Goal: Information Seeking & Learning: Understand process/instructions

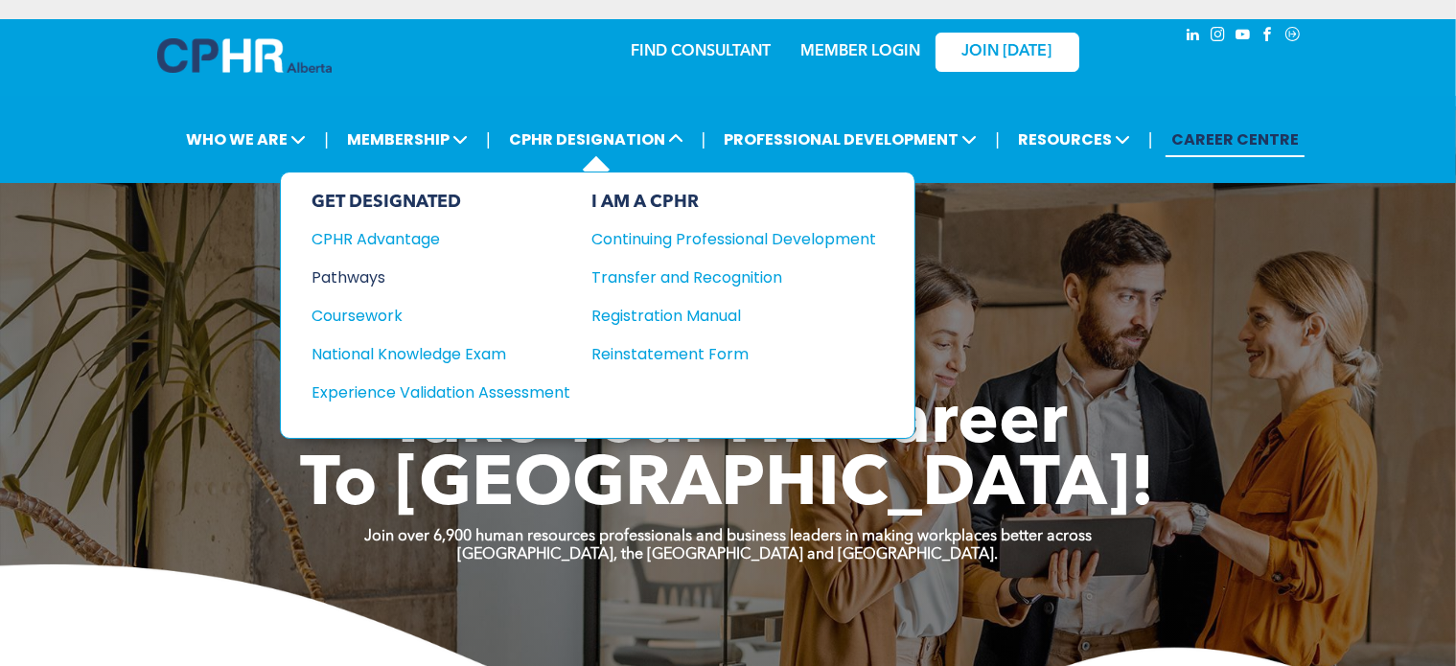
click at [362, 269] on div "Pathways" at bounding box center [428, 278] width 233 height 24
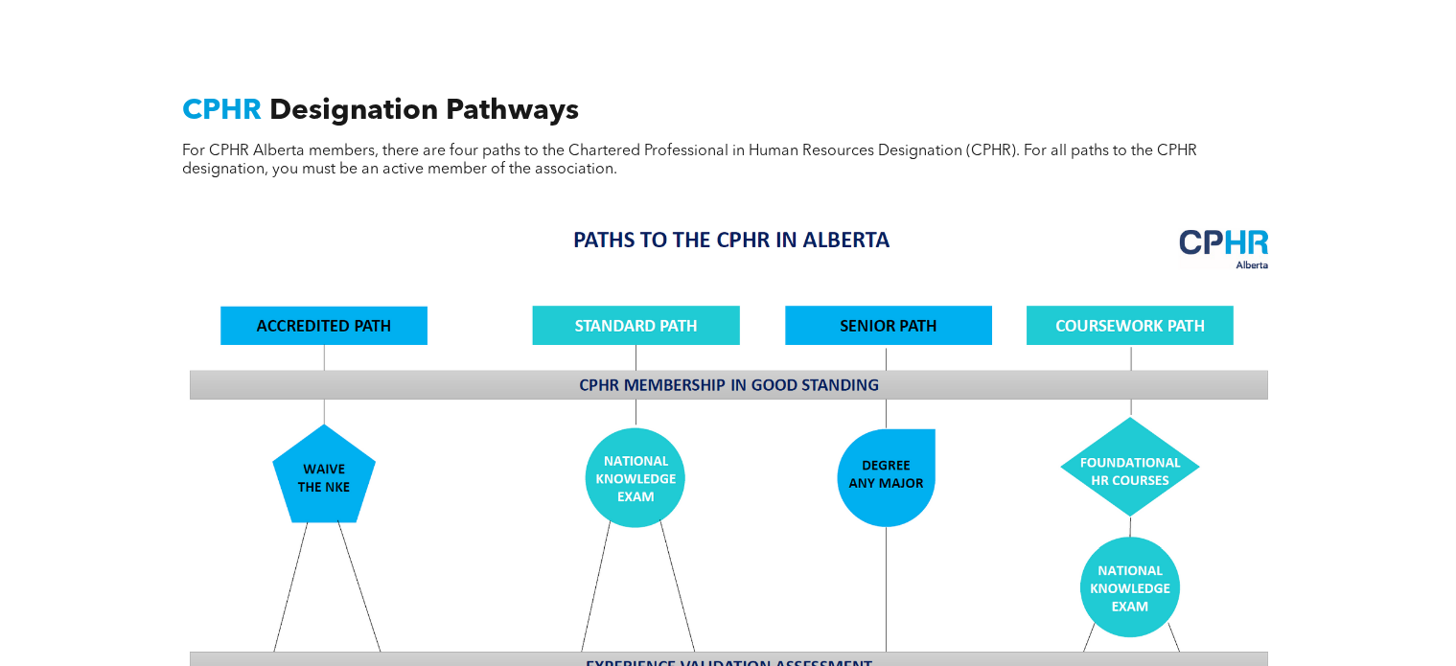
scroll to position [767, 0]
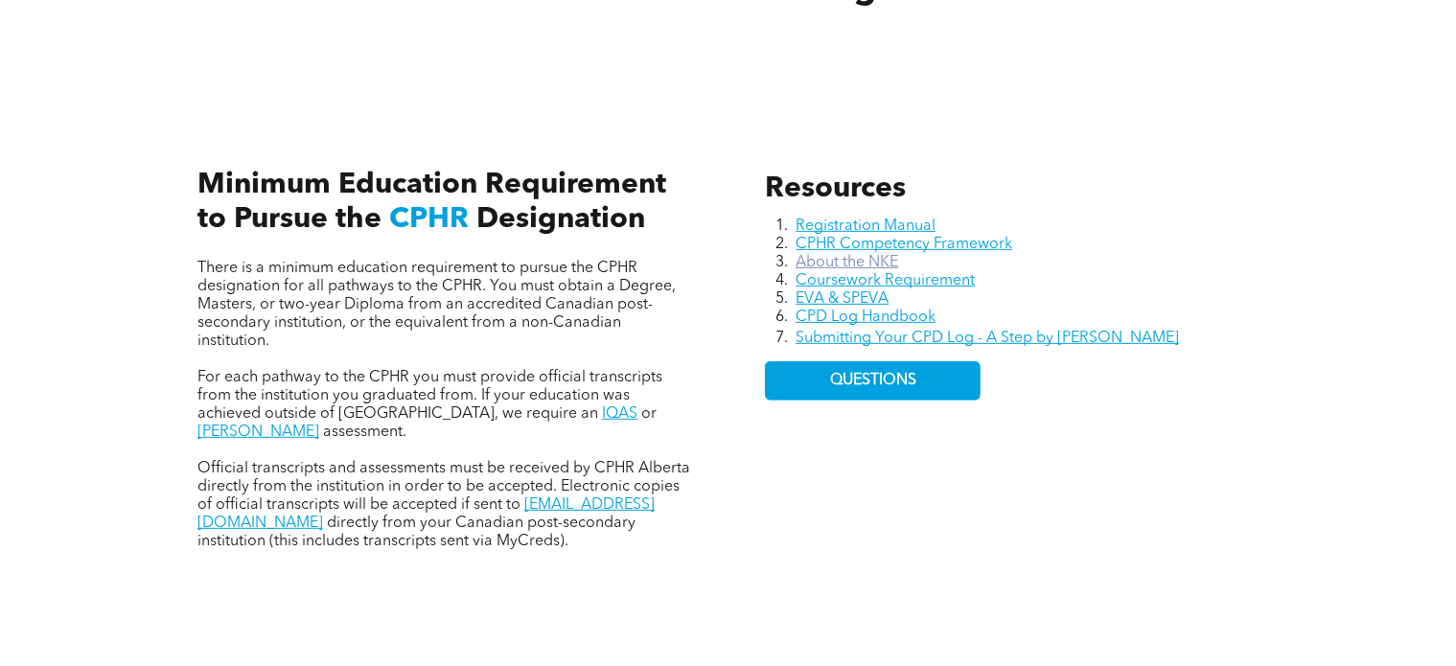
click at [886, 261] on link "About the NKE" at bounding box center [847, 262] width 103 height 15
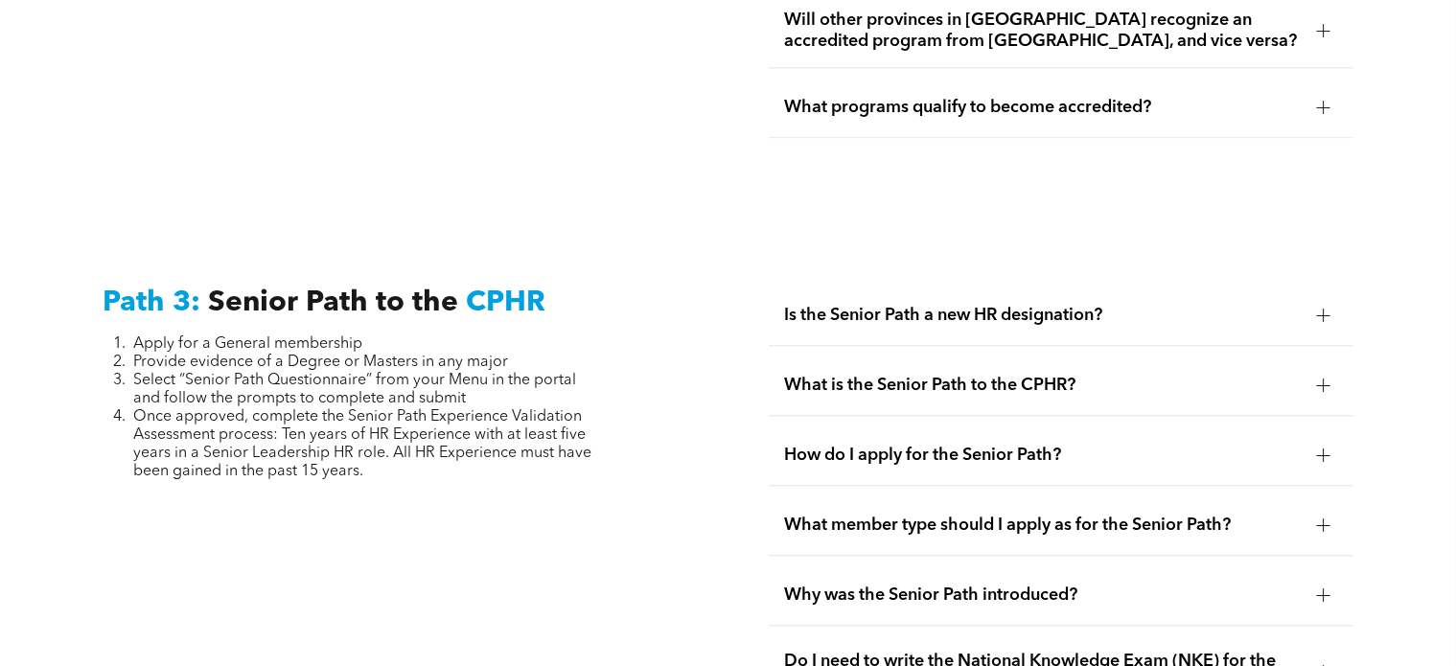
scroll to position [4581, 0]
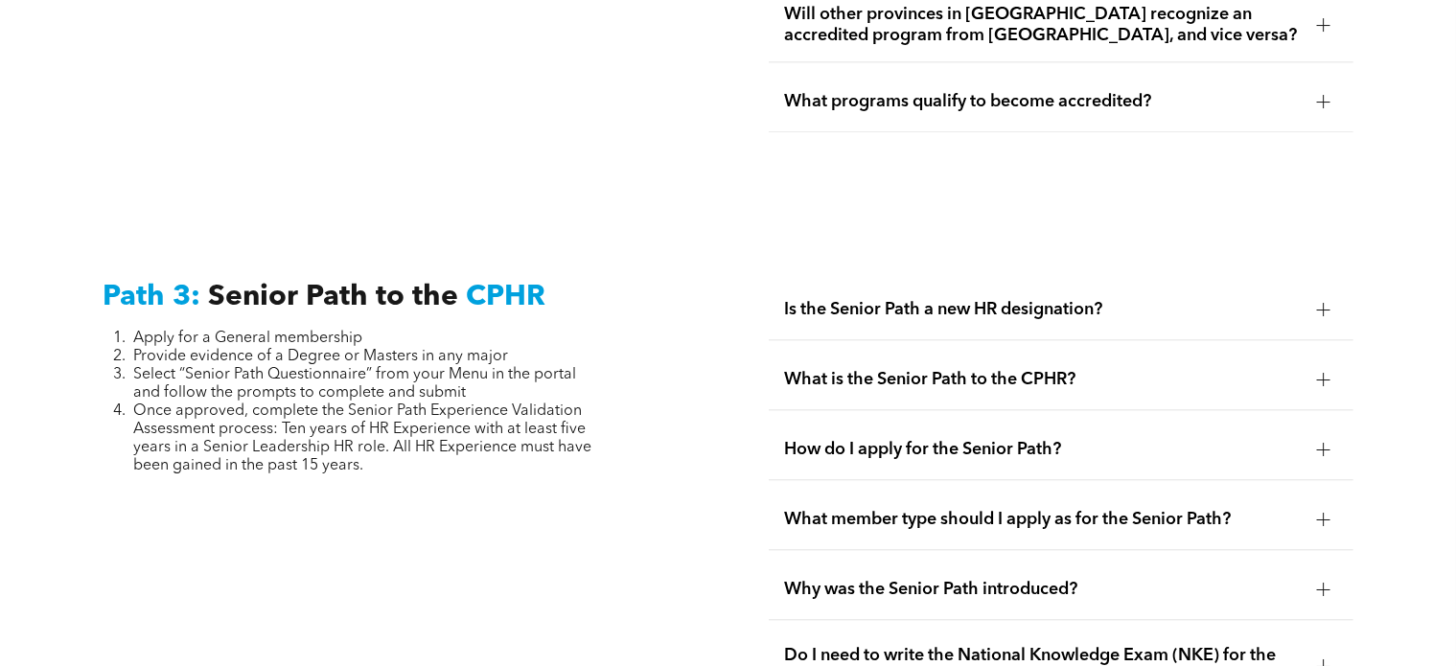
click at [985, 94] on span "What programs qualify to become accredited?" at bounding box center [1043, 101] width 518 height 21
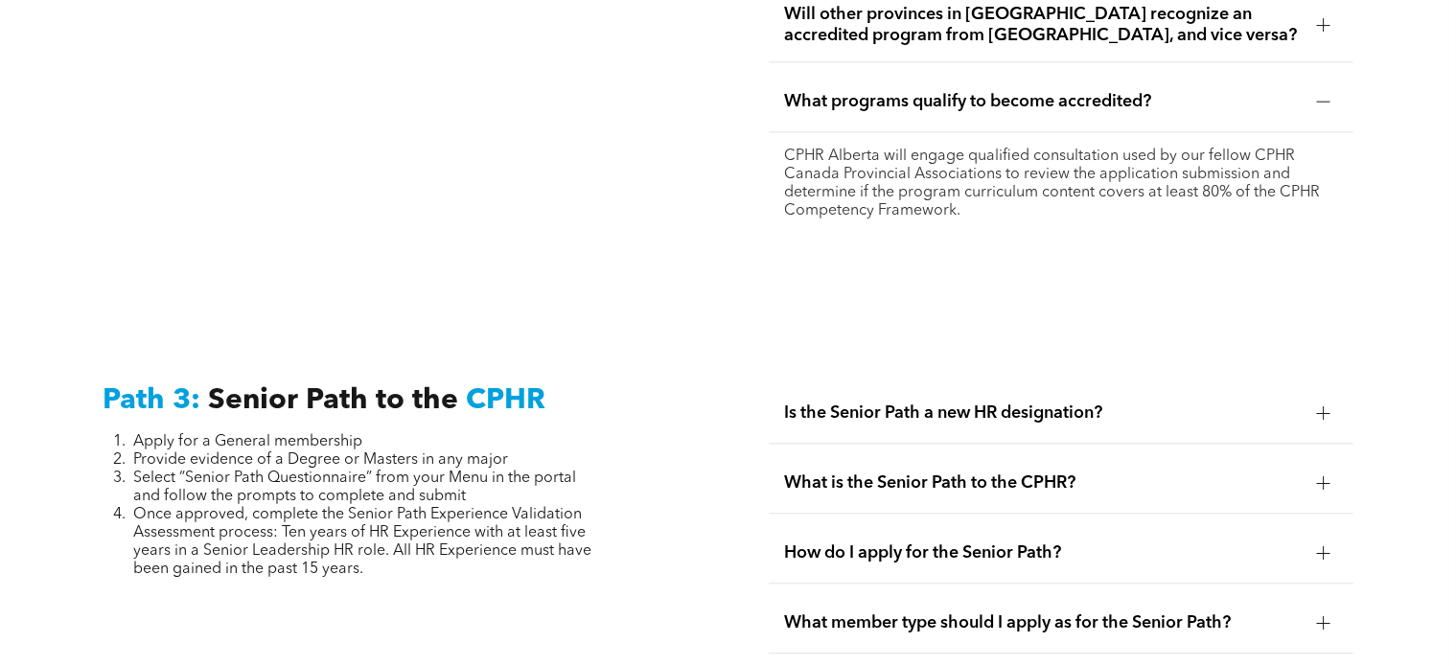
click at [984, 94] on span "What programs qualify to become accredited?" at bounding box center [1043, 101] width 518 height 21
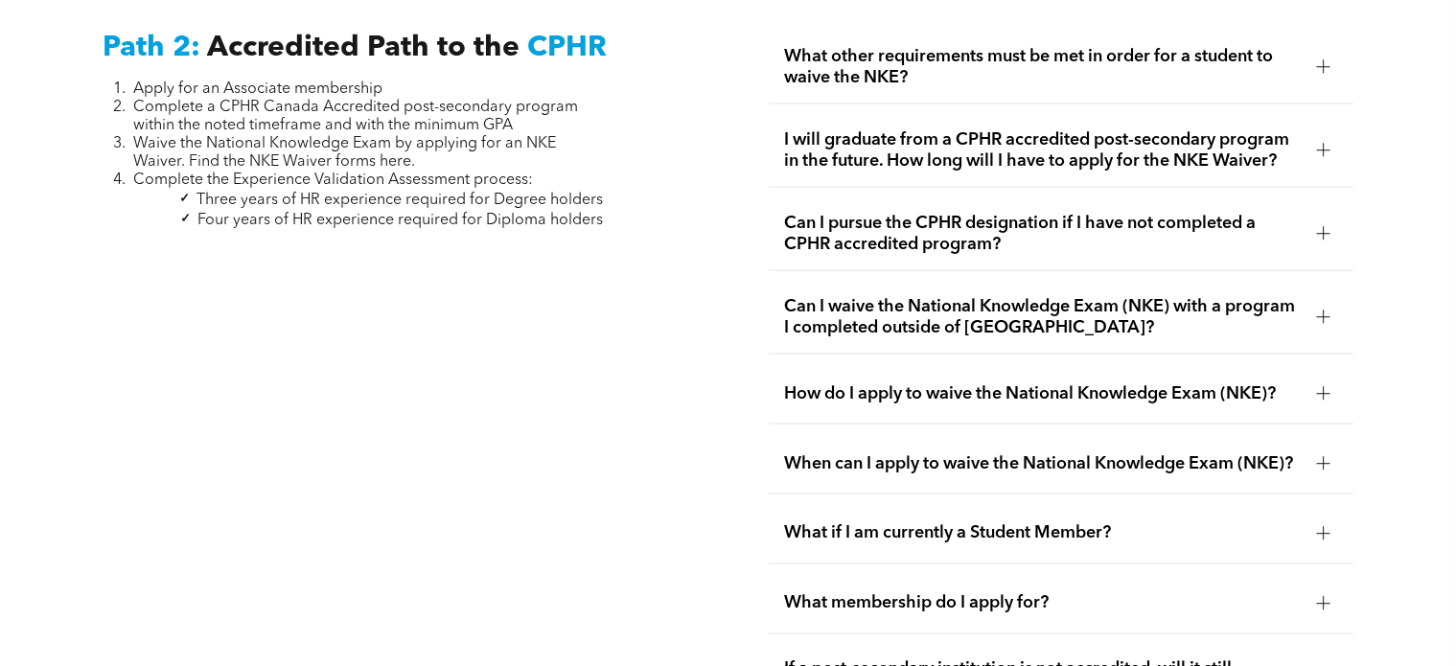
scroll to position [3143, 0]
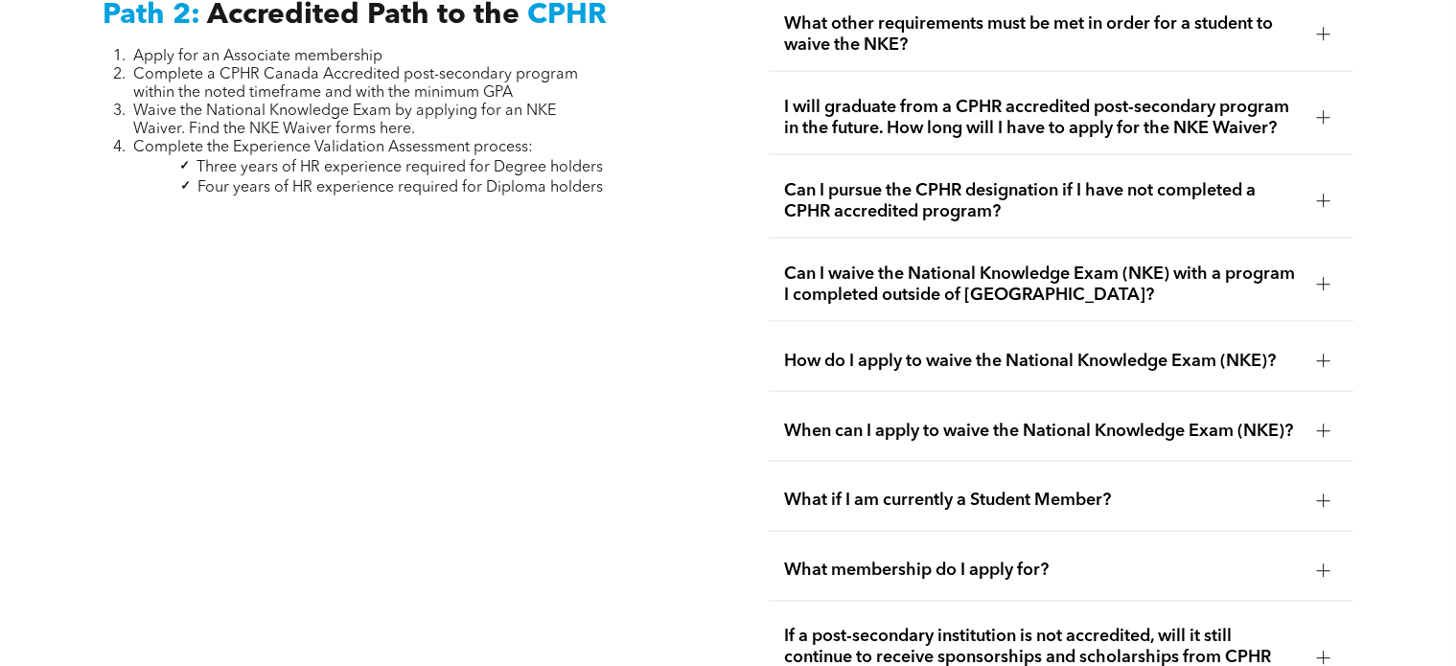
click at [1018, 183] on span "Can I pursue the CPHR designation if I have not completed a CPHR accredited pro…" at bounding box center [1043, 201] width 518 height 42
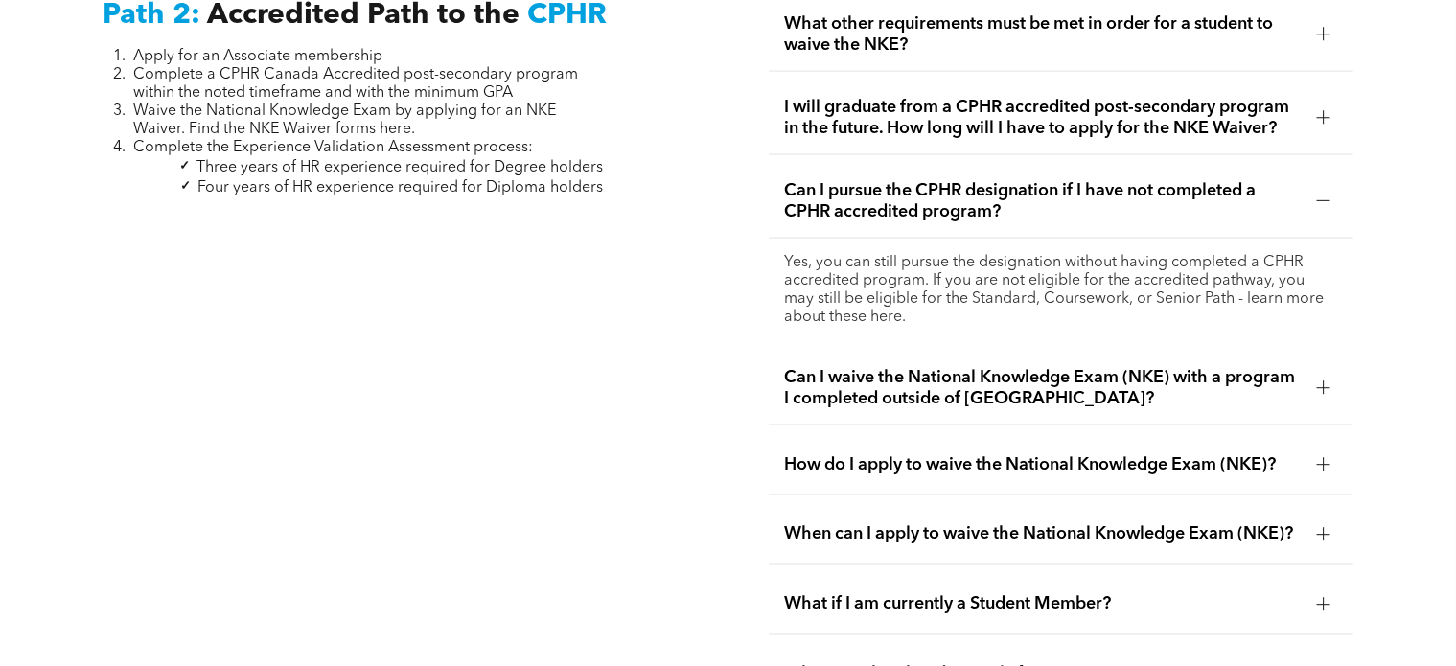
click at [1021, 180] on span "Can I pursue the CPHR designation if I have not completed a CPHR accredited pro…" at bounding box center [1043, 201] width 518 height 42
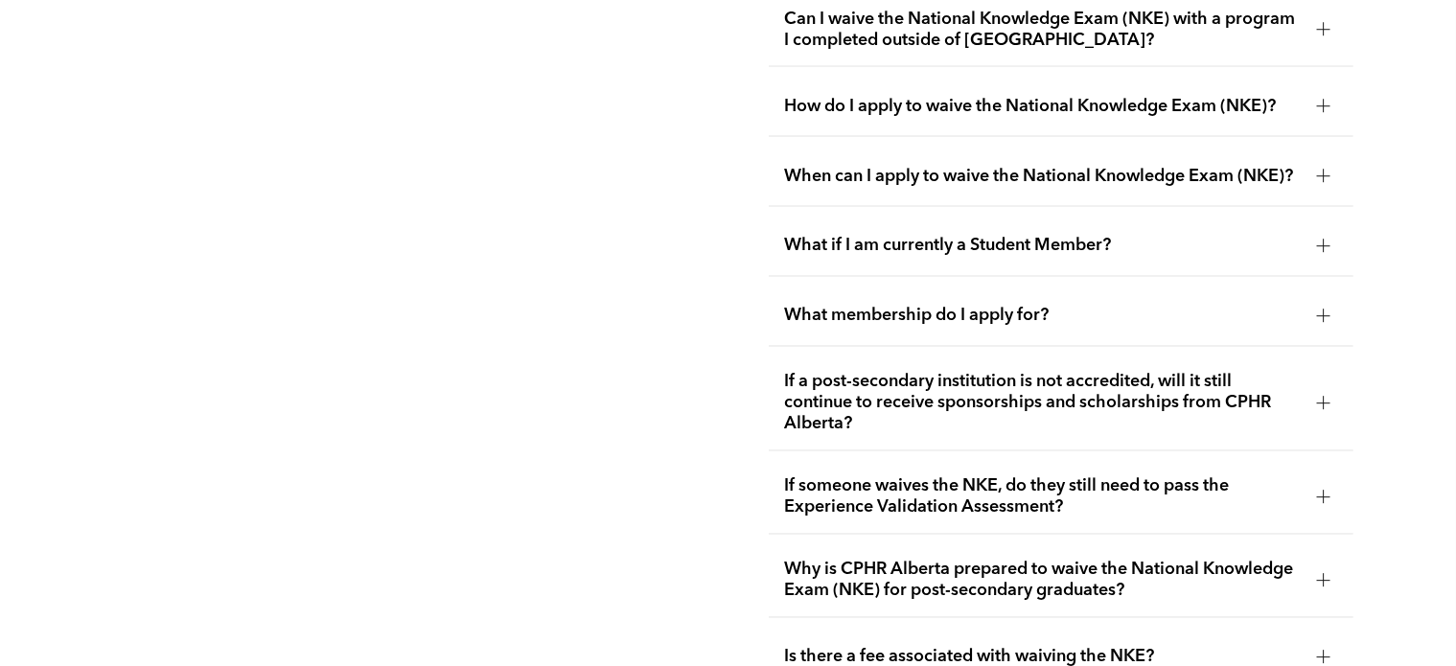
scroll to position [3431, 0]
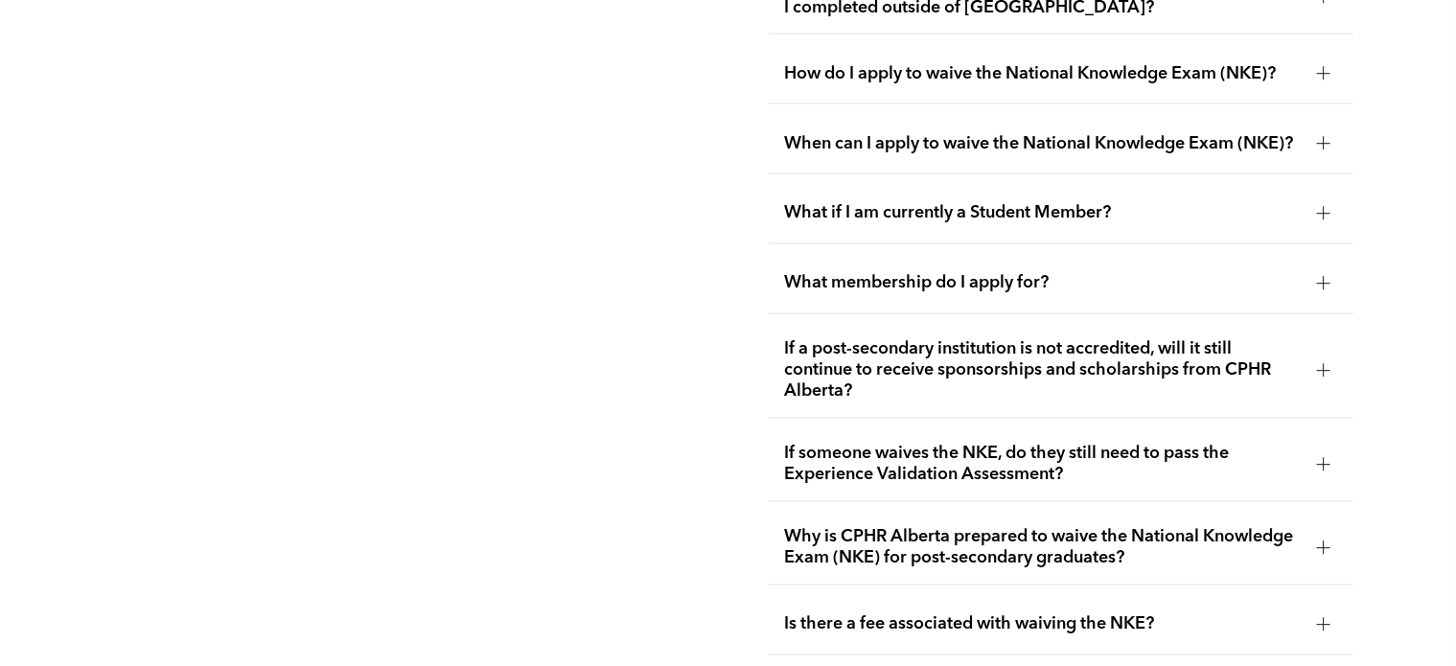
click at [954, 343] on span "If a post-secondary institution is not accredited, will it still continue to re…" at bounding box center [1043, 370] width 518 height 63
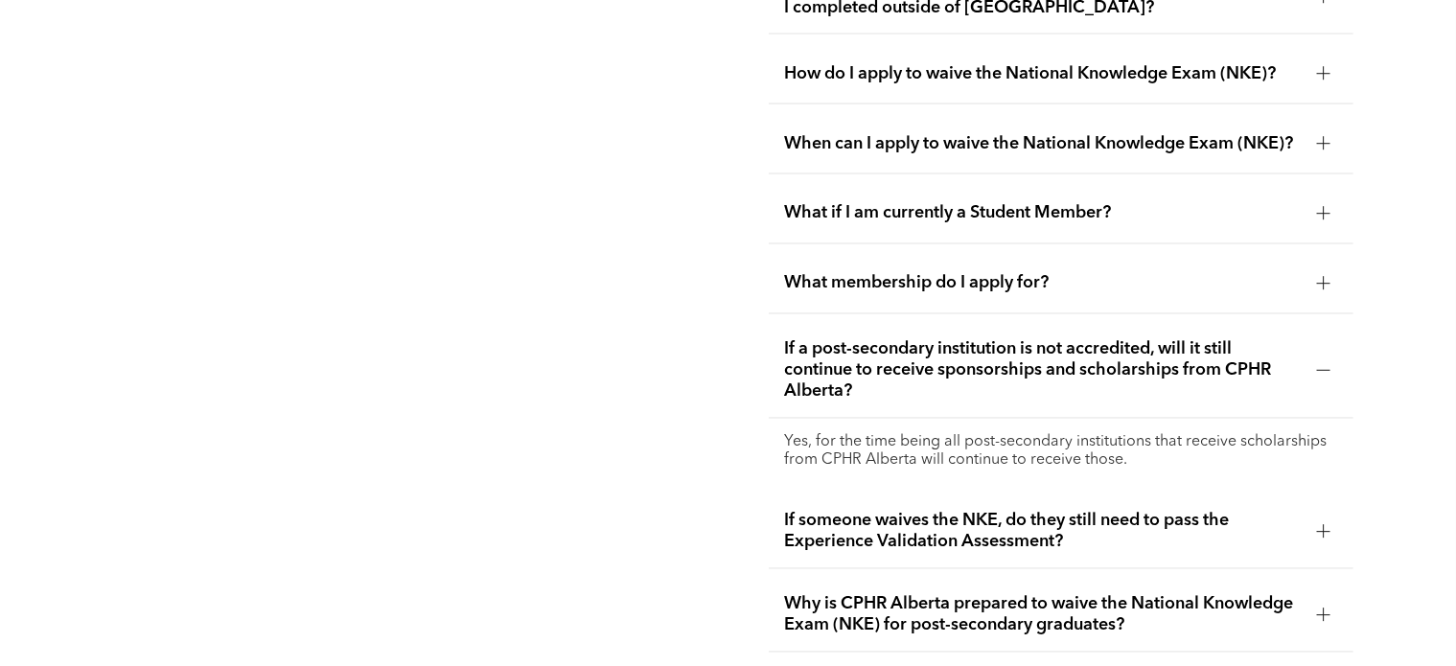
click at [954, 343] on span "If a post-secondary institution is not accredited, will it still continue to re…" at bounding box center [1043, 370] width 518 height 63
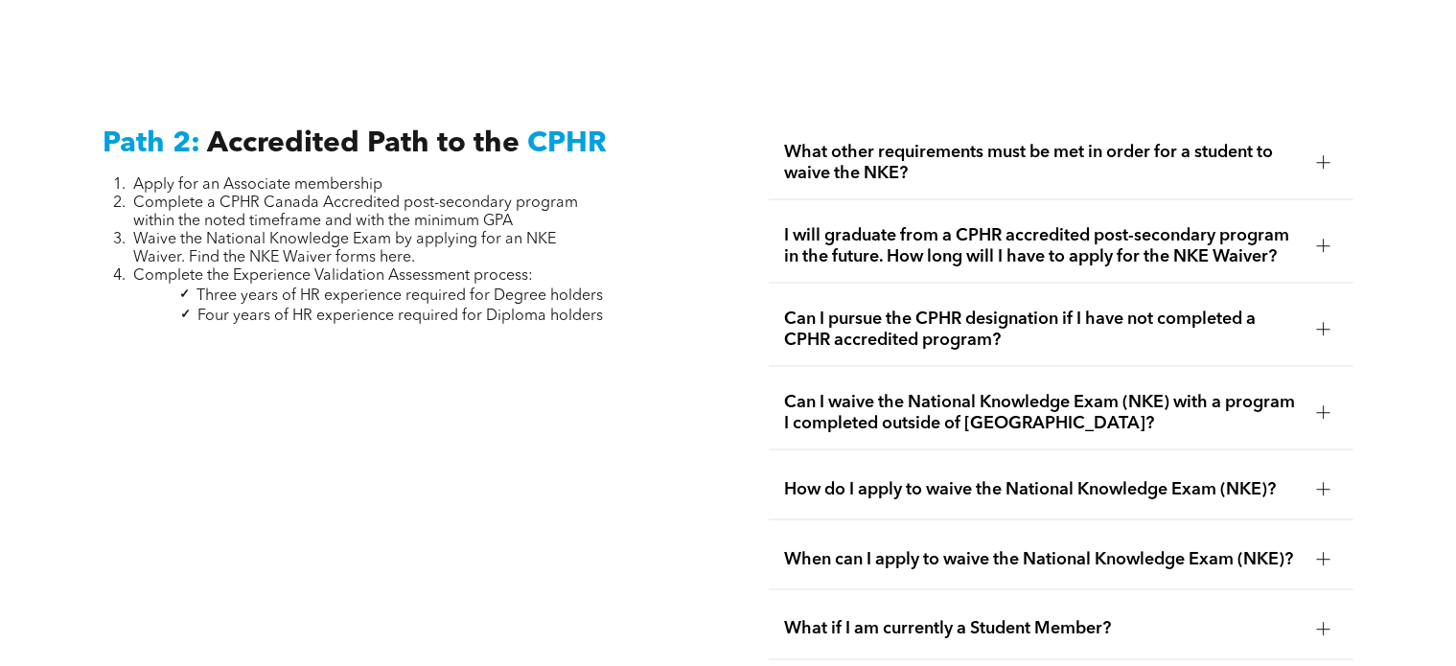
scroll to position [3047, 0]
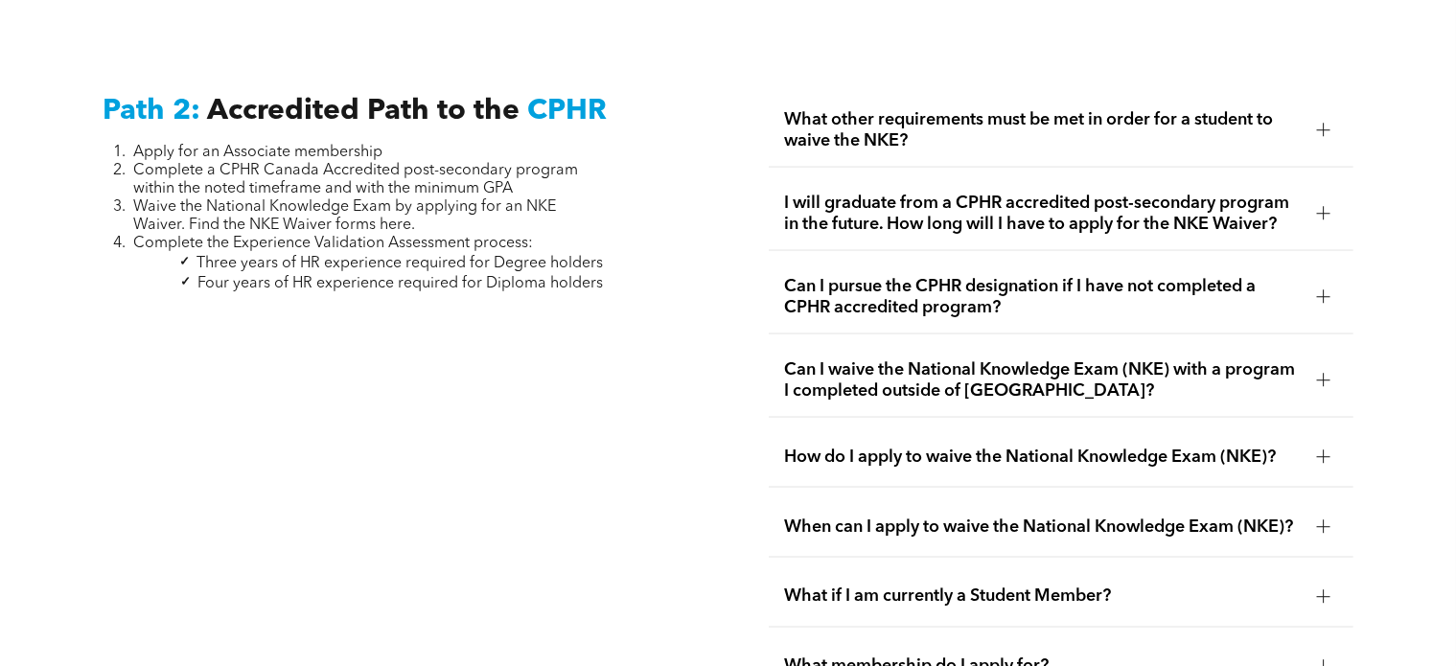
click at [980, 177] on div "I will graduate from a CPHR accredited post-secondary program in the future. Ho…" at bounding box center [1061, 214] width 585 height 74
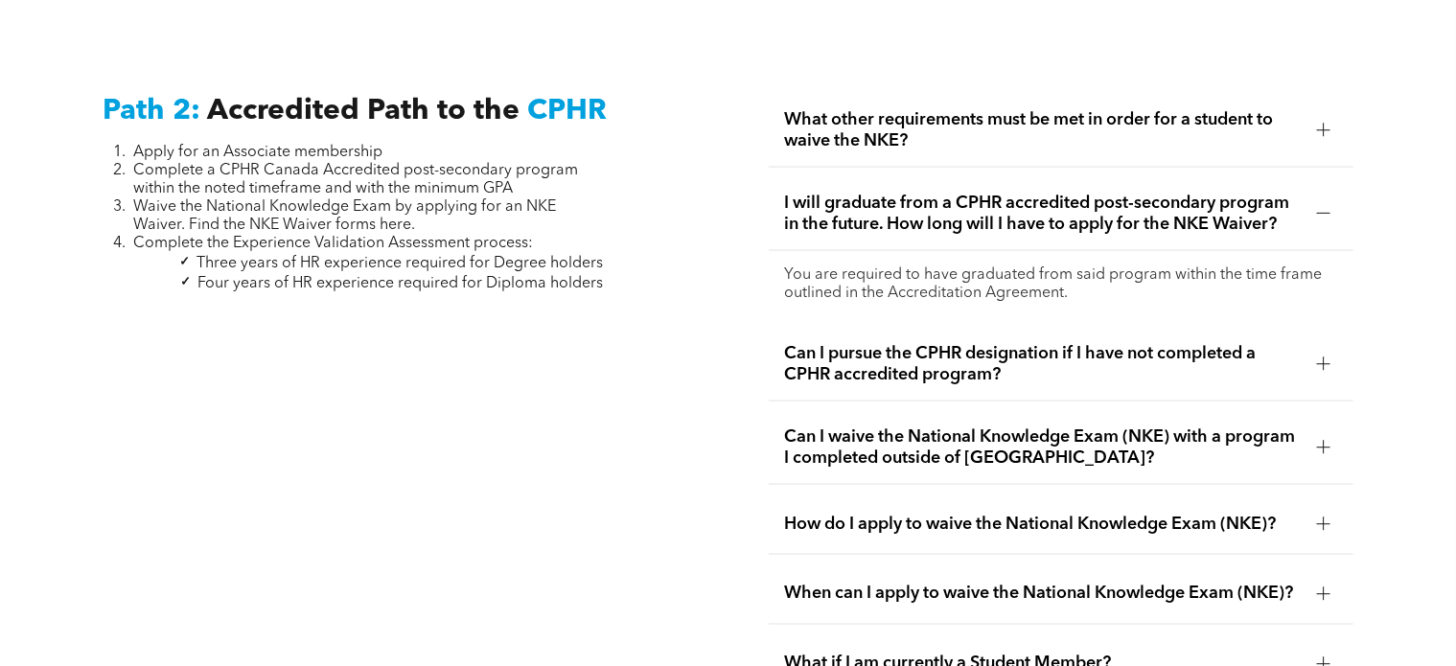
click at [960, 193] on span "I will graduate from a CPHR accredited post-secondary program in the future. Ho…" at bounding box center [1043, 214] width 518 height 42
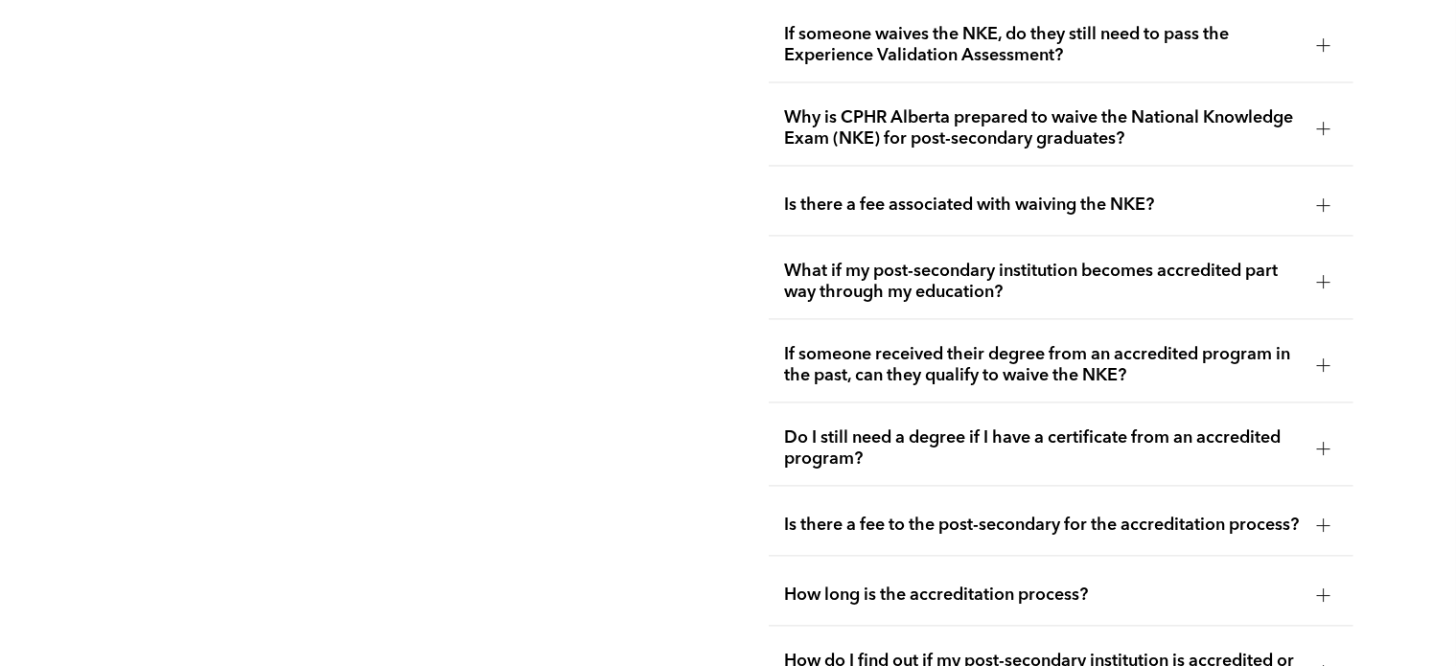
scroll to position [3874, 0]
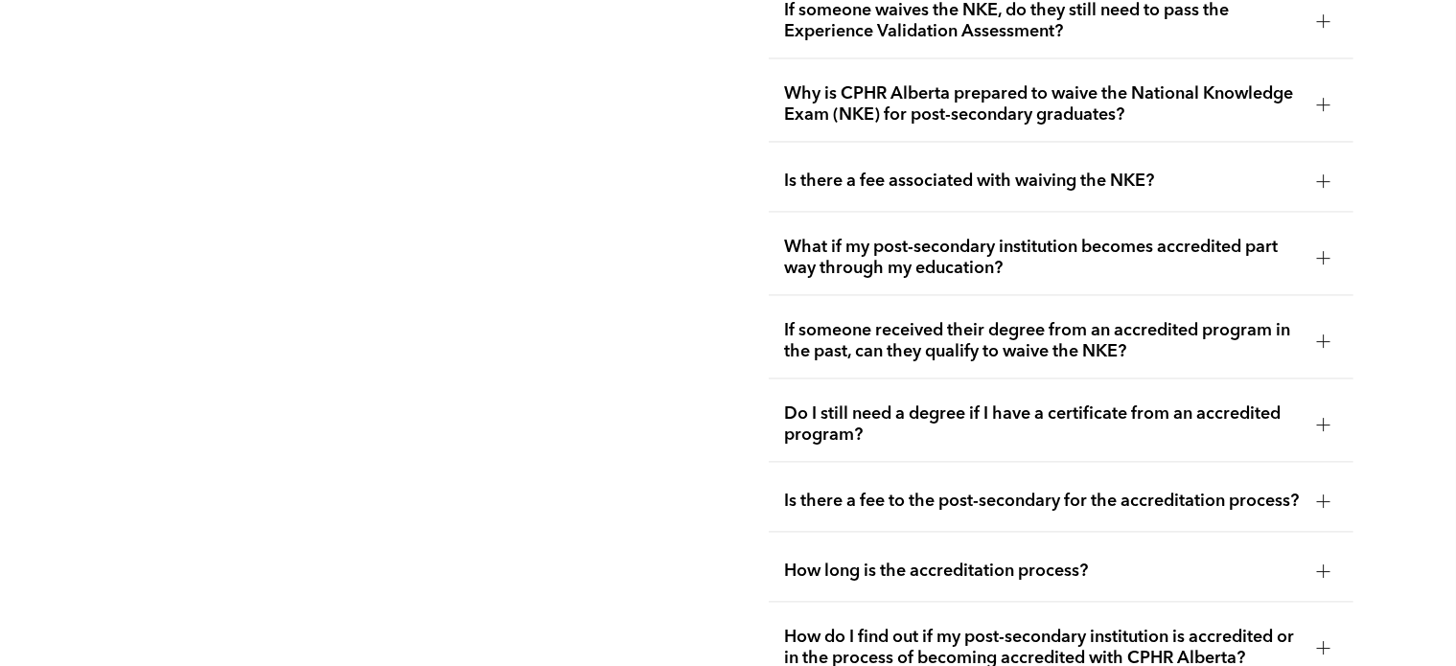
click at [1133, 252] on span "What if my post-secondary institution becomes accredited part way through my ed…" at bounding box center [1043, 258] width 518 height 42
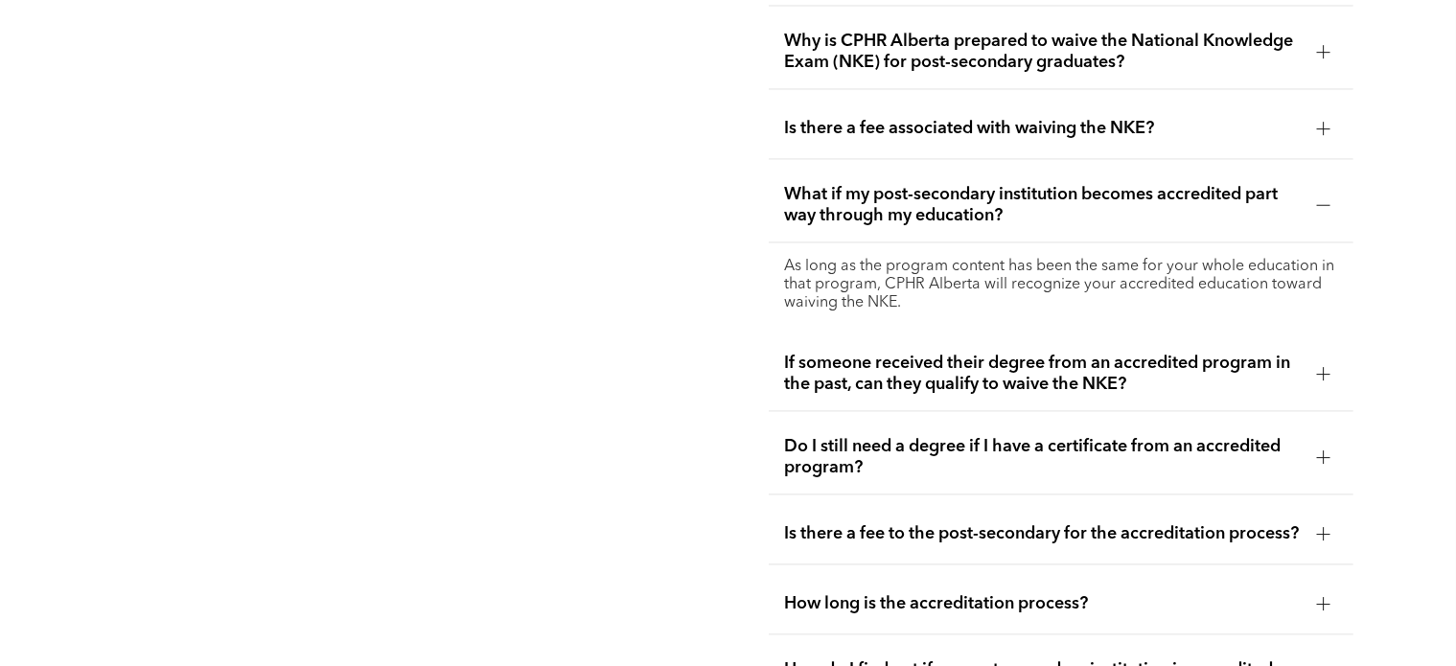
scroll to position [4157, 0]
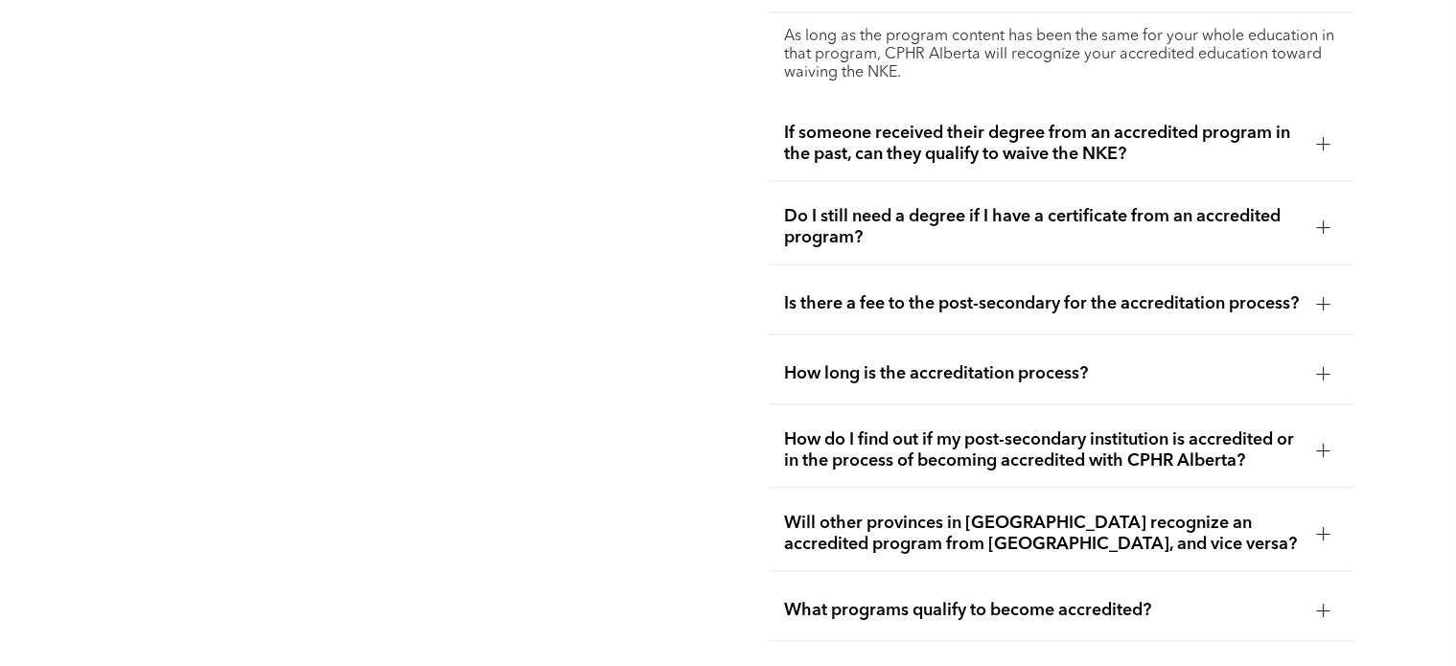
click at [1184, 363] on span "How long is the accreditation process?" at bounding box center [1043, 373] width 518 height 21
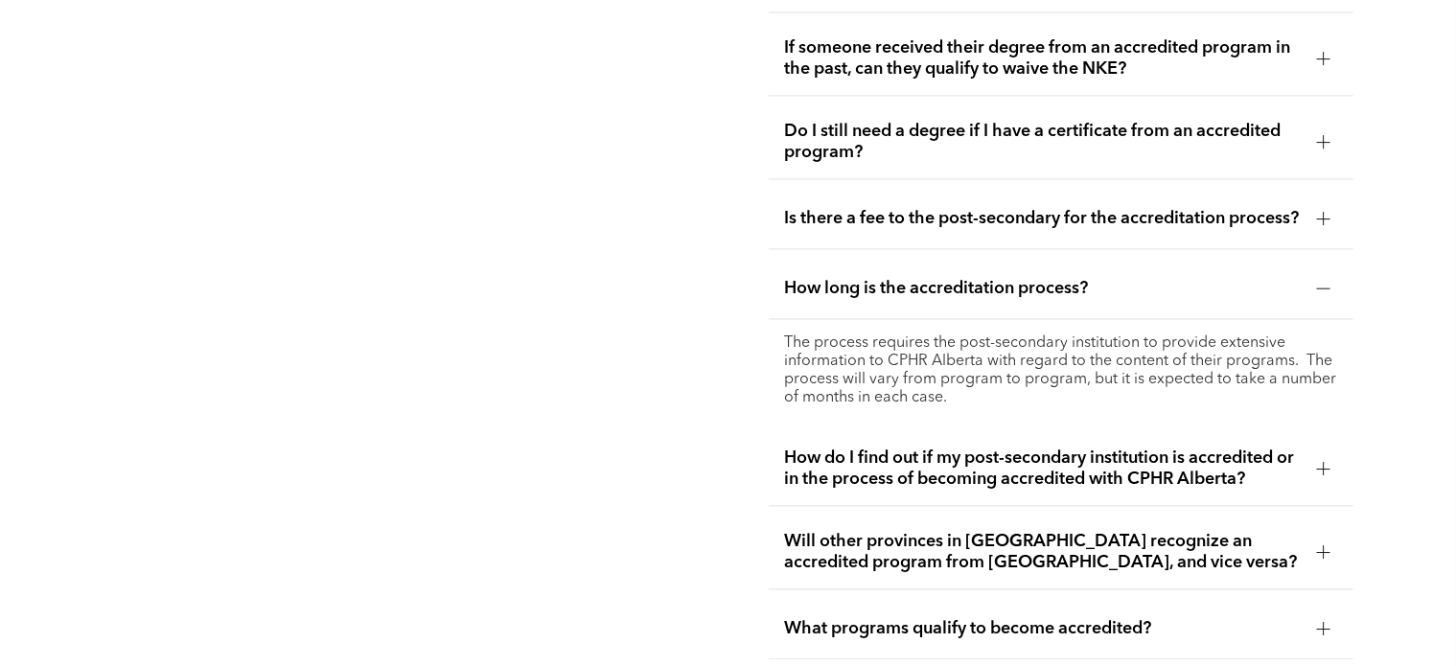
click at [1193, 300] on div "How long is the accreditation process?" at bounding box center [1061, 289] width 585 height 60
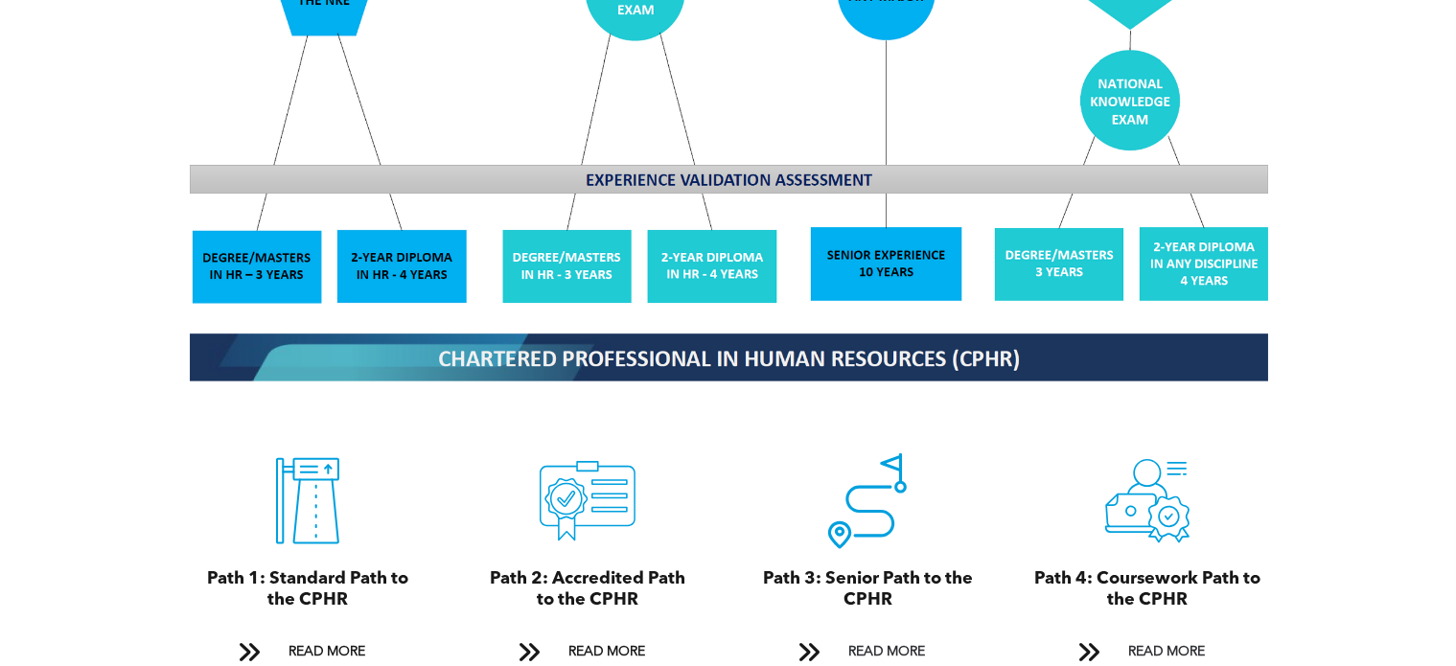
scroll to position [0, 0]
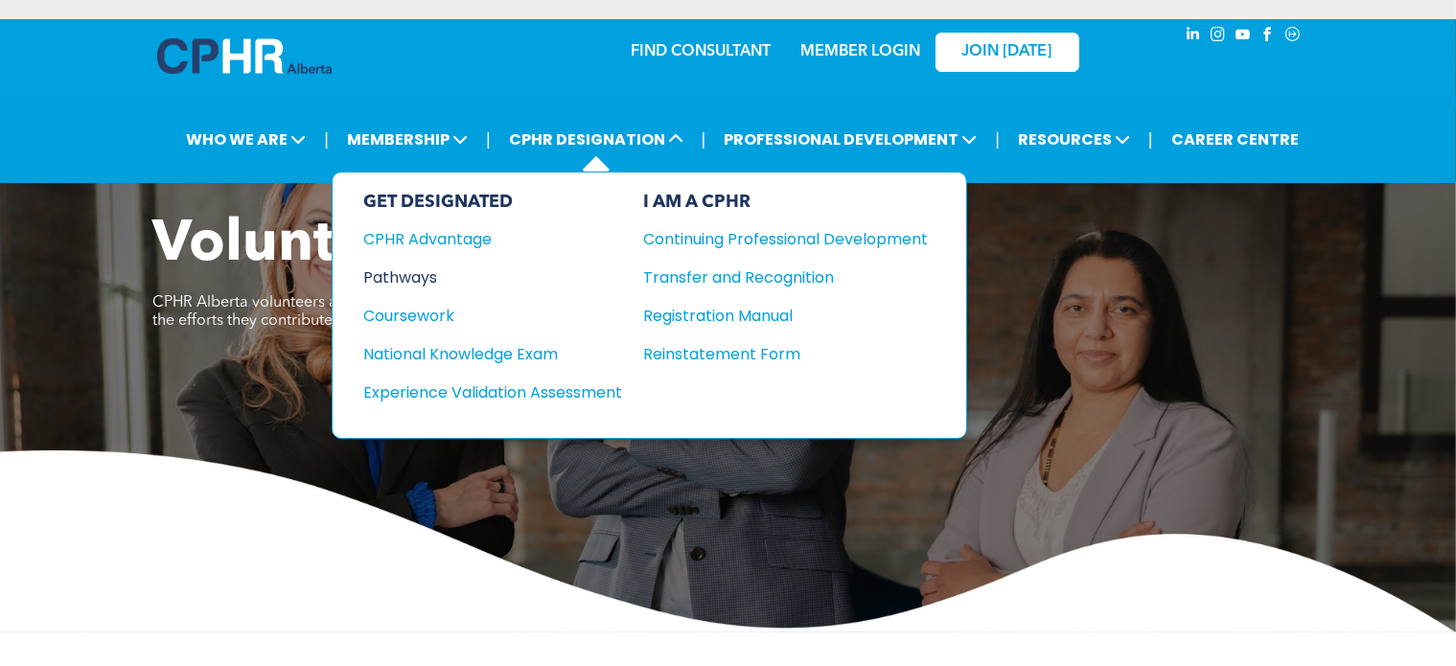
click at [430, 276] on div "Pathways" at bounding box center [479, 278] width 233 height 24
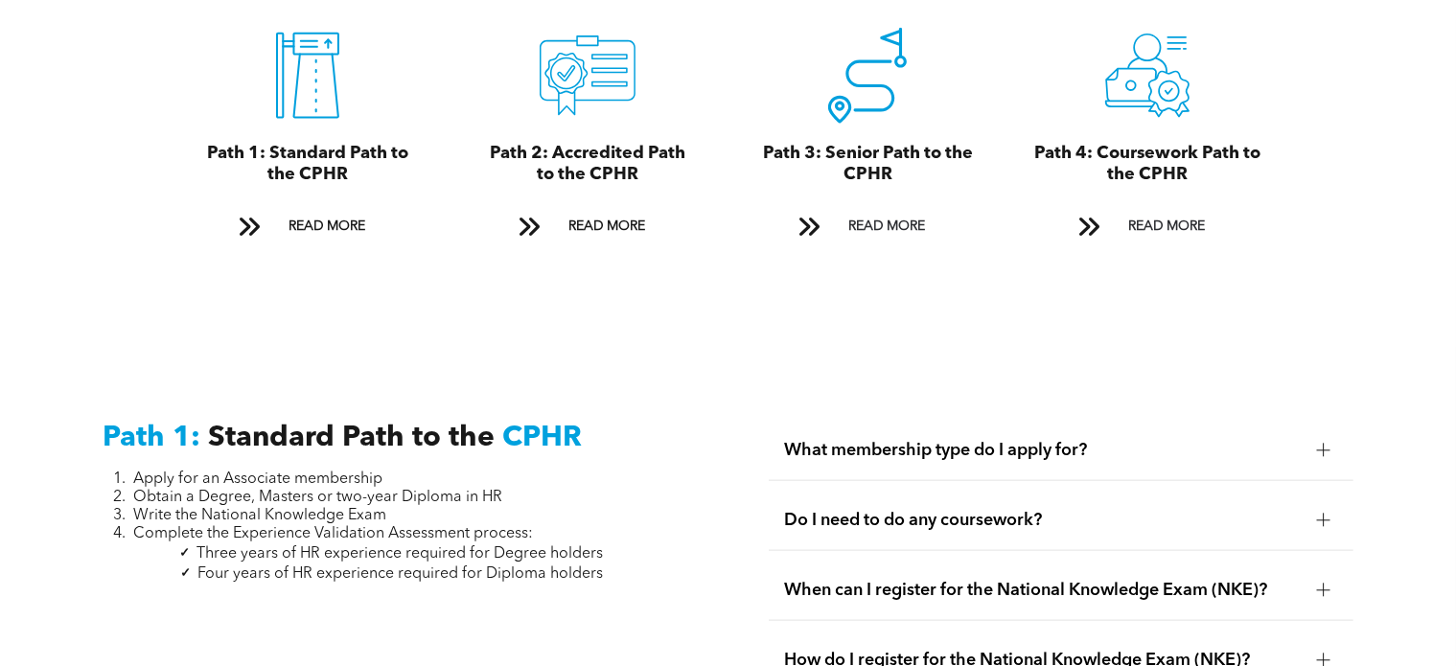
scroll to position [2589, 0]
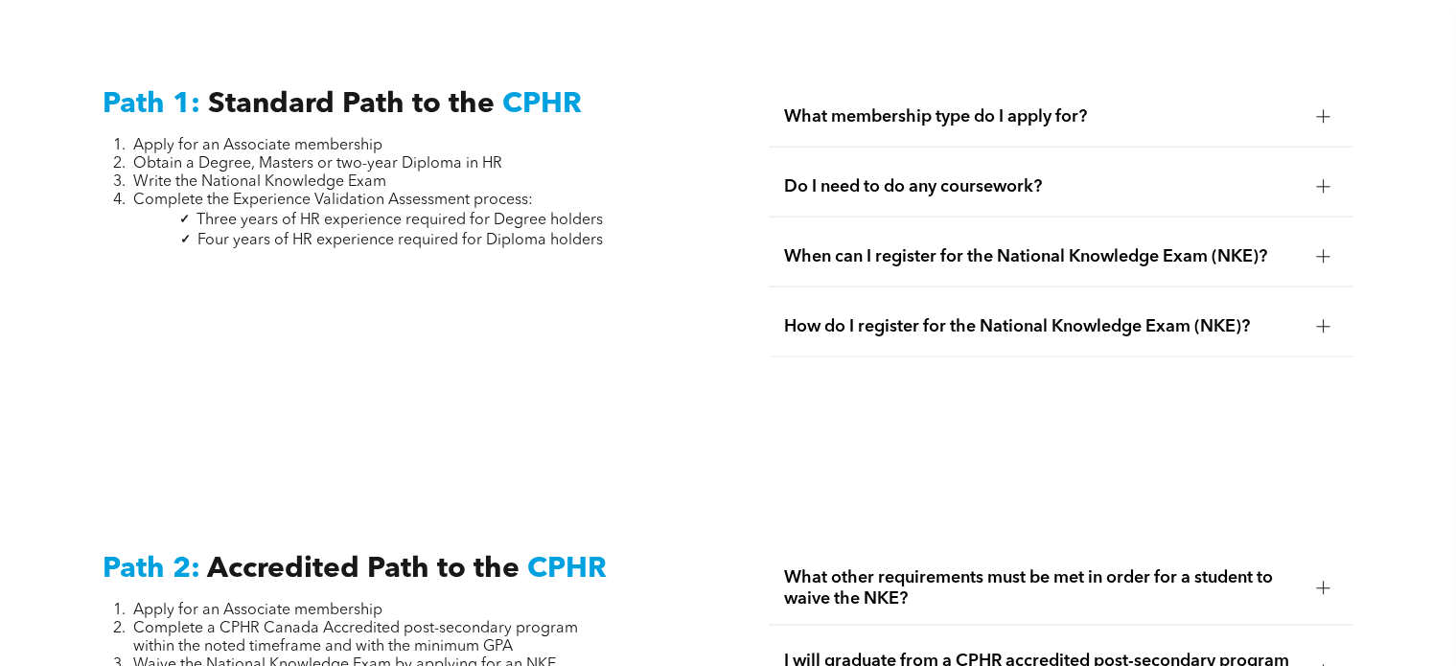
drag, startPoint x: 892, startPoint y: 66, endPoint x: 891, endPoint y: 79, distance: 12.5
click at [891, 79] on div "What membership type do I apply for? You should apply for an Associate Membersh…" at bounding box center [1062, 246] width 616 height 349
click at [887, 87] on div "What membership type do I apply for?" at bounding box center [1061, 117] width 585 height 60
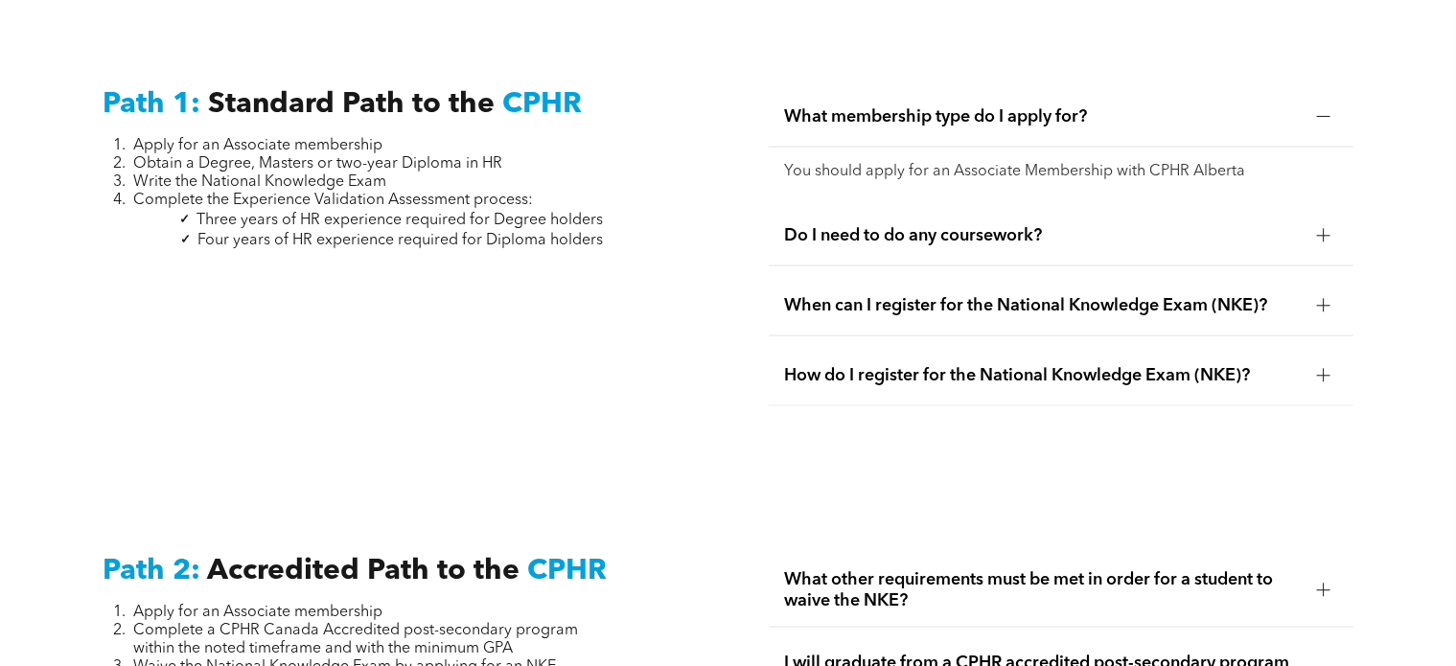
click at [883, 106] on span "What membership type do I apply for?" at bounding box center [1043, 116] width 518 height 21
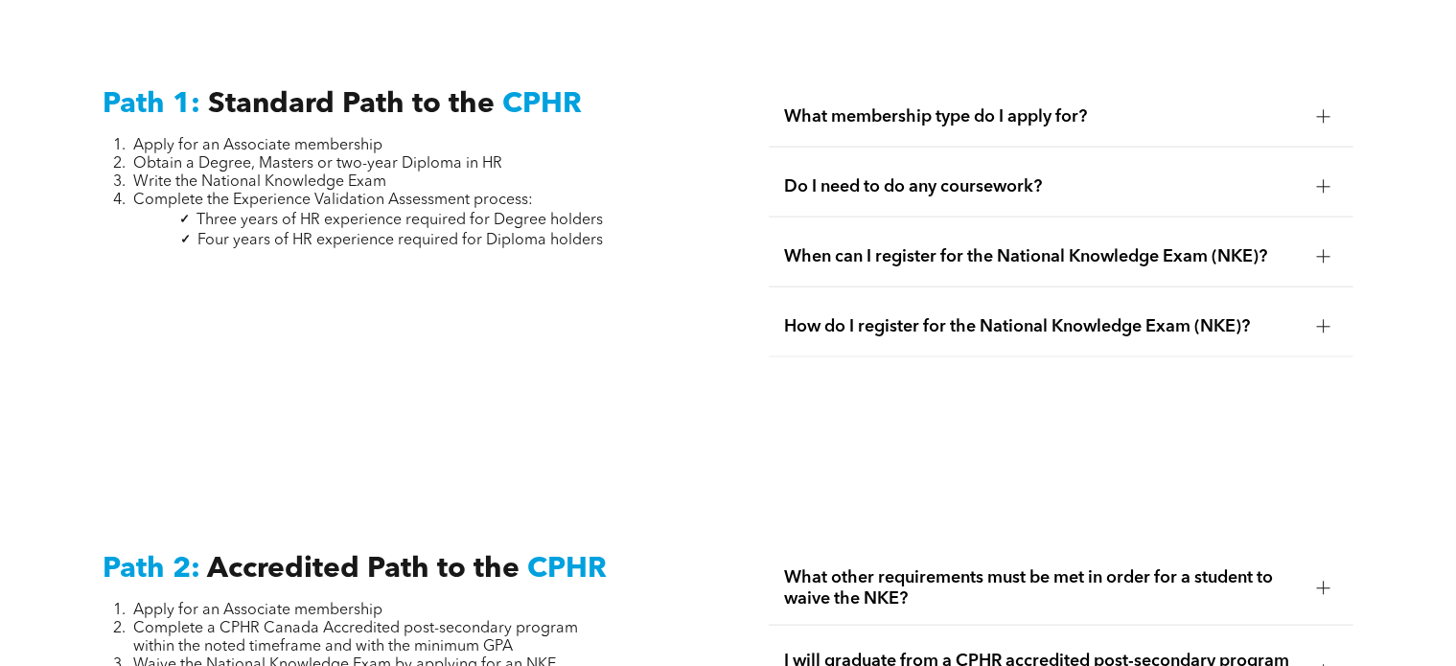
drag, startPoint x: 932, startPoint y: 164, endPoint x: 929, endPoint y: 177, distance: 13.7
click at [929, 177] on div "Do I need to do any coursework?" at bounding box center [1061, 187] width 585 height 60
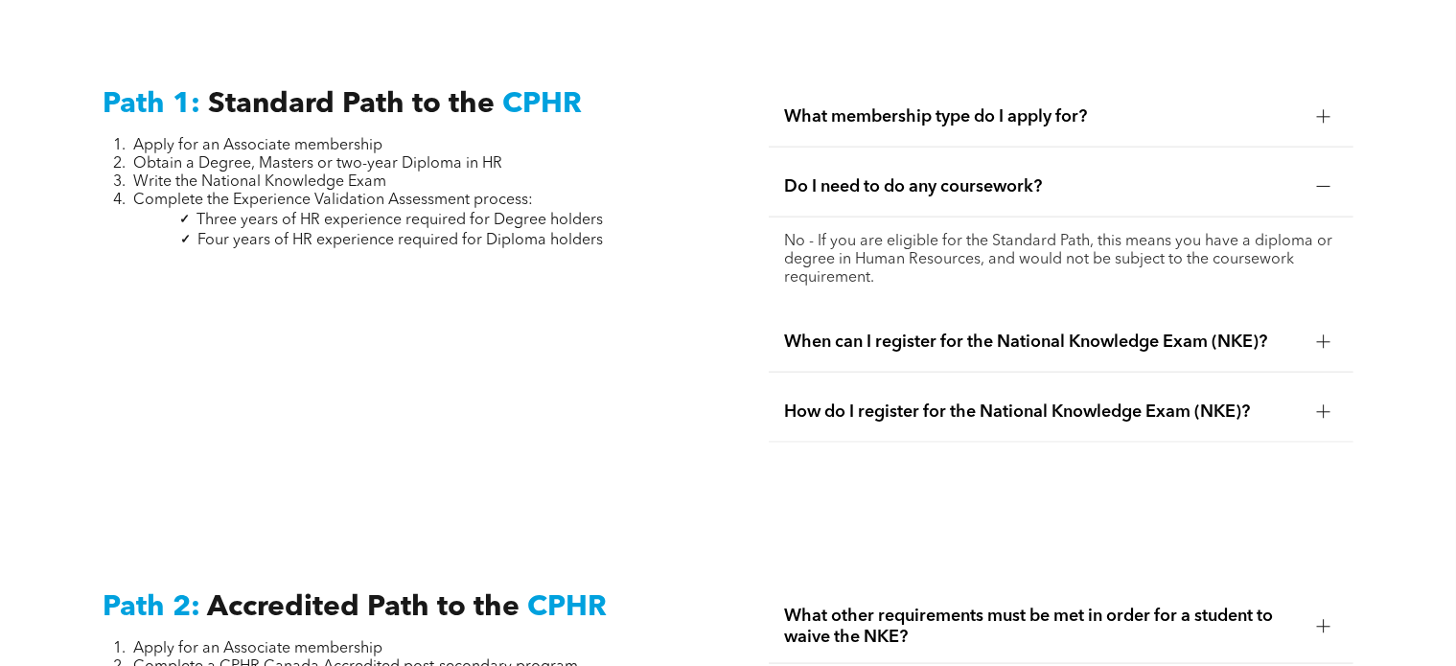
click at [940, 176] on span "Do I need to do any coursework?" at bounding box center [1043, 186] width 518 height 21
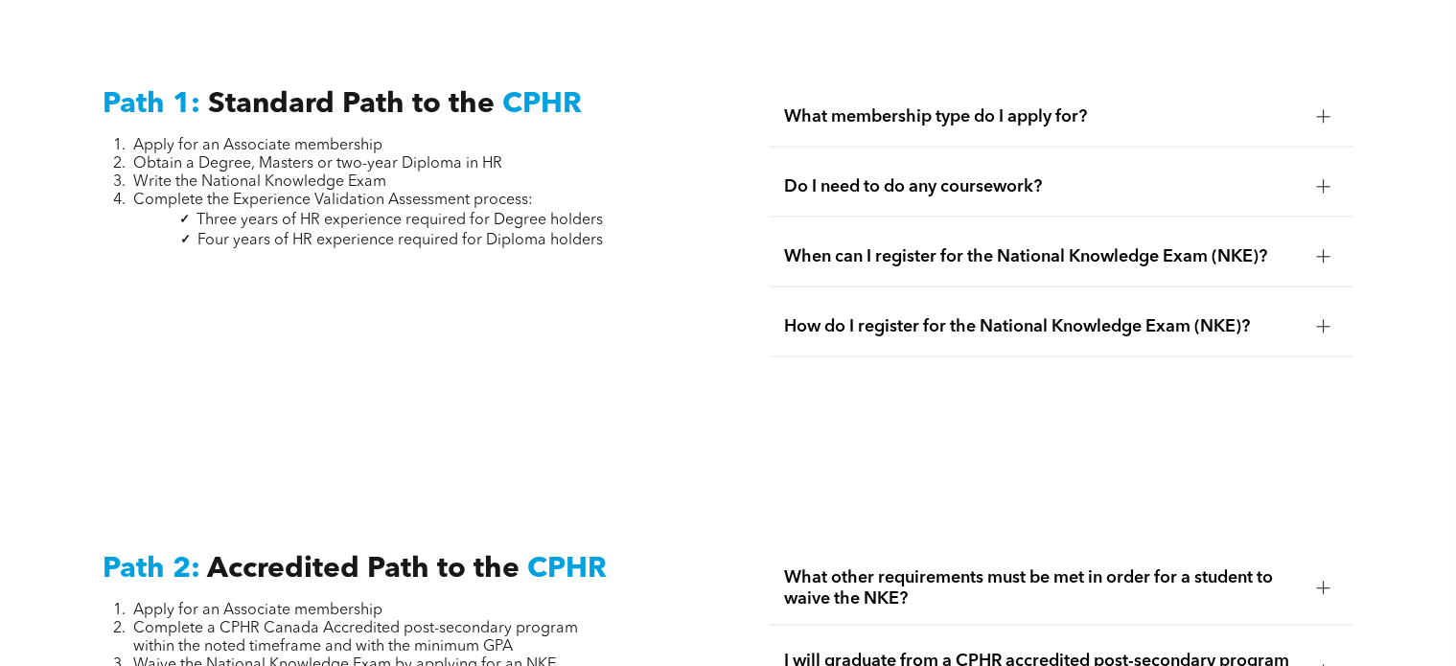
click at [950, 157] on div "Do I need to do any coursework?" at bounding box center [1061, 187] width 585 height 60
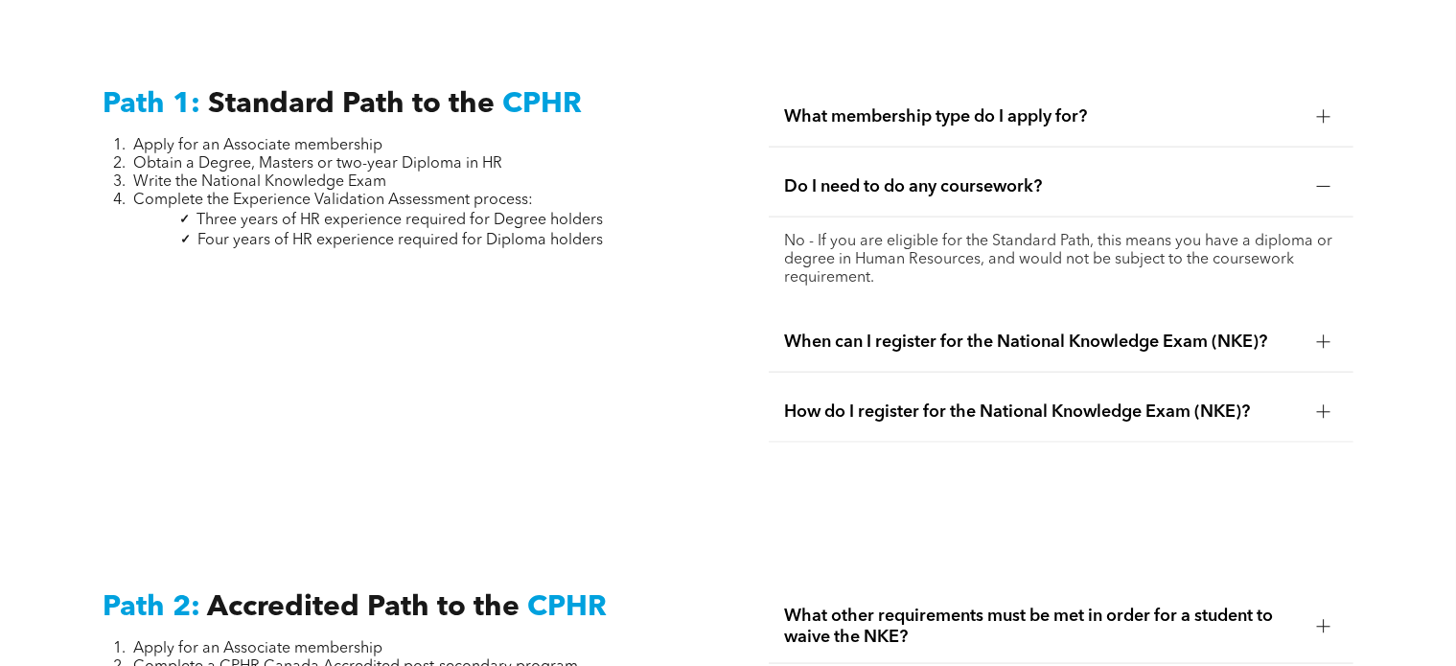
click at [958, 176] on span "Do I need to do any coursework?" at bounding box center [1043, 186] width 518 height 21
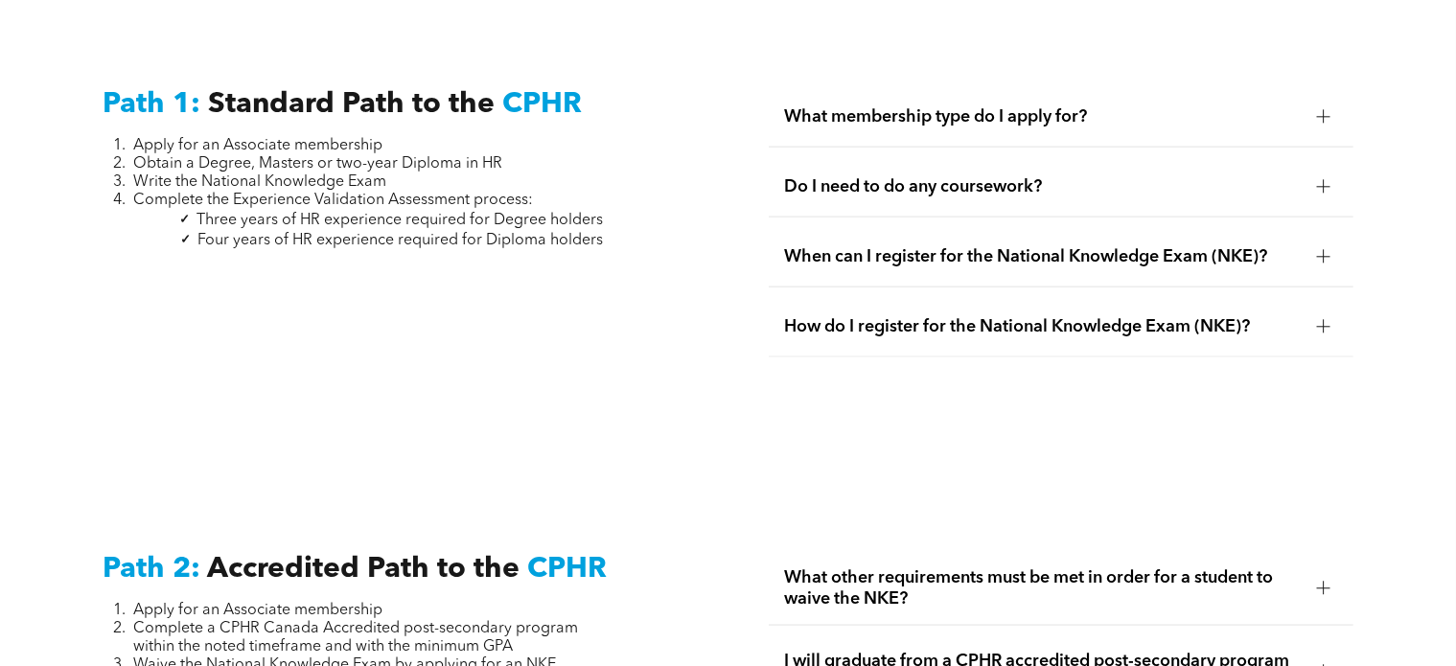
click at [955, 252] on div "When can I register for the National Knowledge Exam (NKE)?" at bounding box center [1061, 257] width 585 height 60
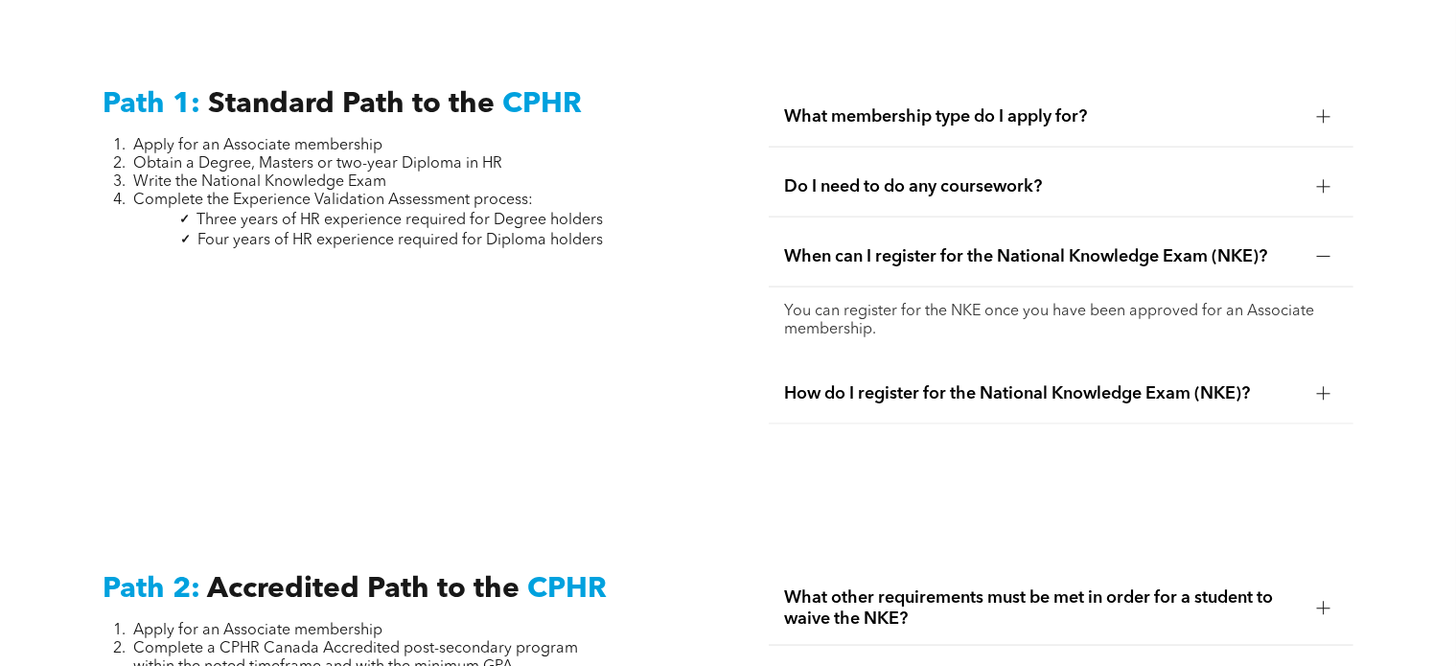
click at [951, 246] on span "When can I register for the National Knowledge Exam (NKE)?" at bounding box center [1043, 256] width 518 height 21
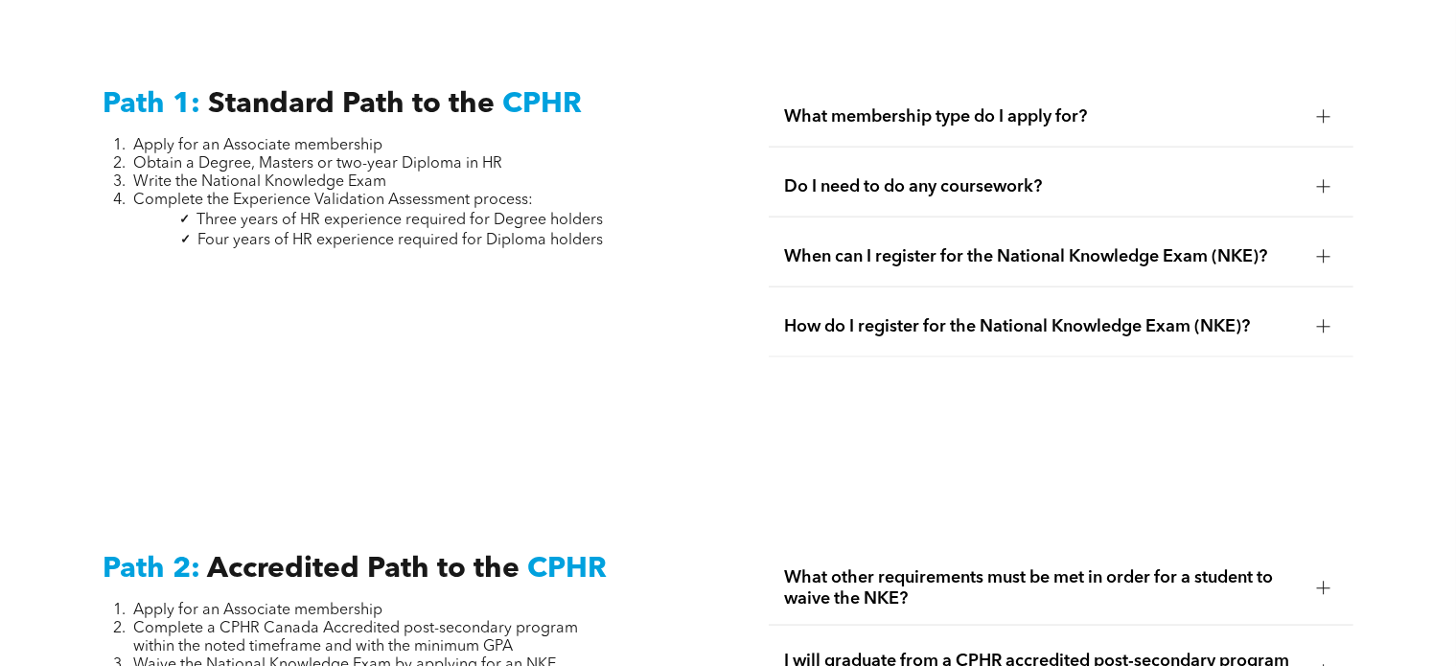
click at [939, 271] on ul "What membership type do I apply for? You should apply for an Associate Membersh…" at bounding box center [1061, 222] width 585 height 270
click at [950, 246] on span "When can I register for the National Knowledge Exam (NKE)?" at bounding box center [1043, 256] width 518 height 21
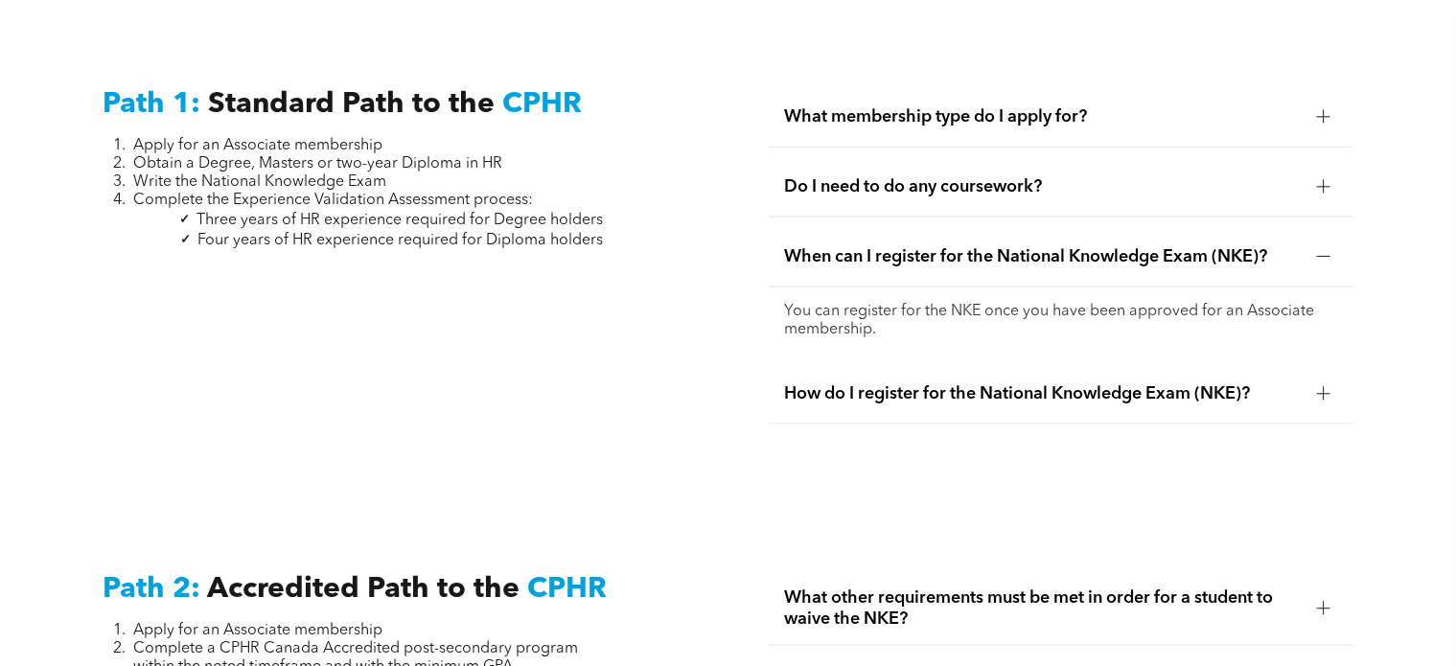
click at [949, 246] on span "When can I register for the National Knowledge Exam (NKE)?" at bounding box center [1043, 256] width 518 height 21
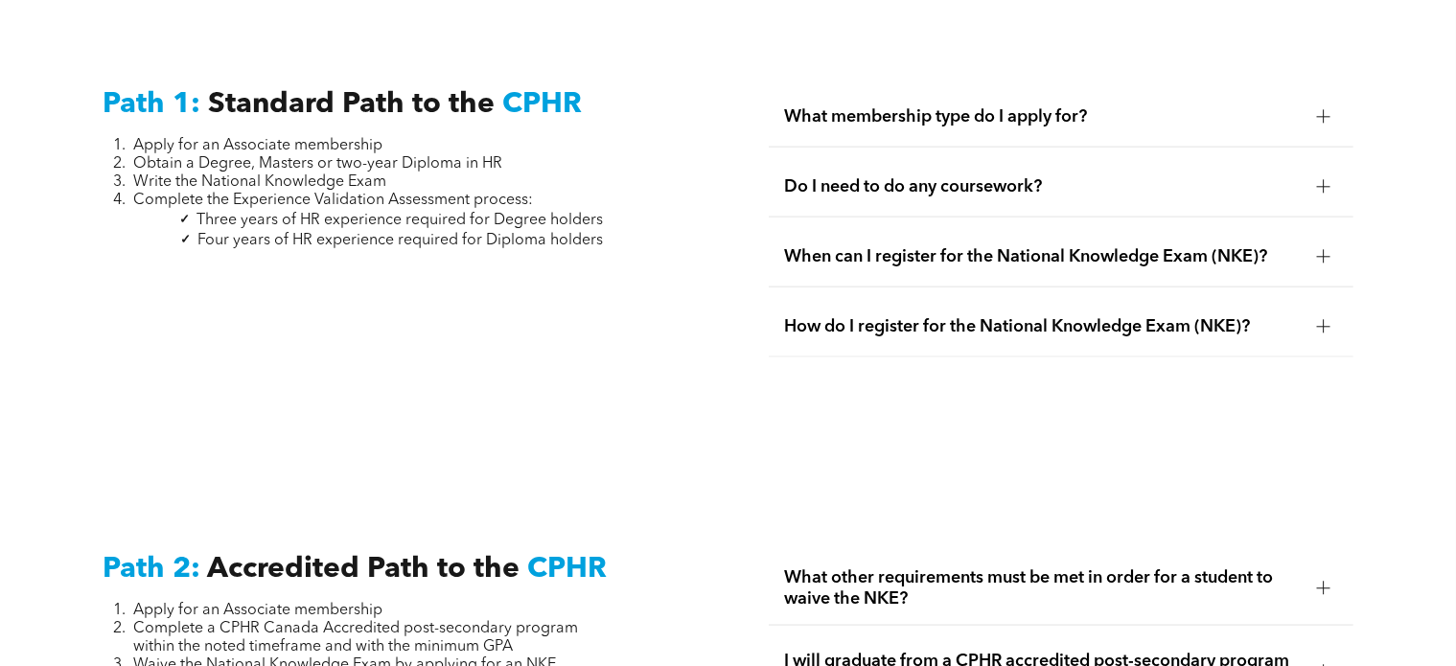
click at [933, 316] on span "How do I register for the National Knowledge Exam (NKE)?" at bounding box center [1043, 326] width 518 height 21
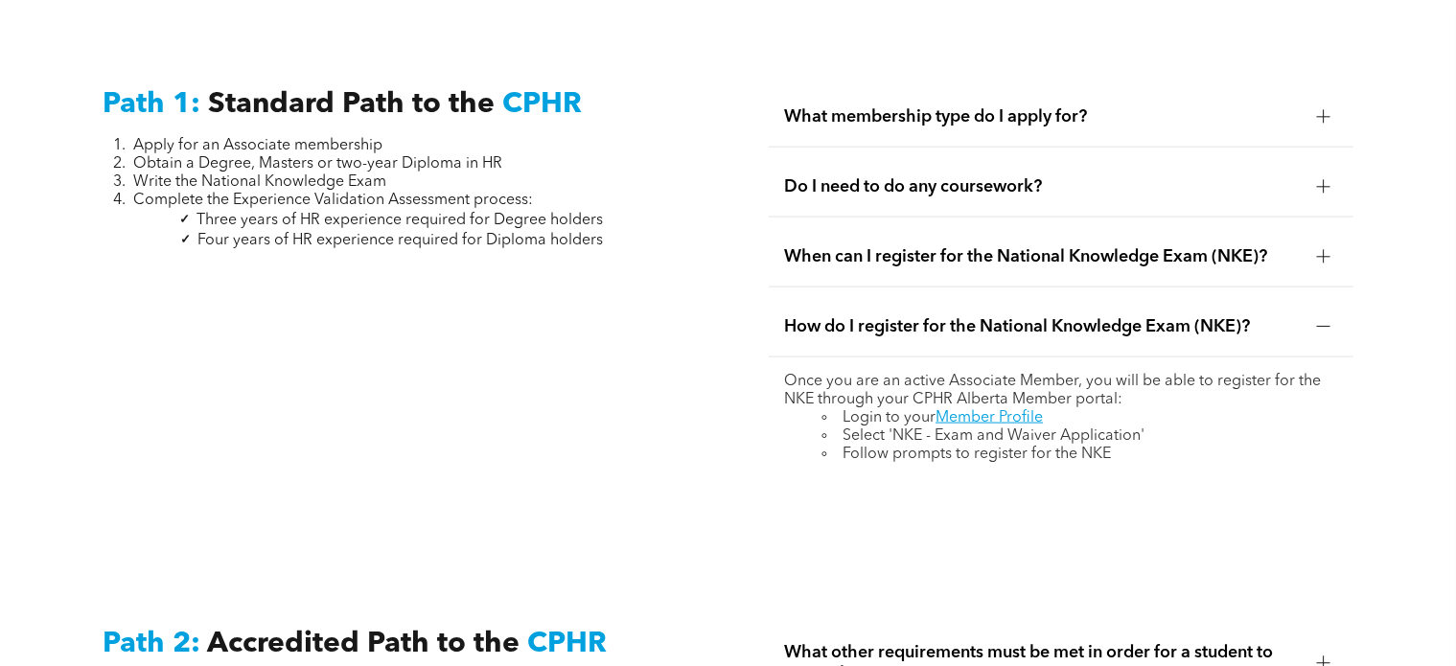
click at [934, 87] on div "What membership type do I apply for?" at bounding box center [1061, 117] width 585 height 60
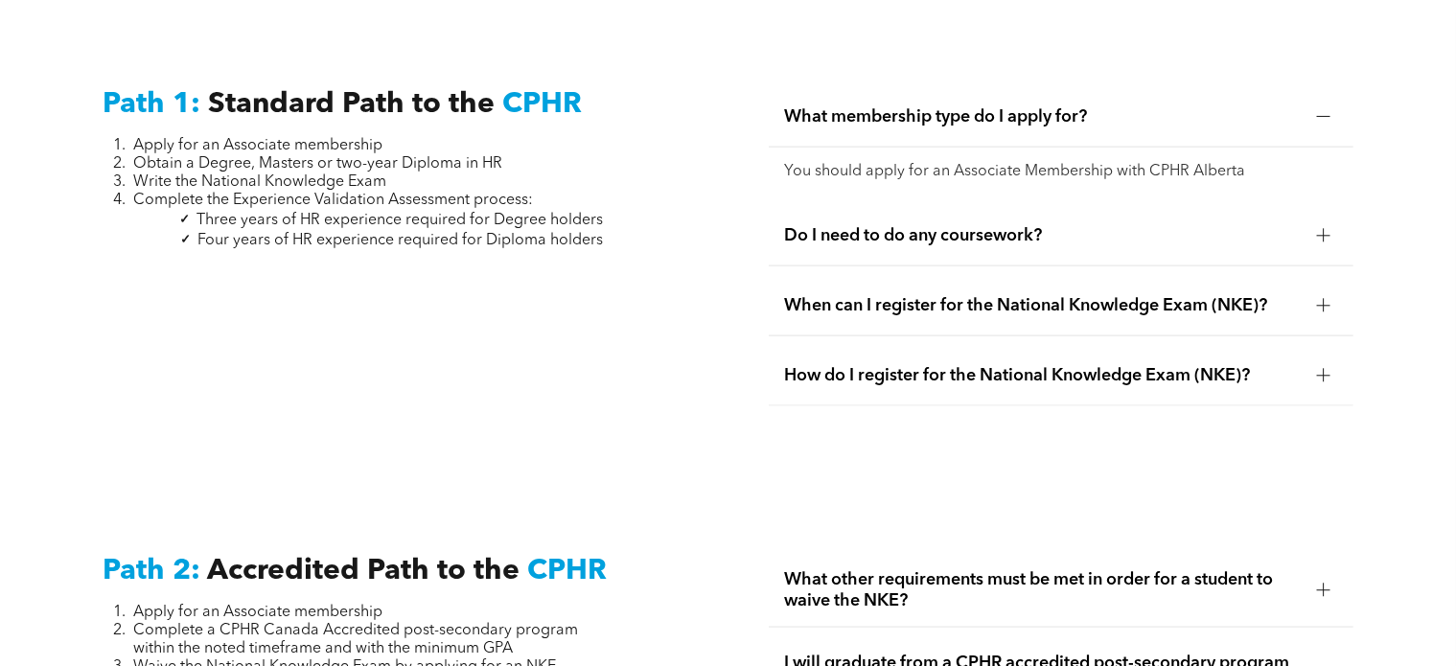
click at [928, 106] on span "What membership type do I apply for?" at bounding box center [1043, 116] width 518 height 21
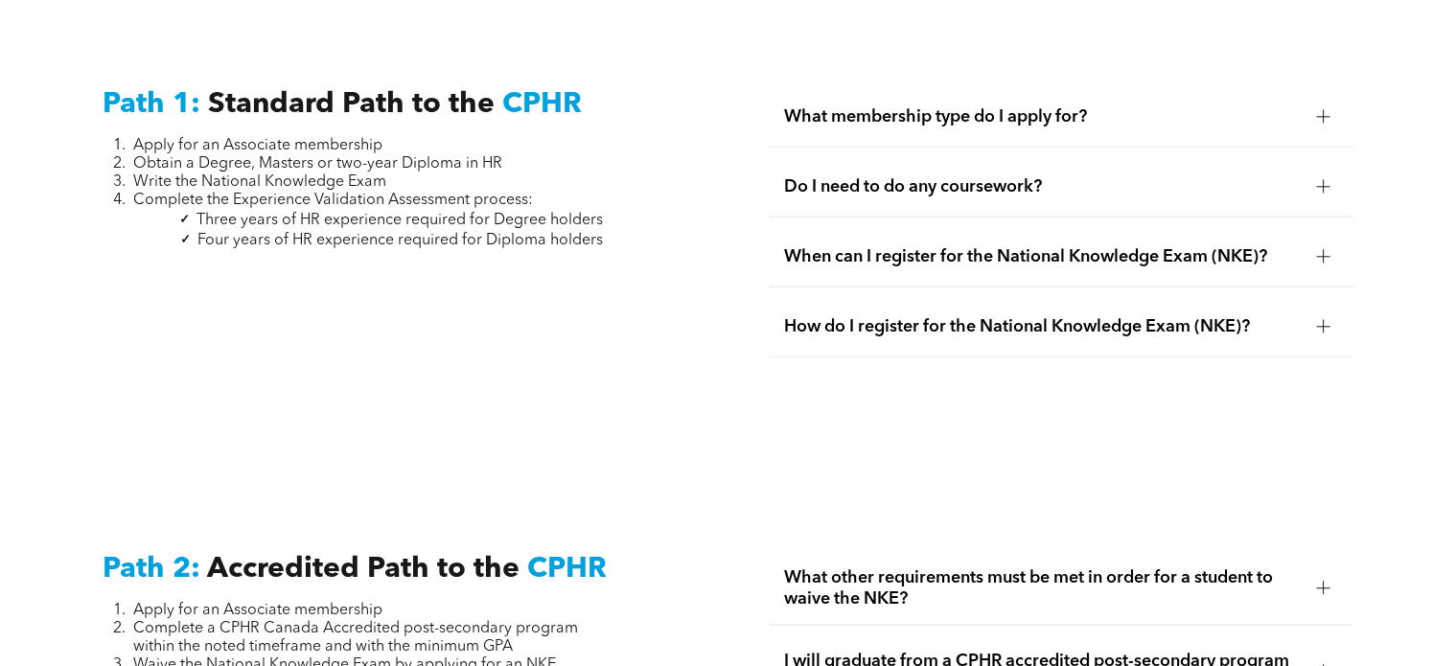
click at [943, 316] on span "How do I register for the National Knowledge Exam (NKE)?" at bounding box center [1043, 326] width 518 height 21
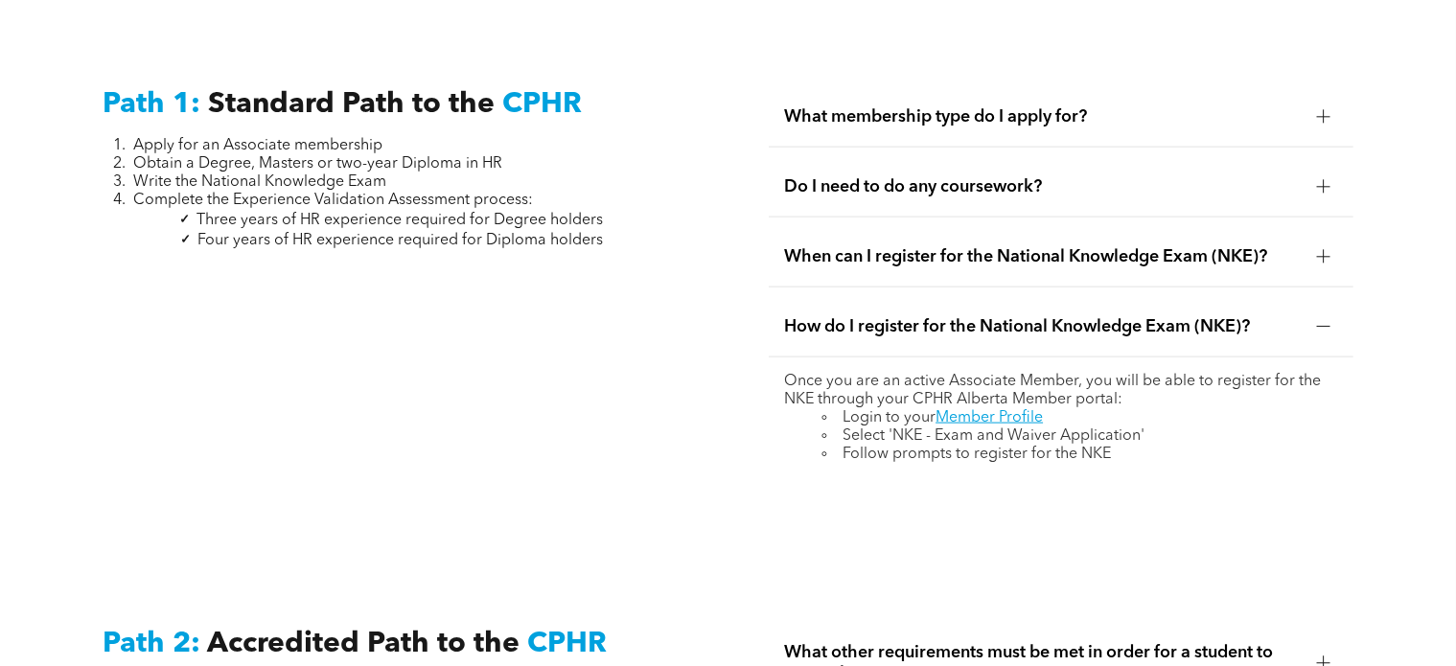
click at [940, 316] on span "How do I register for the National Knowledge Exam (NKE)?" at bounding box center [1043, 326] width 518 height 21
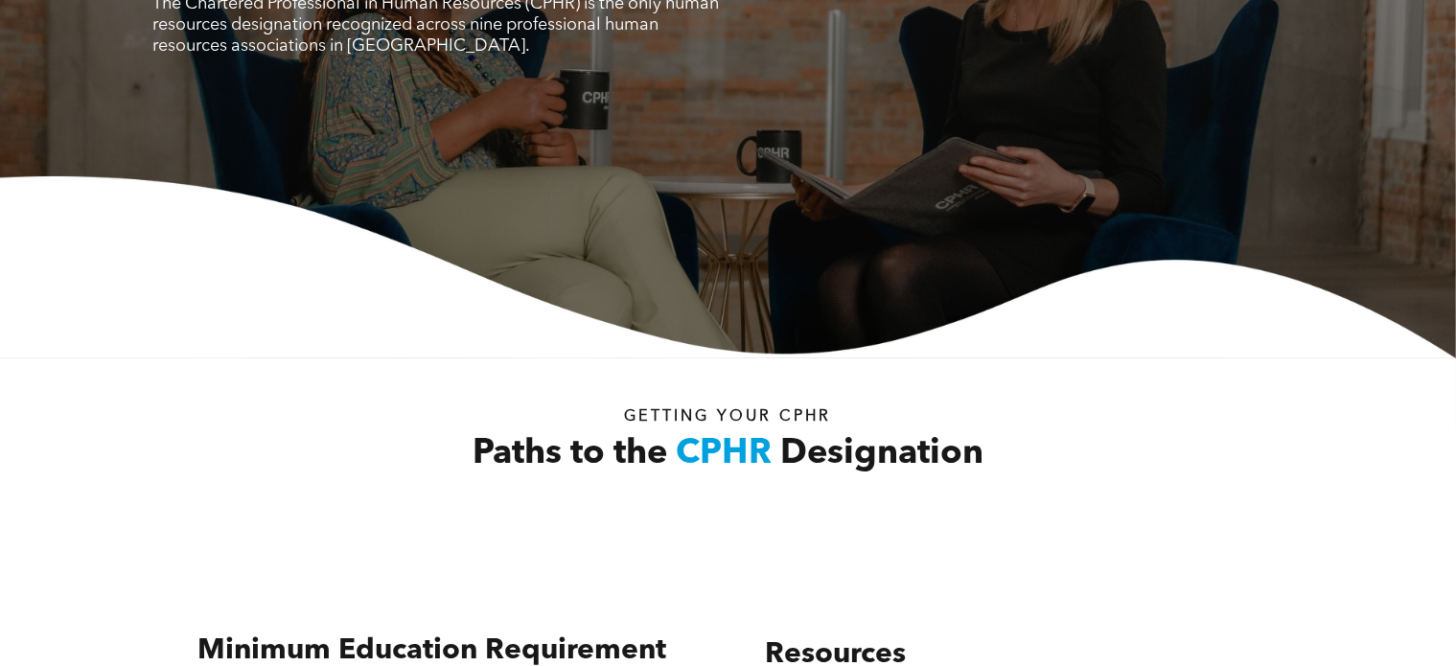
scroll to position [0, 0]
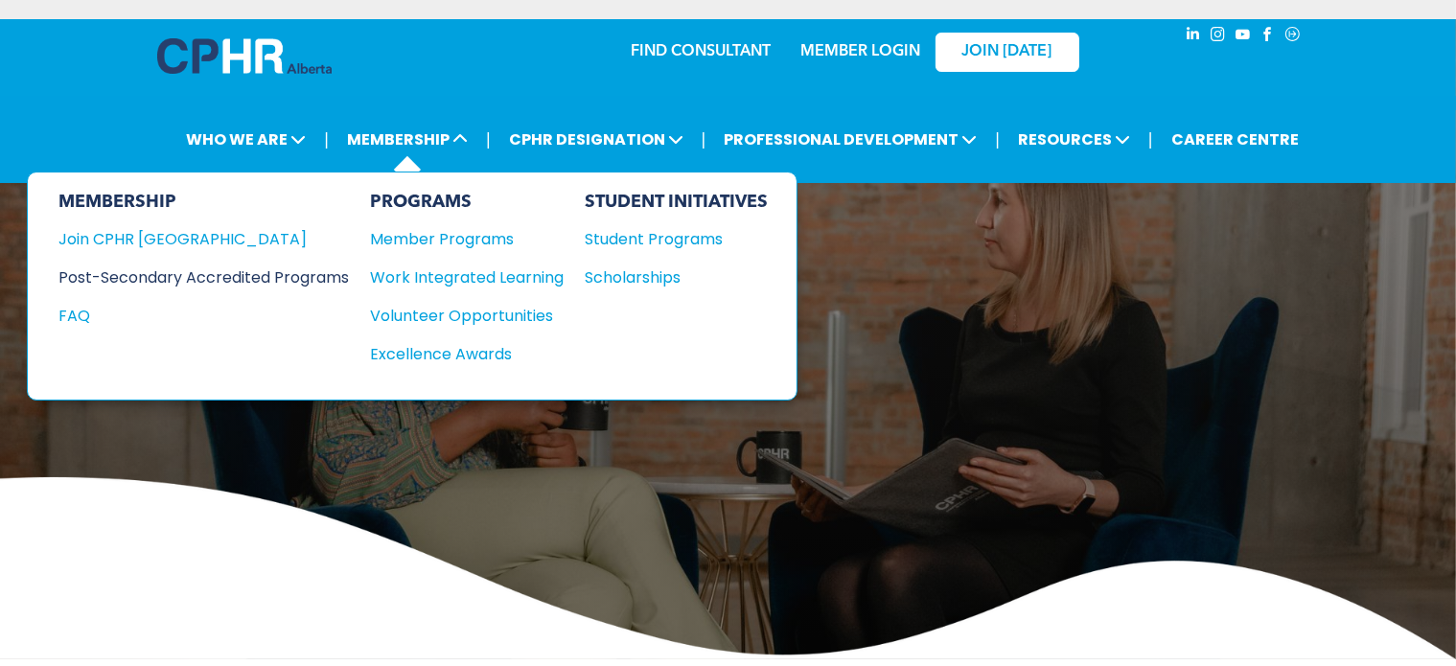
click at [259, 273] on div "Post-Secondary Accredited Programs" at bounding box center [189, 278] width 262 height 24
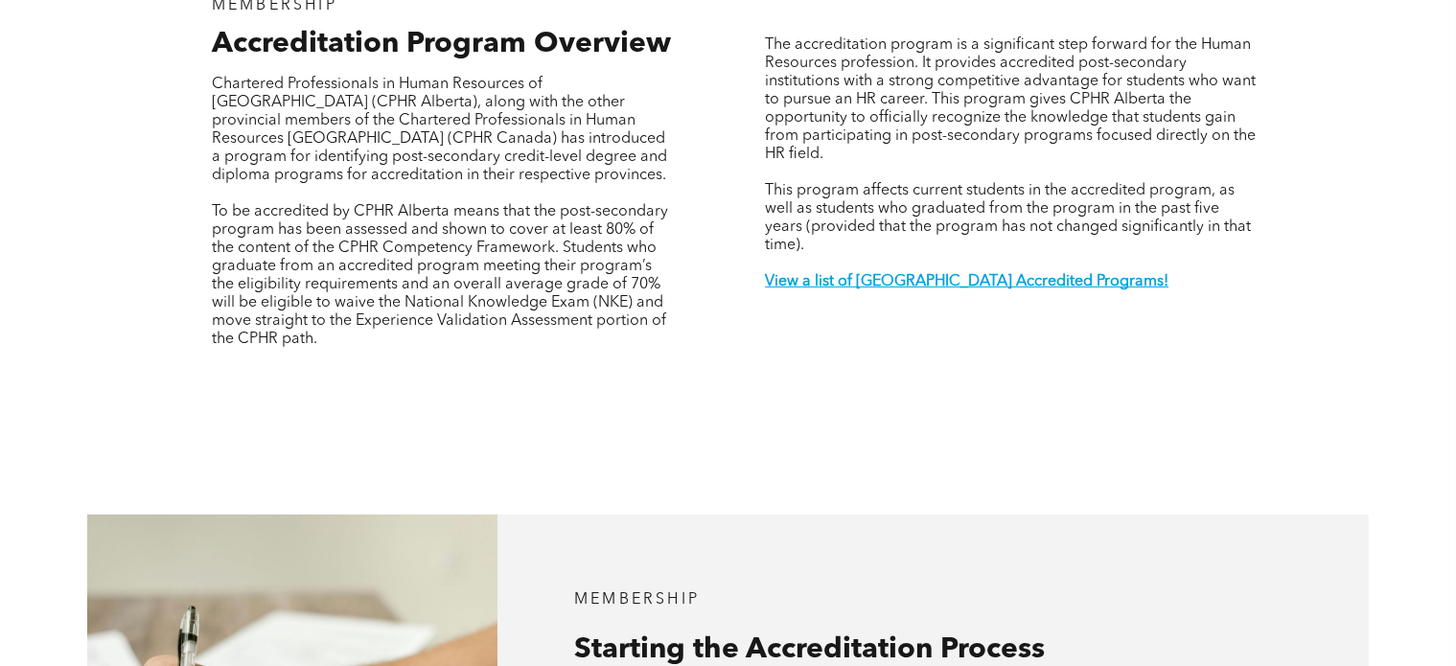
scroll to position [671, 0]
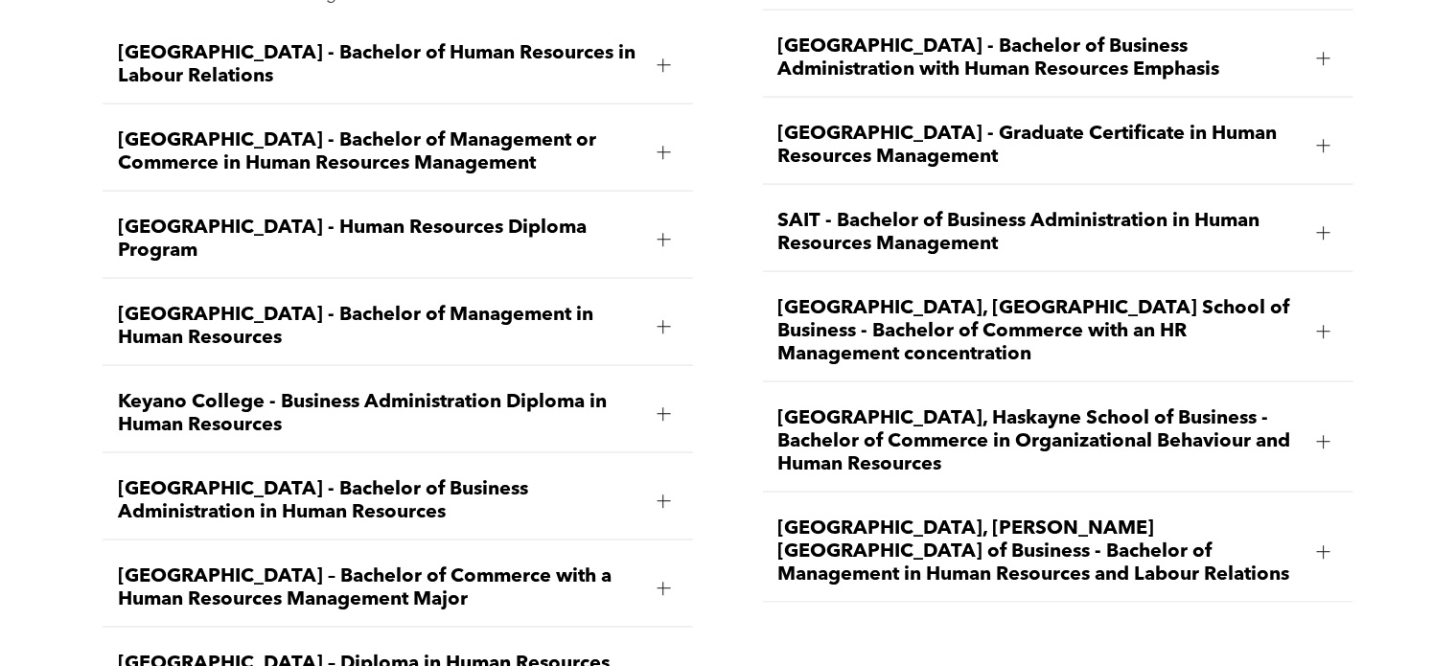
scroll to position [2920, 0]
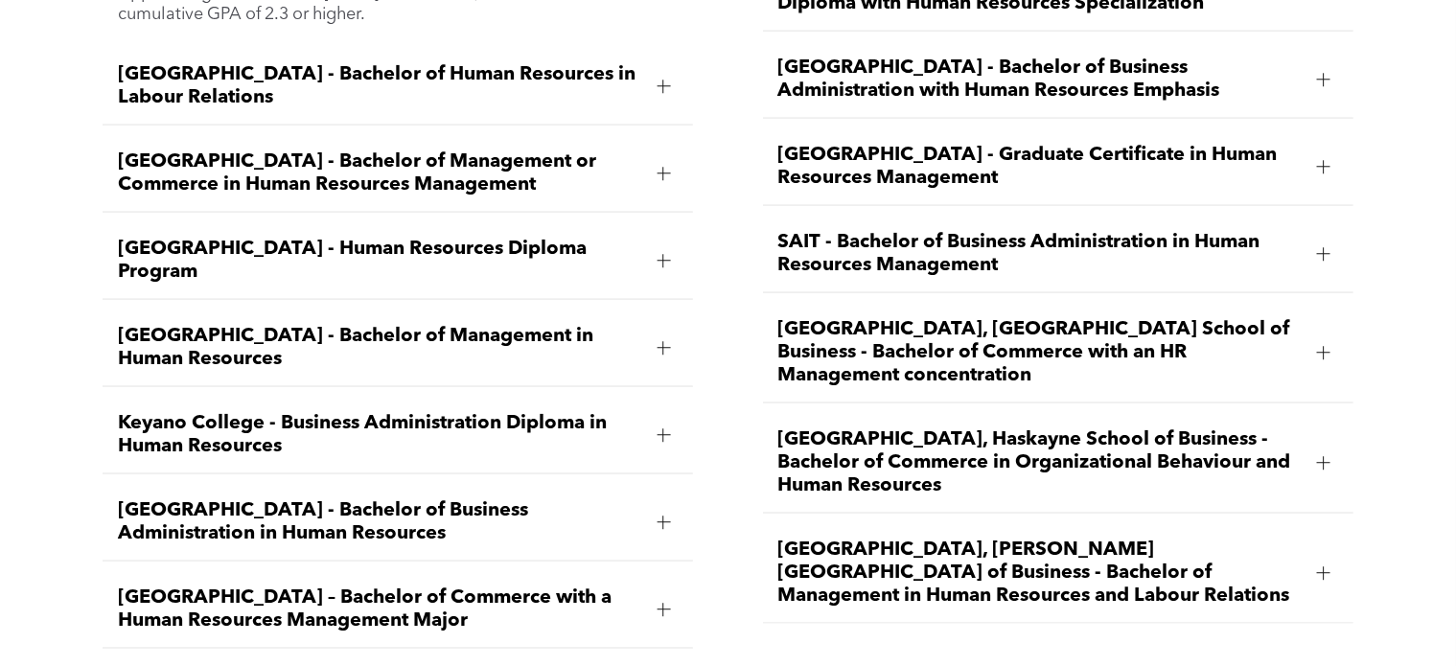
click at [927, 231] on span "SAIT - Bachelor of Business Administration in Human Resources Management" at bounding box center [1040, 254] width 523 height 46
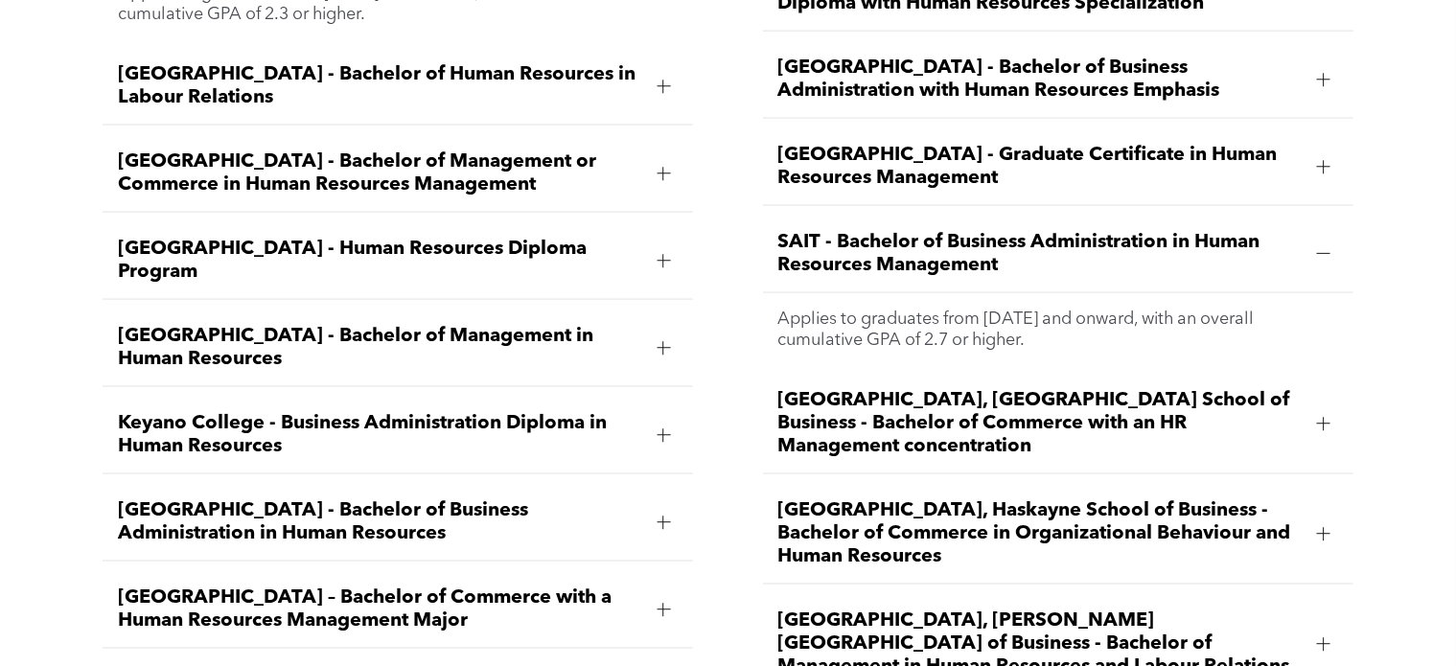
click at [933, 231] on span "SAIT - Bachelor of Business Administration in Human Resources Management" at bounding box center [1040, 254] width 523 height 46
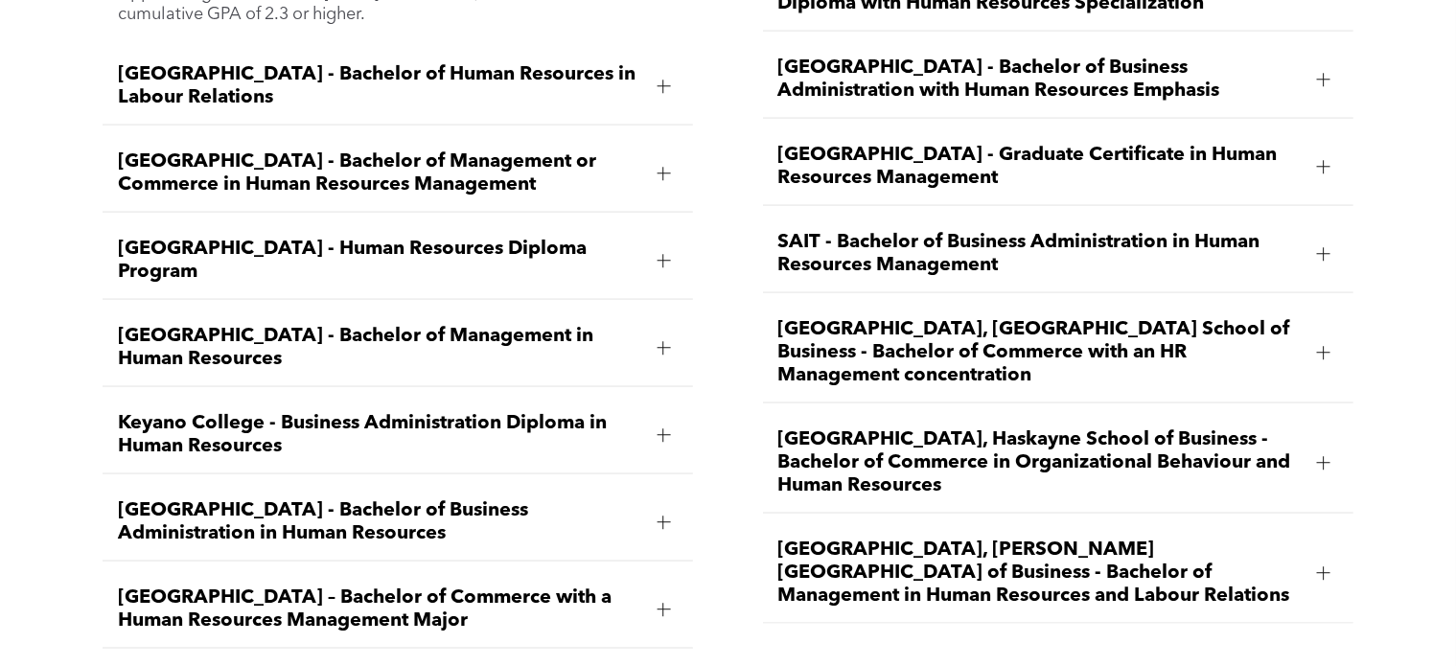
click at [907, 232] on span "SAIT - Bachelor of Business Administration in Human Resources Management" at bounding box center [1040, 254] width 523 height 46
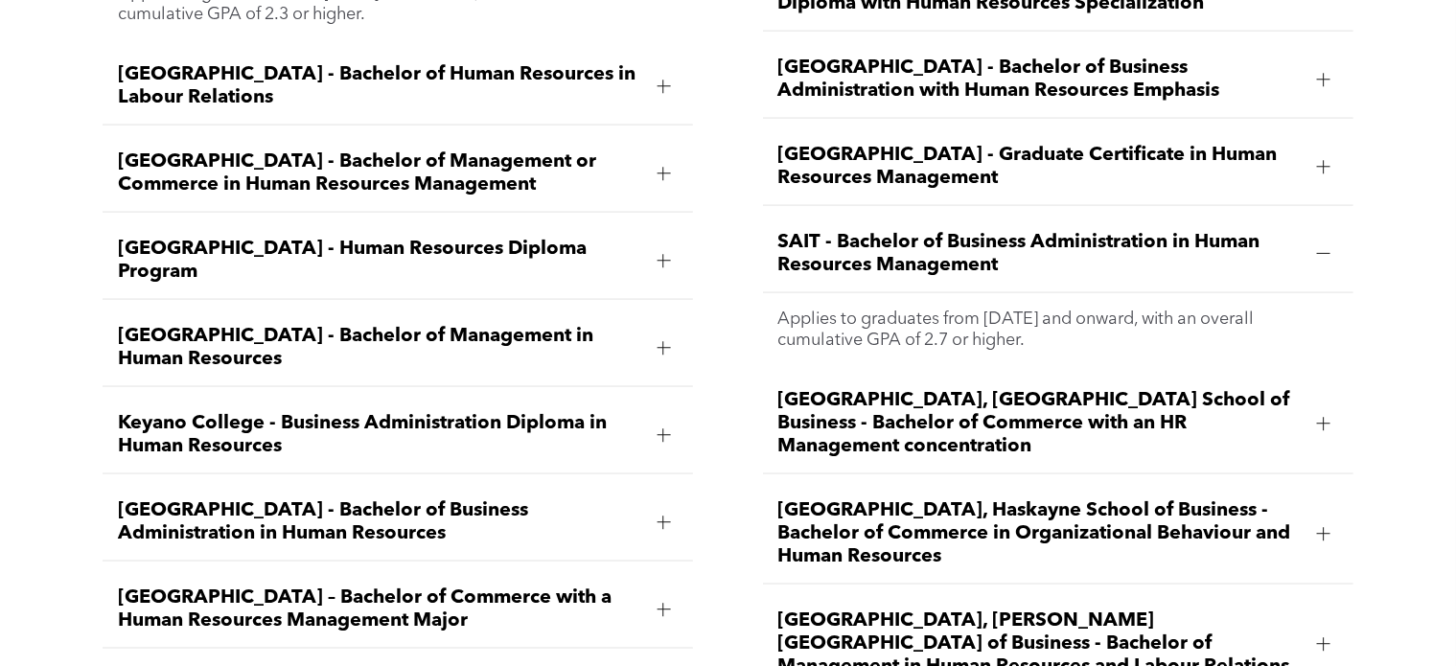
click at [1160, 231] on span "SAIT - Bachelor of Business Administration in Human Resources Management" at bounding box center [1040, 254] width 523 height 46
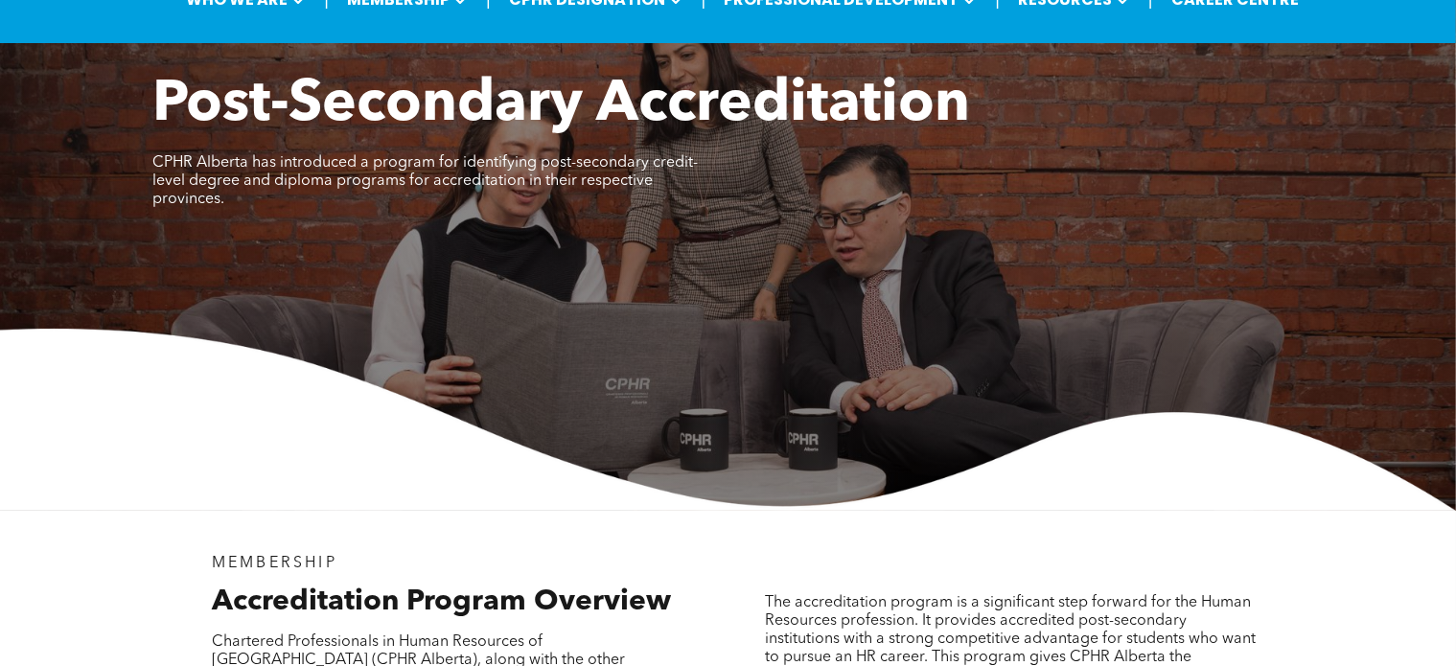
scroll to position [0, 0]
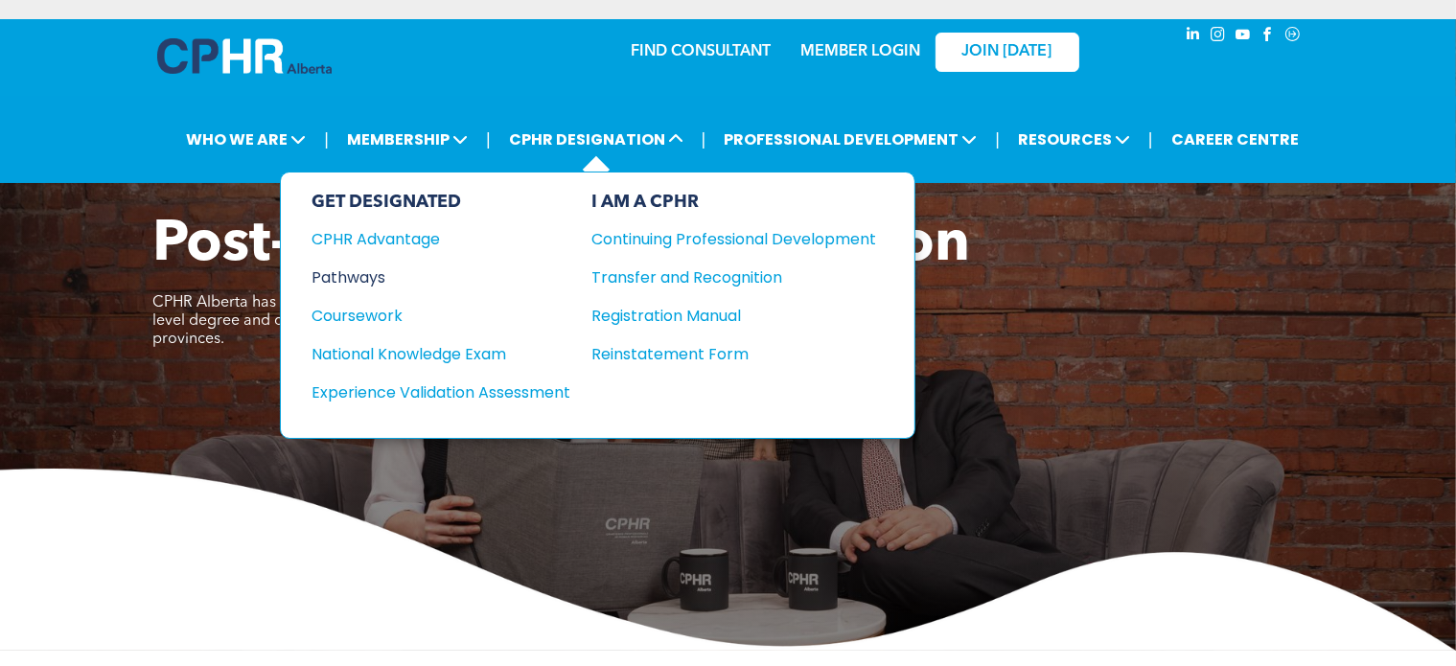
click at [375, 274] on div "Pathways" at bounding box center [428, 278] width 233 height 24
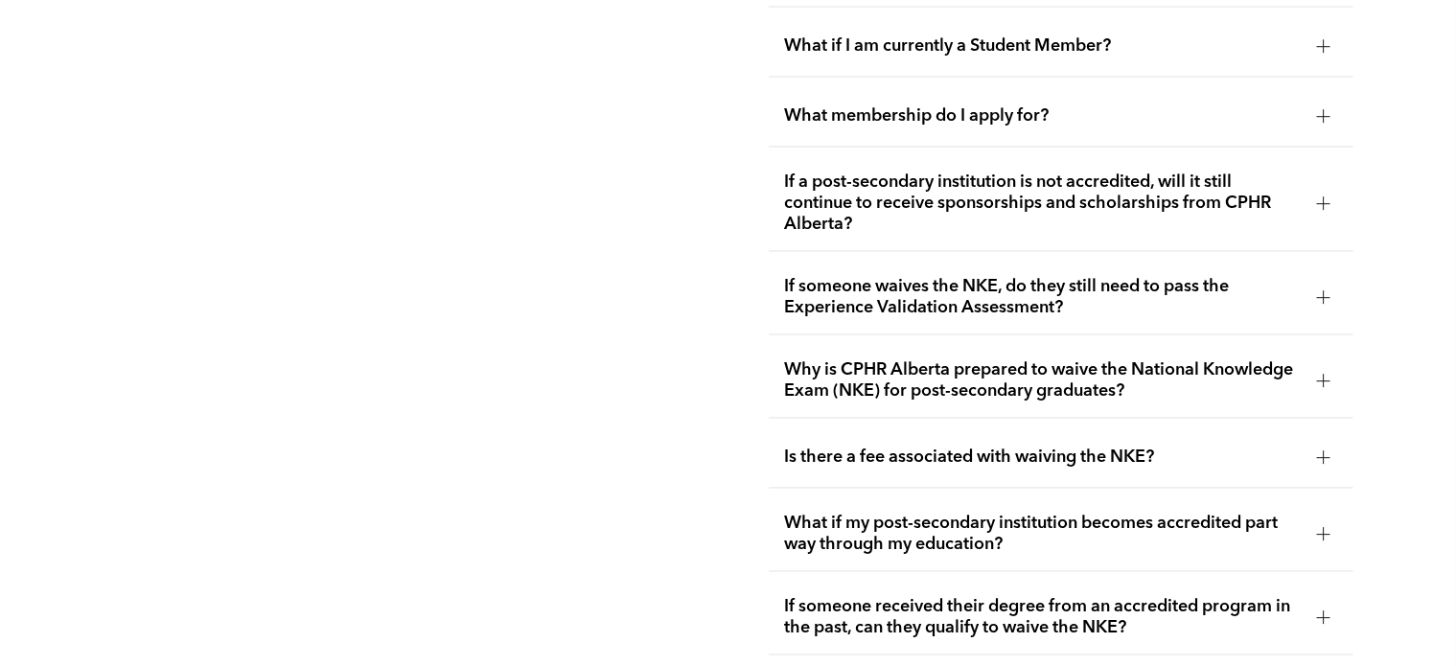
scroll to position [3260, 0]
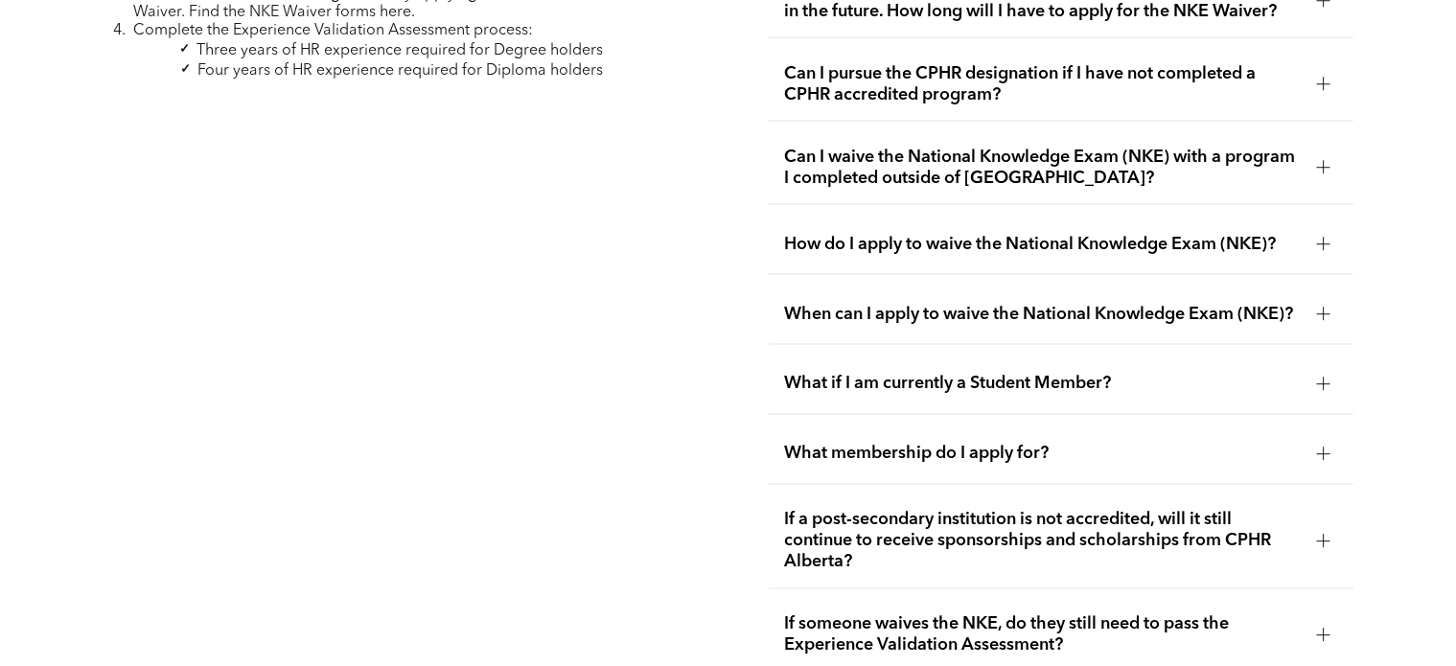
click at [969, 147] on span "Can I waive the National Knowledge Exam (NKE) with a program I completed outsid…" at bounding box center [1043, 168] width 518 height 42
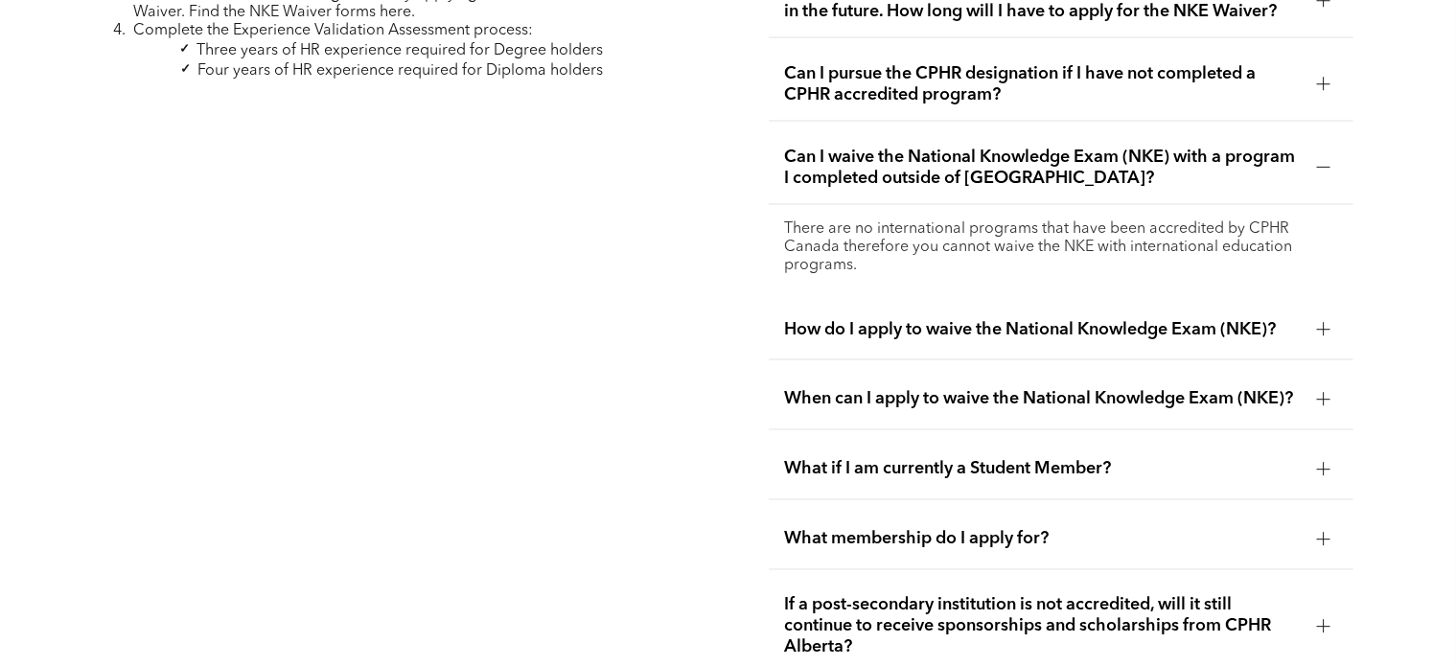
click at [960, 147] on span "Can I waive the National Knowledge Exam (NKE) with a program I completed outsid…" at bounding box center [1043, 168] width 518 height 42
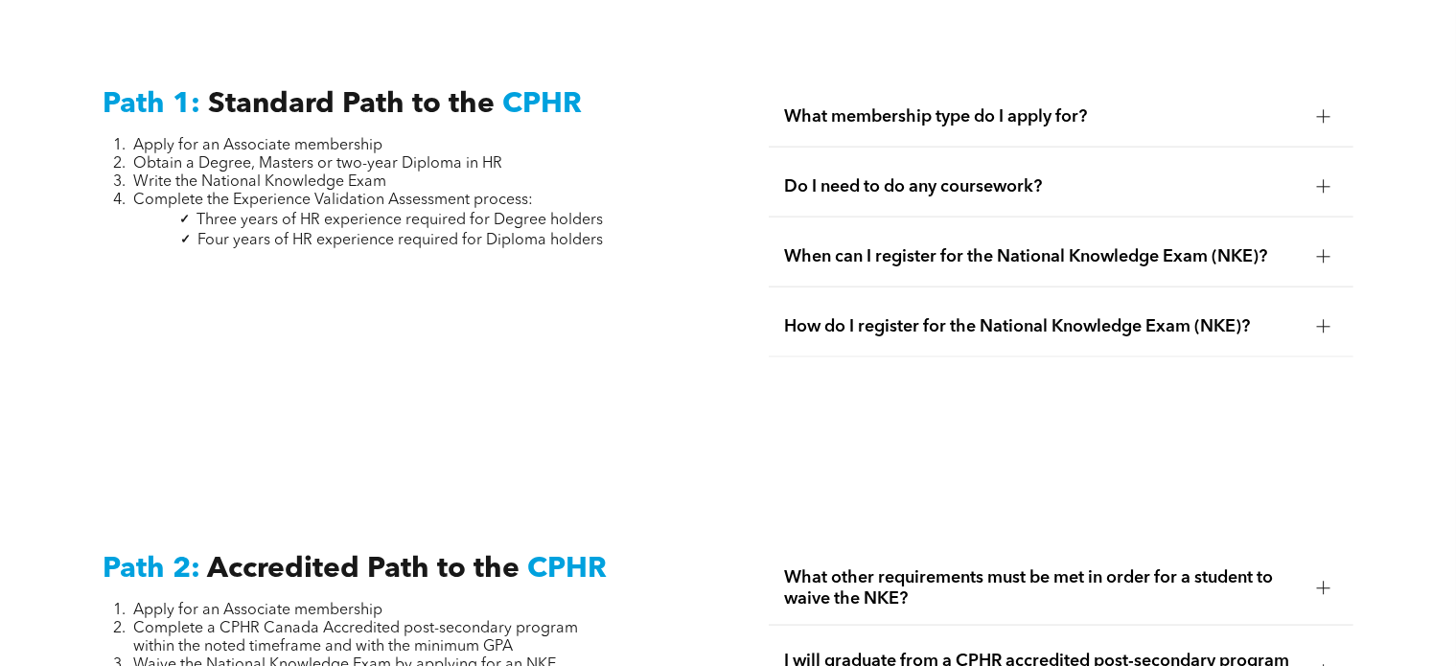
scroll to position [2493, 0]
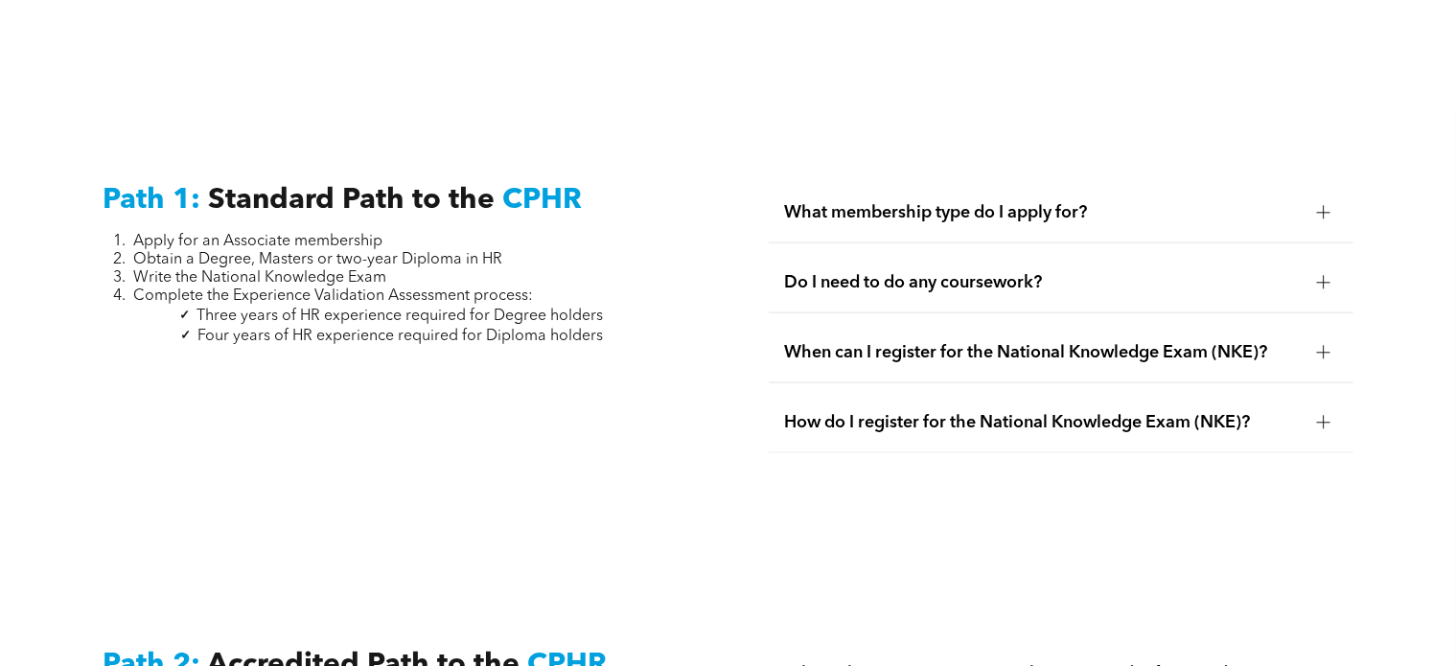
click at [928, 323] on div "When can I register for the National Knowledge Exam (NKE)?" at bounding box center [1061, 353] width 585 height 60
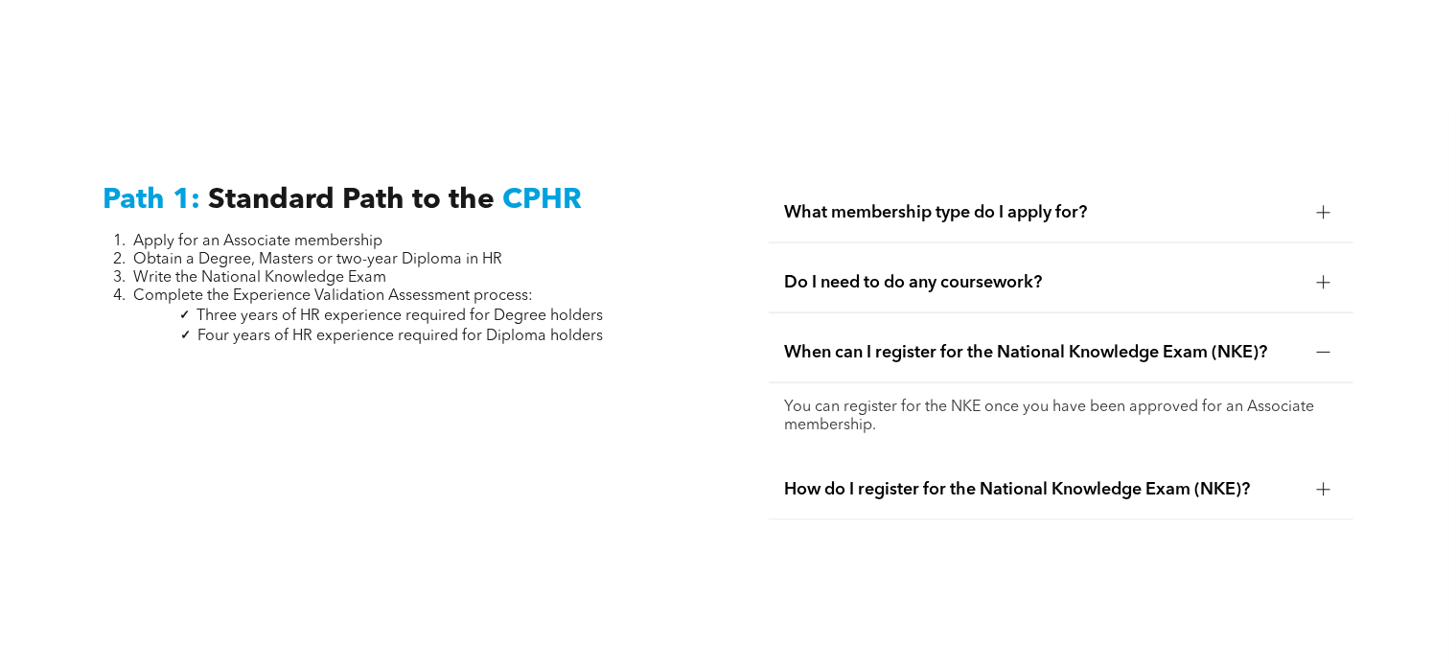
click at [922, 323] on div "When can I register for the National Knowledge Exam (NKE)?" at bounding box center [1061, 353] width 585 height 60
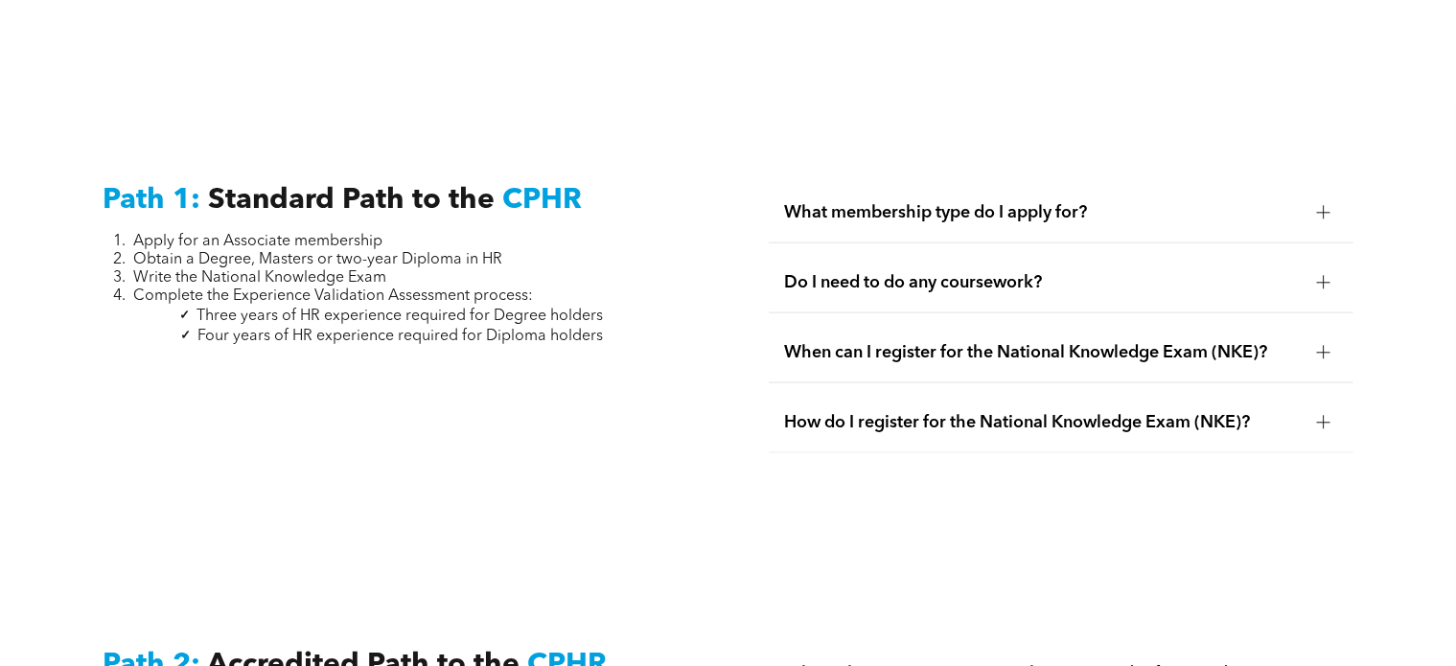
click at [928, 412] on span "How do I register for the National Knowledge Exam (NKE)?" at bounding box center [1043, 422] width 518 height 21
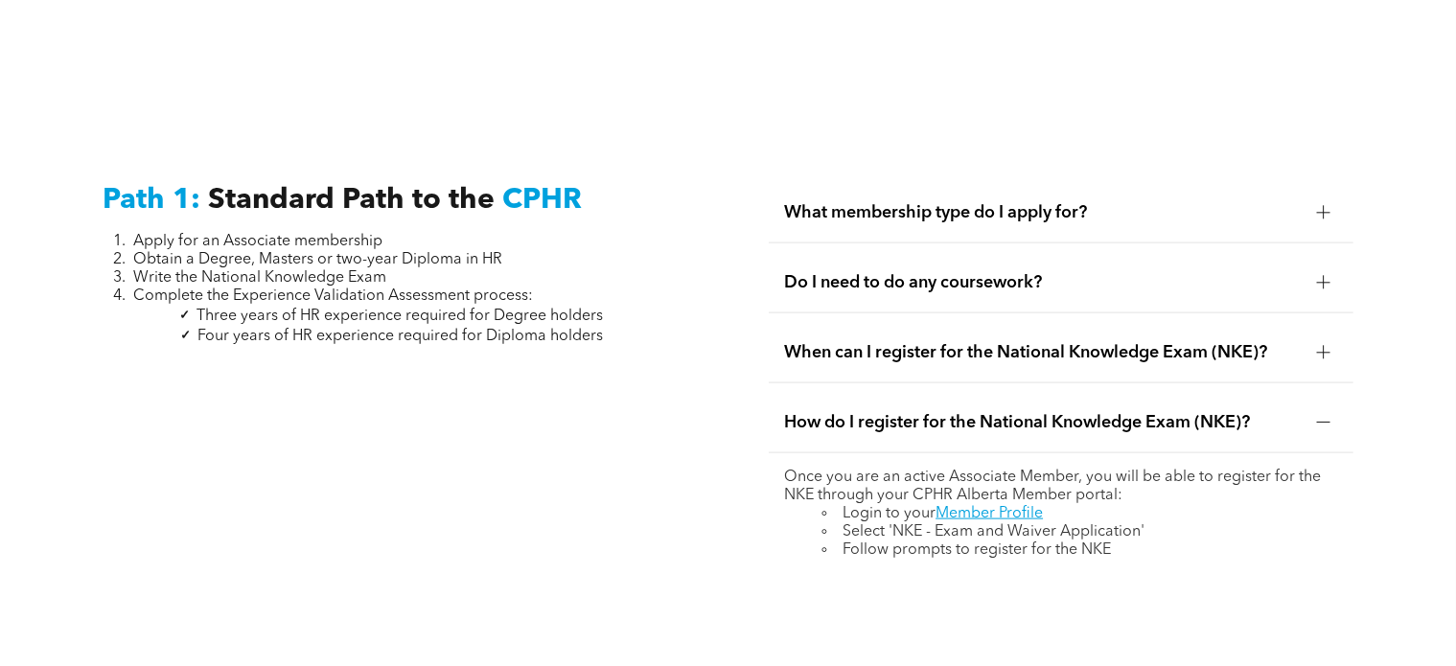
click at [976, 412] on span "How do I register for the National Knowledge Exam (NKE)?" at bounding box center [1043, 422] width 518 height 21
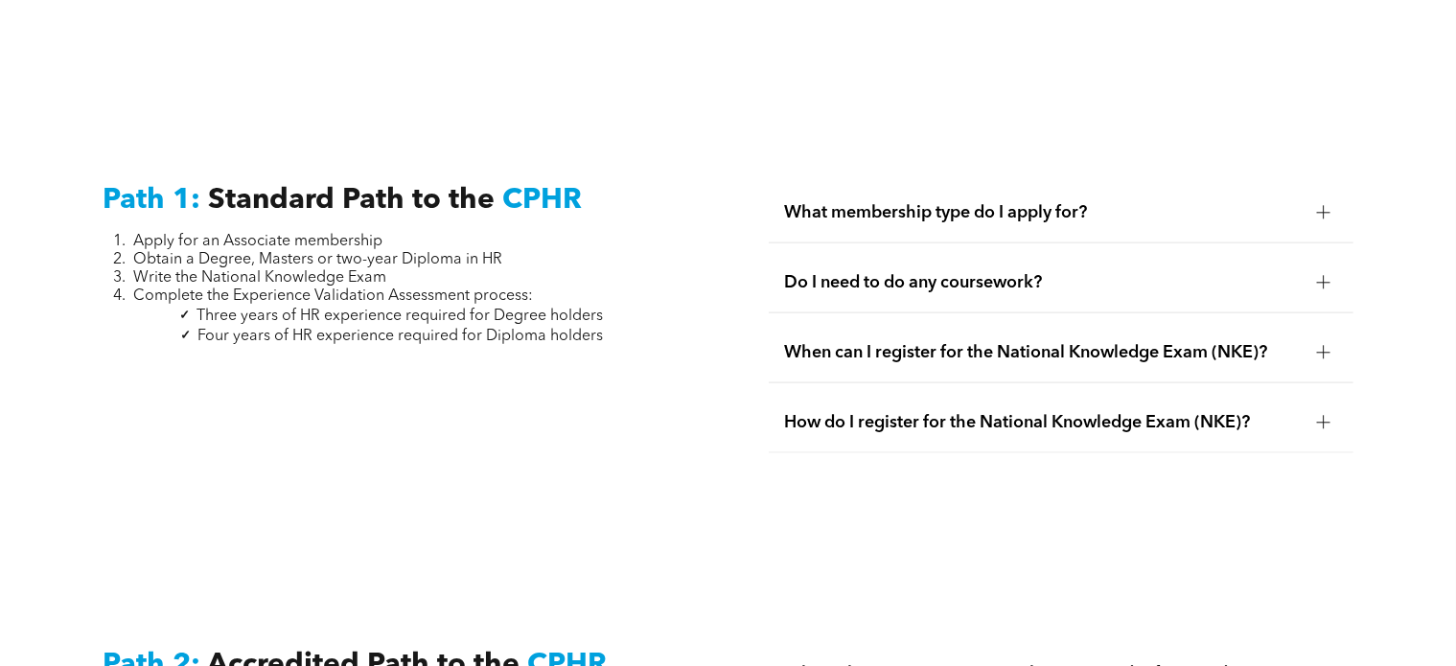
click at [966, 229] on ul "What membership type do I apply for? You should apply for an Associate Membersh…" at bounding box center [1061, 318] width 585 height 270
click at [970, 202] on span "What membership type do I apply for?" at bounding box center [1043, 212] width 518 height 21
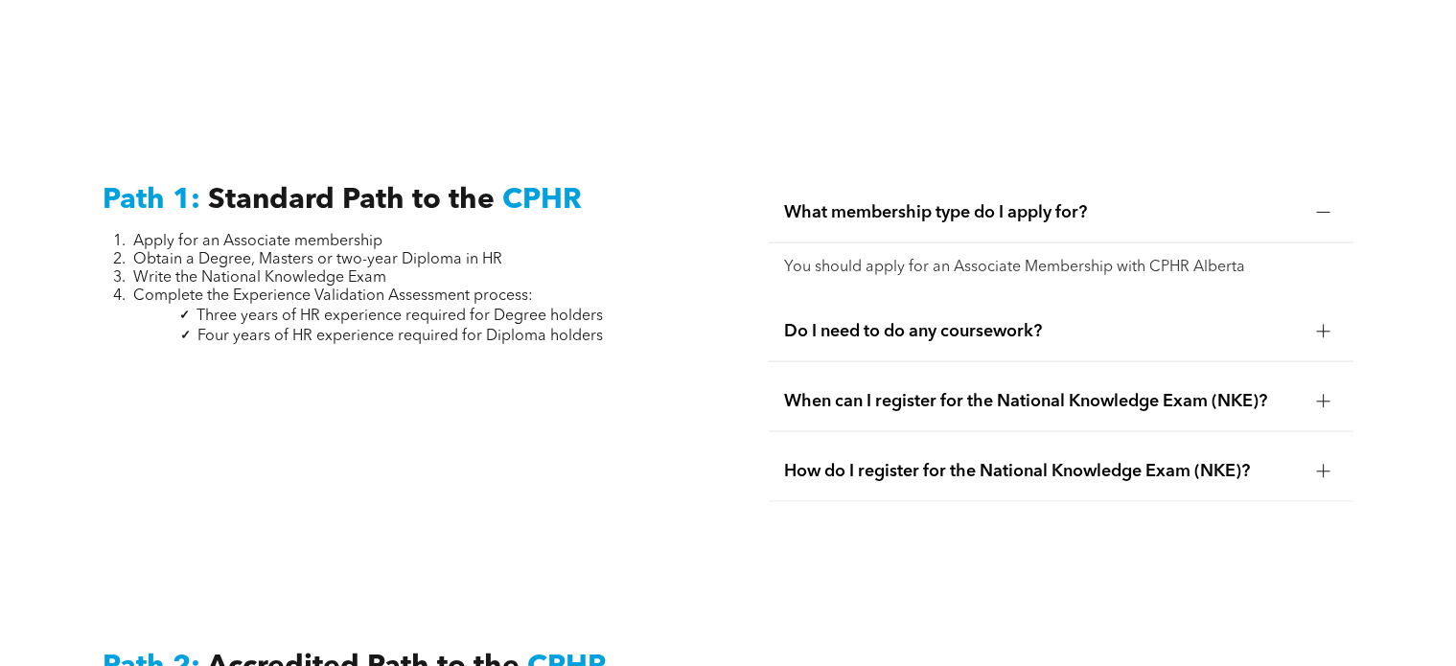
click at [970, 202] on span "What membership type do I apply for?" at bounding box center [1043, 212] width 518 height 21
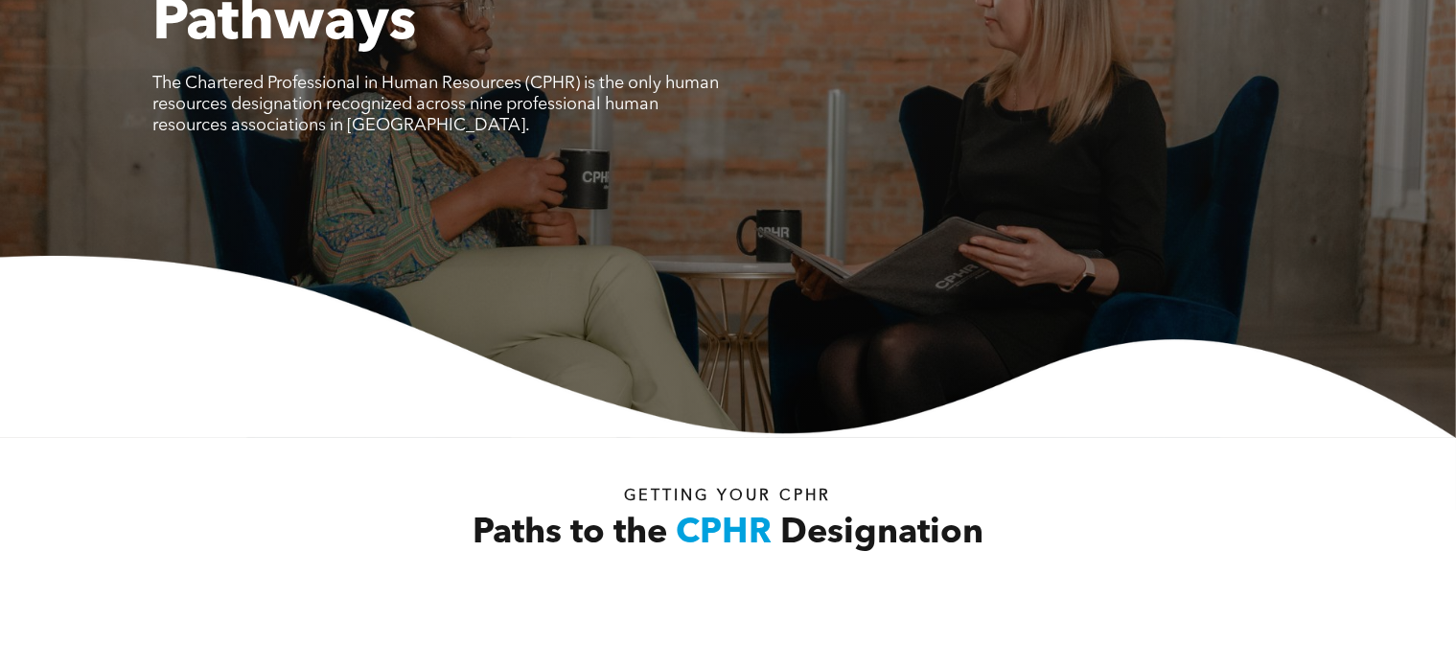
scroll to position [0, 0]
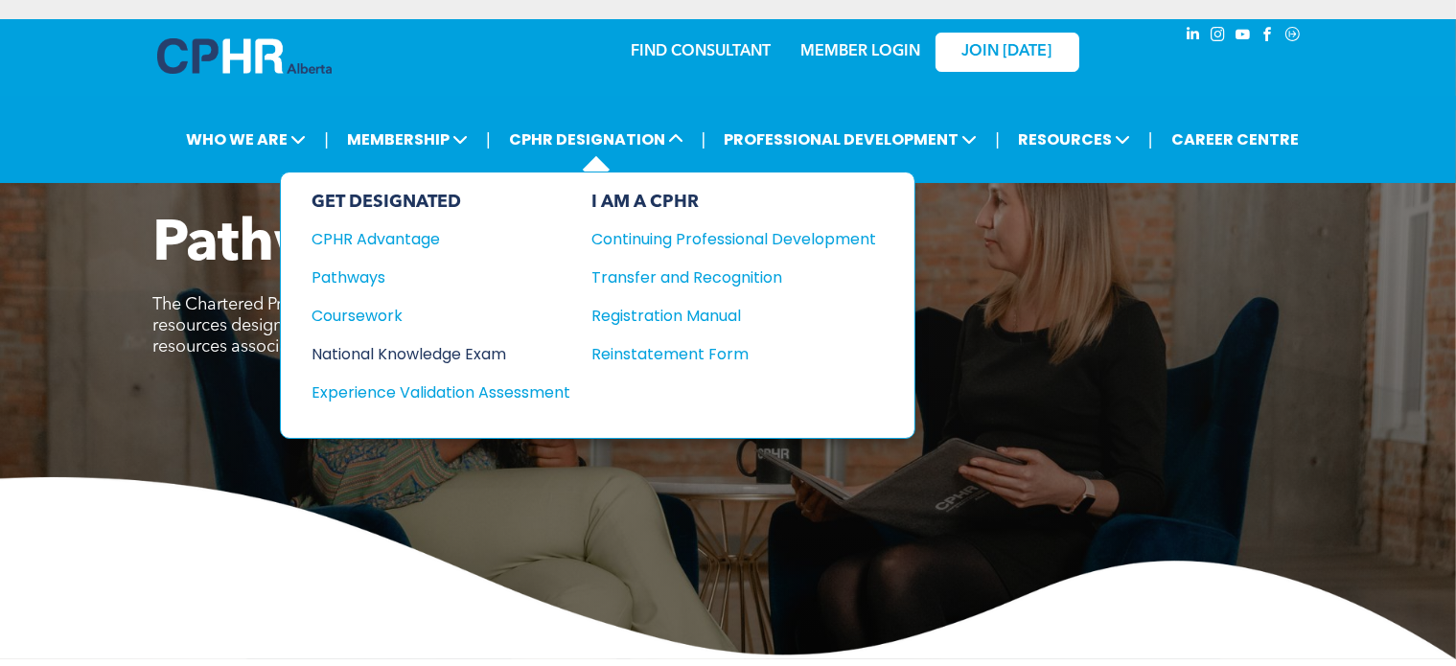
click at [397, 348] on div "National Knowledge Exam" at bounding box center [428, 354] width 233 height 24
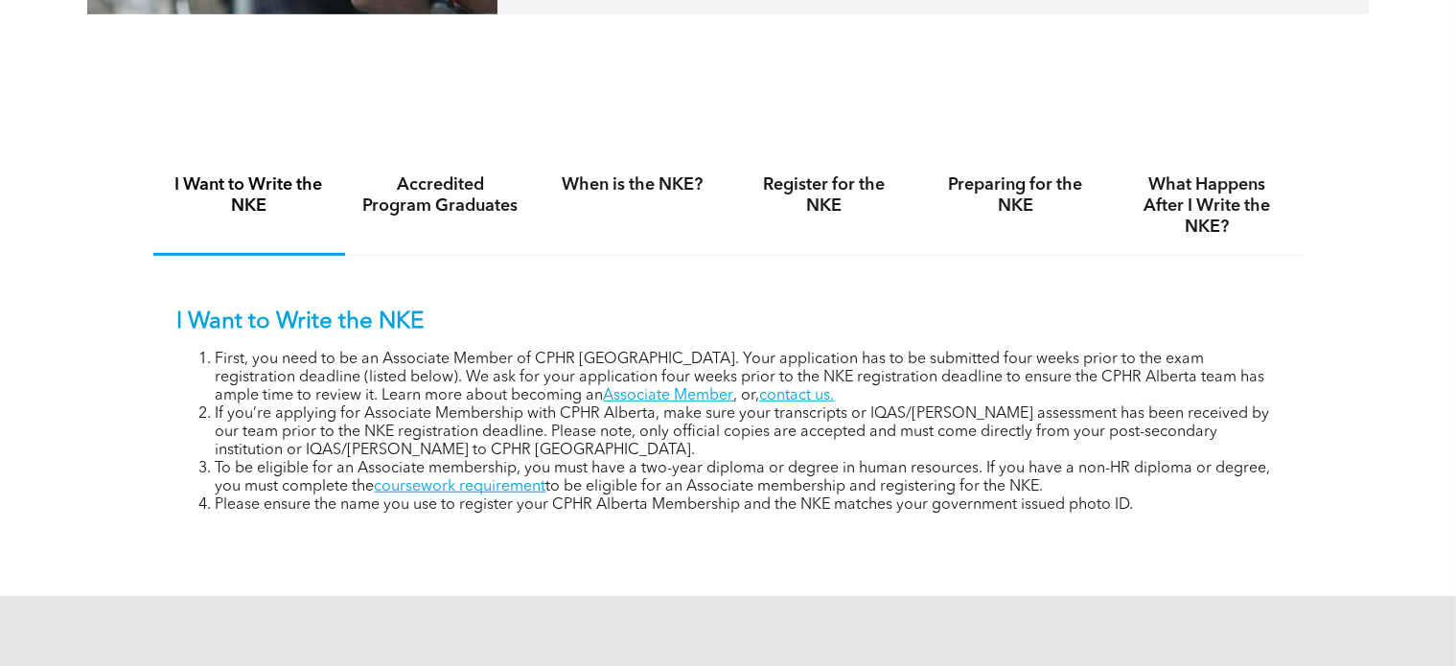
scroll to position [1246, 0]
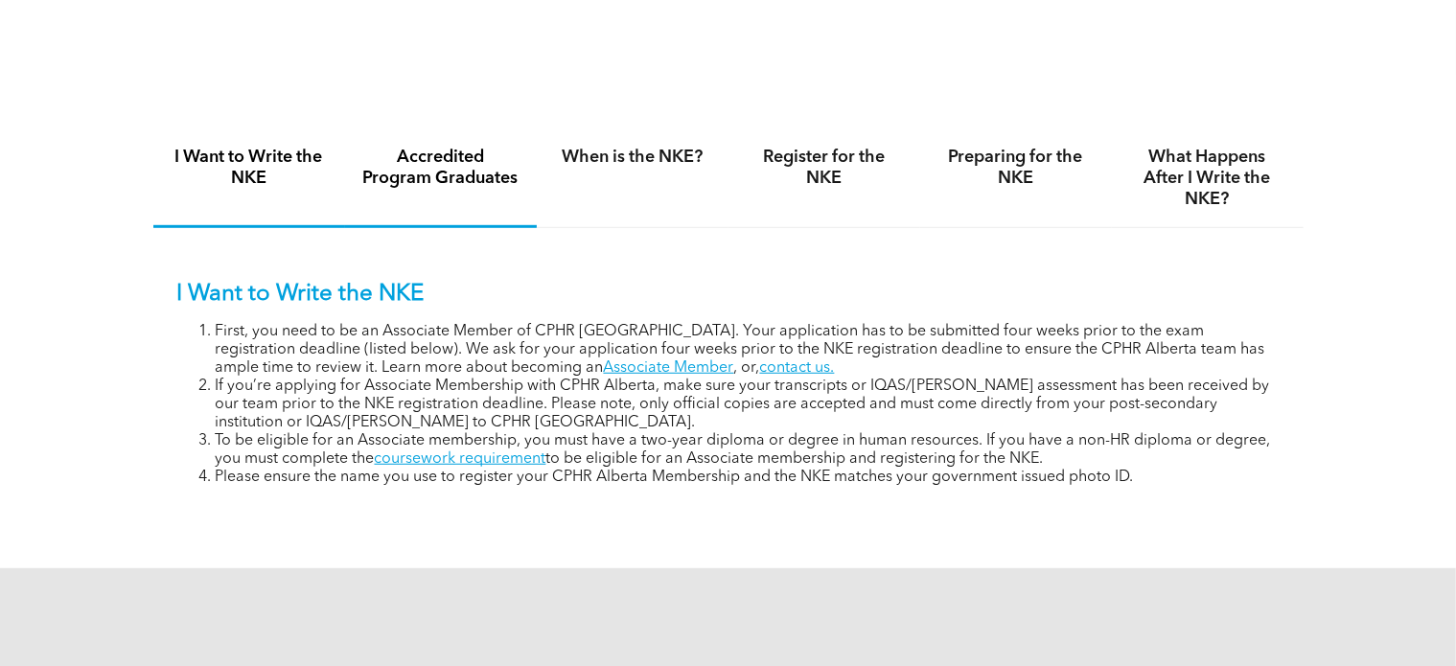
click at [447, 191] on div "Accredited Program Graduates" at bounding box center [441, 178] width 192 height 99
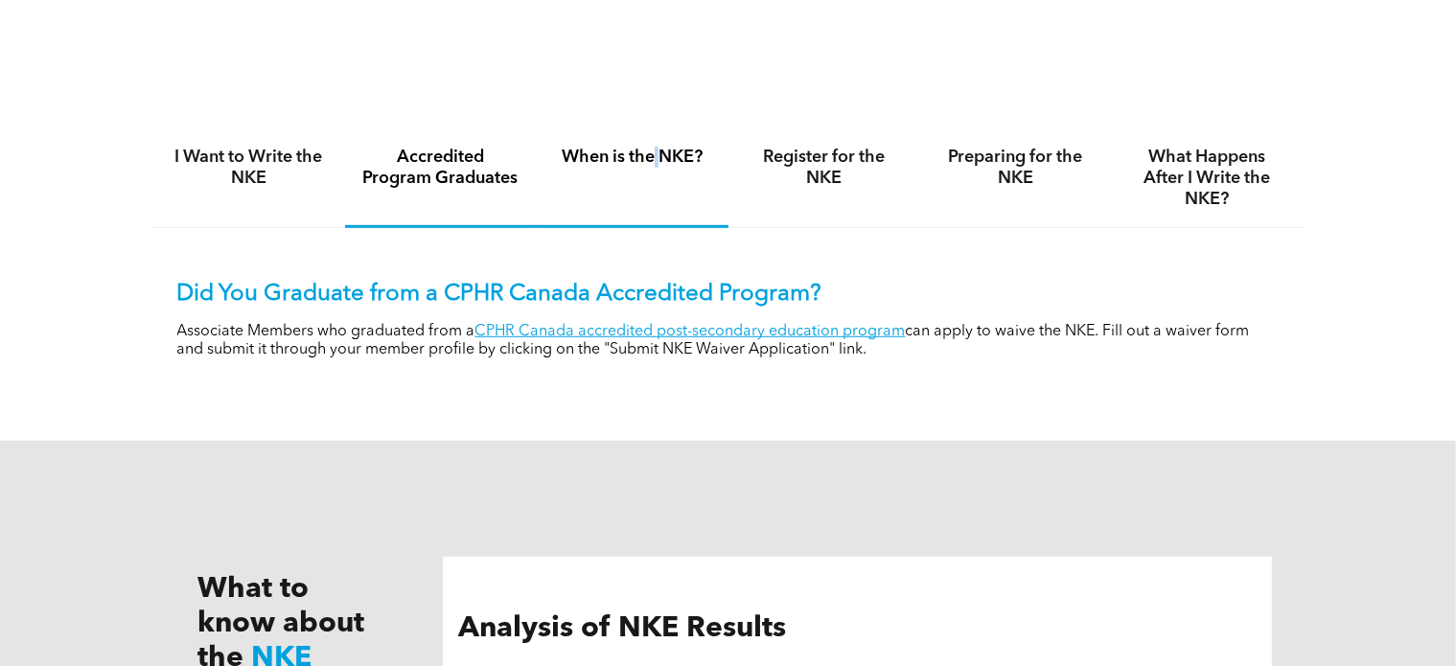
click at [656, 172] on div "When is the NKE?" at bounding box center [633, 178] width 192 height 99
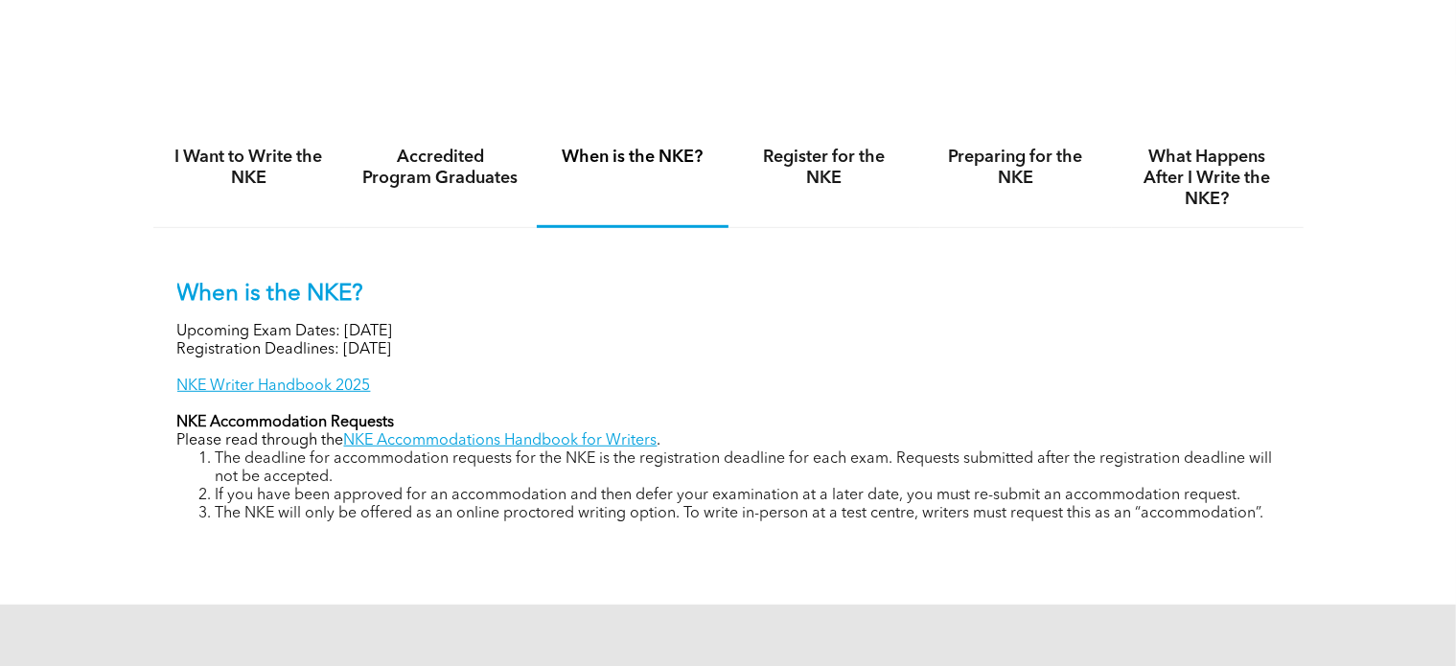
click at [725, 260] on div "When is the NKE? Upcoming Exam Dates: [DATE] Registration Deadlines: [DATE] NKE…" at bounding box center [728, 387] width 1151 height 319
click at [752, 341] on p "Registration Deadlines: [DATE]" at bounding box center [728, 350] width 1103 height 18
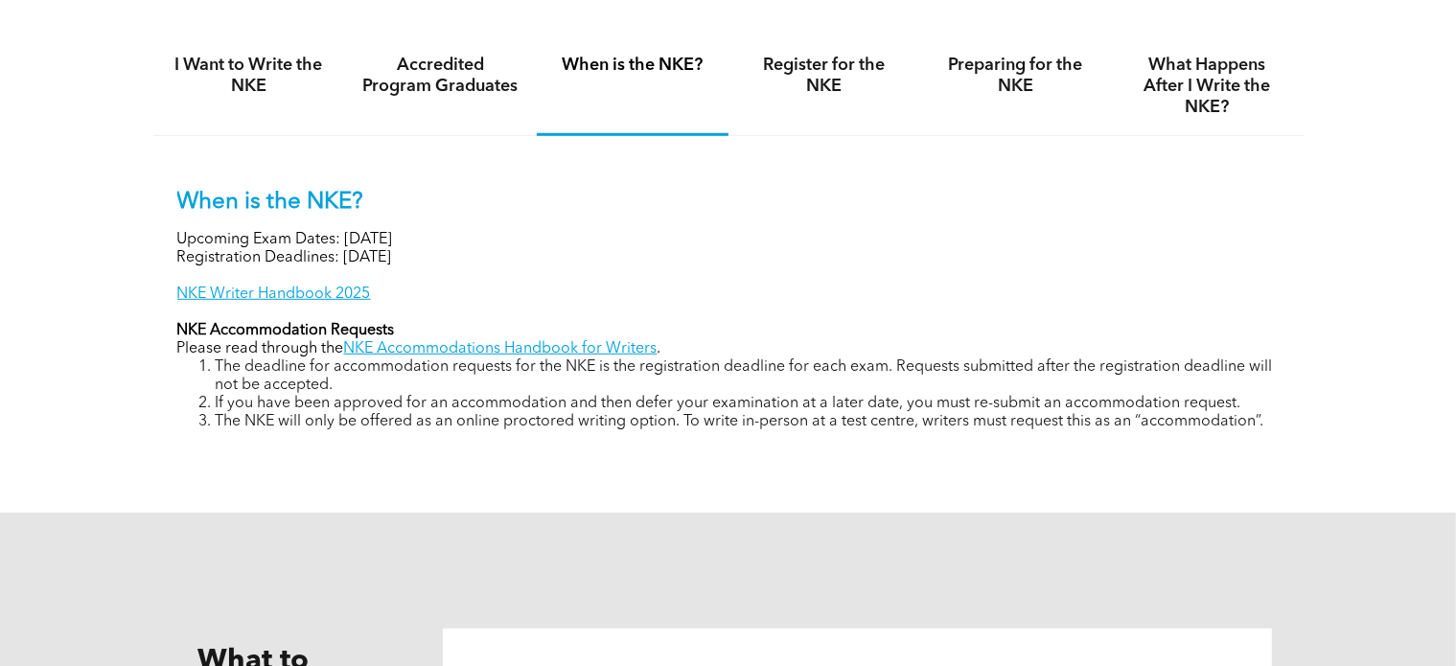
scroll to position [1342, 0]
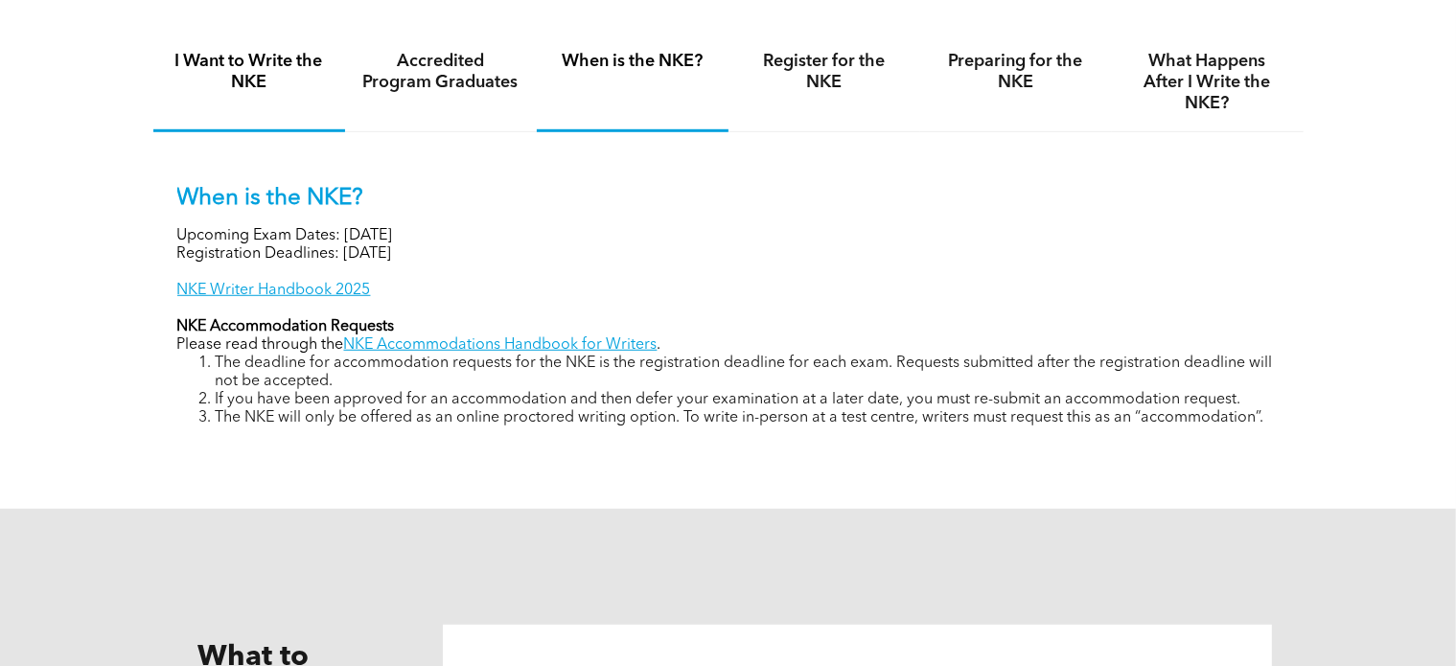
click at [256, 106] on div "I Want to Write the NKE" at bounding box center [249, 83] width 192 height 99
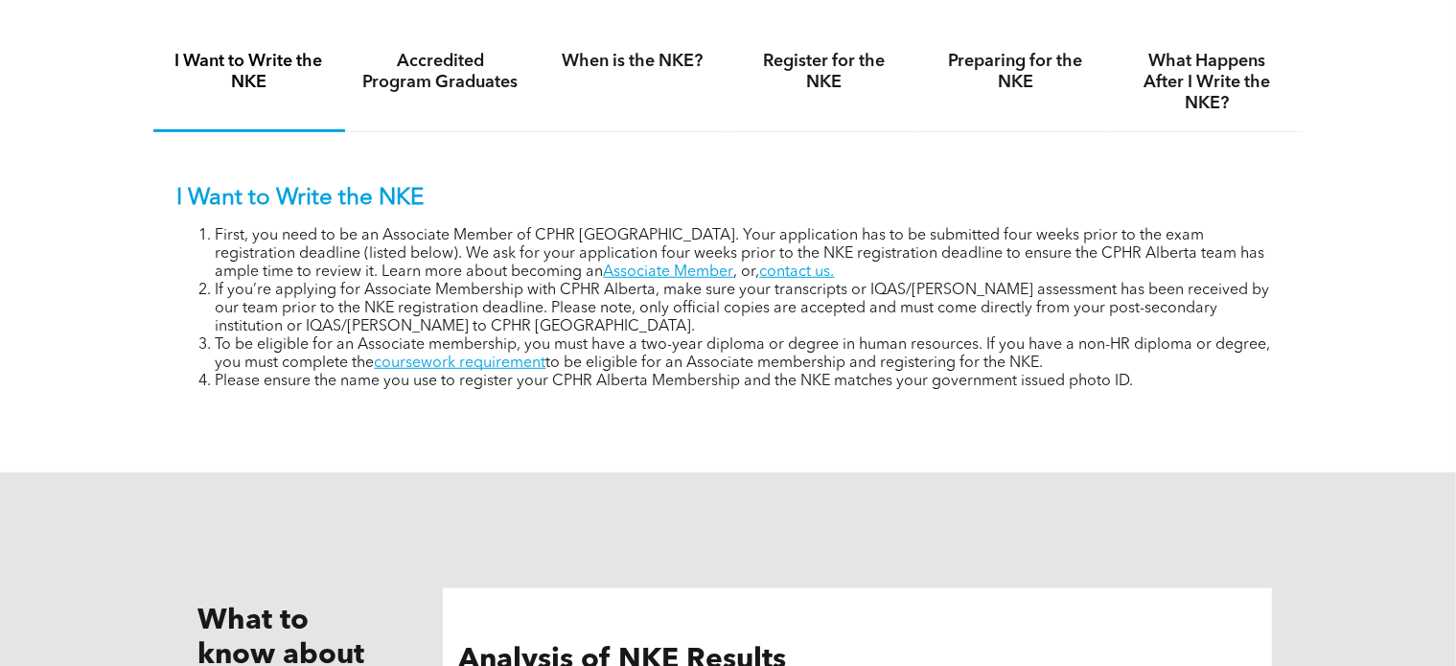
click at [797, 384] on li "Please ensure the name you use to register your CPHR Alberta Membership and the…" at bounding box center [748, 382] width 1064 height 18
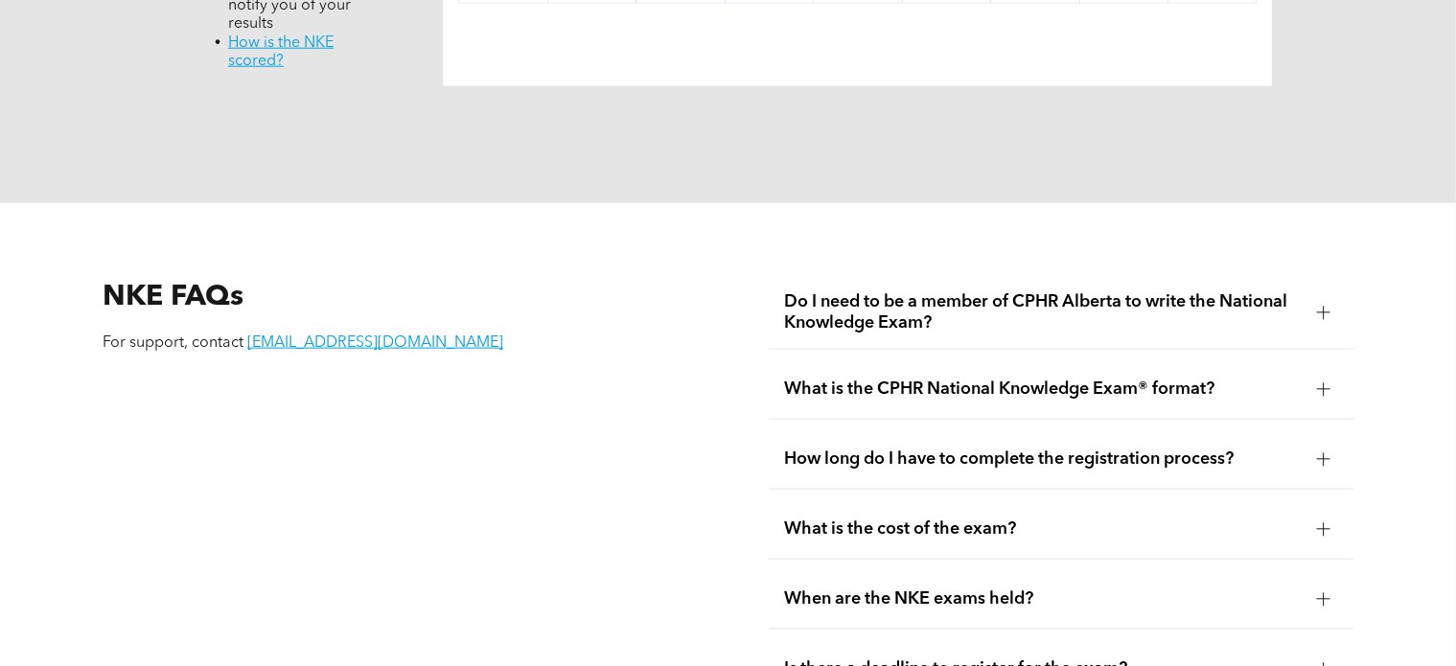
scroll to position [2397, 0]
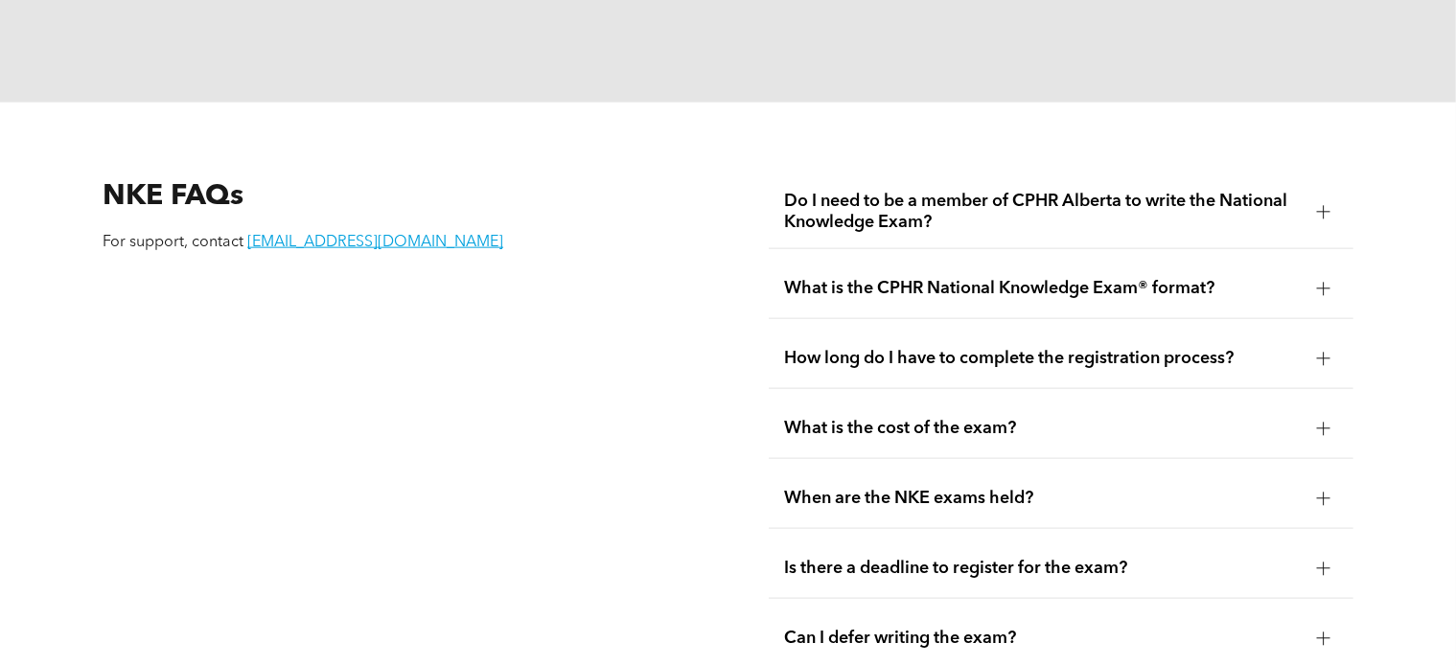
click at [1016, 191] on span "Do I need to be a member of CPHR Alberta to write the National Knowledge Exam?" at bounding box center [1043, 212] width 518 height 42
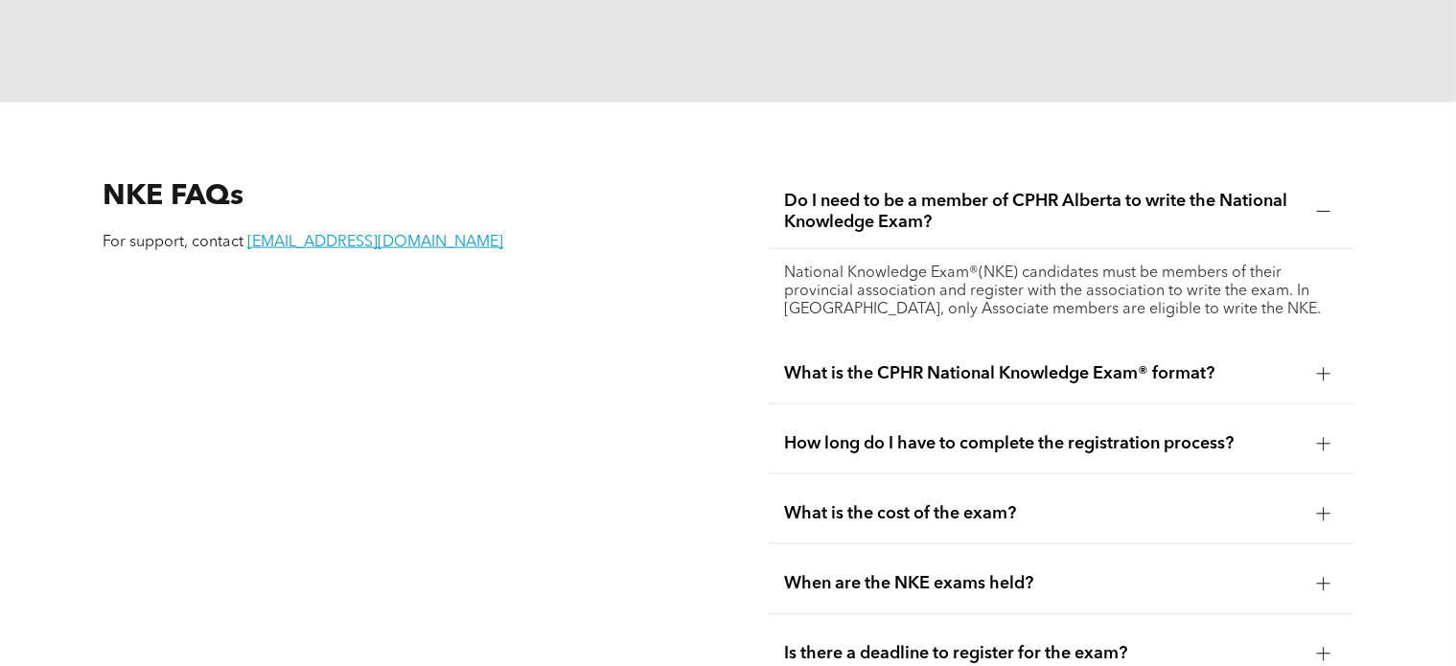
click at [1014, 191] on span "Do I need to be a member of CPHR Alberta to write the National Knowledge Exam?" at bounding box center [1043, 212] width 518 height 42
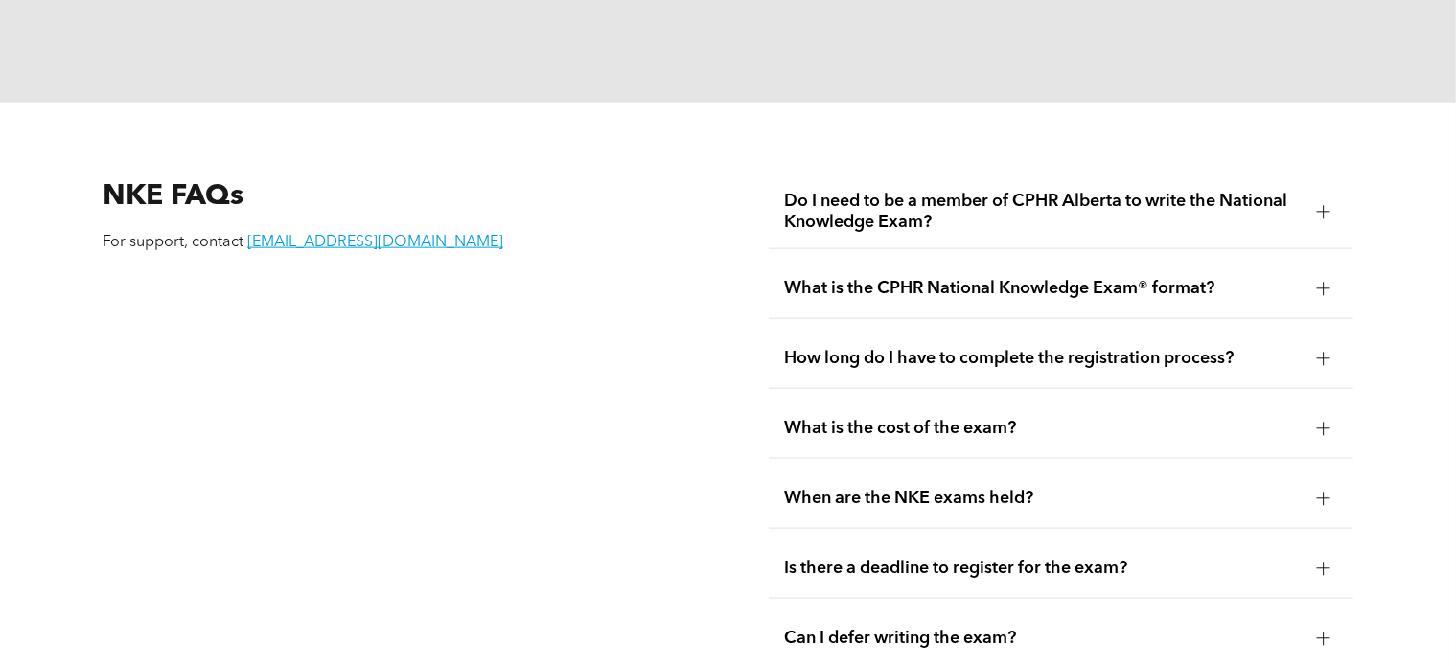
click at [971, 278] on span "What is the CPHR National Knowledge Exam® format?" at bounding box center [1043, 288] width 518 height 21
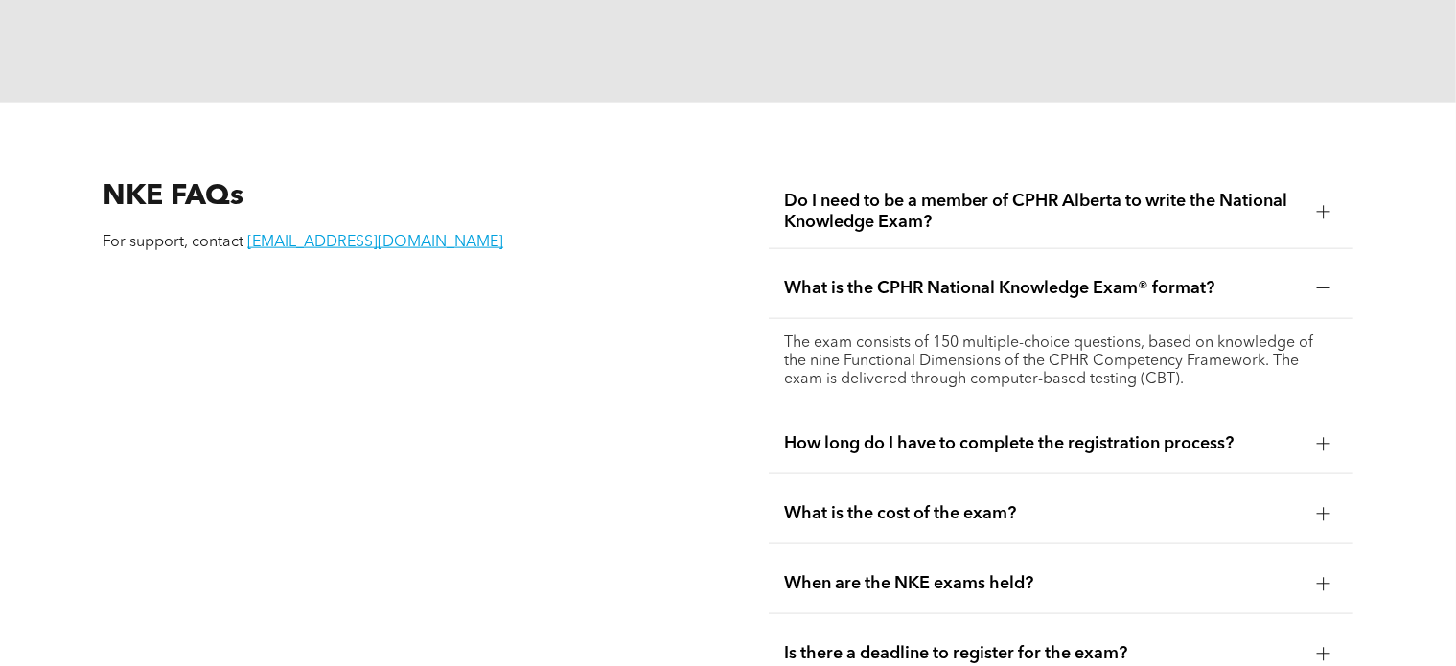
click at [975, 278] on span "What is the CPHR National Knowledge Exam® format?" at bounding box center [1043, 288] width 518 height 21
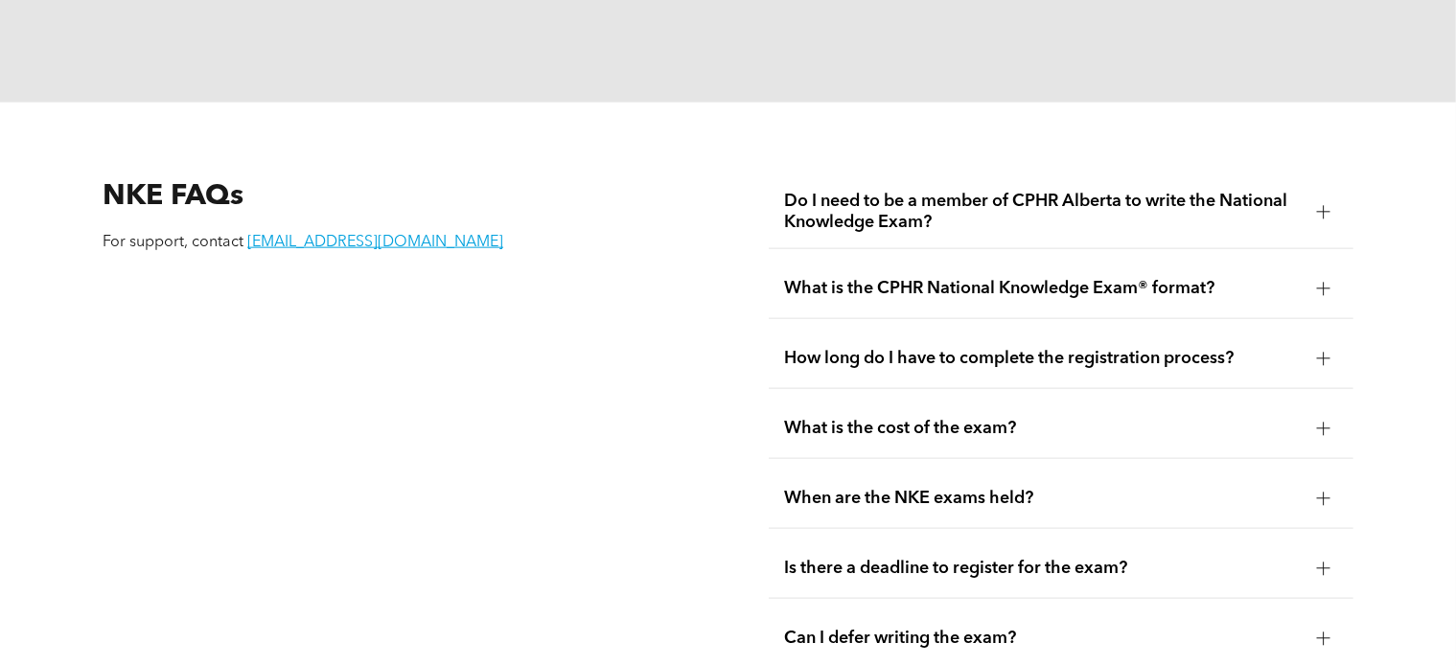
click at [920, 348] on span "How long do I have to complete the registration process?" at bounding box center [1043, 358] width 518 height 21
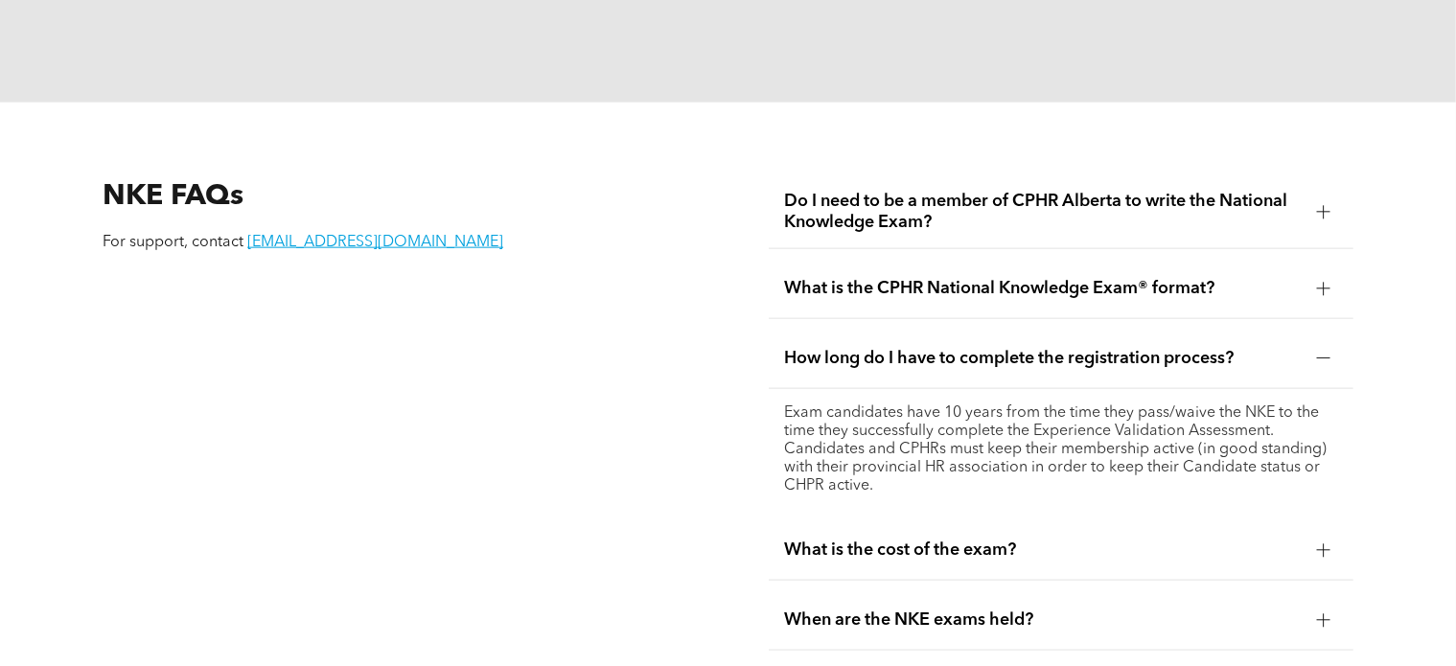
click at [920, 348] on span "How long do I have to complete the registration process?" at bounding box center [1043, 358] width 518 height 21
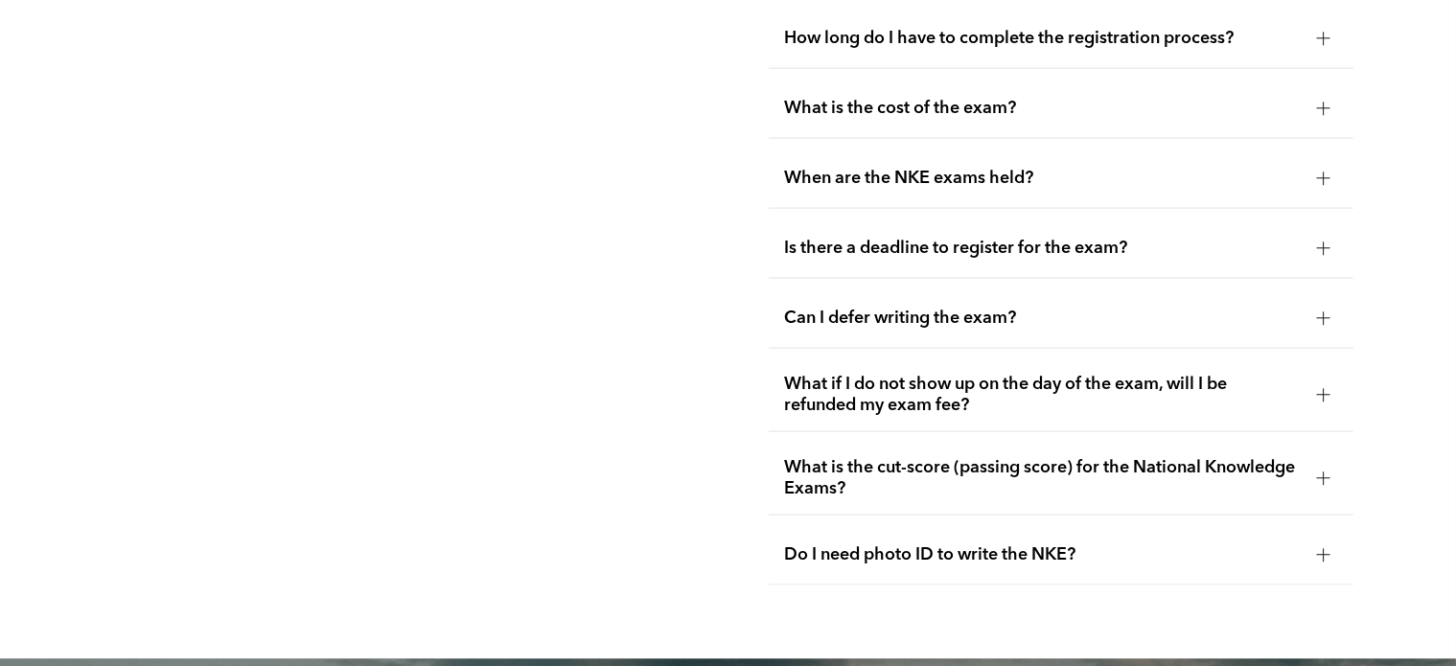
scroll to position [2685, 0]
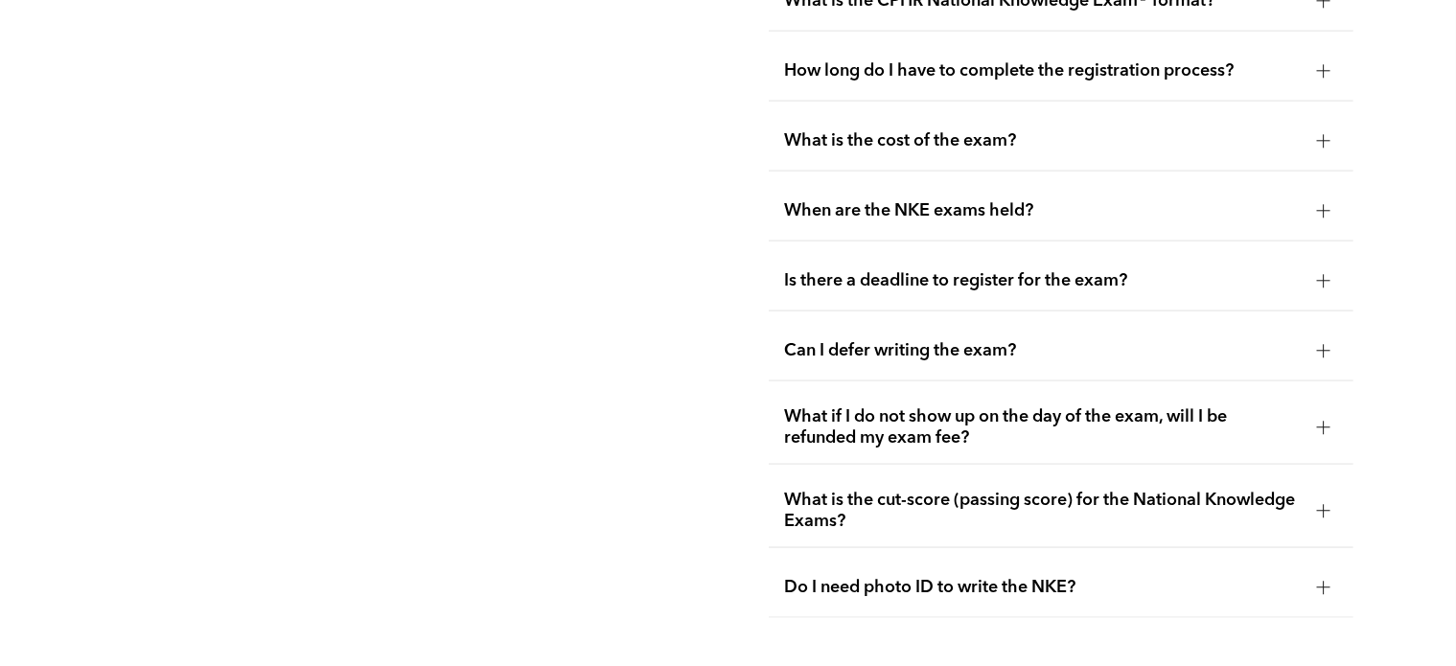
click at [936, 270] on span "Is there a deadline to register for the exam?" at bounding box center [1043, 280] width 518 height 21
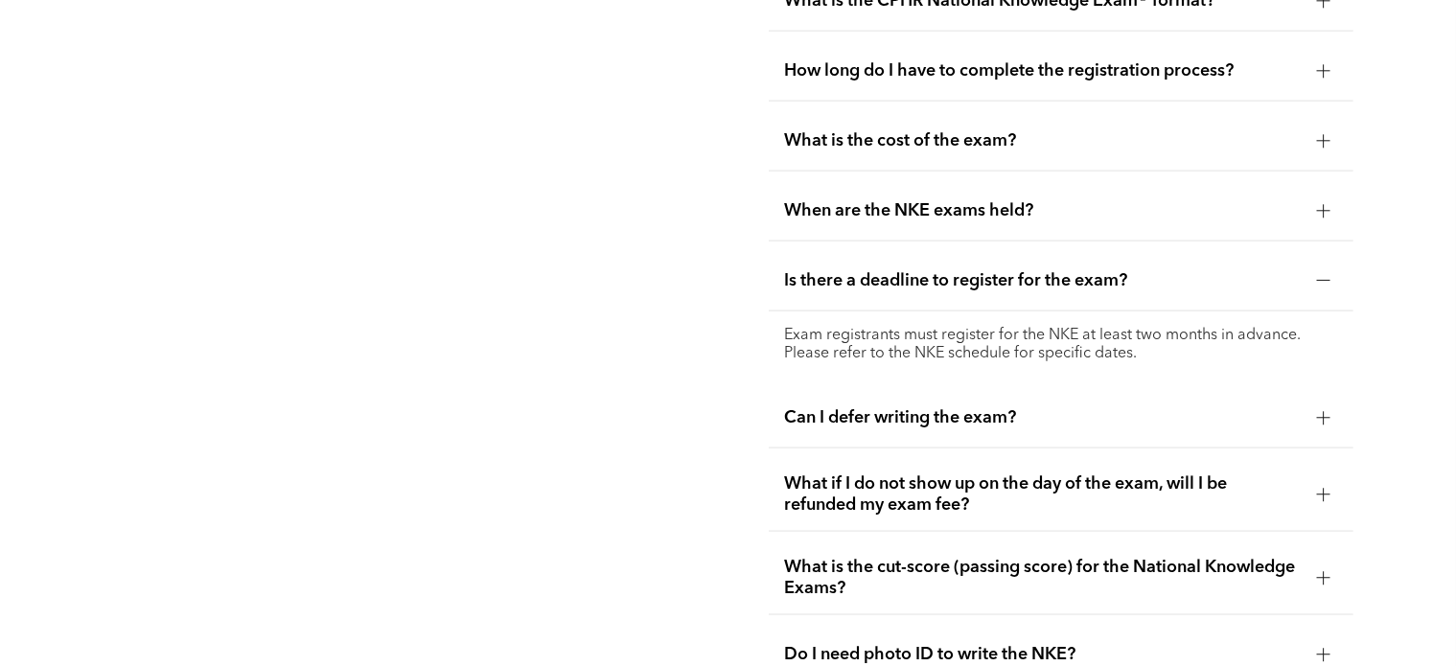
click at [936, 270] on span "Is there a deadline to register for the exam?" at bounding box center [1043, 280] width 518 height 21
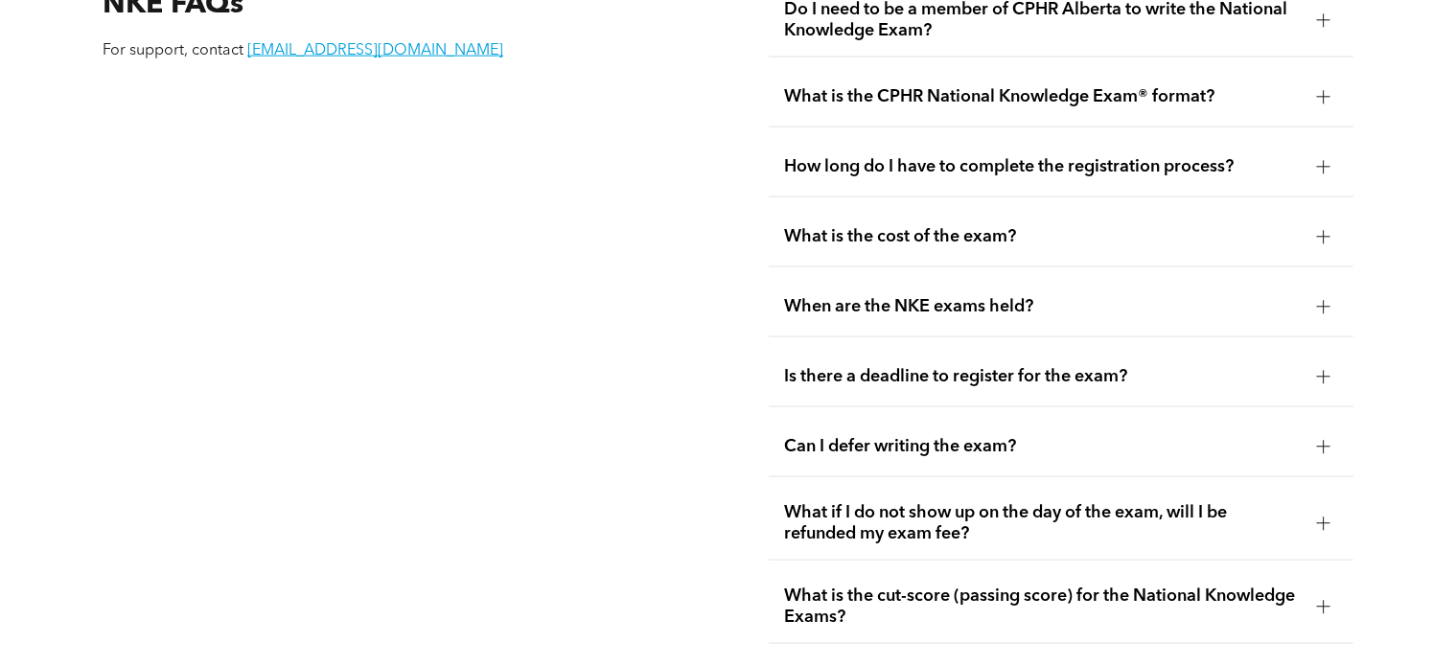
scroll to position [2493, 0]
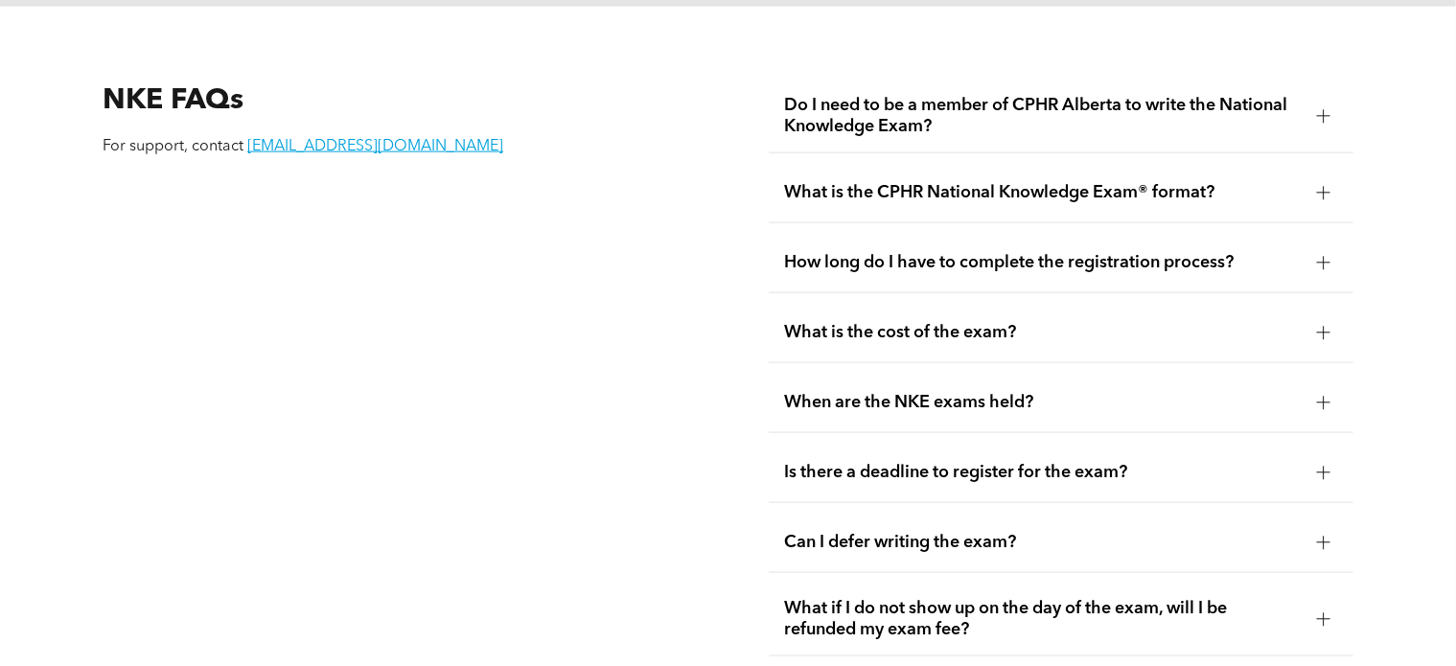
click at [948, 233] on div "How long do I have to complete the registration process?" at bounding box center [1061, 263] width 585 height 60
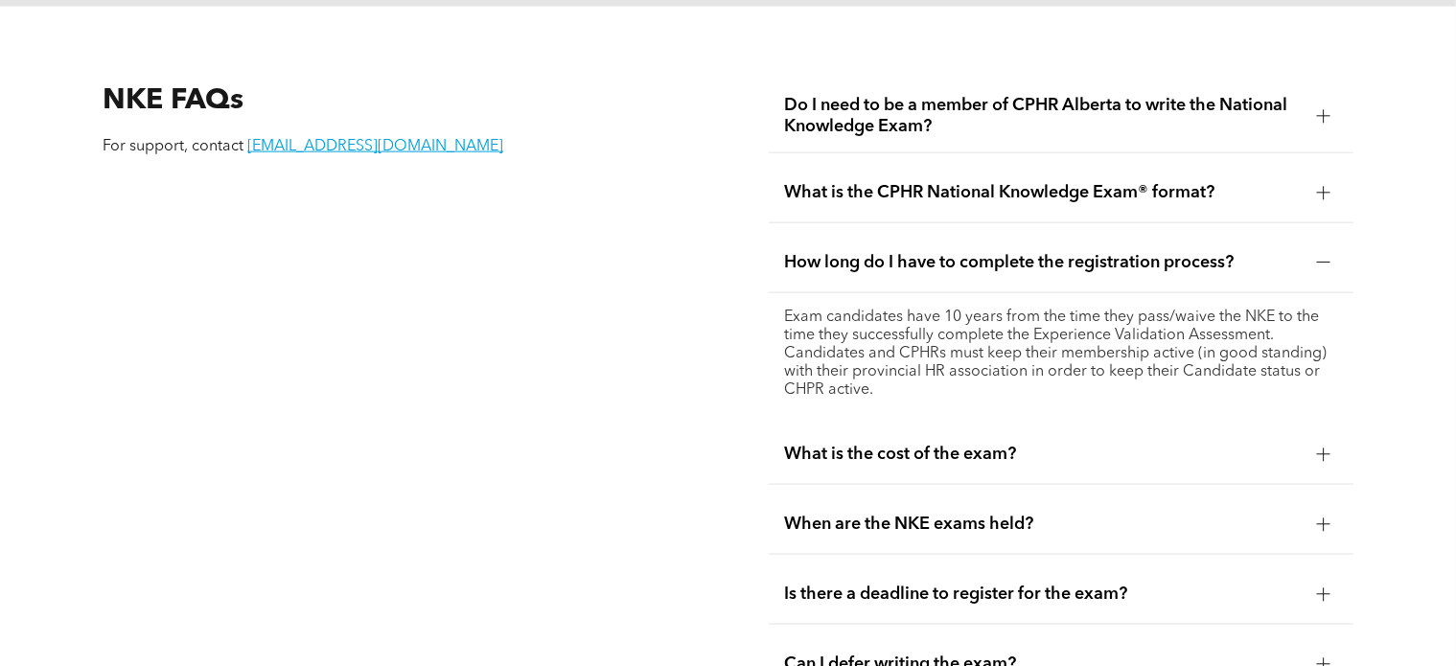
click at [955, 233] on div "How long do I have to complete the registration process?" at bounding box center [1061, 263] width 585 height 60
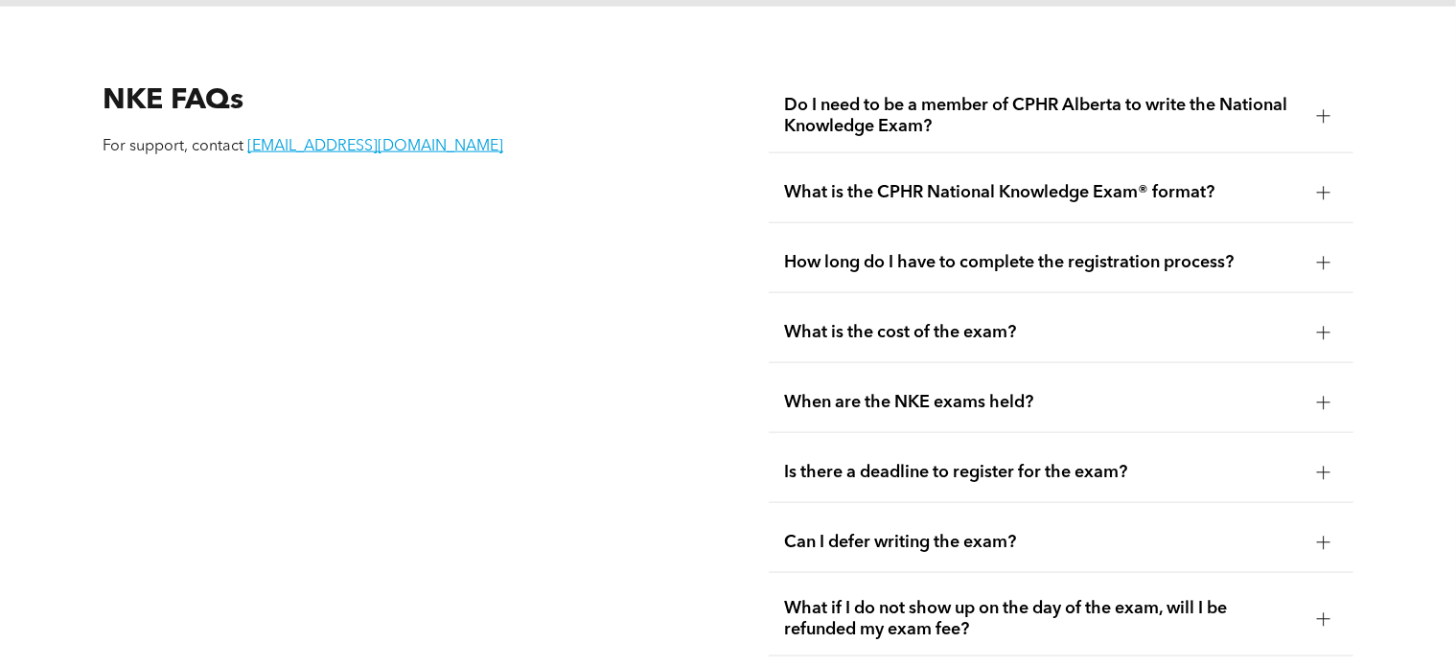
click at [962, 252] on span "How long do I have to complete the registration process?" at bounding box center [1043, 262] width 518 height 21
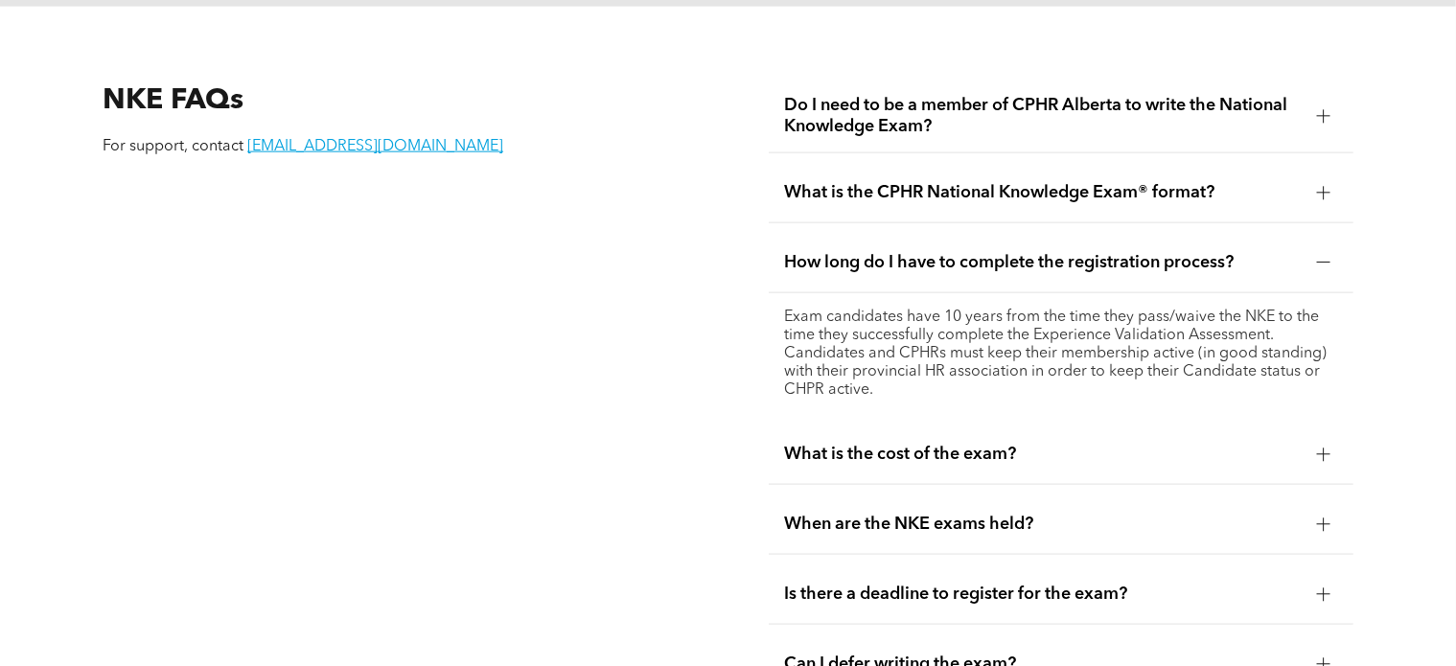
click at [966, 252] on span "How long do I have to complete the registration process?" at bounding box center [1043, 262] width 518 height 21
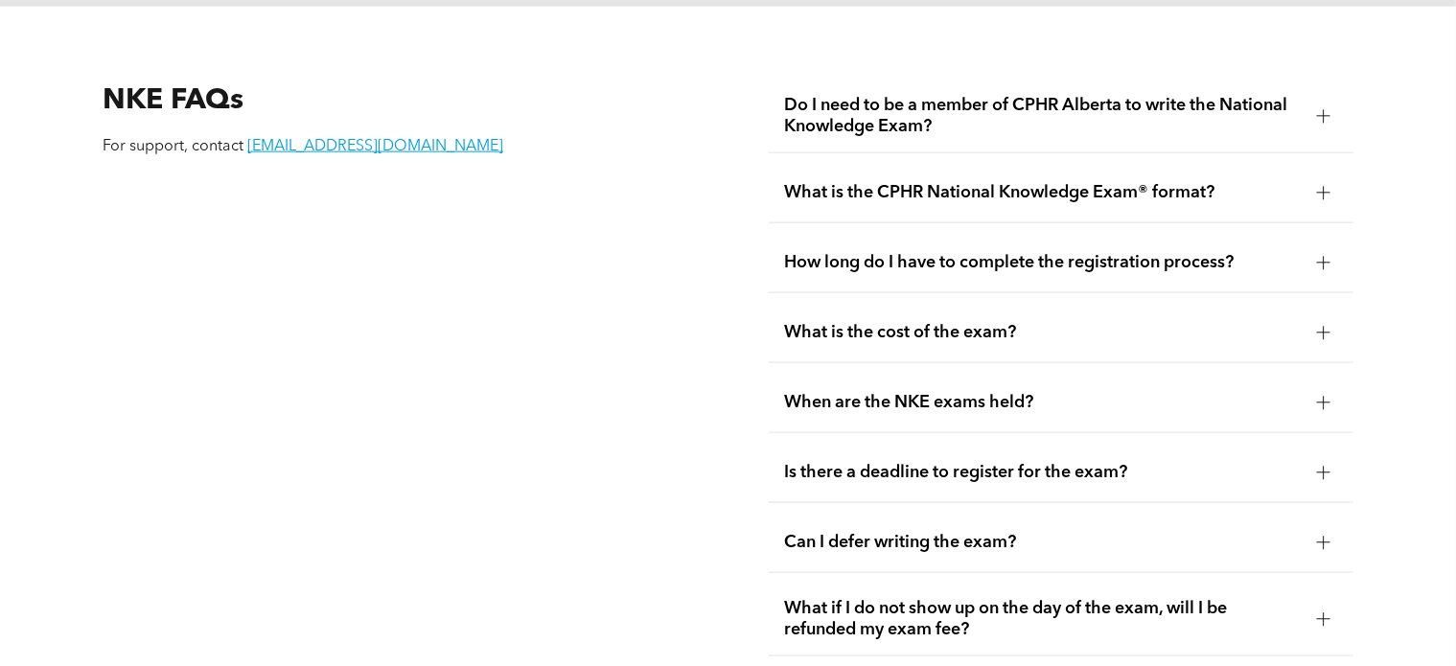
click at [962, 183] on div "What is the CPHR National Knowledge Exam® format?" at bounding box center [1061, 193] width 585 height 60
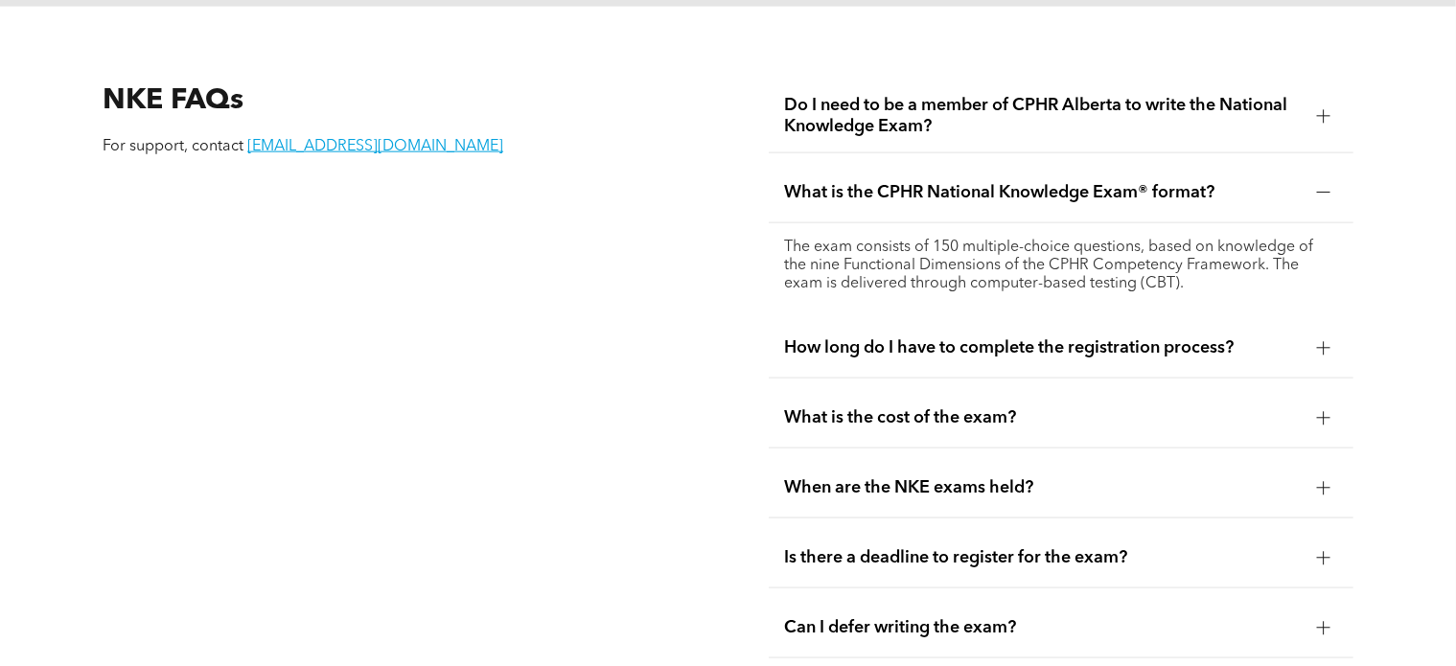
click at [960, 182] on span "What is the CPHR National Knowledge Exam® format?" at bounding box center [1043, 192] width 518 height 21
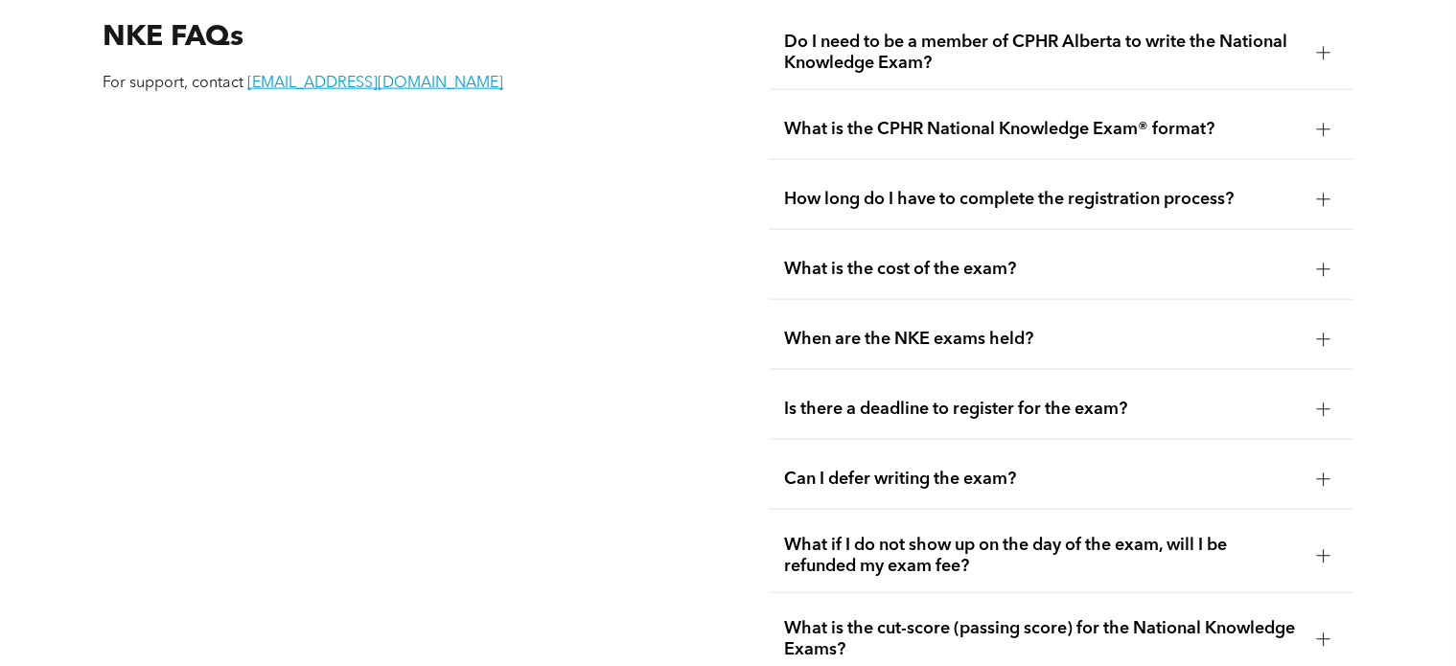
scroll to position [2685, 0]
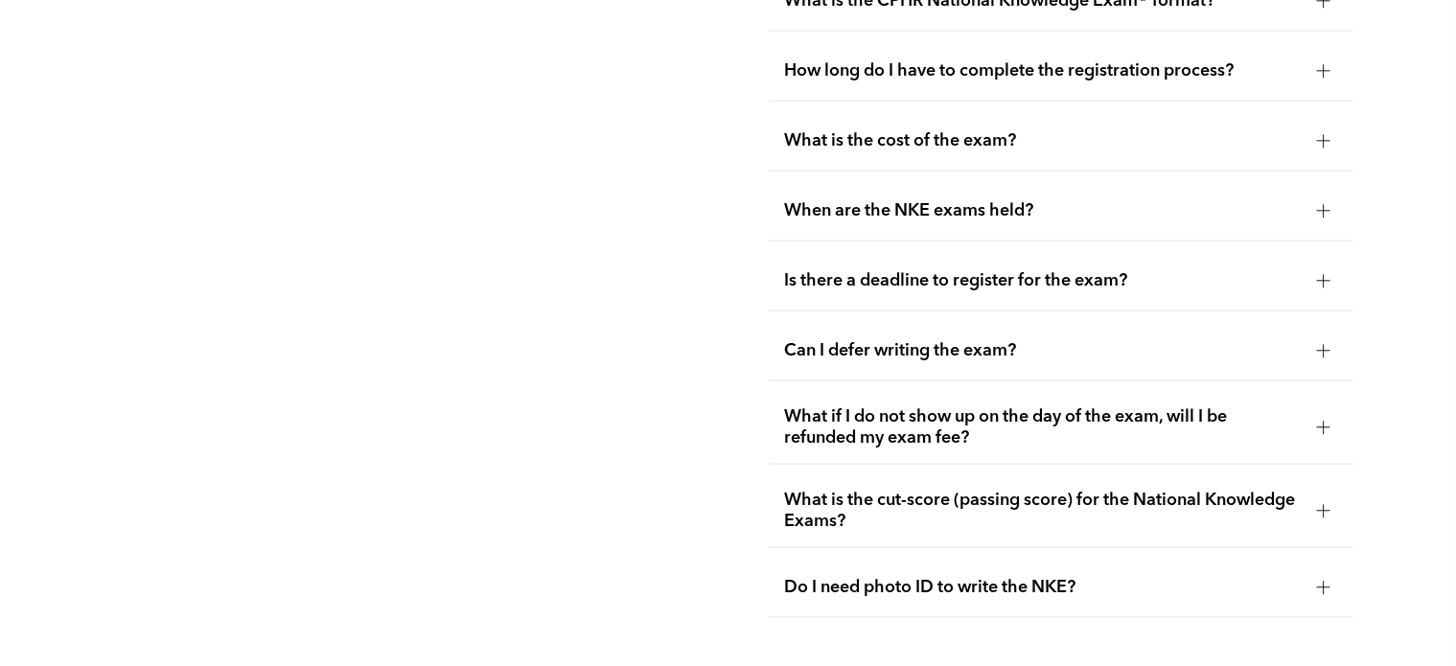
click at [974, 409] on span "What if I do not show up on the day of the exam, will I be refunded my exam fee?" at bounding box center [1043, 428] width 518 height 42
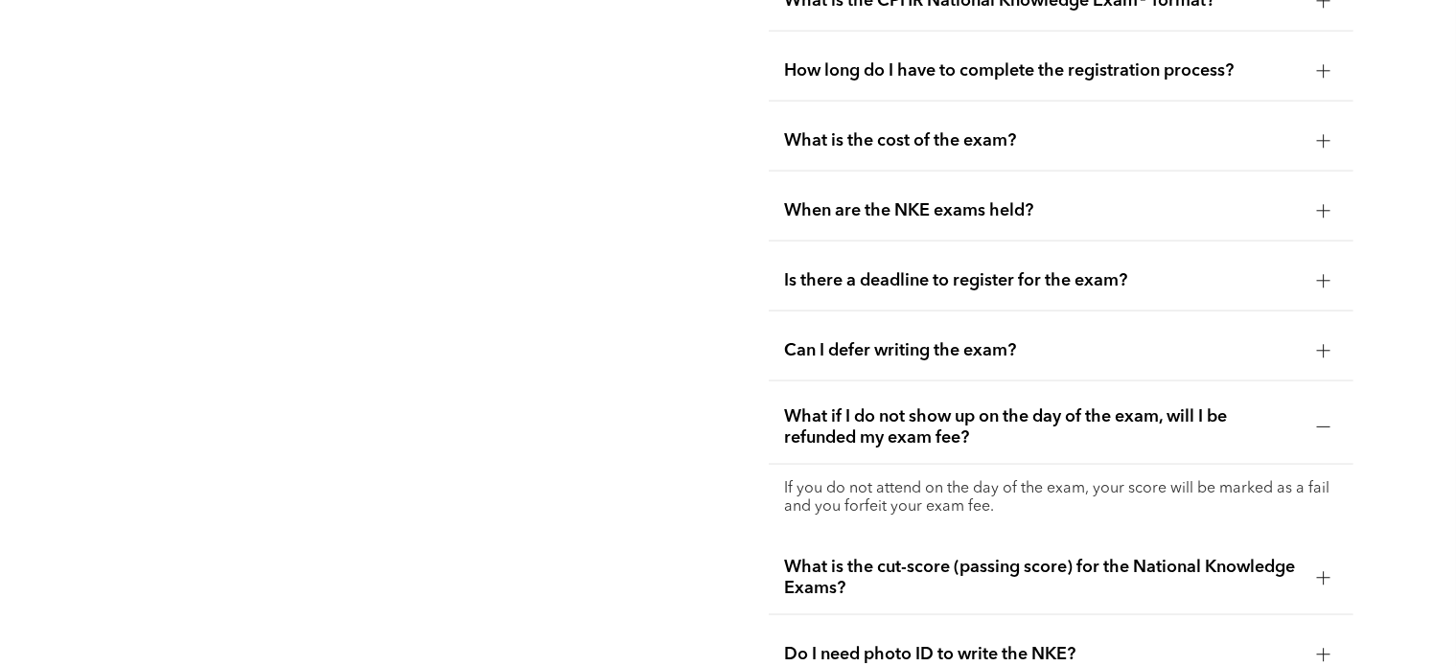
click at [976, 407] on span "What if I do not show up on the day of the exam, will I be refunded my exam fee?" at bounding box center [1043, 428] width 518 height 42
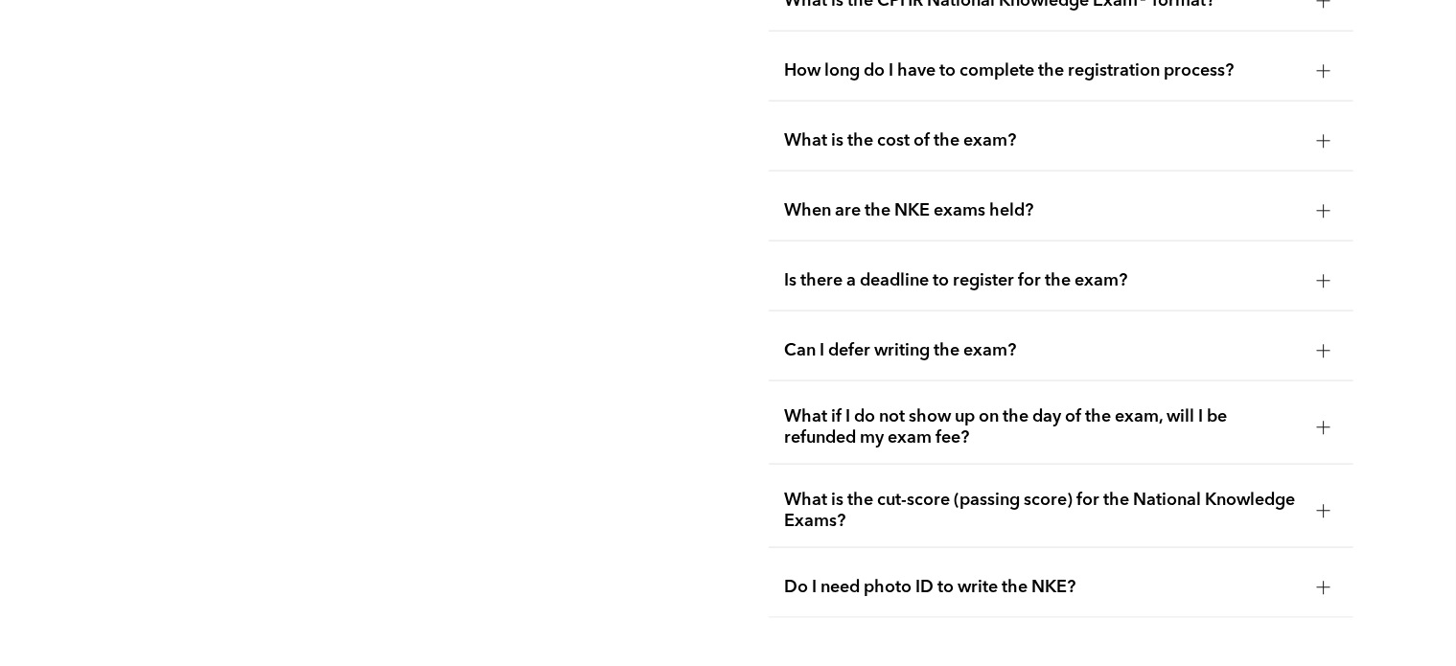
click at [955, 340] on span "Can I defer writing the exam?" at bounding box center [1043, 350] width 518 height 21
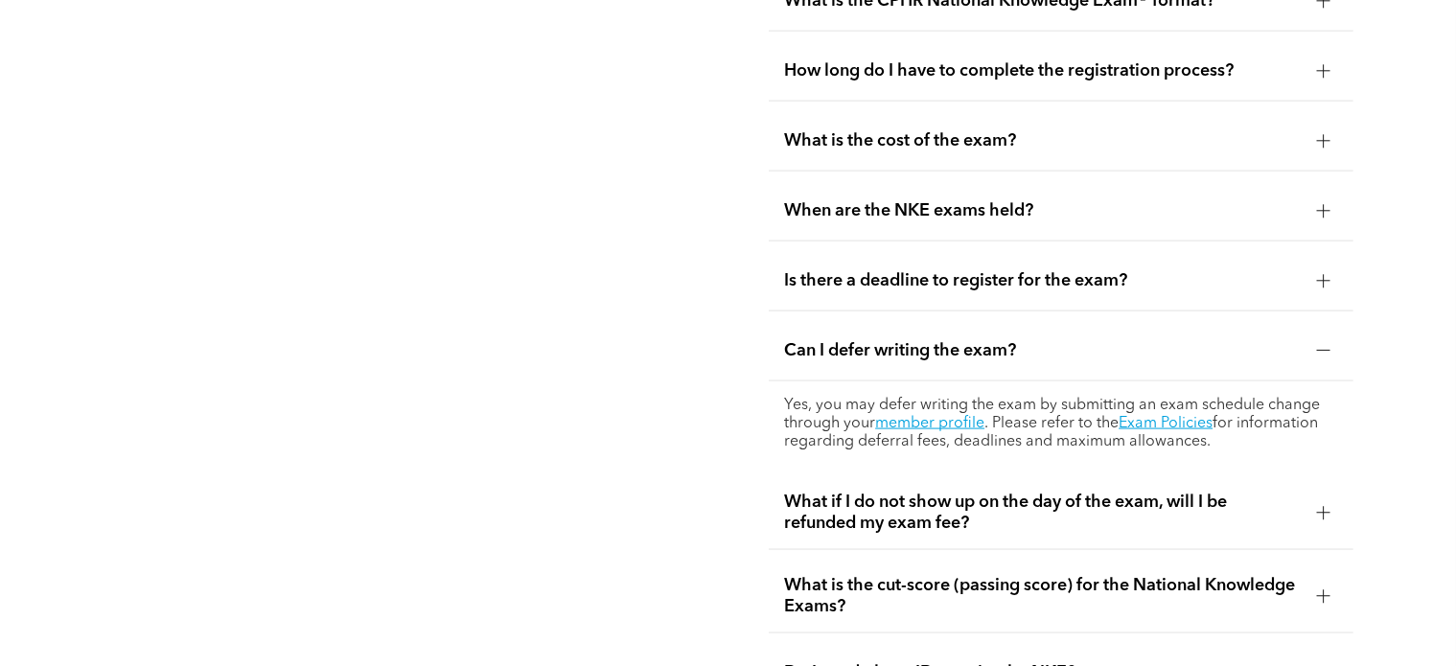
click at [956, 340] on span "Can I defer writing the exam?" at bounding box center [1043, 350] width 518 height 21
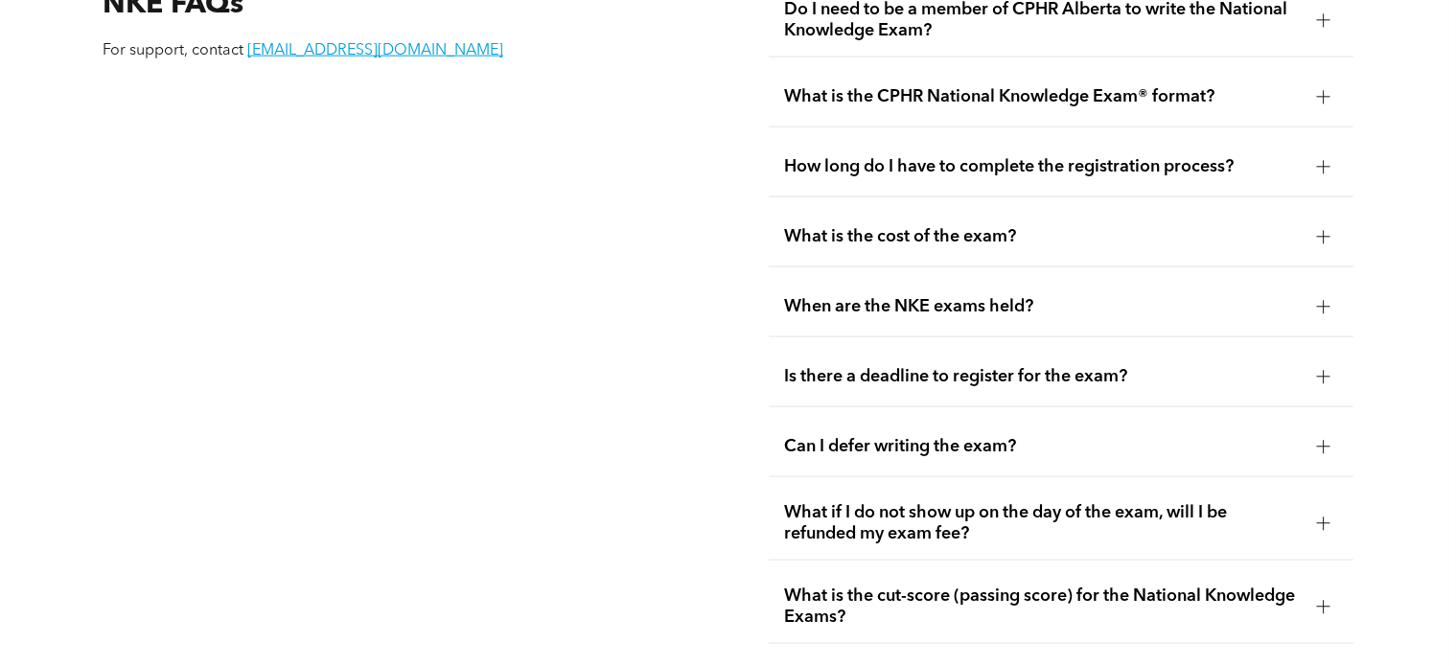
click at [986, 586] on span "What is the cut-score (passing score) for the National Knowledge Exams?" at bounding box center [1043, 607] width 518 height 42
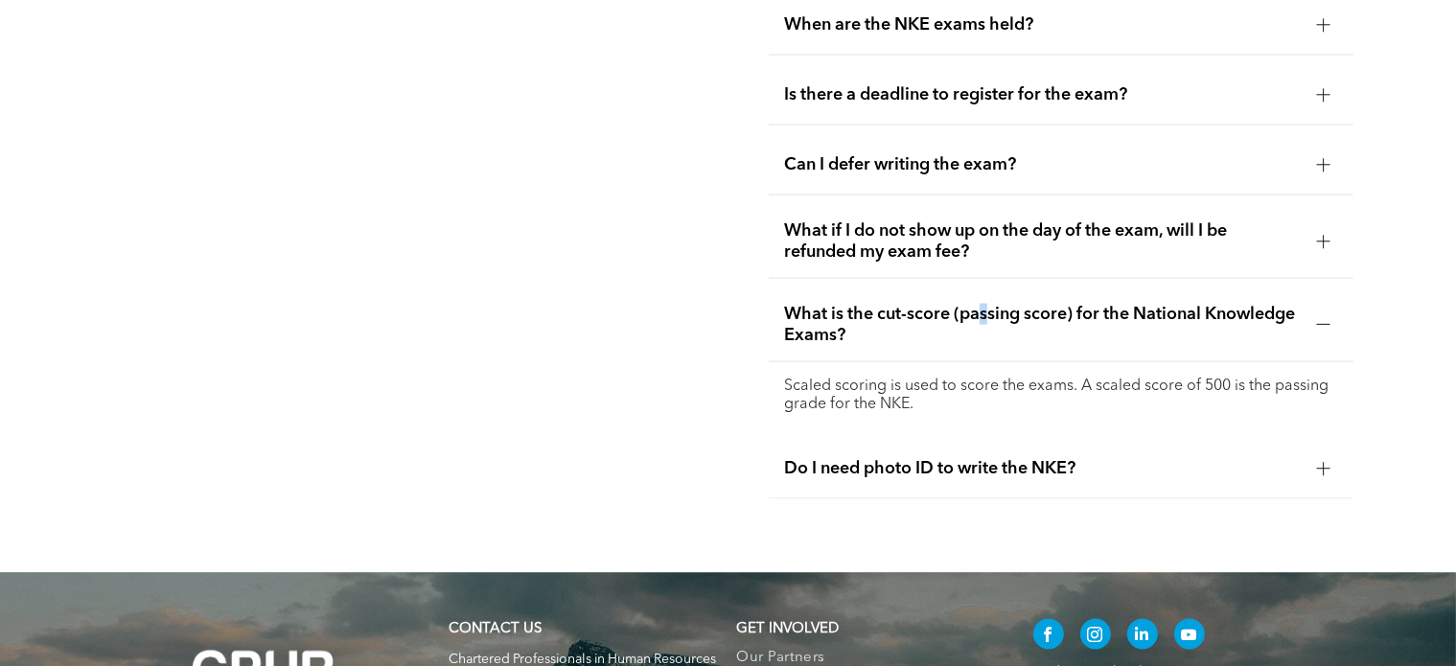
scroll to position [2876, 0]
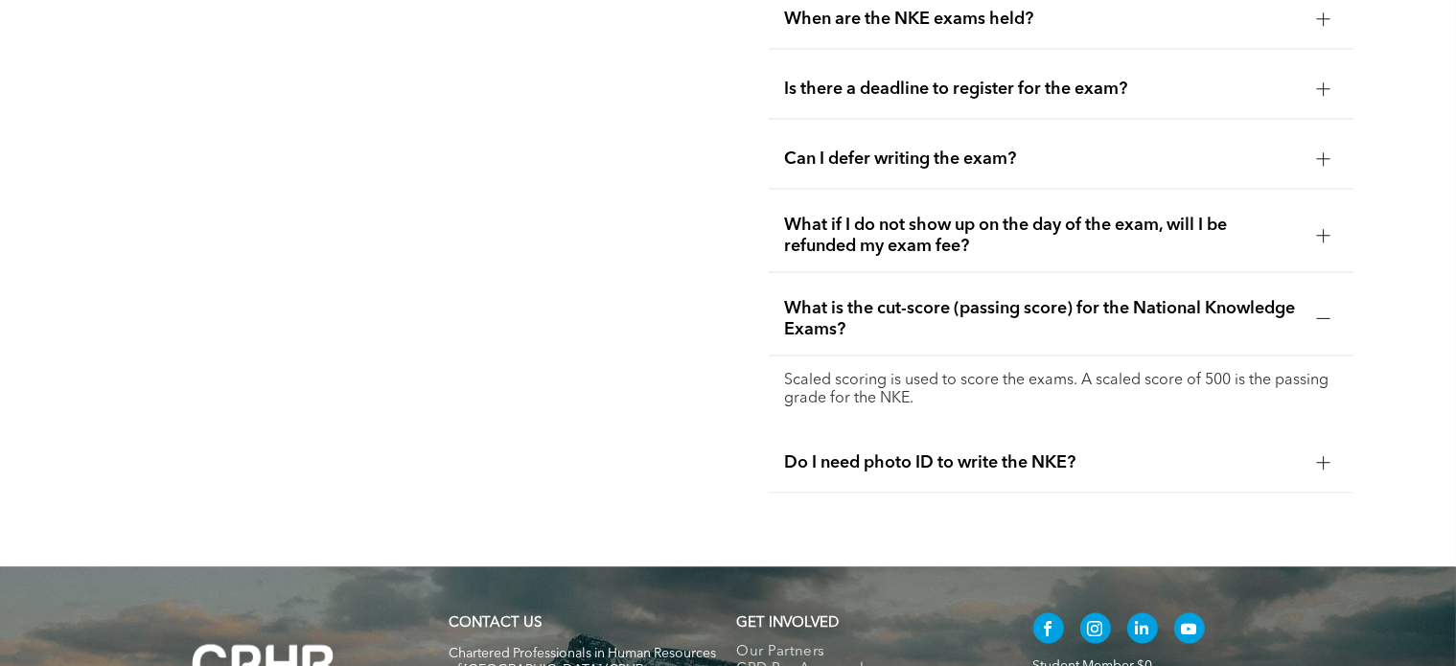
click at [732, 325] on div "NKE FAQs For support, contact registrar@cphrab.ca Do I need to be a member of C…" at bounding box center [728, 95] width 1456 height 945
click at [963, 298] on span "What is the cut-score (passing score) for the National Knowledge Exams?" at bounding box center [1043, 319] width 518 height 42
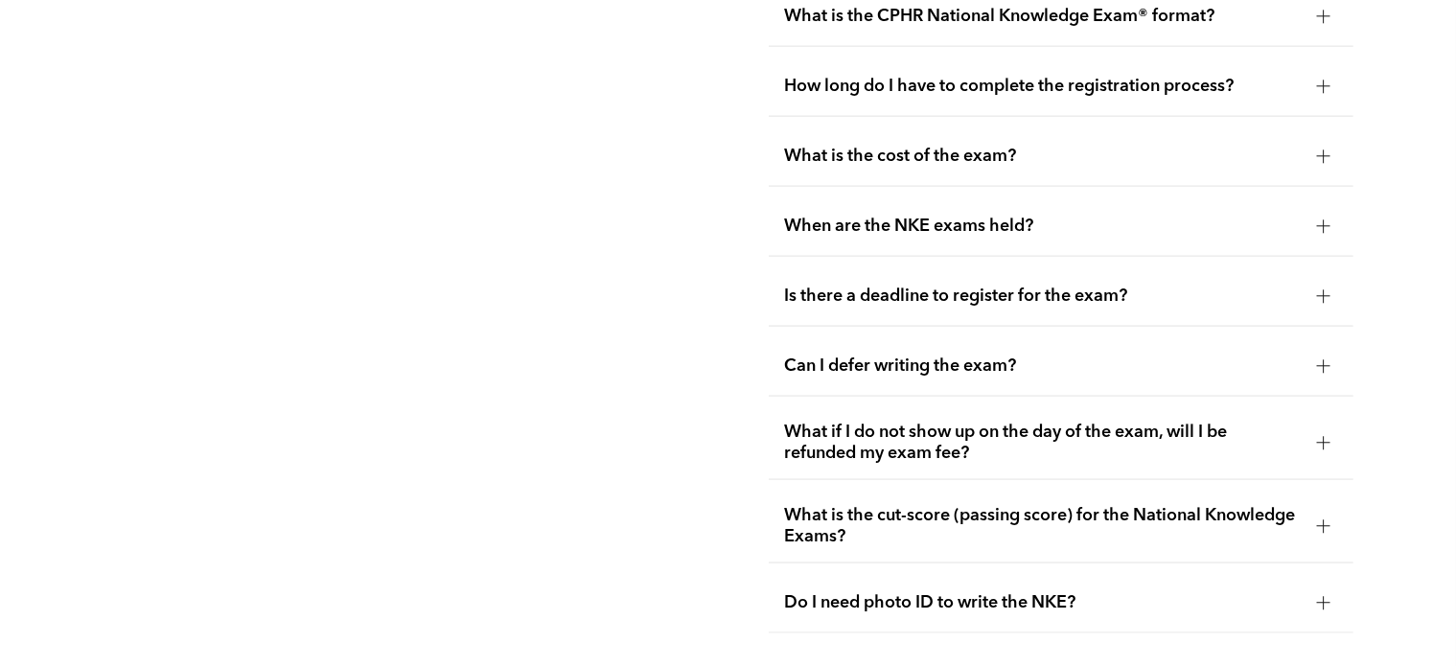
scroll to position [2397, 0]
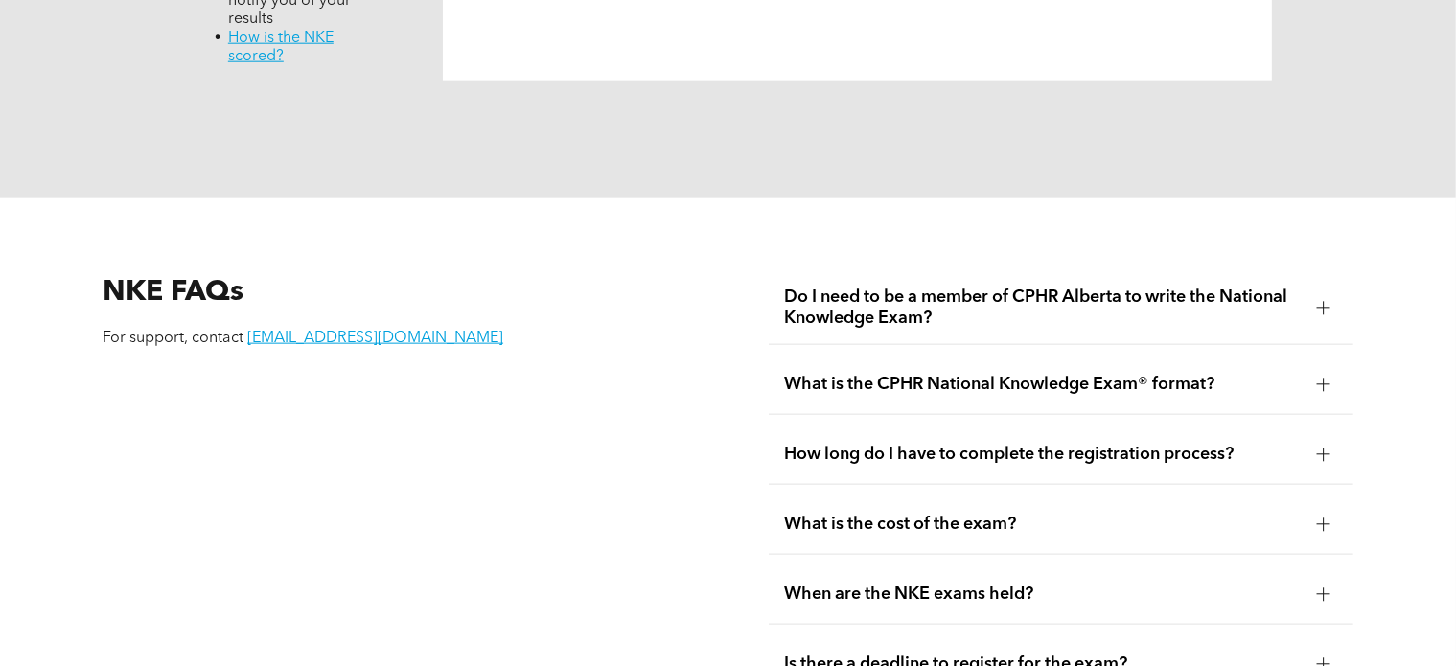
click at [911, 495] on div "What is the cost of the exam?" at bounding box center [1061, 525] width 585 height 60
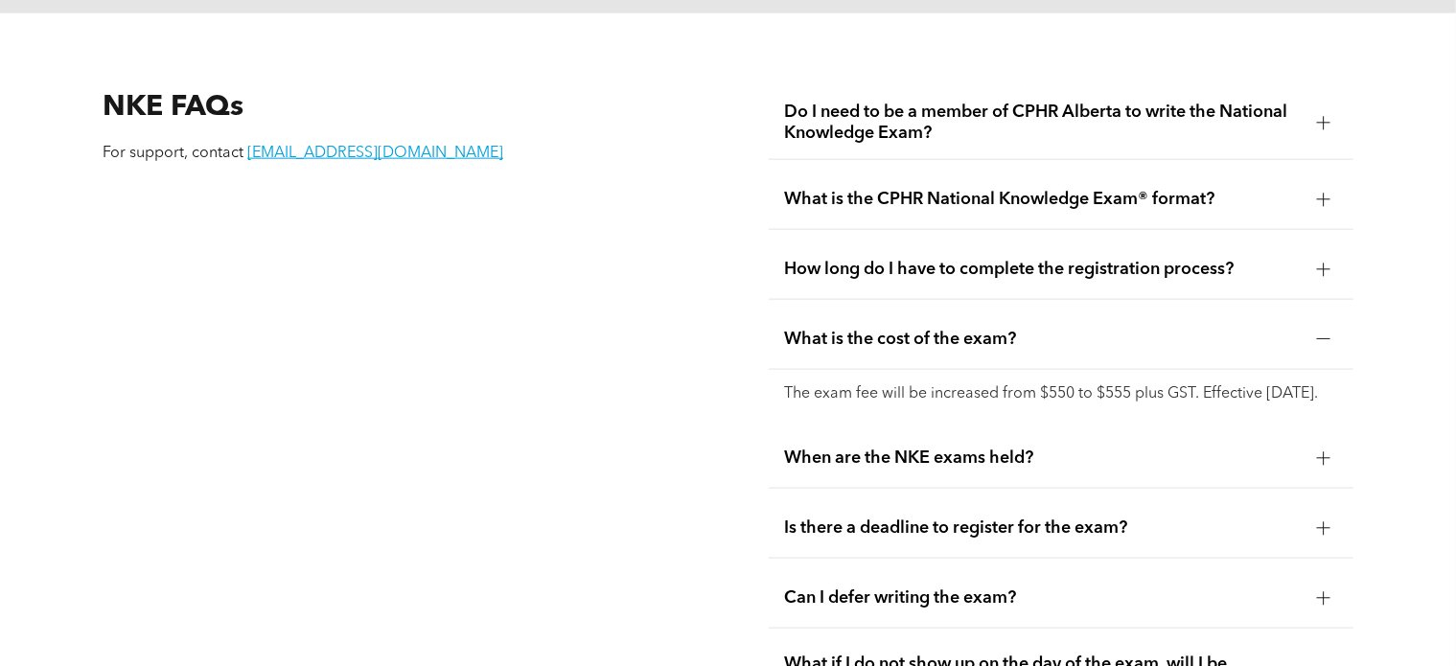
scroll to position [2493, 0]
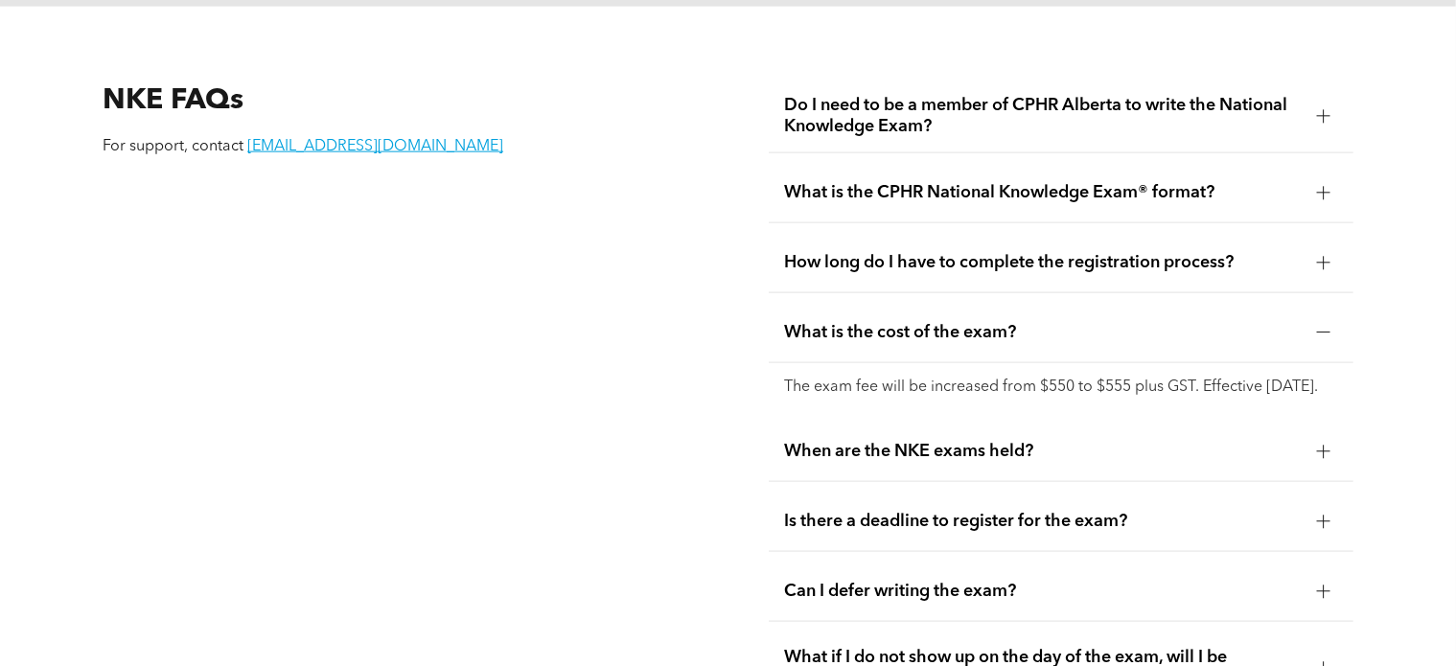
click at [907, 322] on span "What is the cost of the exam?" at bounding box center [1043, 332] width 518 height 21
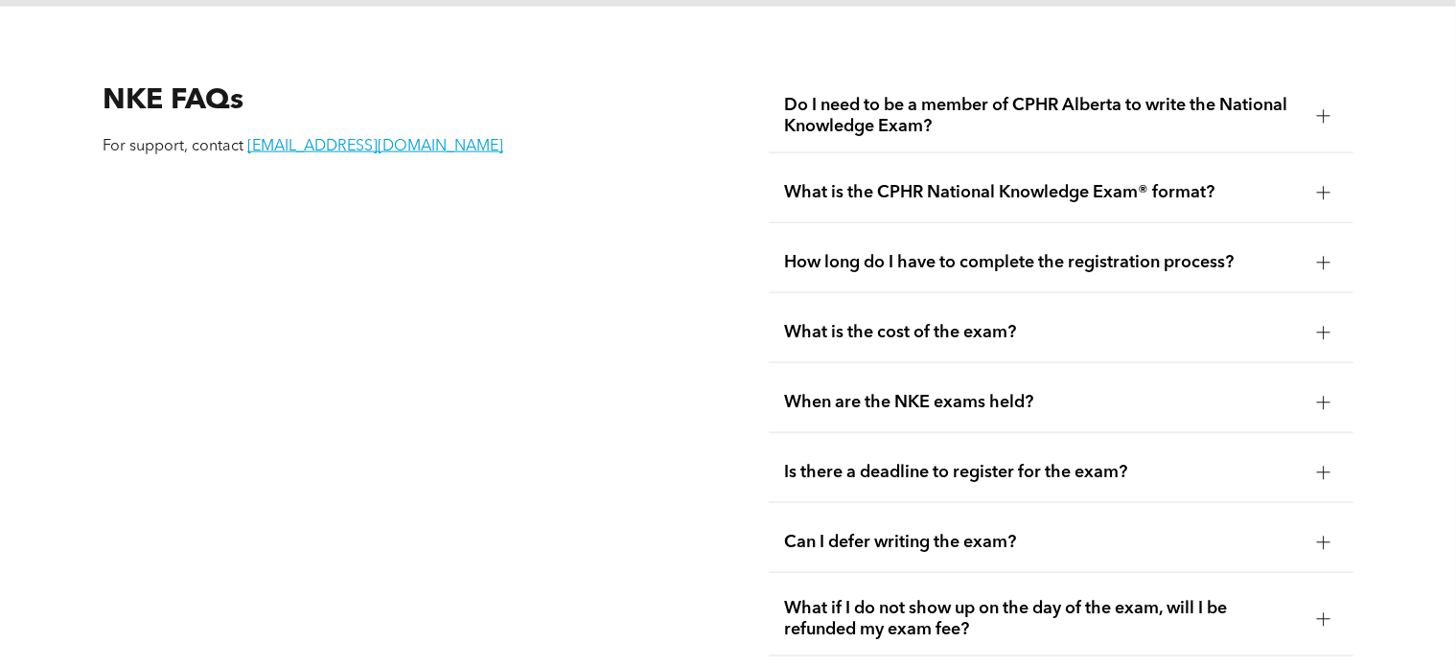
click at [924, 252] on span "How long do I have to complete the registration process?" at bounding box center [1043, 262] width 518 height 21
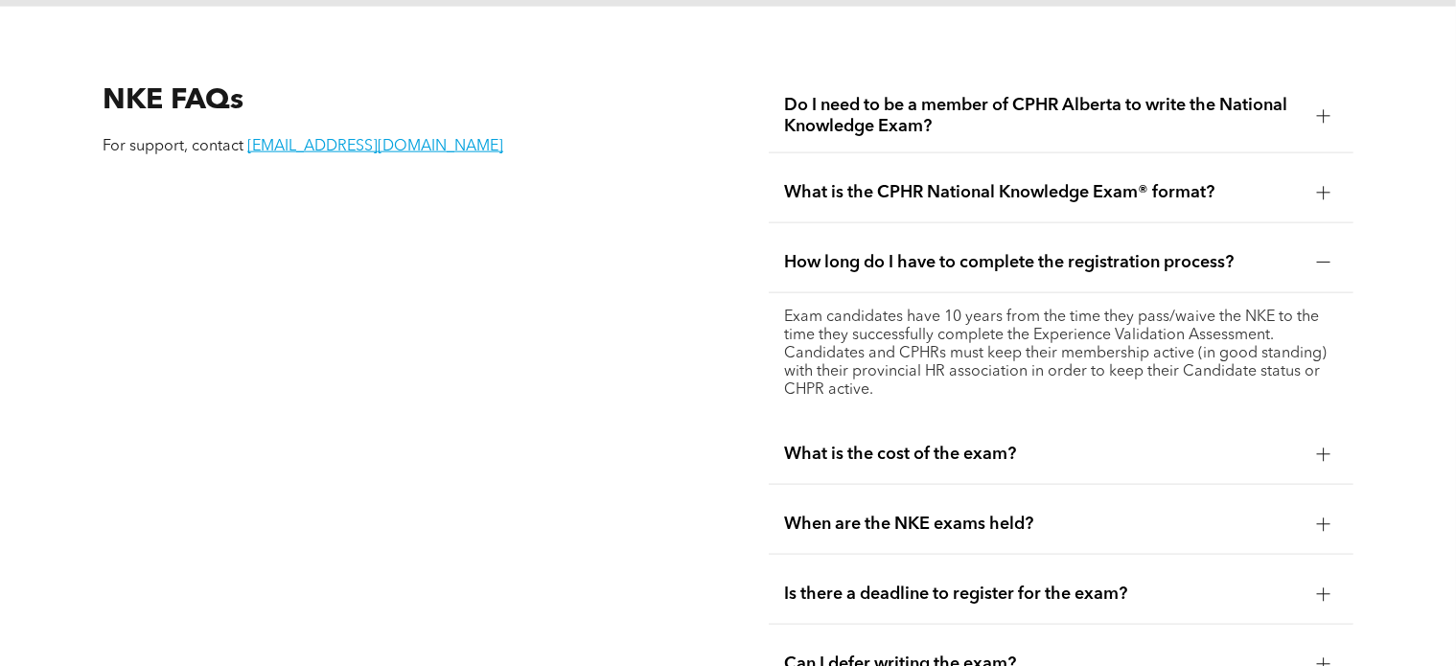
click at [923, 252] on span "How long do I have to complete the registration process?" at bounding box center [1043, 262] width 518 height 21
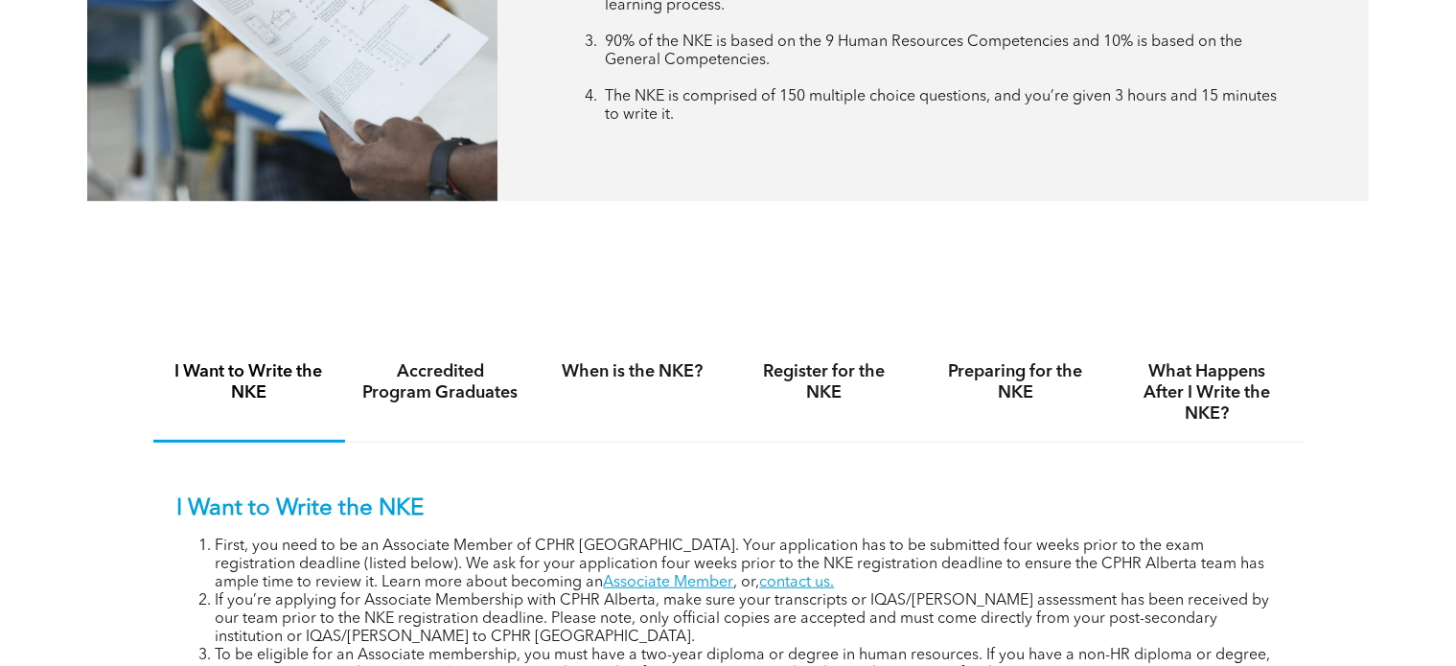
scroll to position [1151, 0]
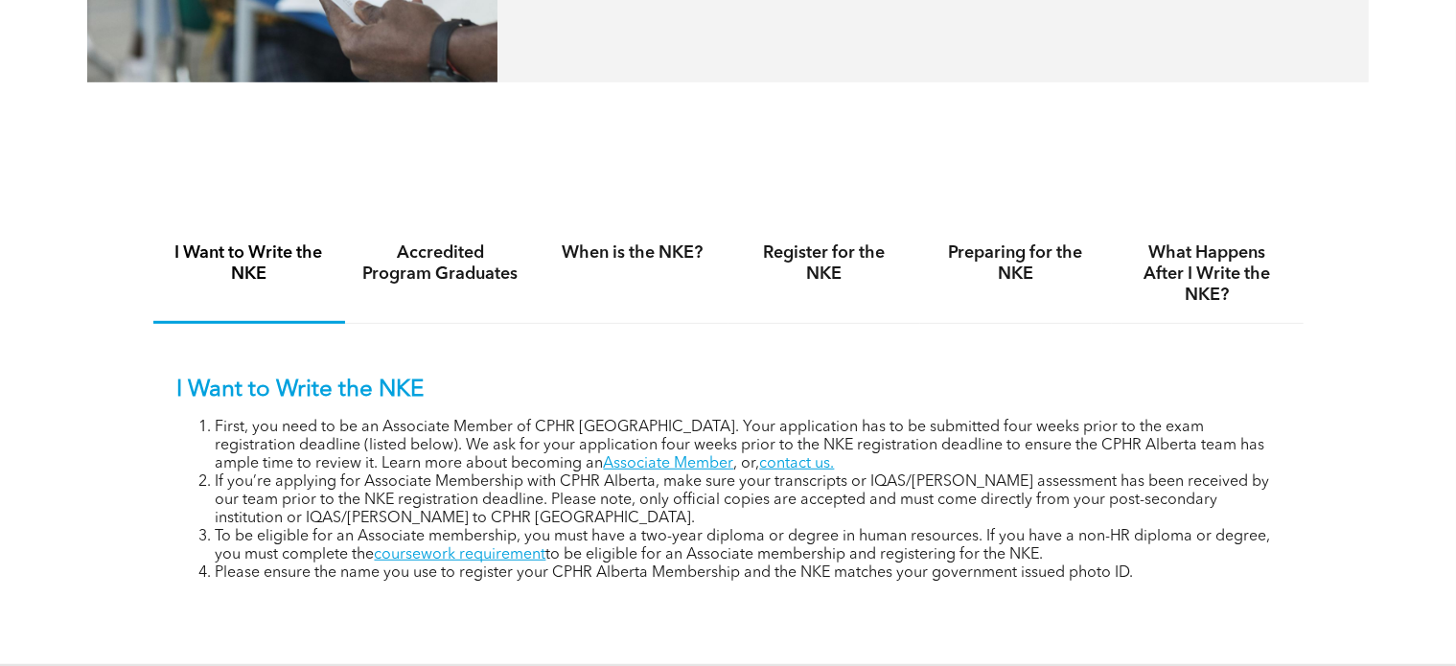
click at [456, 222] on div "I Want to Write the NKE Accredited Program Graduates When is the NKE? Register …" at bounding box center [728, 417] width 1151 height 455
click at [430, 262] on h4 "Accredited Program Graduates" at bounding box center [440, 264] width 157 height 42
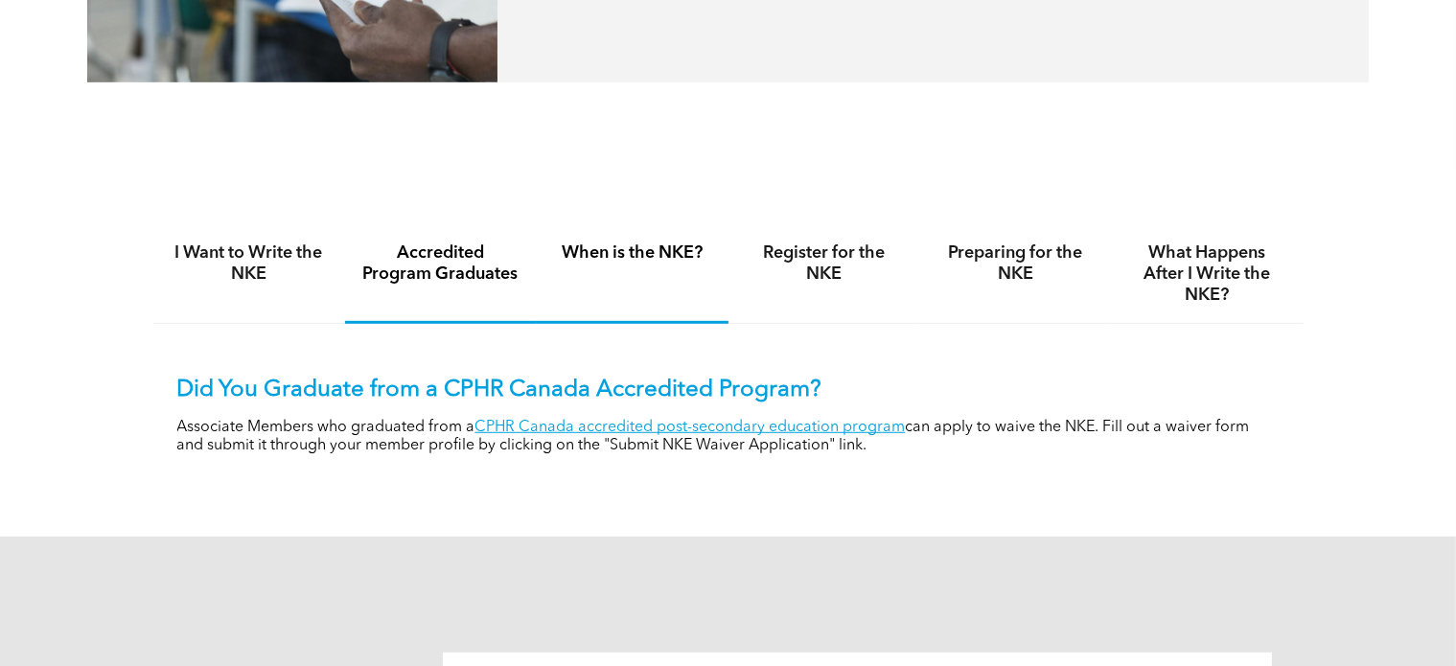
click at [583, 266] on div "When is the NKE?" at bounding box center [633, 274] width 192 height 99
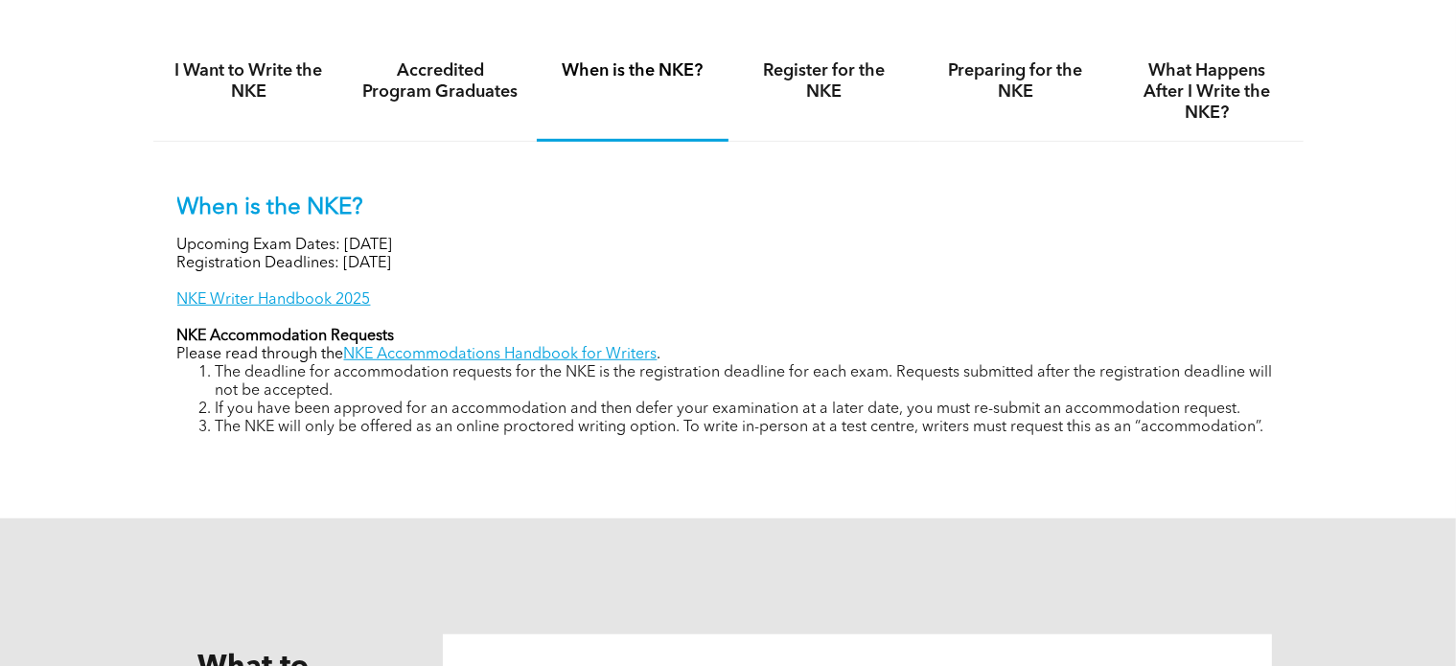
scroll to position [1342, 0]
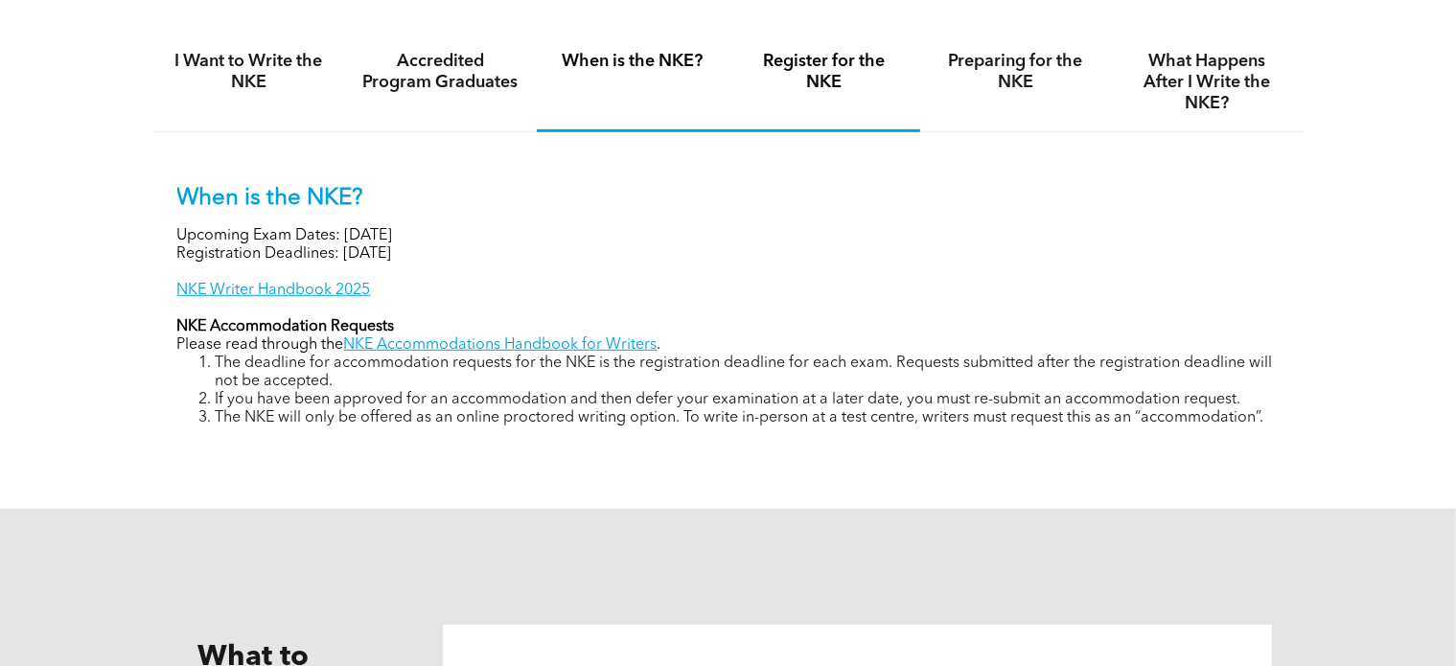
click at [846, 76] on h4 "Register for the NKE" at bounding box center [824, 72] width 157 height 42
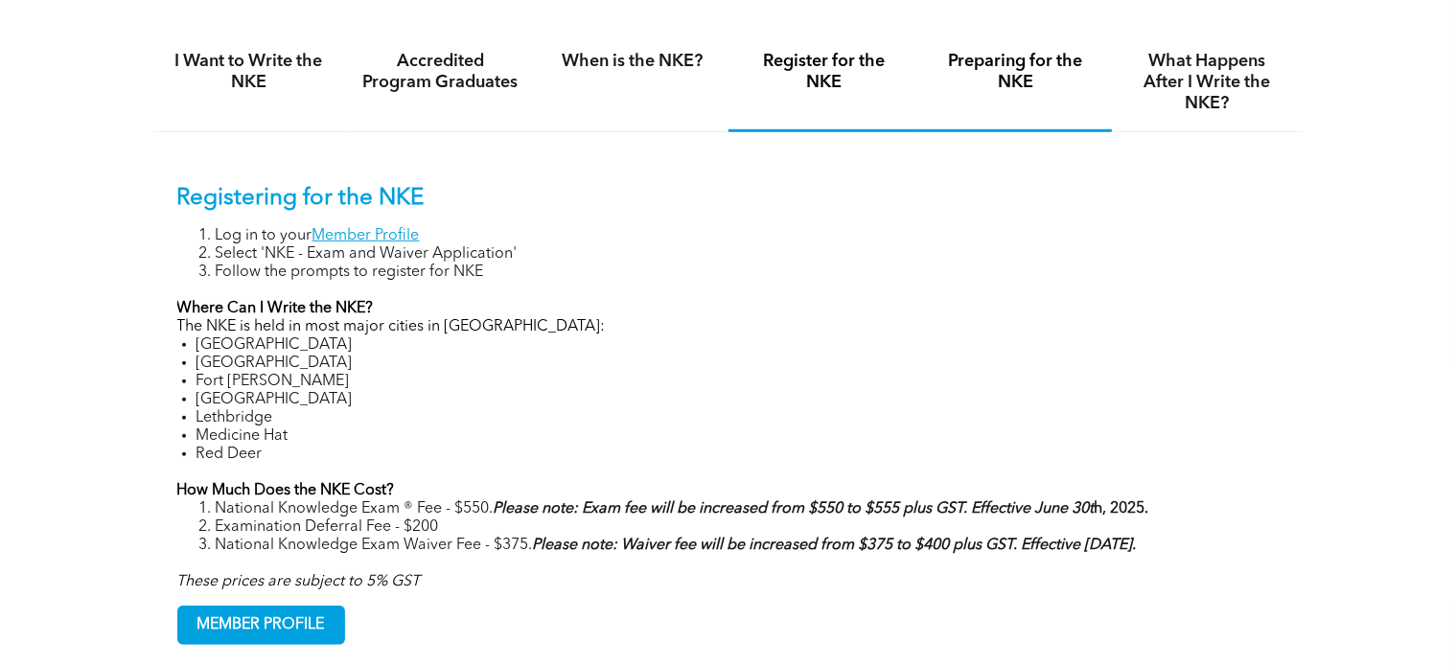
click at [997, 68] on h4 "Preparing for the NKE" at bounding box center [1016, 72] width 157 height 42
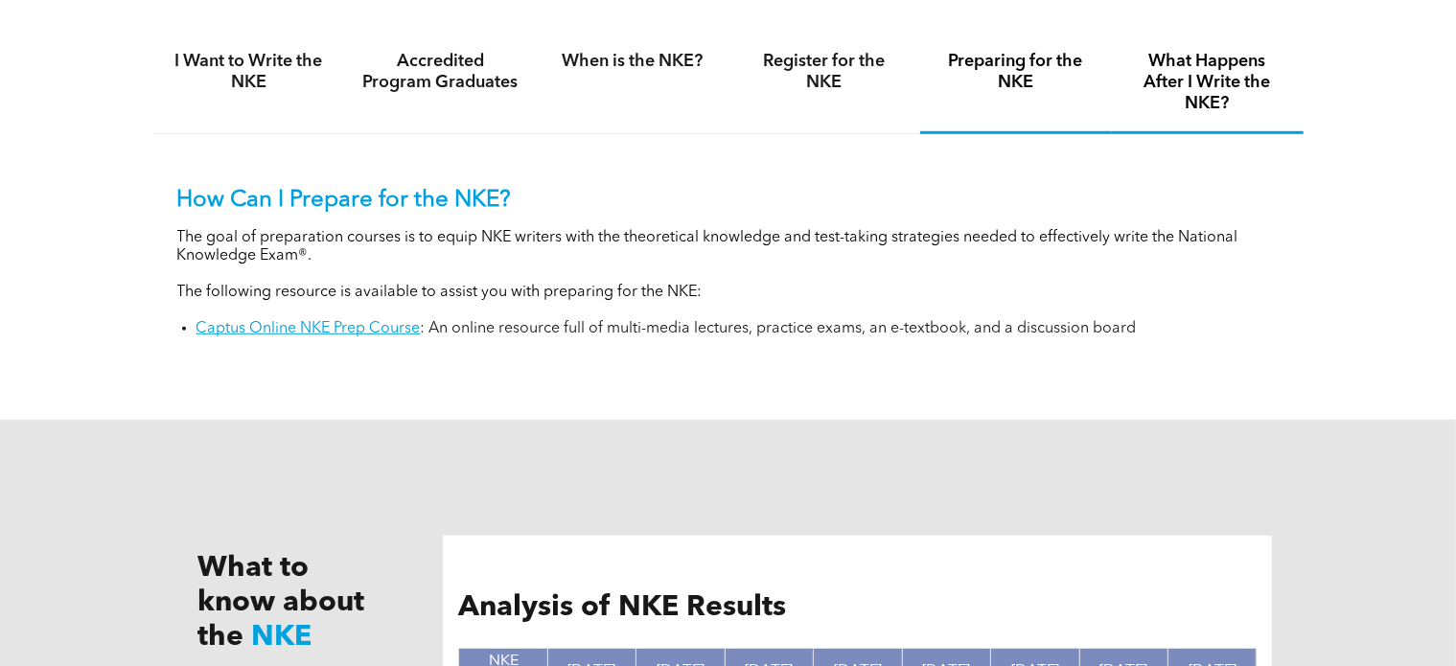
click at [1208, 50] on div "What Happens After I Write the NKE?" at bounding box center [1208, 84] width 192 height 101
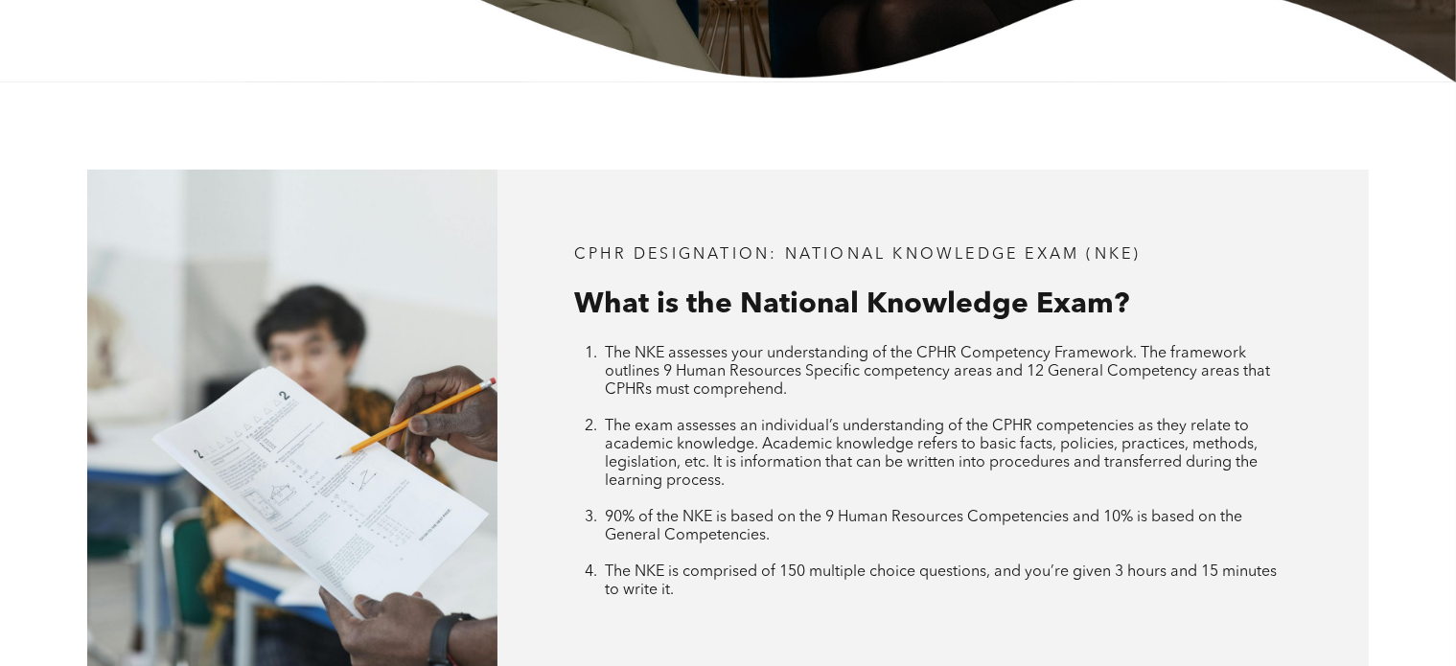
scroll to position [0, 0]
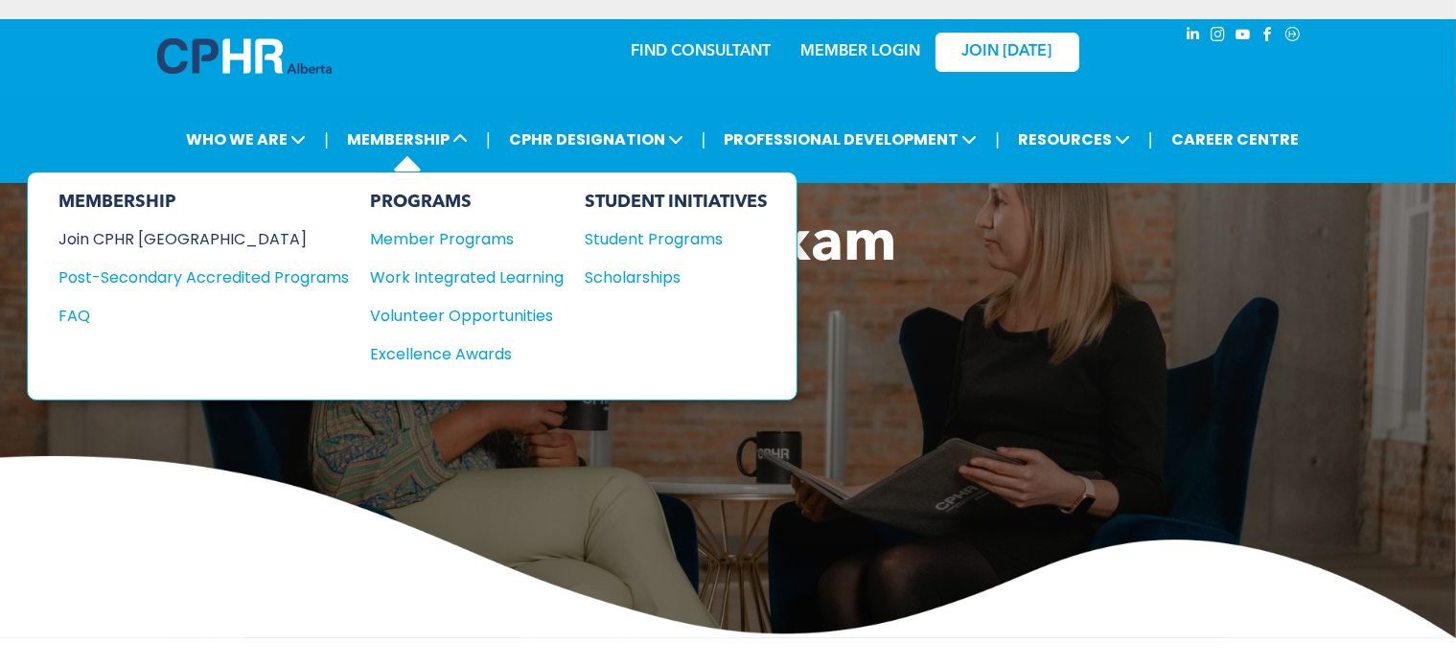
click at [176, 239] on div "Join CPHR [GEOGRAPHIC_DATA]" at bounding box center [189, 239] width 262 height 24
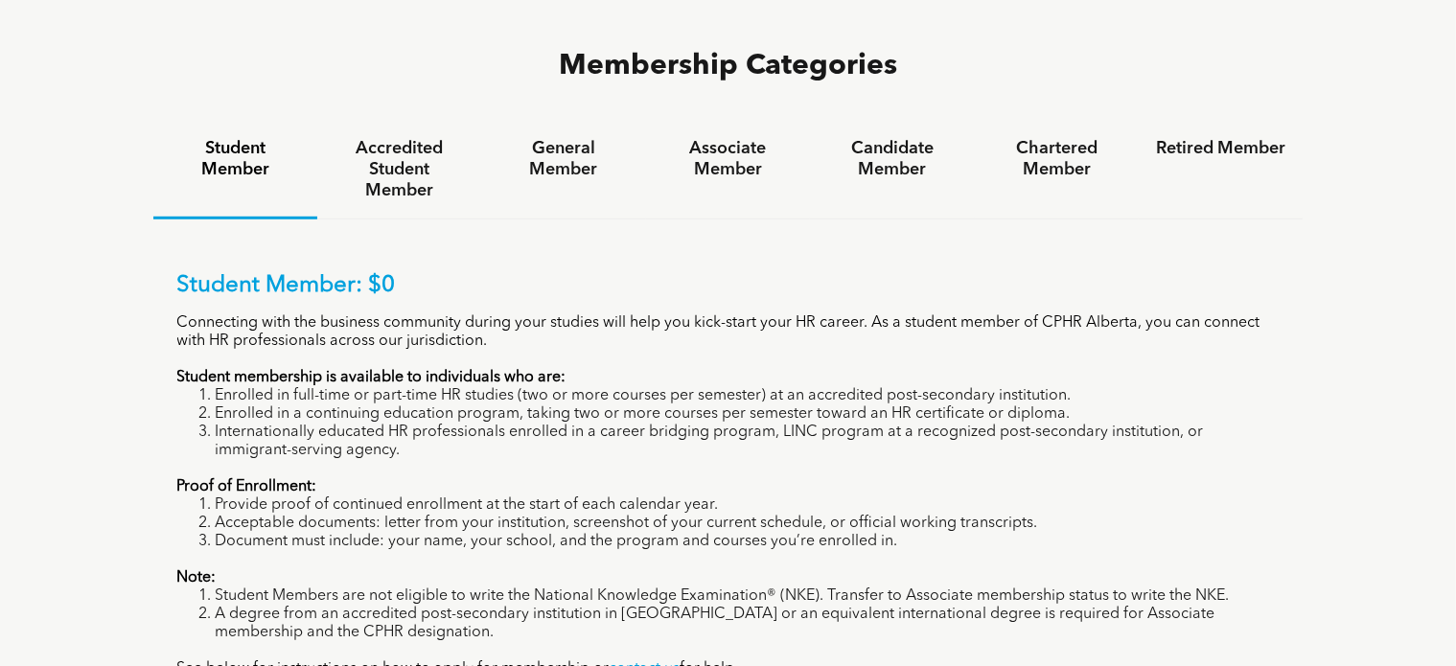
scroll to position [1041, 0]
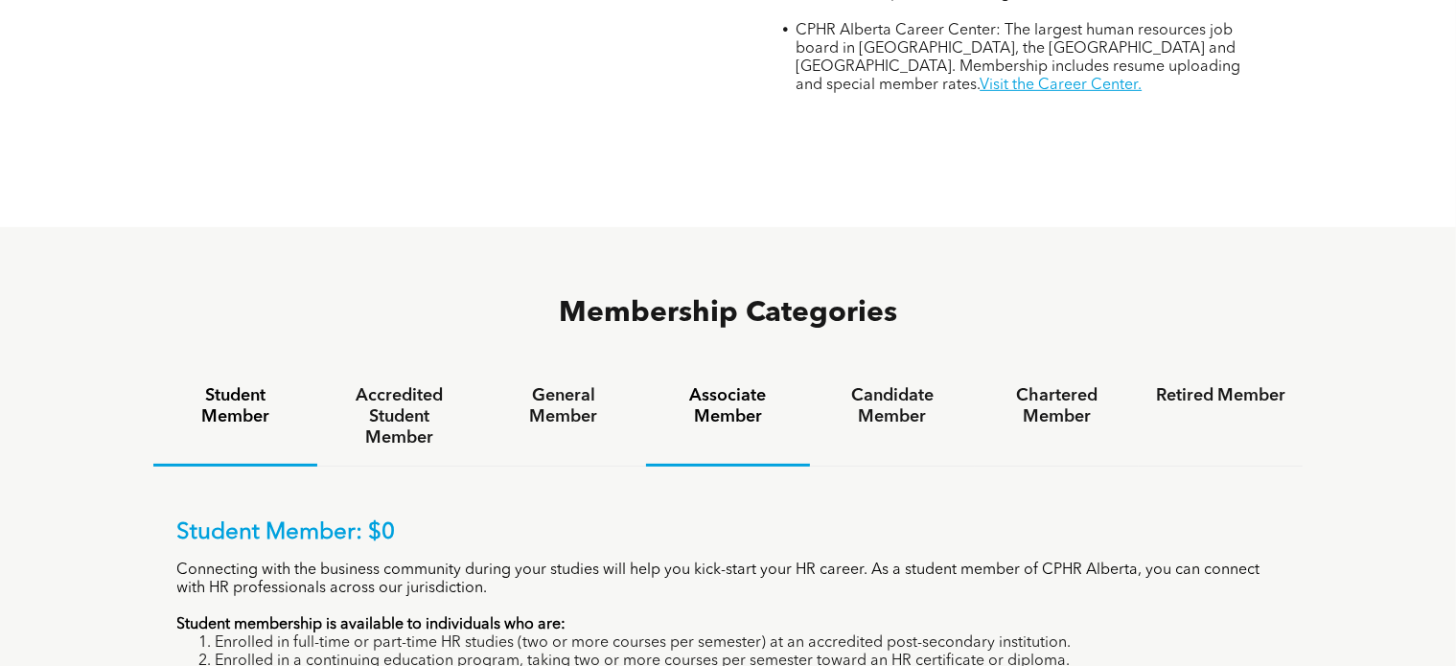
click at [682, 385] on h4 "Associate Member" at bounding box center [727, 406] width 129 height 42
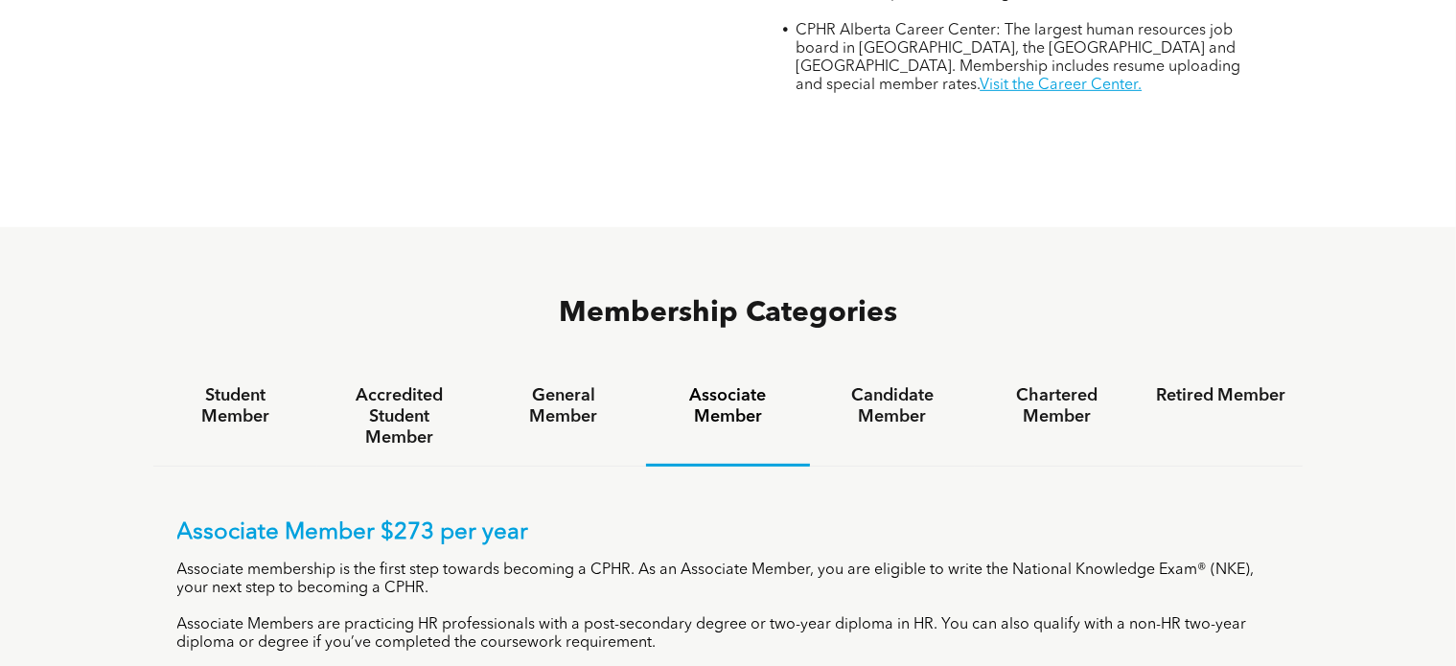
click at [737, 385] on h4 "Associate Member" at bounding box center [727, 406] width 129 height 42
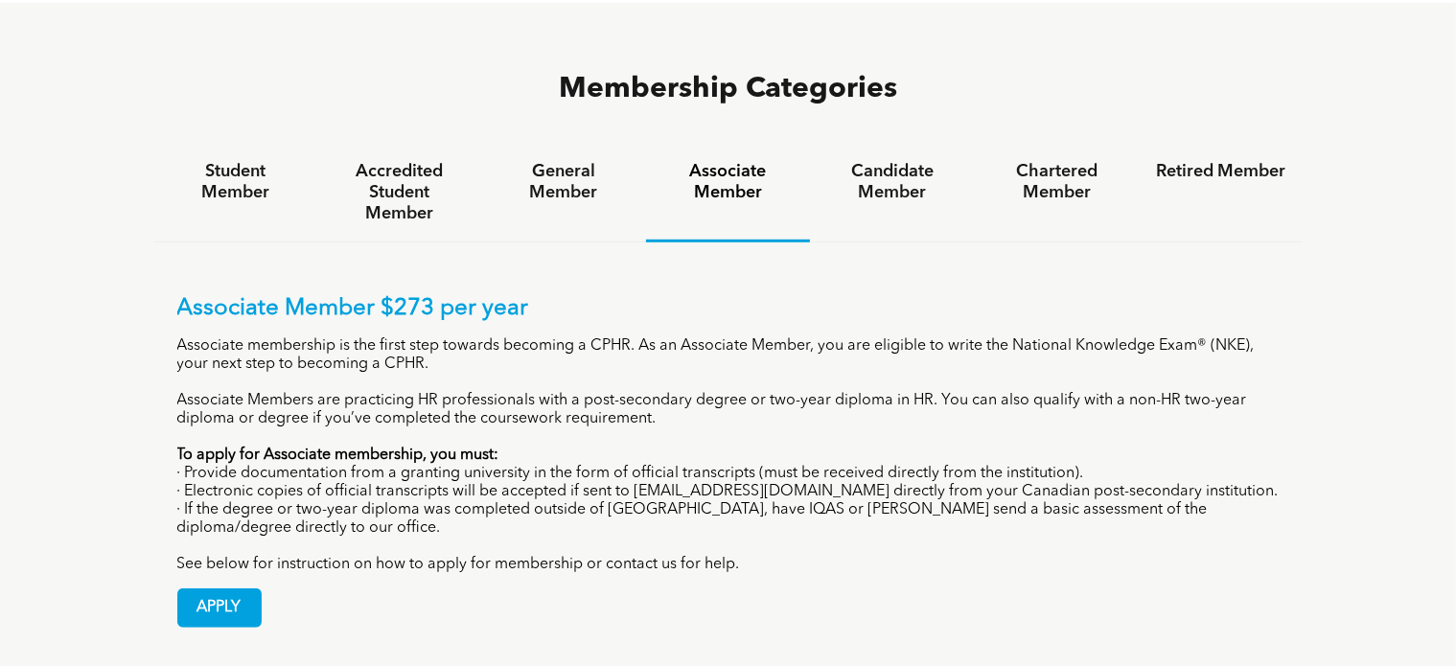
scroll to position [1233, 0]
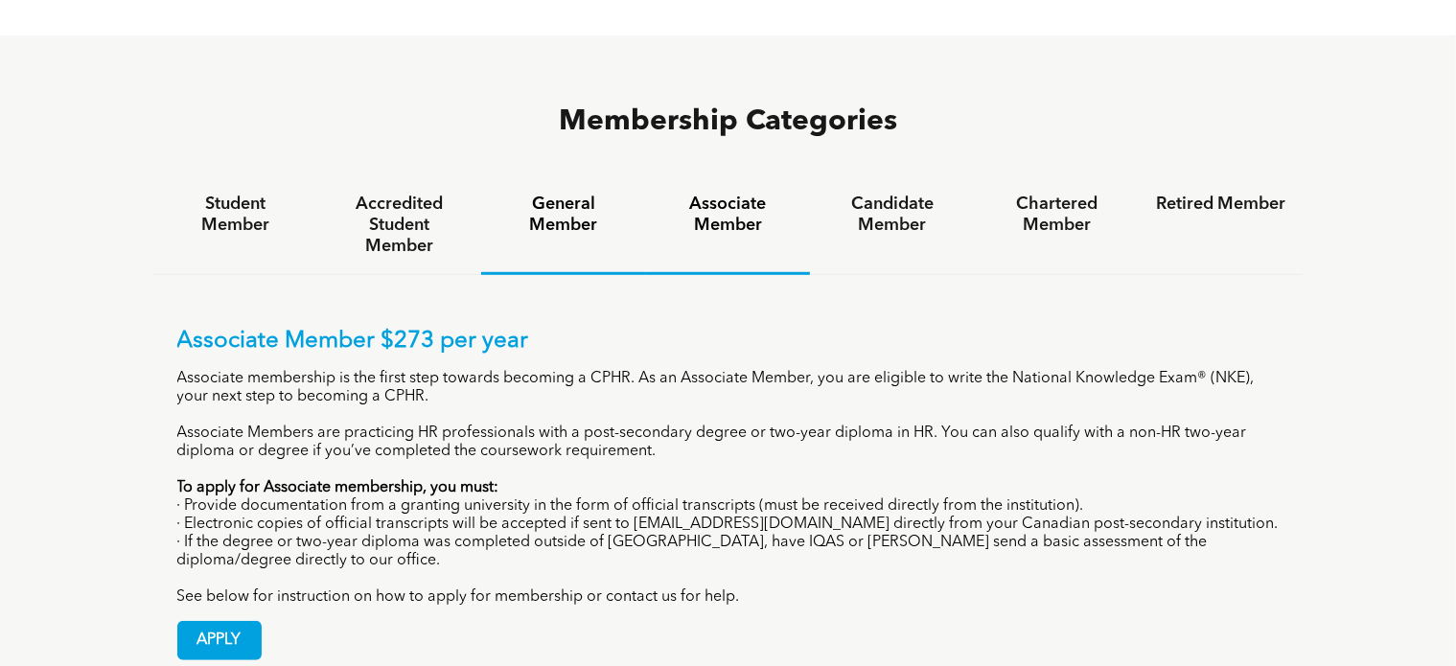
click at [596, 176] on div "General Member" at bounding box center [563, 225] width 164 height 99
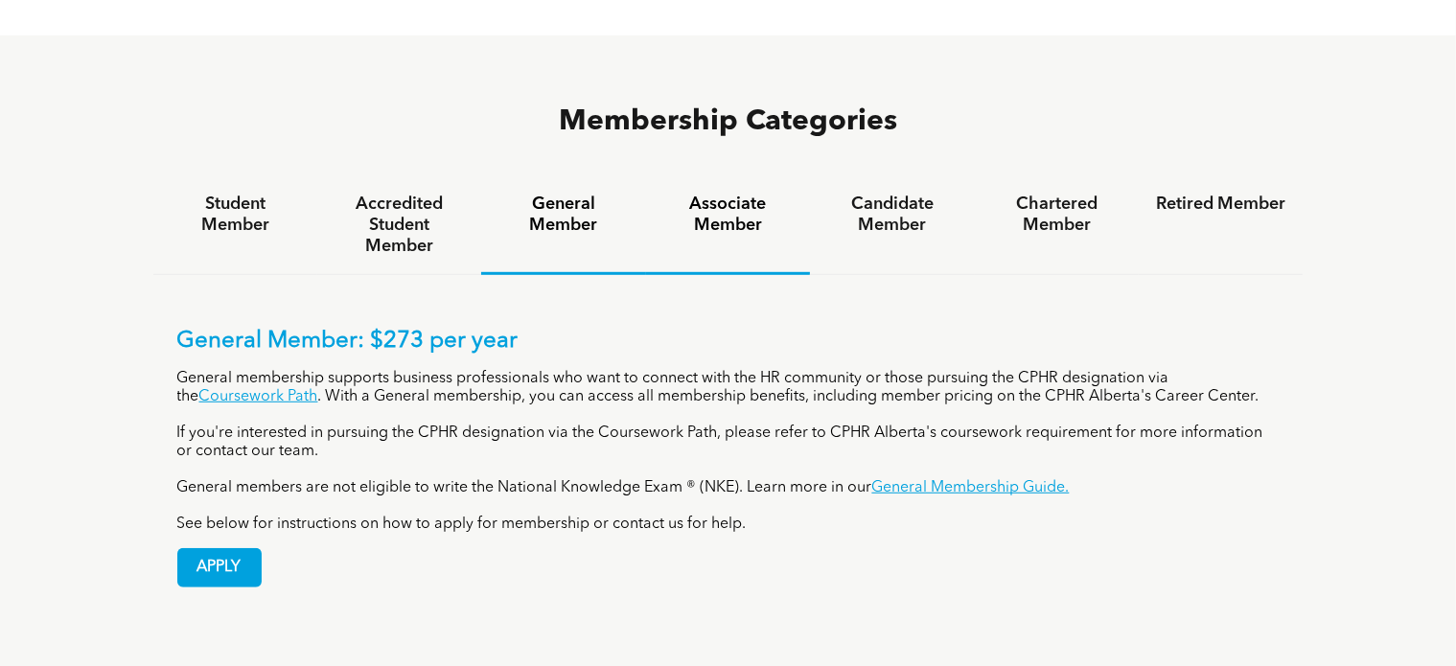
click at [738, 194] on h4 "Associate Member" at bounding box center [727, 215] width 129 height 42
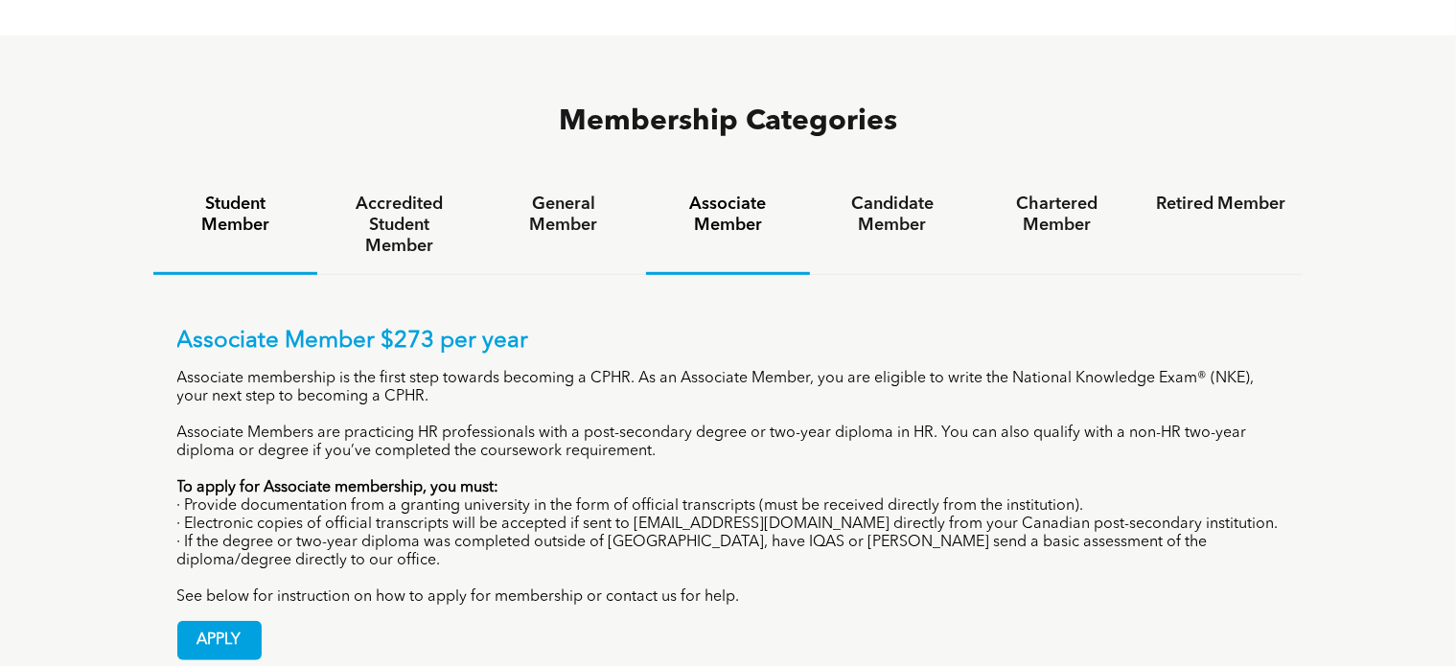
click at [163, 176] on div "Student Member" at bounding box center [235, 225] width 164 height 99
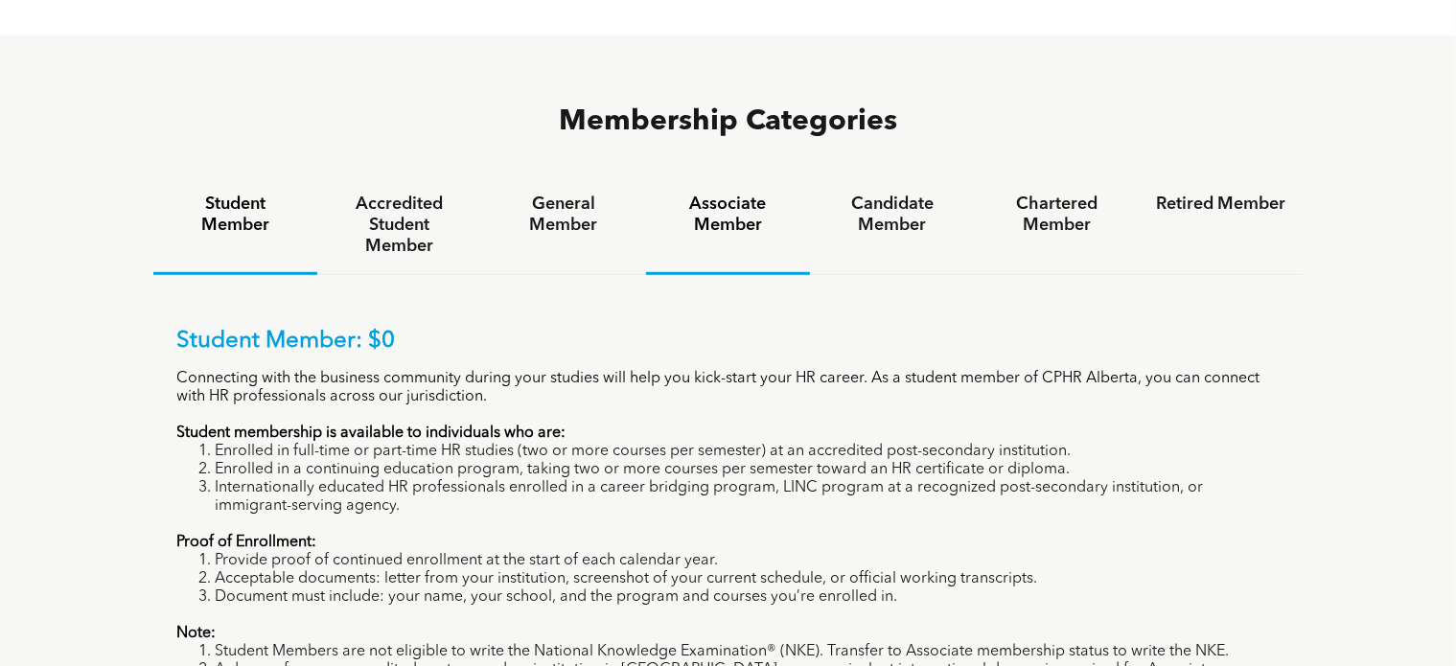
click at [735, 194] on h4 "Associate Member" at bounding box center [727, 215] width 129 height 42
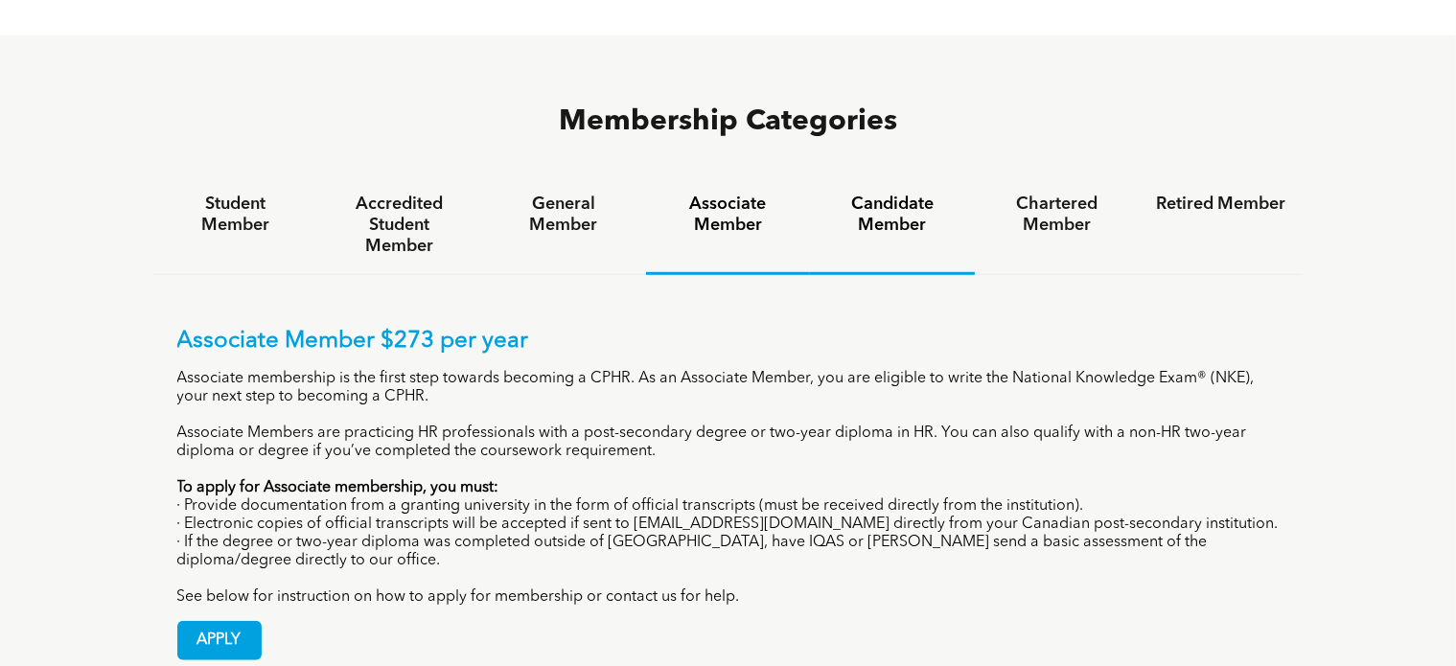
click at [895, 194] on h4 "Candidate Member" at bounding box center [891, 215] width 129 height 42
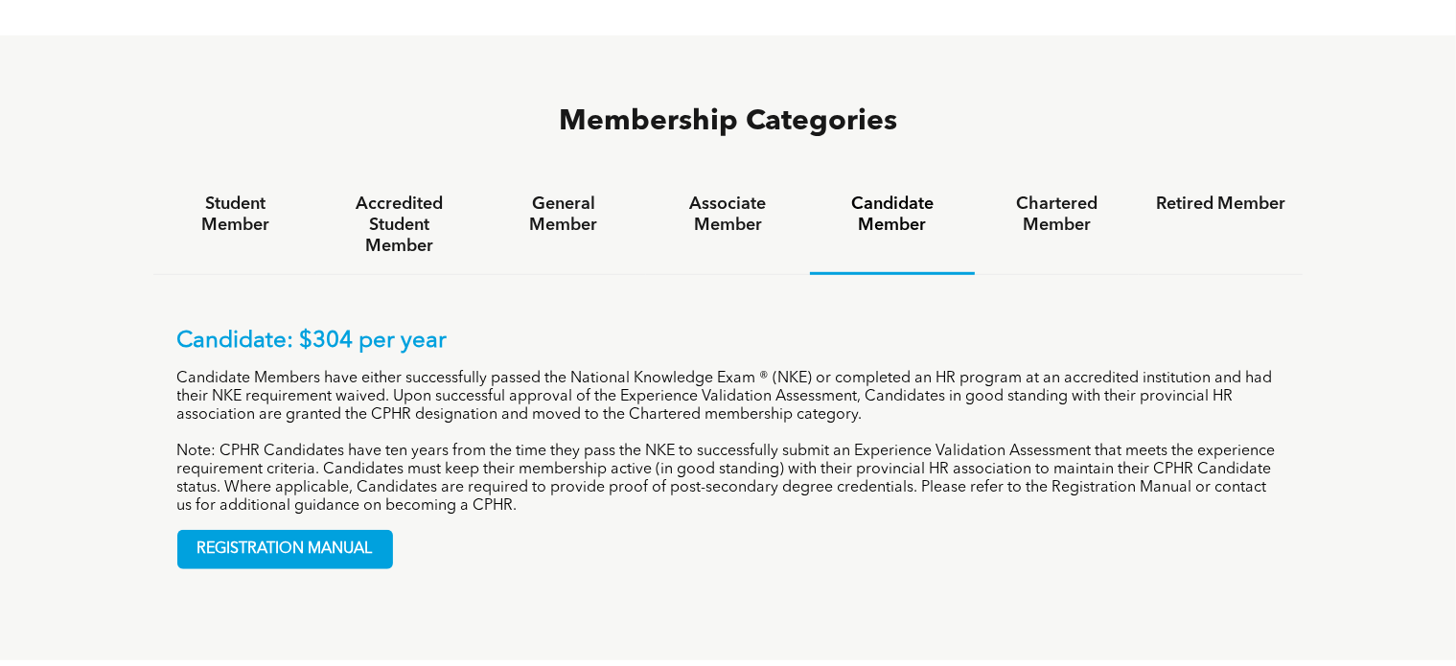
click at [849, 328] on div "Candidate: $304 per year Candidate Members have either successfully passed the …" at bounding box center [728, 422] width 1103 height 188
click at [699, 194] on h4 "Associate Member" at bounding box center [727, 215] width 129 height 42
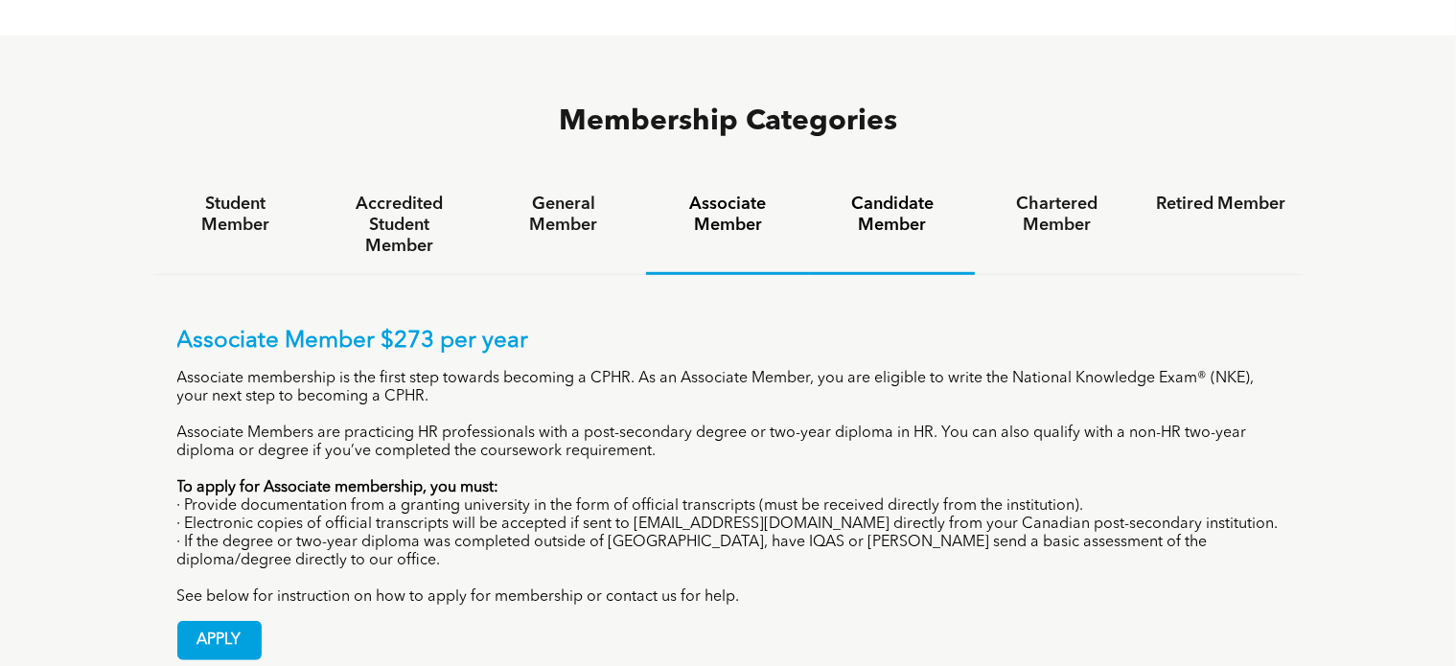
click at [978, 176] on div "Chartered Member" at bounding box center [1057, 225] width 164 height 99
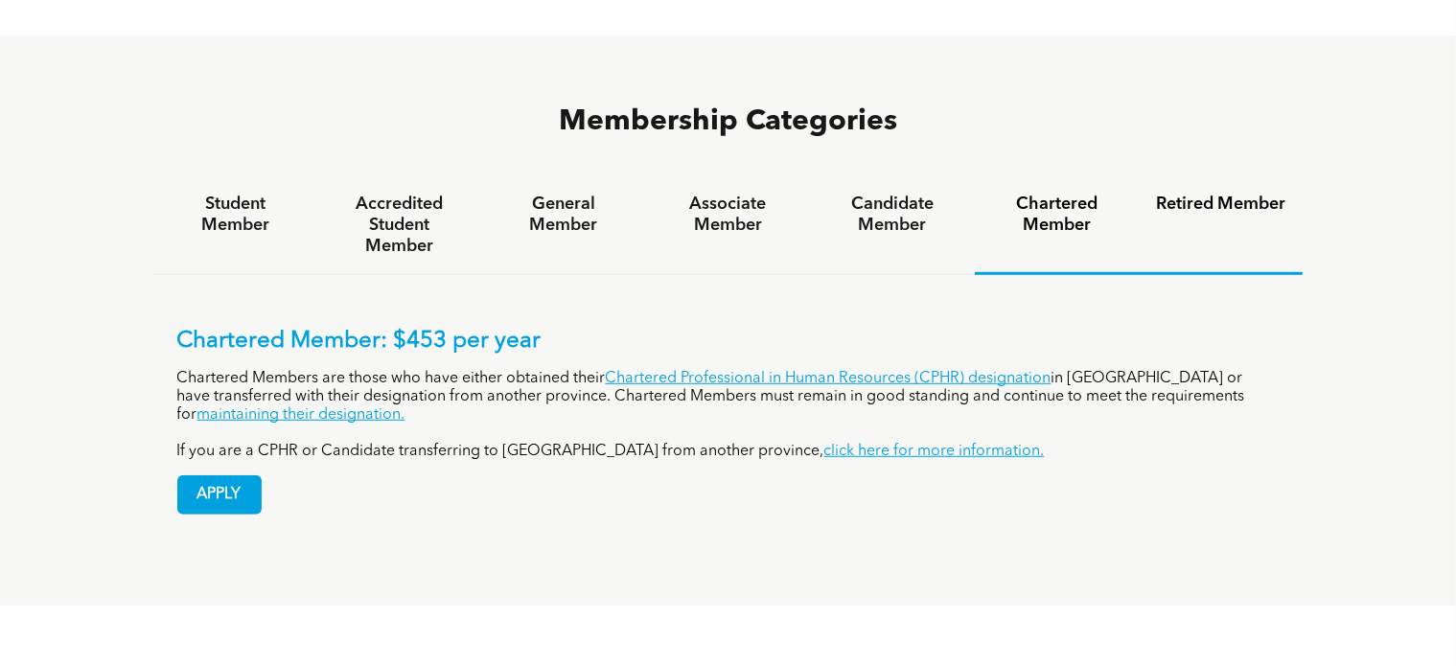
click at [923, 194] on h4 "Candidate Member" at bounding box center [891, 215] width 129 height 42
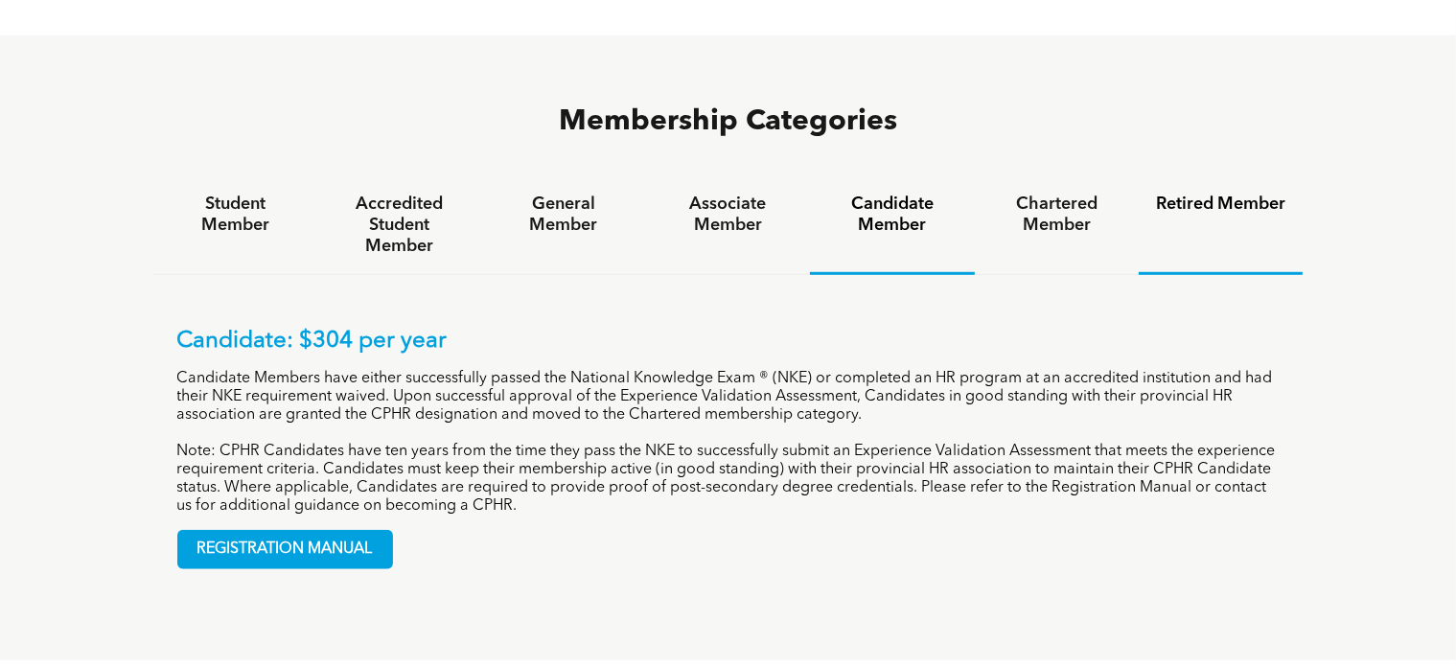
click at [1128, 176] on div "Chartered Member" at bounding box center [1057, 225] width 164 height 99
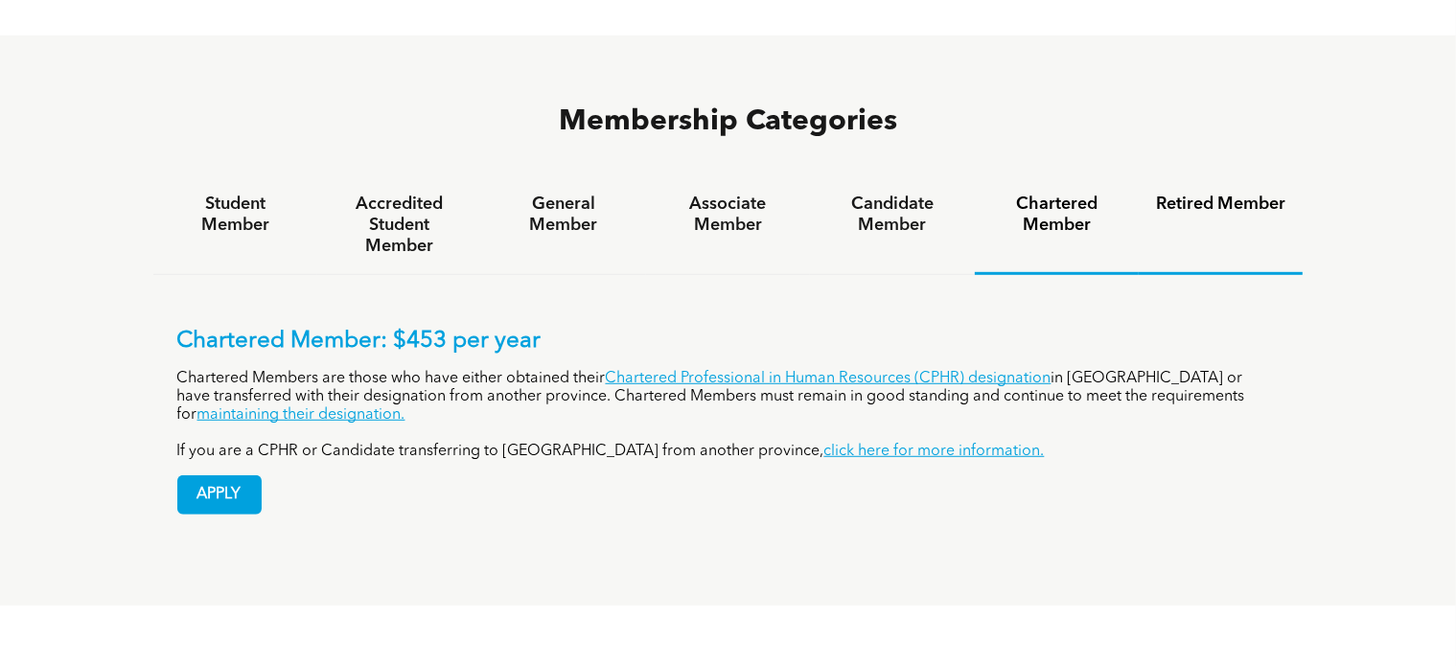
click at [1193, 194] on h4 "Retired Member" at bounding box center [1220, 204] width 129 height 21
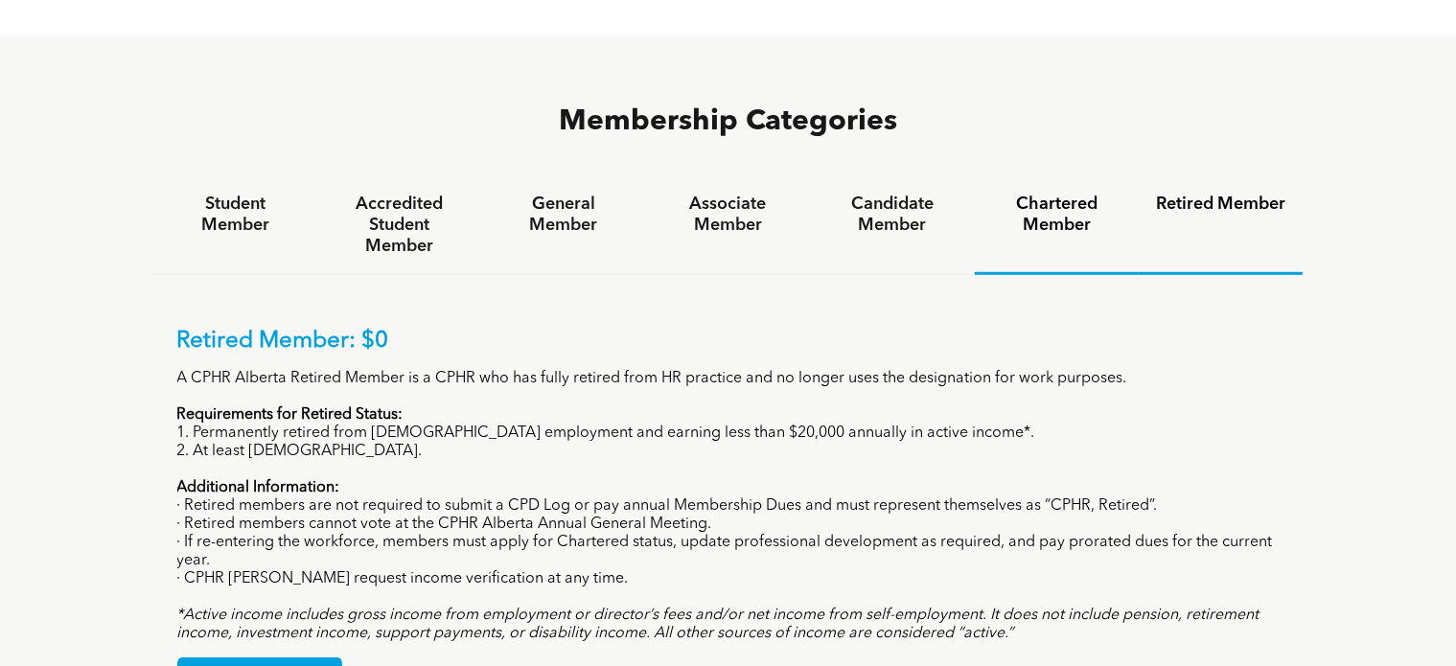
click at [1122, 176] on div "Chartered Member" at bounding box center [1057, 225] width 164 height 99
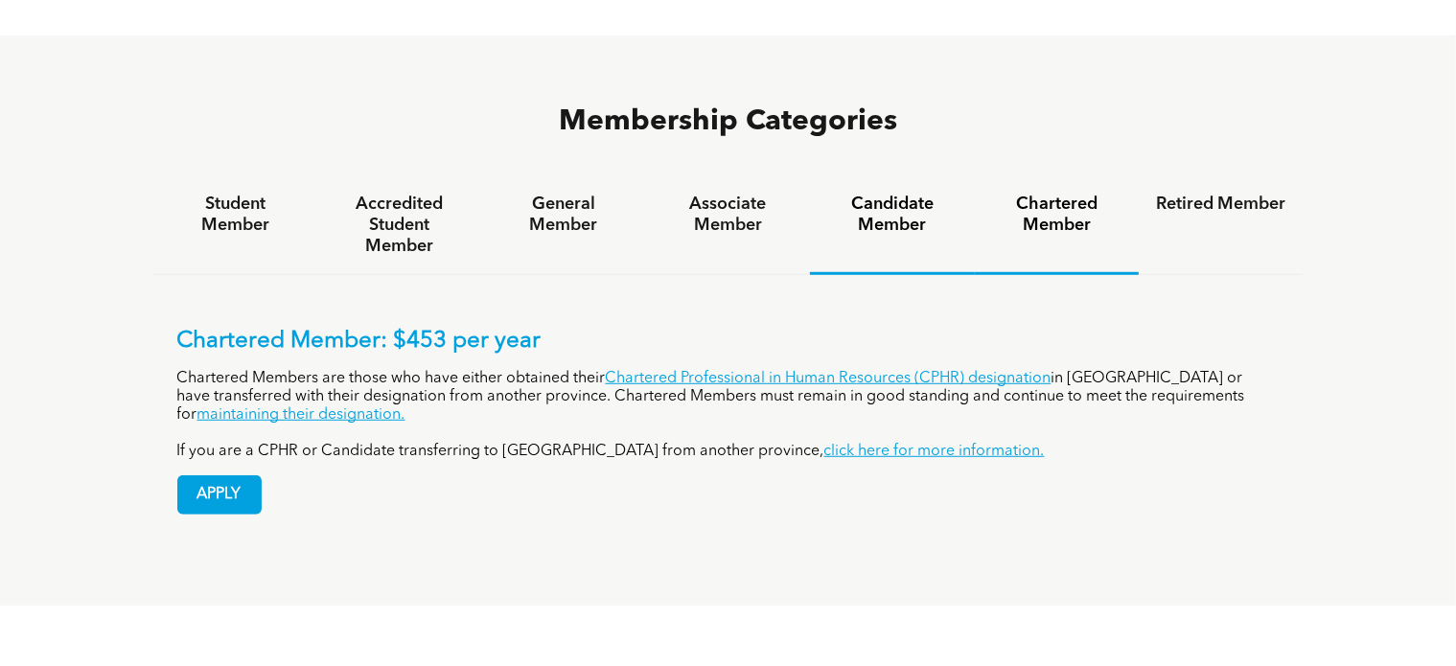
click at [864, 176] on div "Candidate Member" at bounding box center [892, 225] width 164 height 99
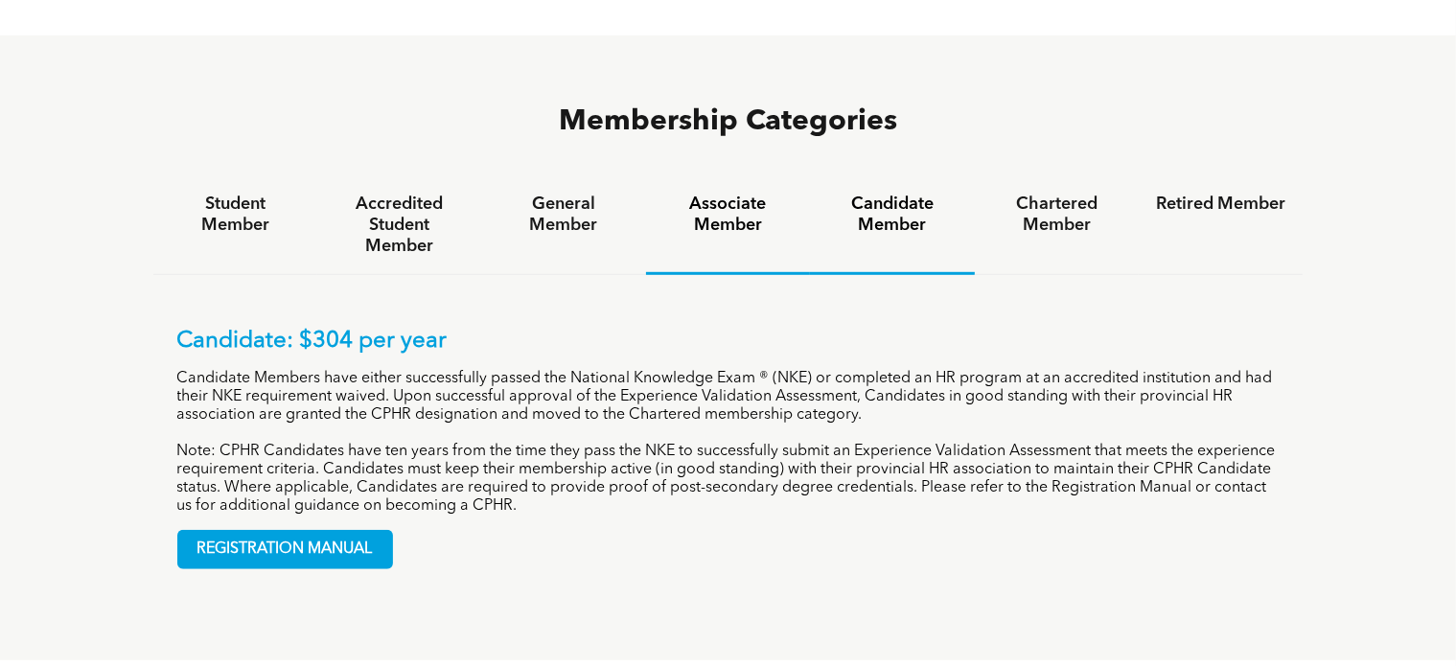
click at [772, 176] on div "Associate Member" at bounding box center [728, 225] width 164 height 99
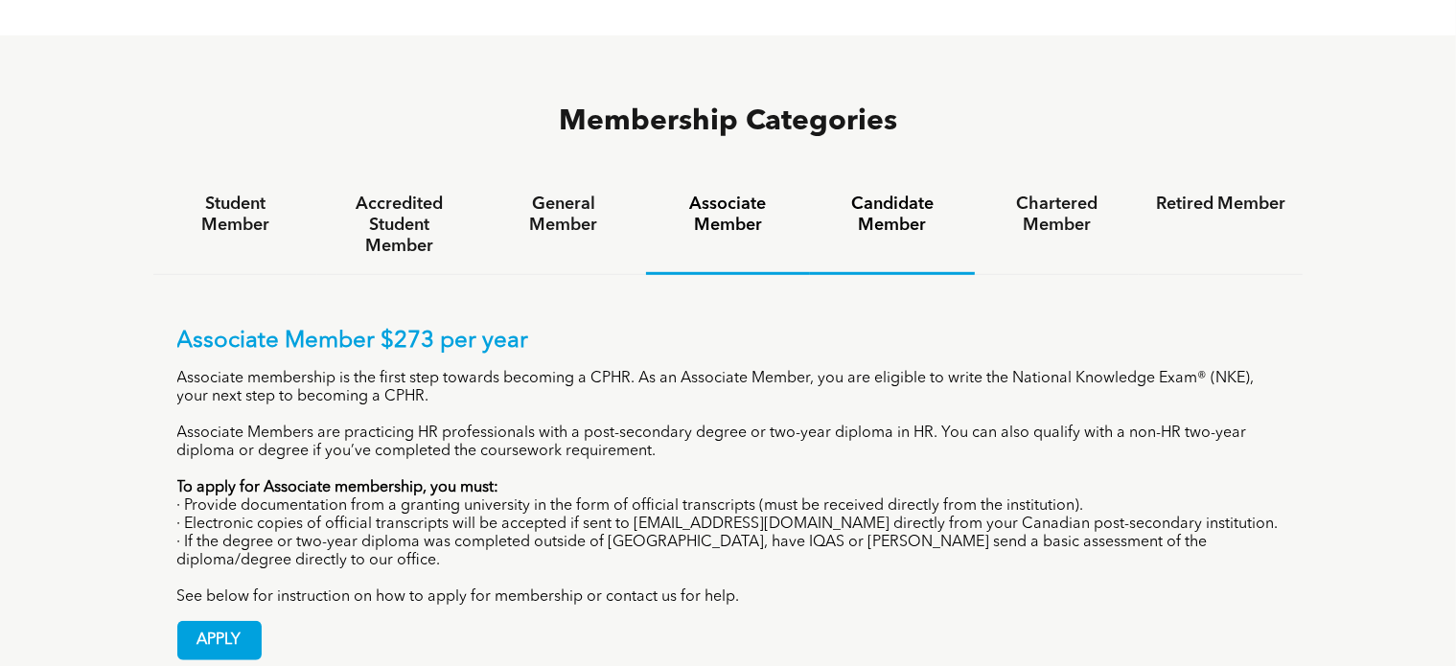
click at [882, 194] on h4 "Candidate Member" at bounding box center [891, 215] width 129 height 42
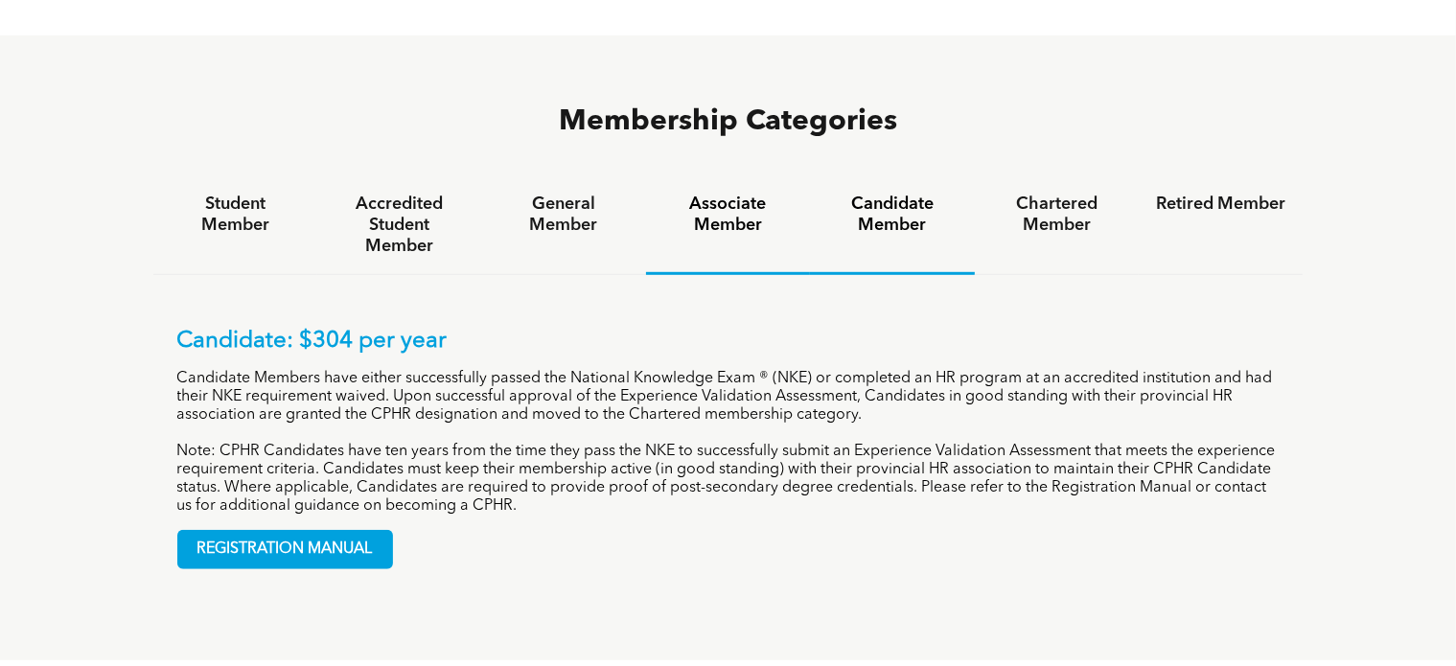
drag, startPoint x: 717, startPoint y: 151, endPoint x: 733, endPoint y: 145, distance: 16.4
click at [717, 176] on div "Associate Member" at bounding box center [728, 225] width 164 height 99
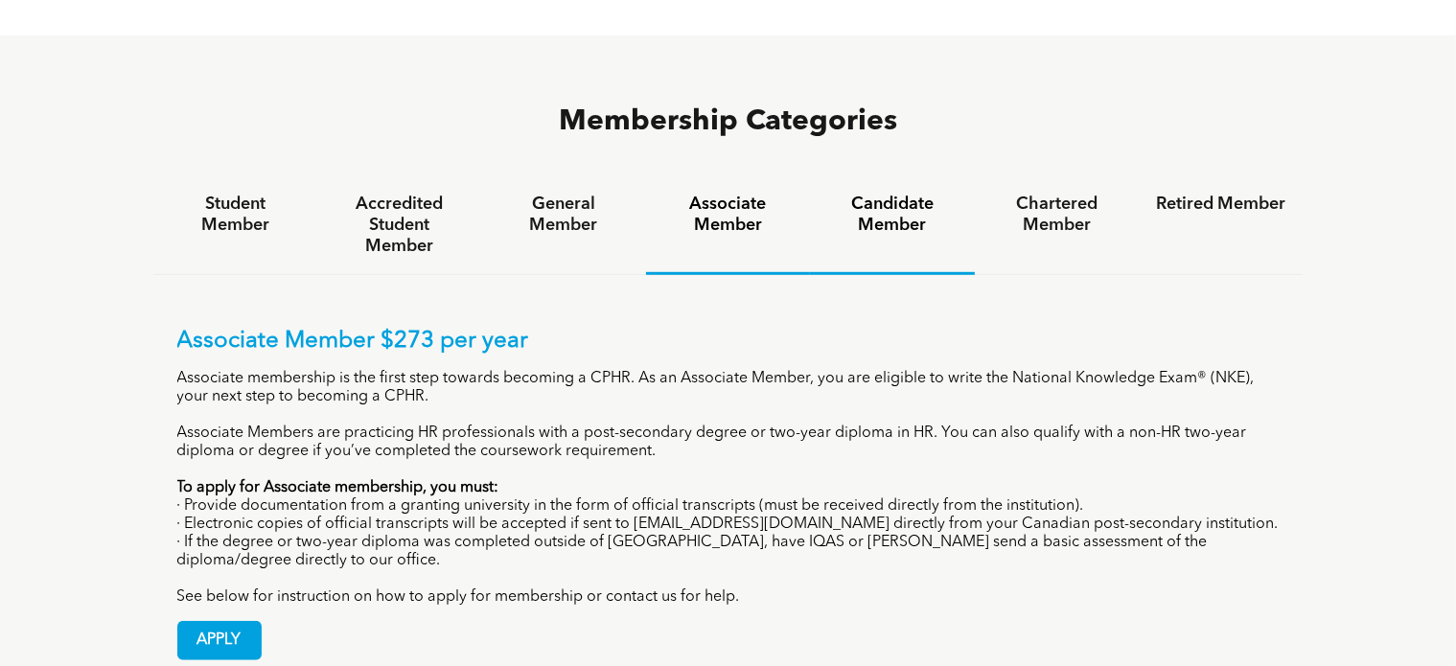
click at [878, 194] on h4 "Candidate Member" at bounding box center [891, 215] width 129 height 42
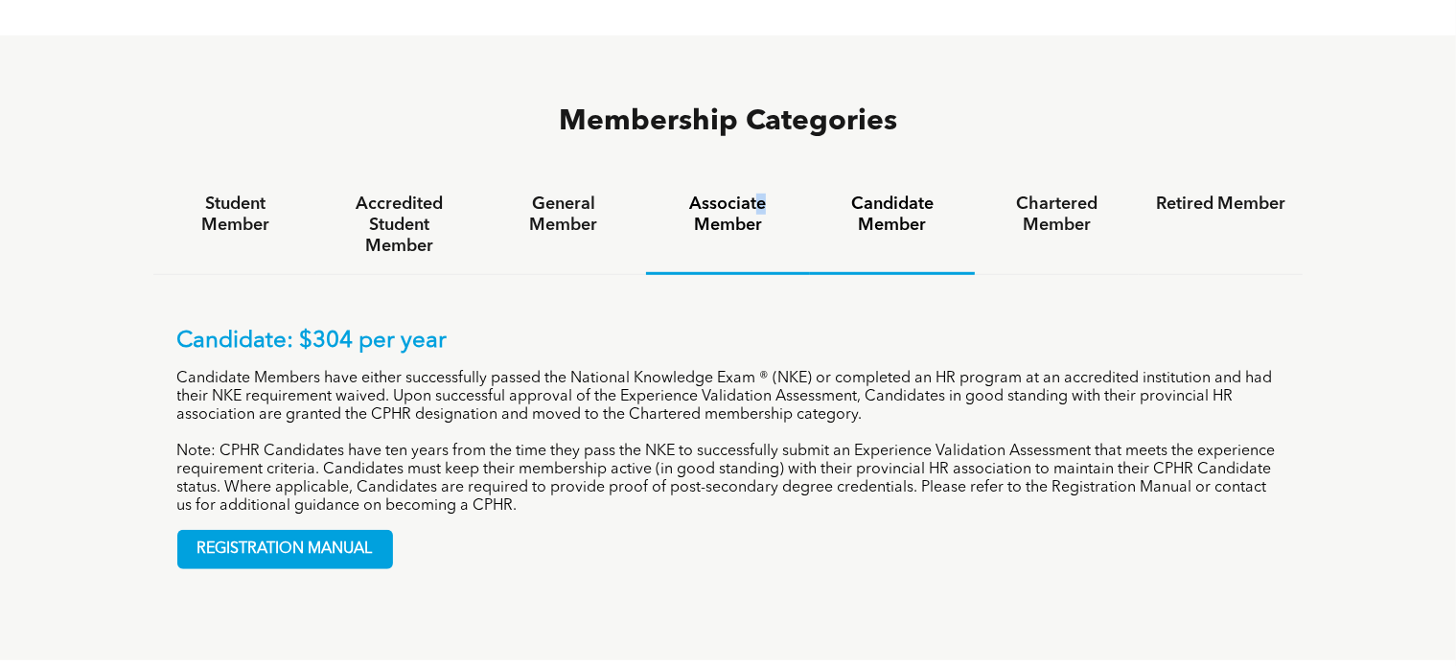
click at [759, 194] on h4 "Associate Member" at bounding box center [727, 215] width 129 height 42
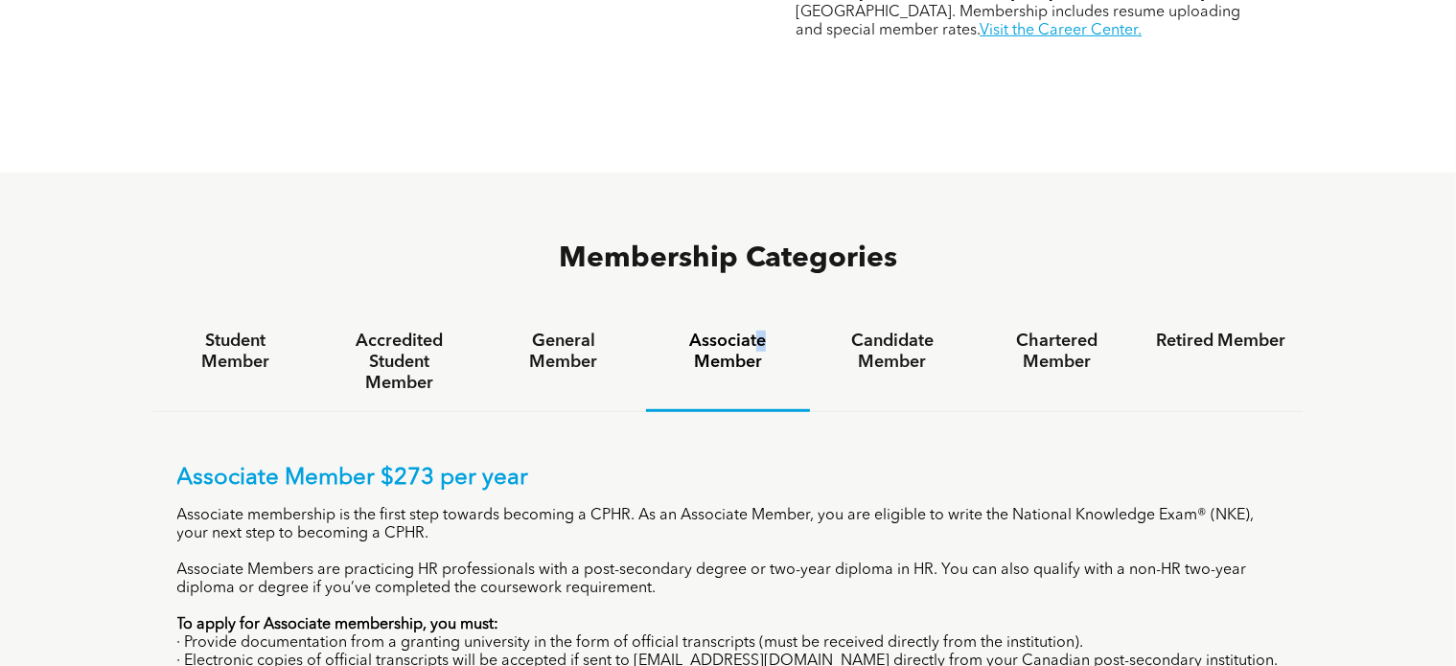
scroll to position [1246, 0]
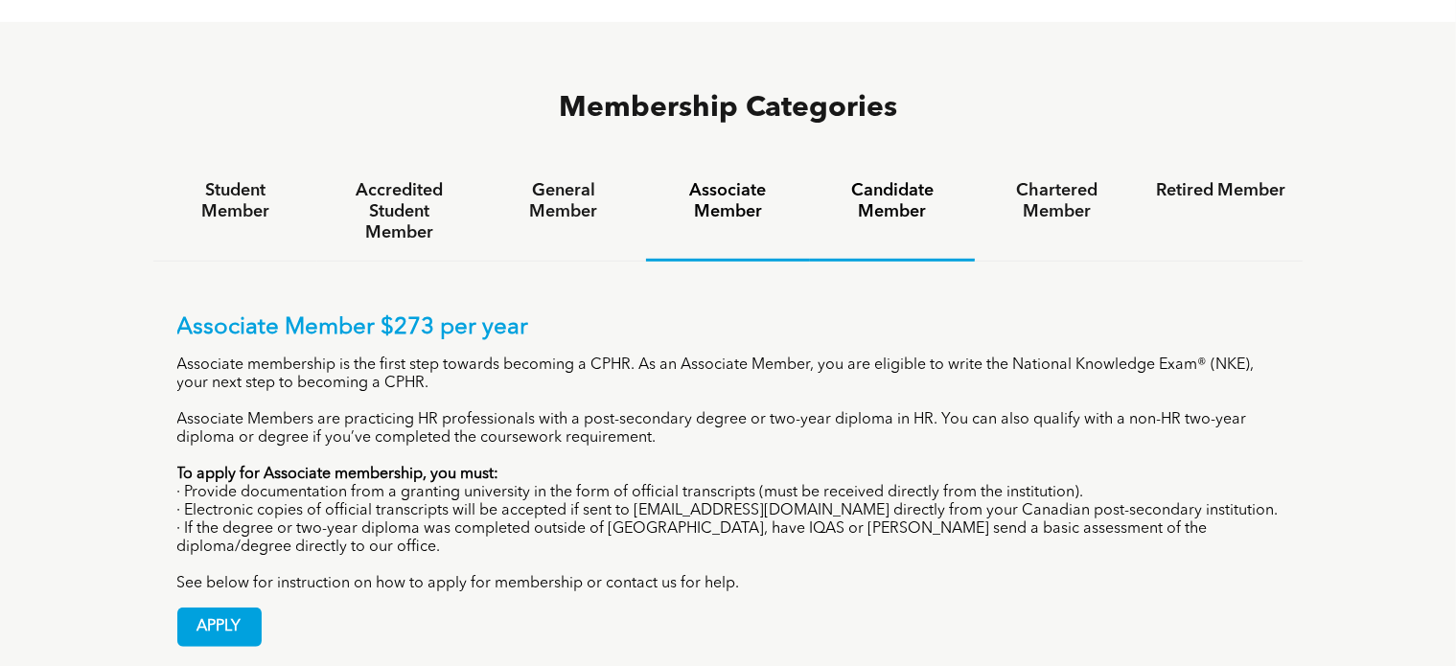
click at [861, 180] on h4 "Candidate Member" at bounding box center [891, 201] width 129 height 42
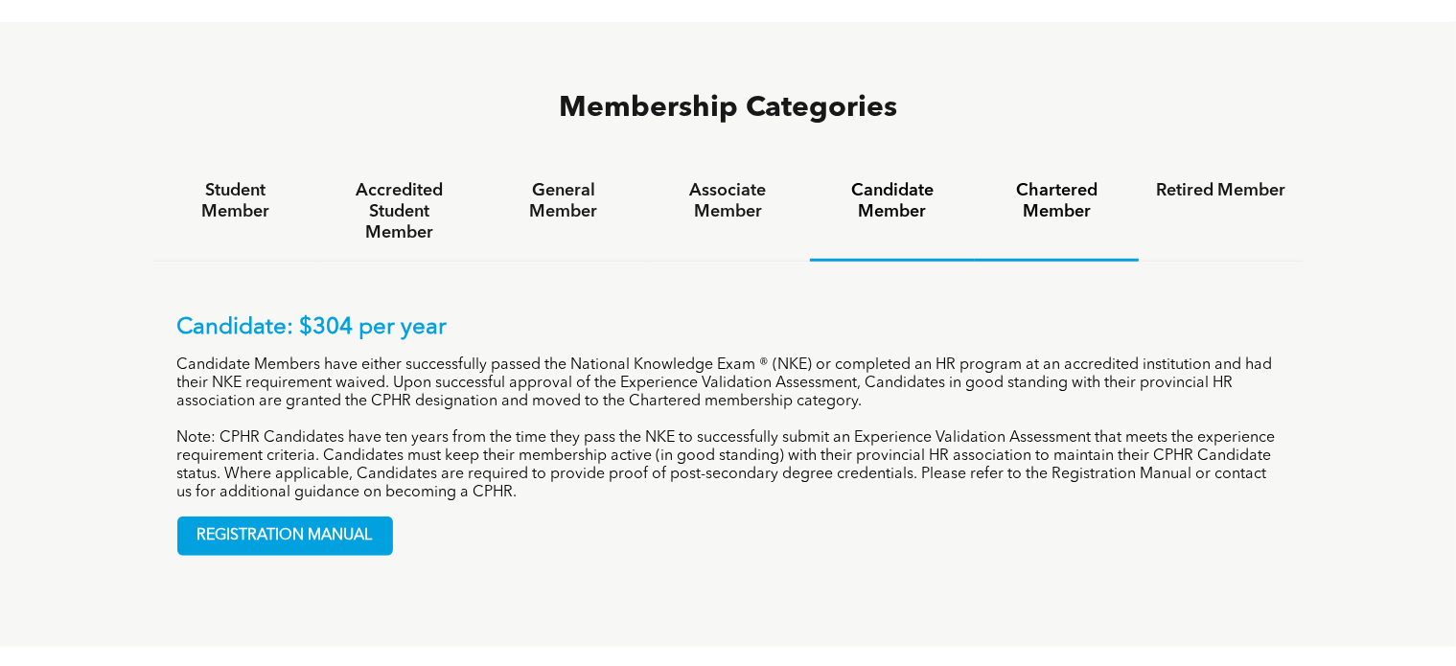
click at [1016, 180] on h4 "Chartered Member" at bounding box center [1056, 201] width 129 height 42
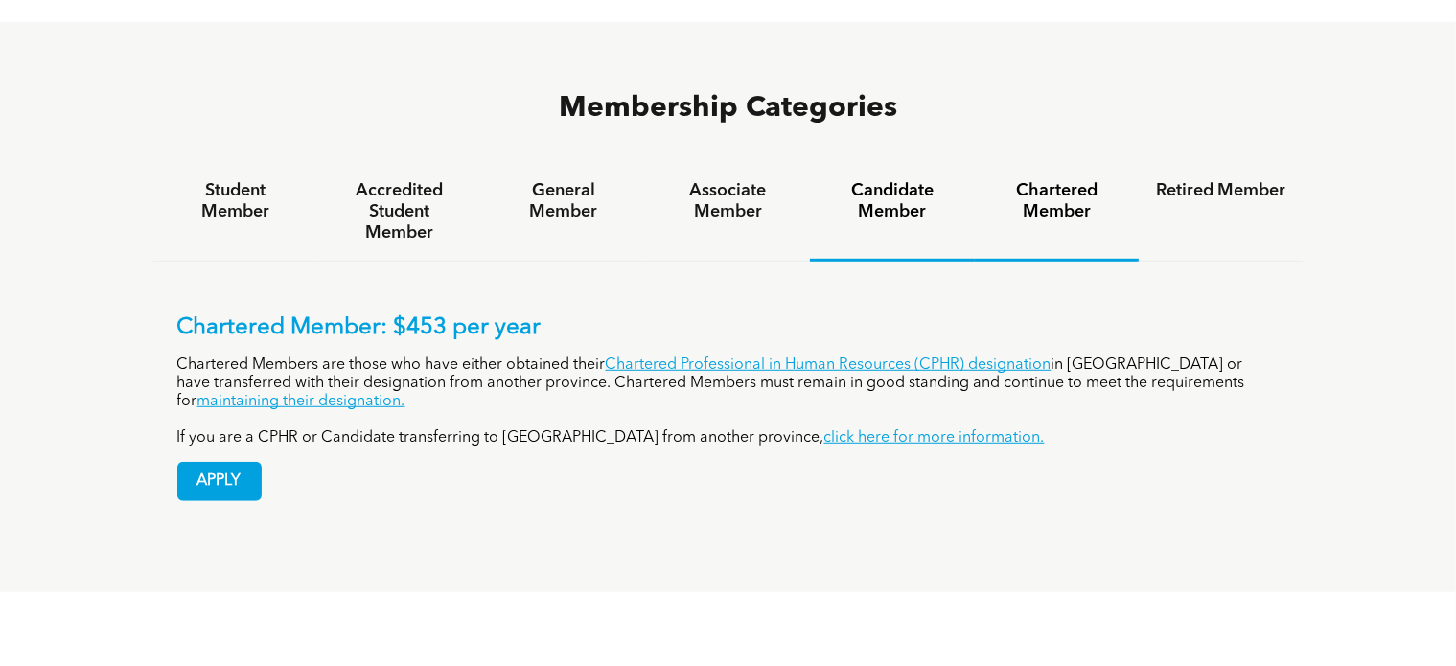
click at [894, 180] on h4 "Candidate Member" at bounding box center [891, 201] width 129 height 42
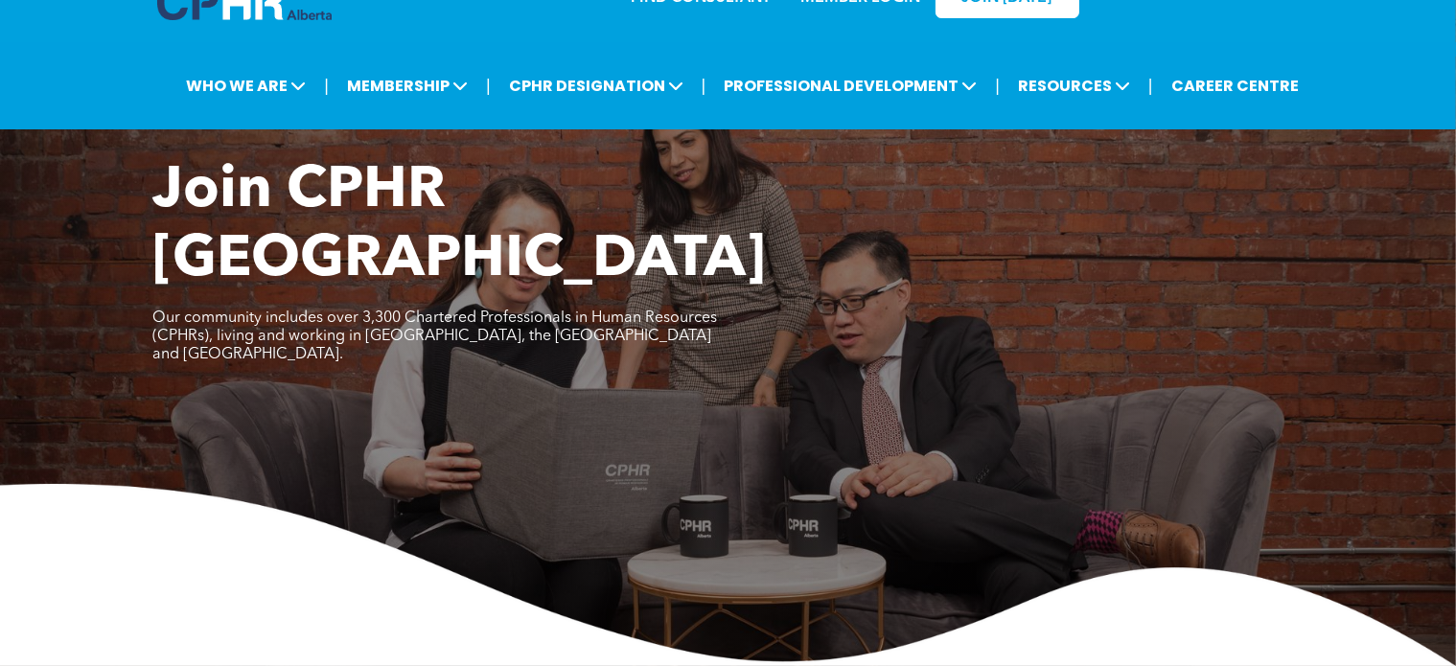
scroll to position [0, 0]
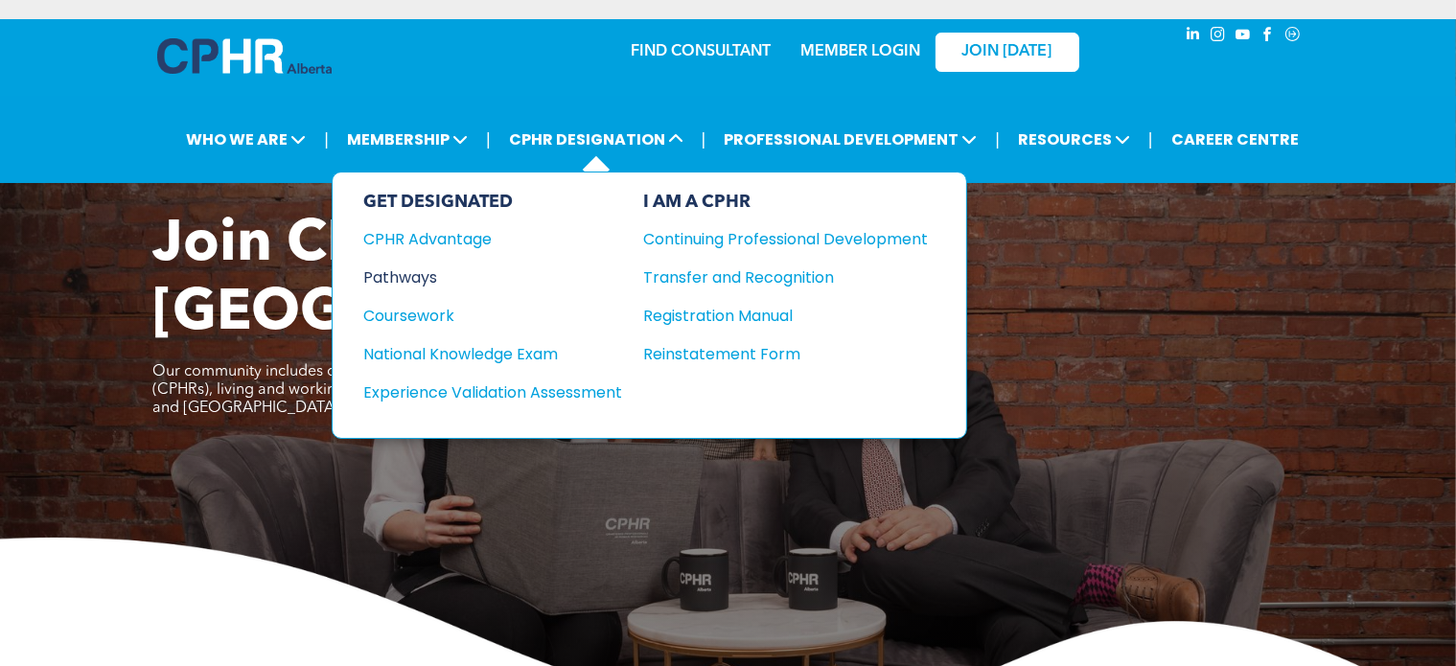
click at [411, 272] on div "Pathways" at bounding box center [479, 278] width 233 height 24
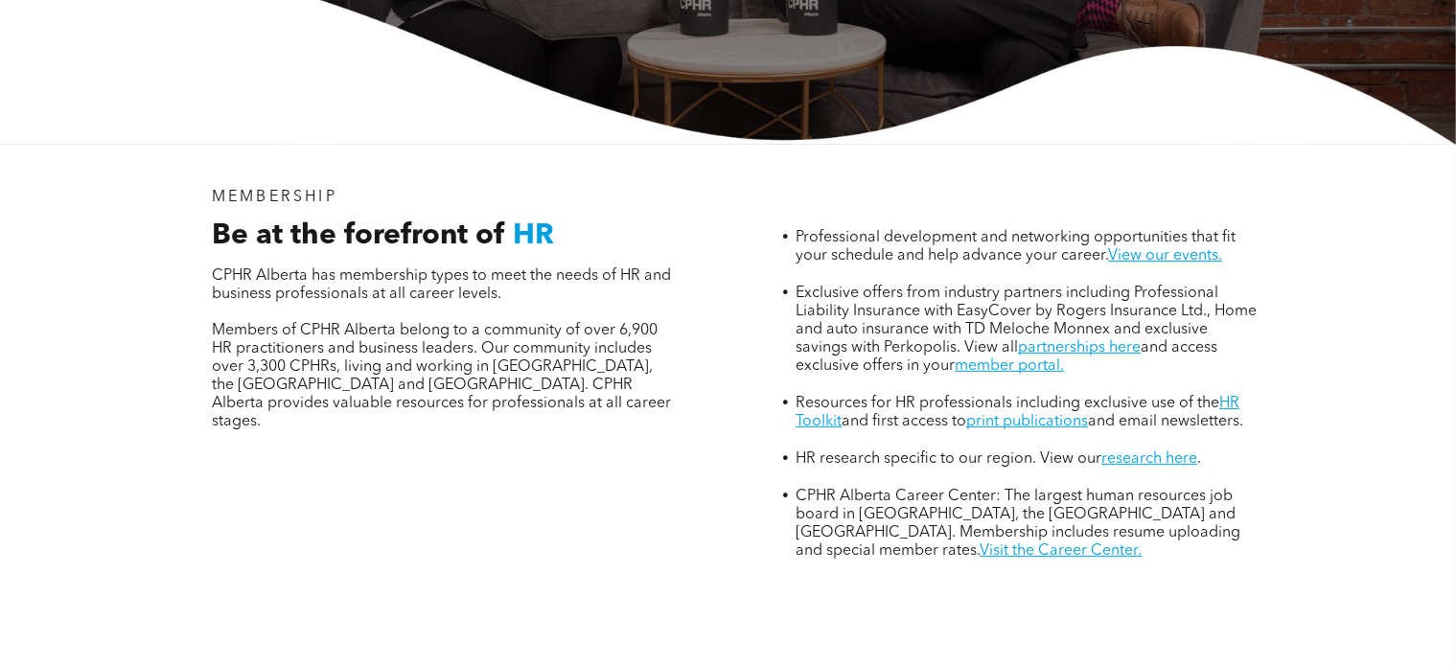
scroll to position [1151, 0]
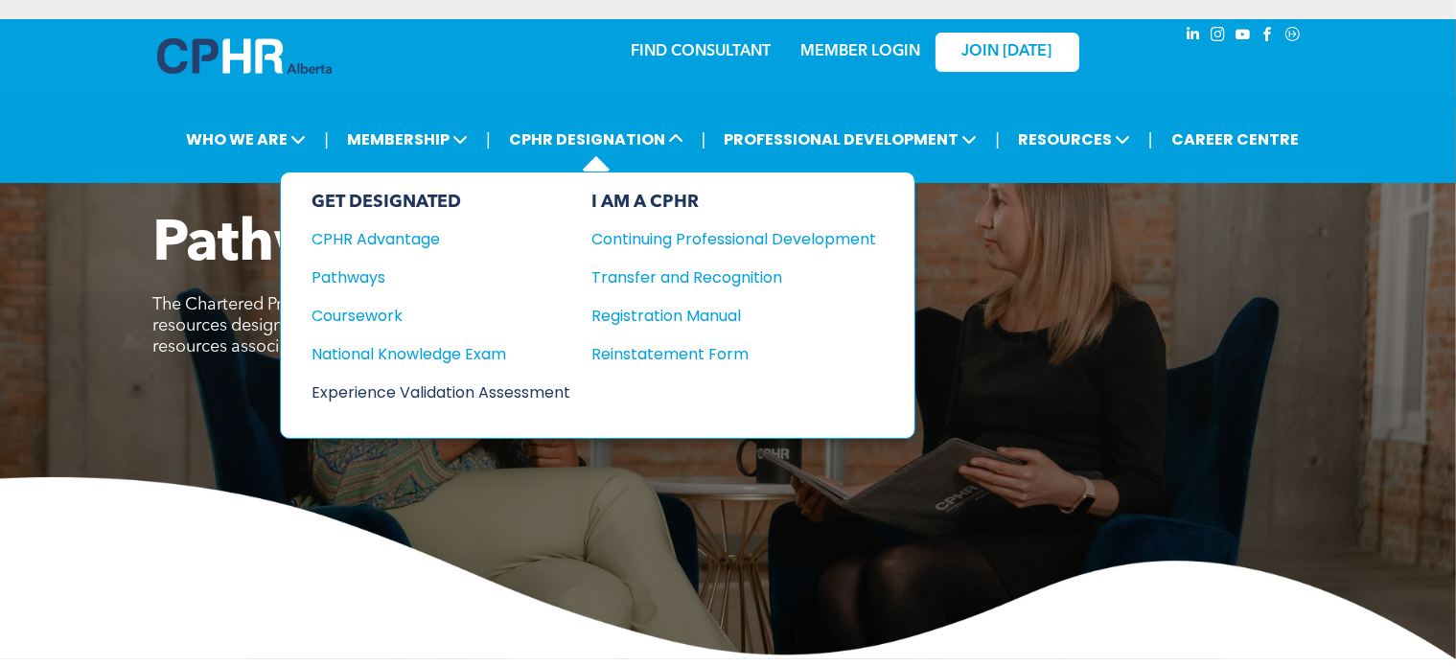
click at [430, 384] on div "Experience Validation Assessment" at bounding box center [428, 393] width 233 height 24
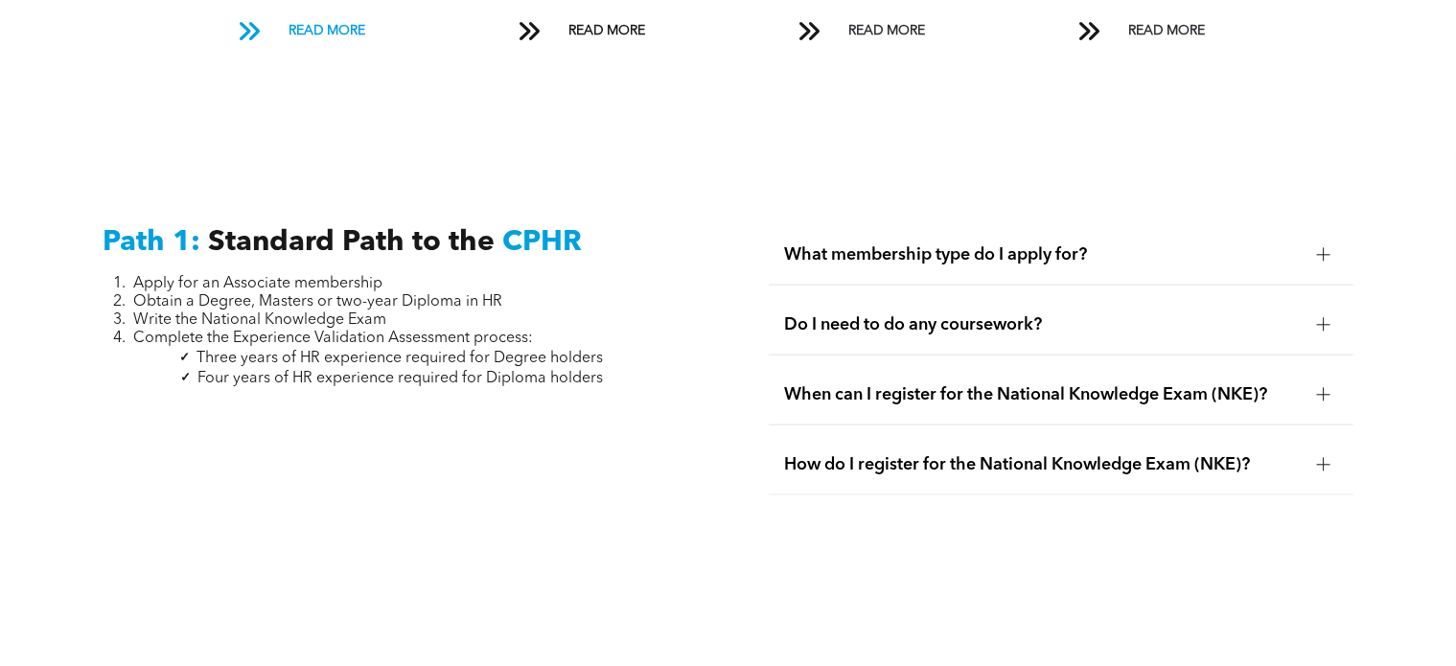
scroll to position [2876, 0]
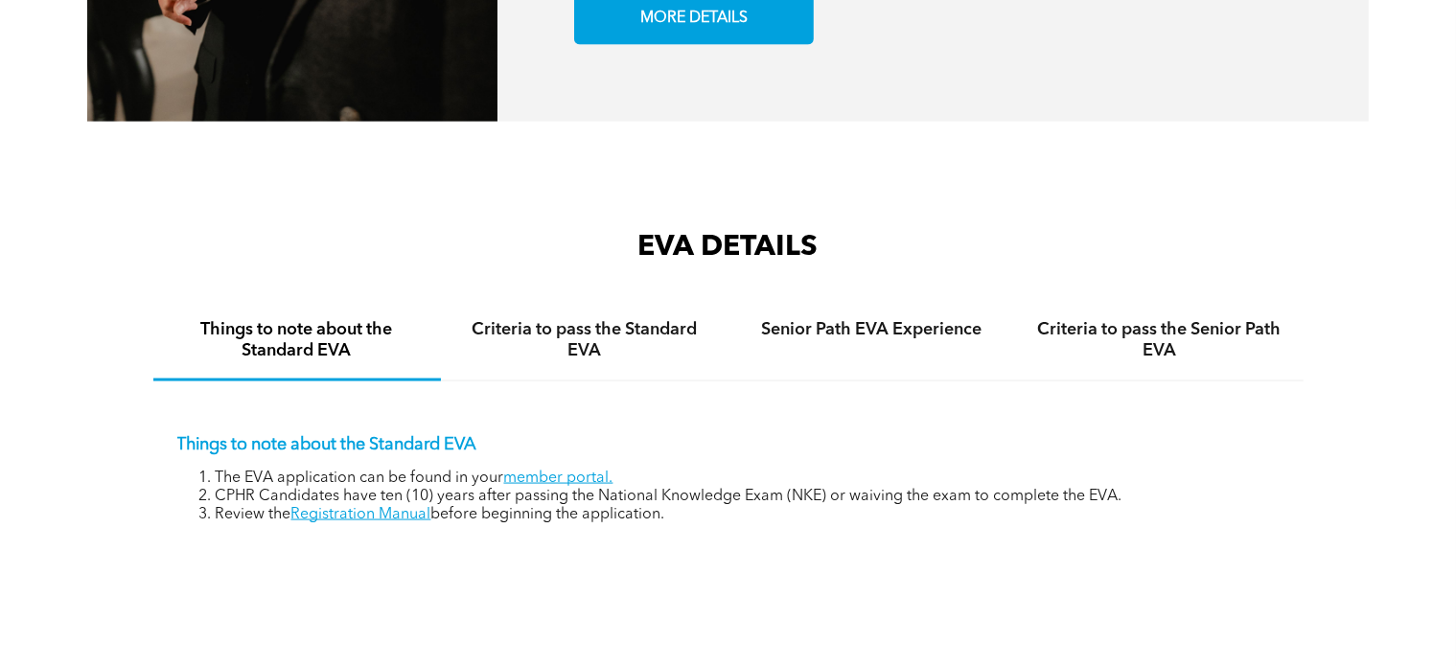
scroll to position [2876, 0]
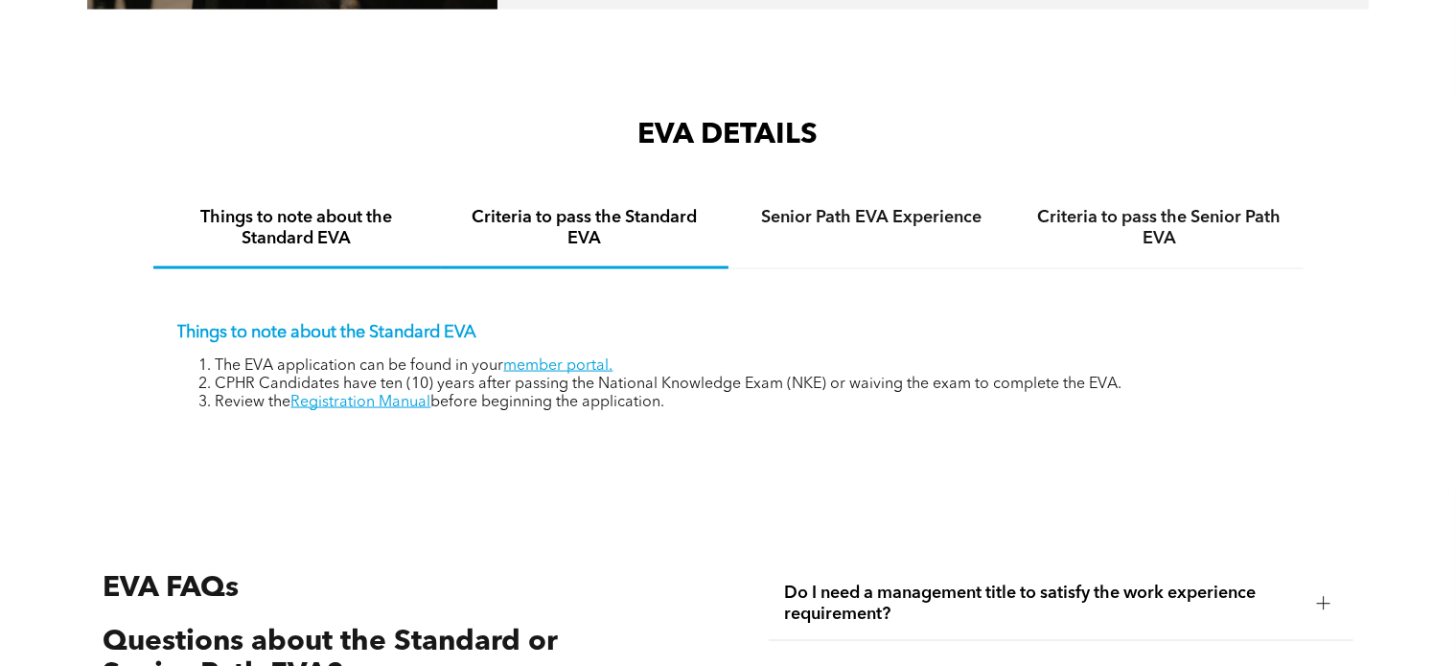
click at [508, 248] on h4 "Criteria to pass the Standard EVA" at bounding box center [584, 228] width 253 height 42
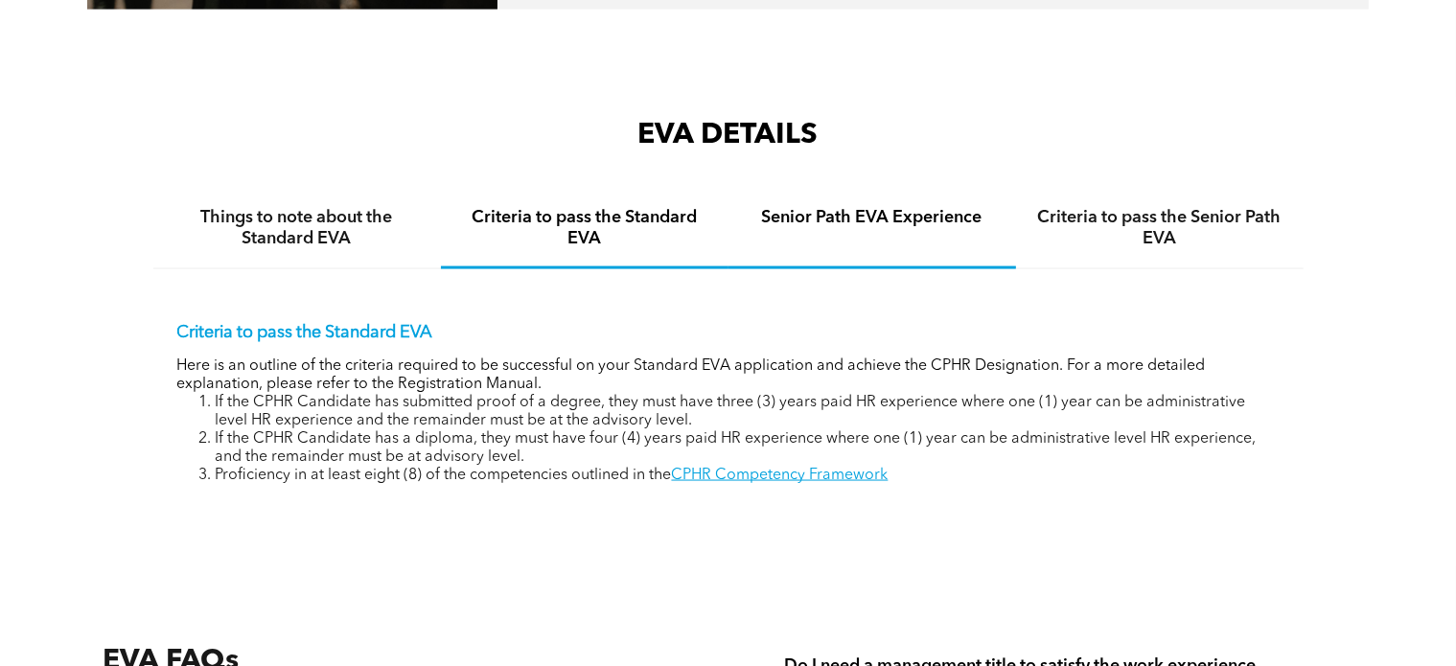
click at [797, 214] on h4 "Senior Path EVA Experience" at bounding box center [872, 217] width 253 height 21
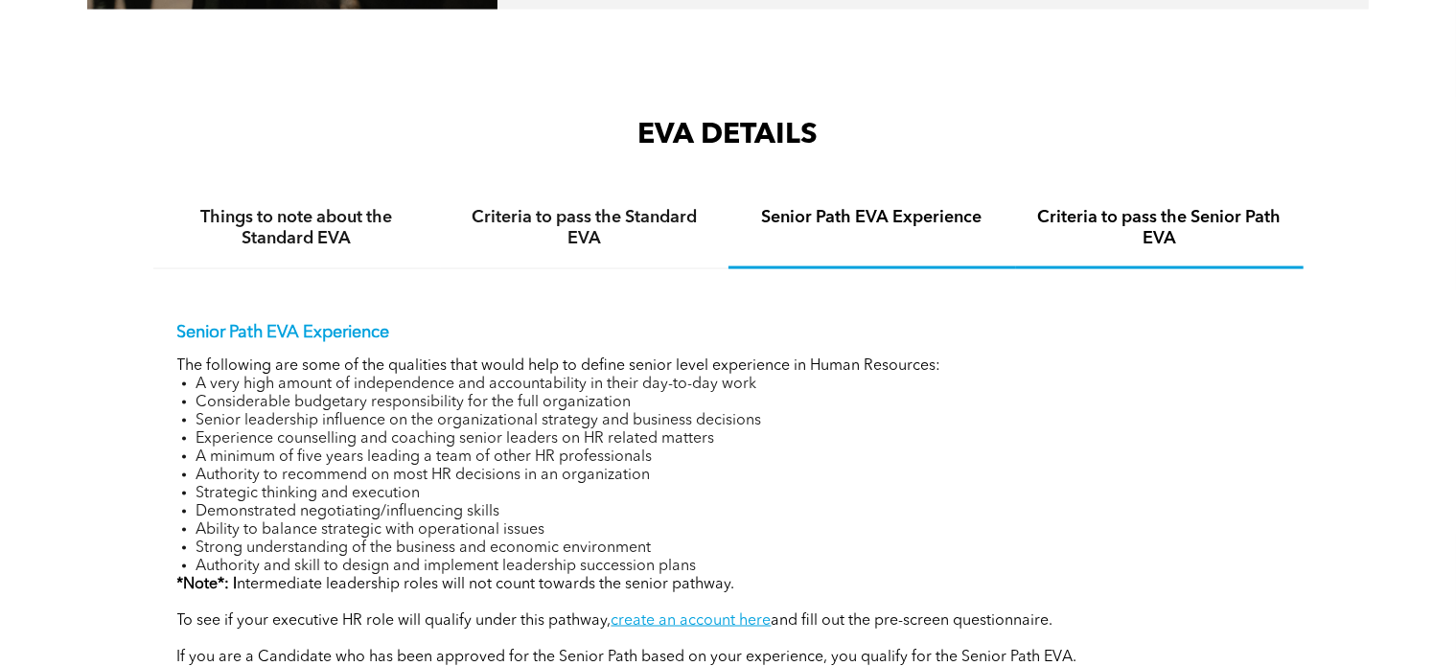
click at [1071, 221] on h4 "Criteria to pass the Senior Path EVA" at bounding box center [1160, 228] width 253 height 42
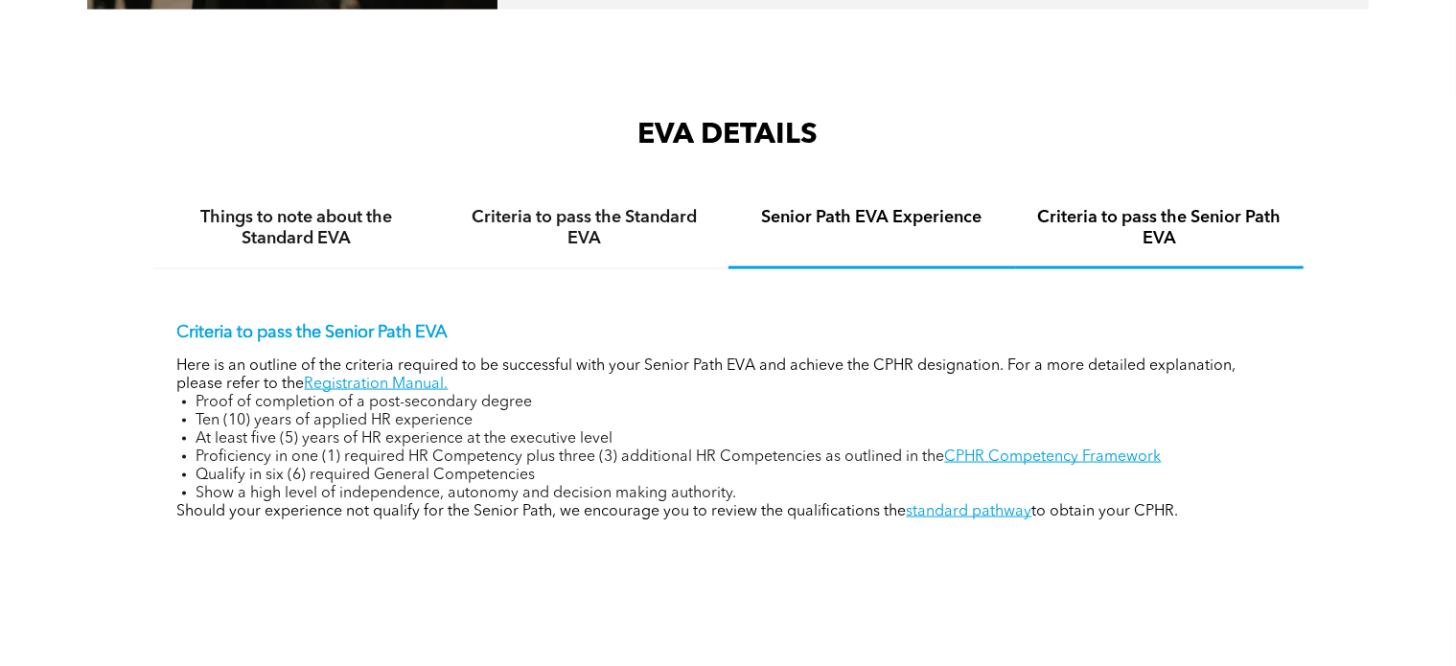
click at [809, 243] on div "Senior Path EVA Experience" at bounding box center [873, 230] width 288 height 80
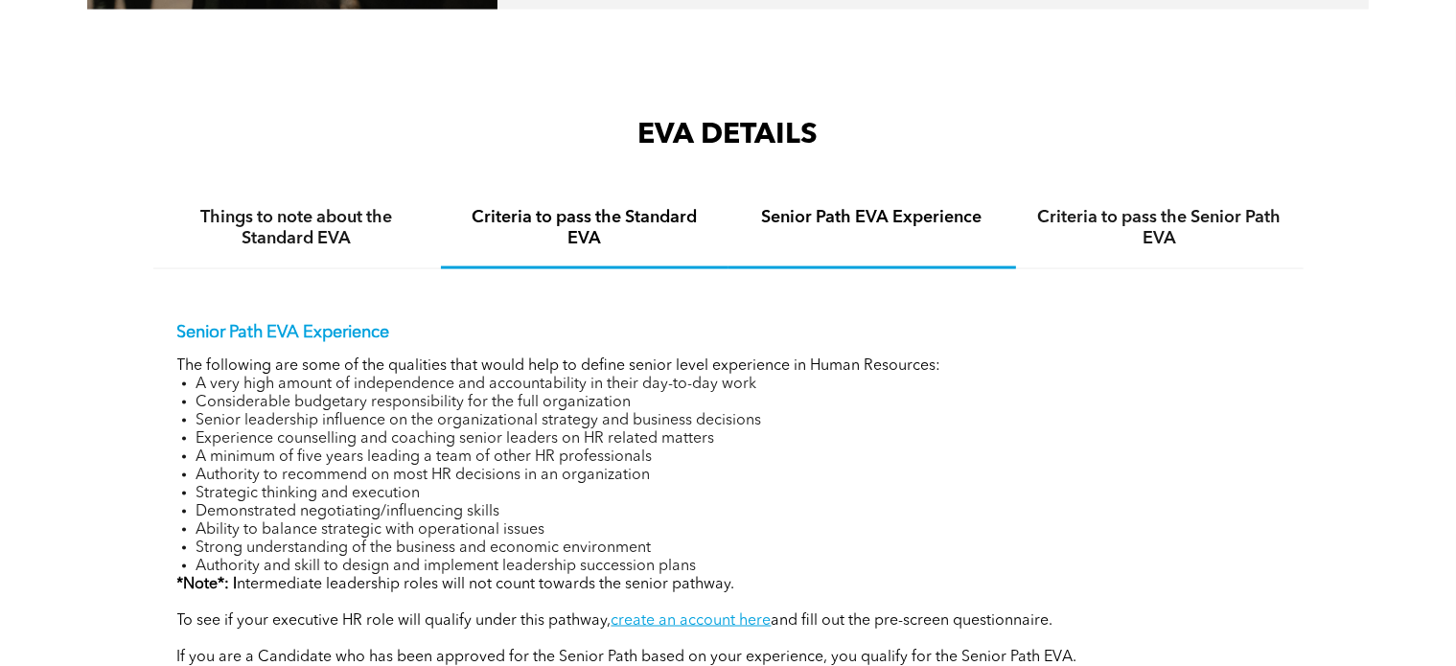
click at [602, 249] on h4 "Criteria to pass the Standard EVA" at bounding box center [584, 228] width 253 height 42
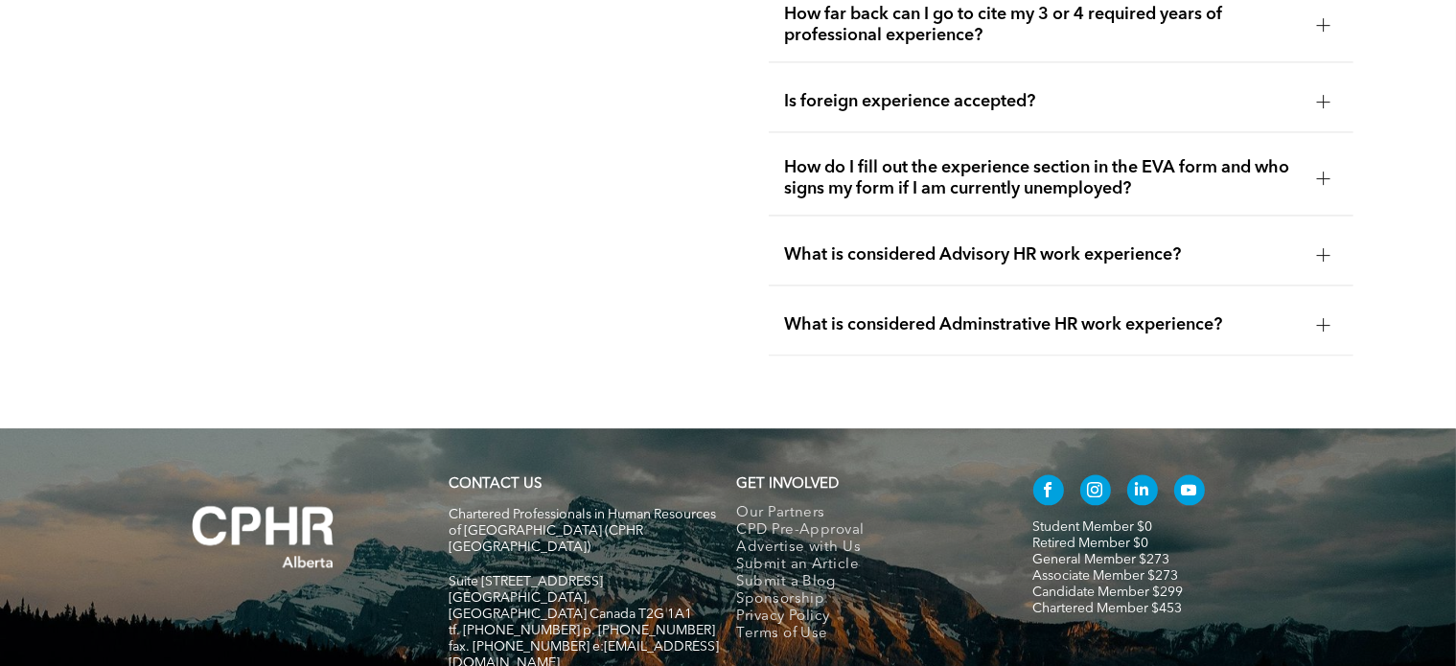
scroll to position [4027, 0]
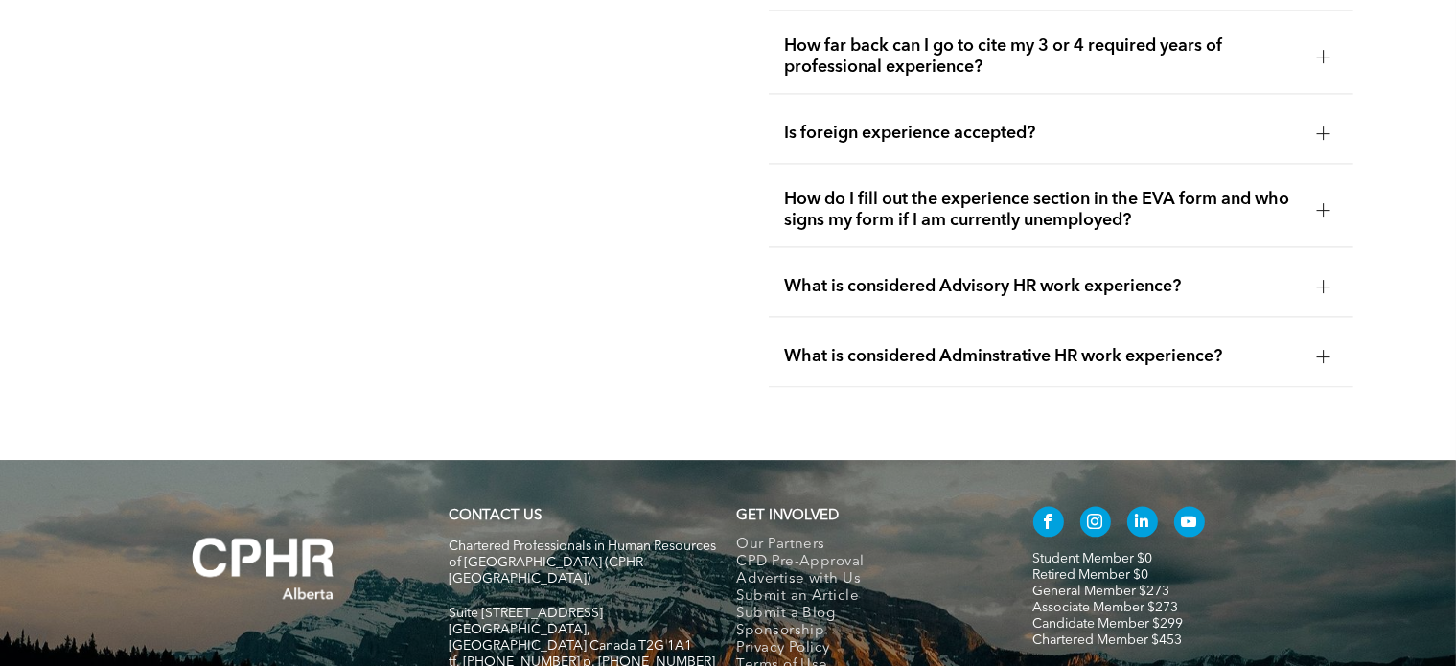
click at [980, 283] on span "What is considered Advisory HR work experience?" at bounding box center [1043, 286] width 518 height 21
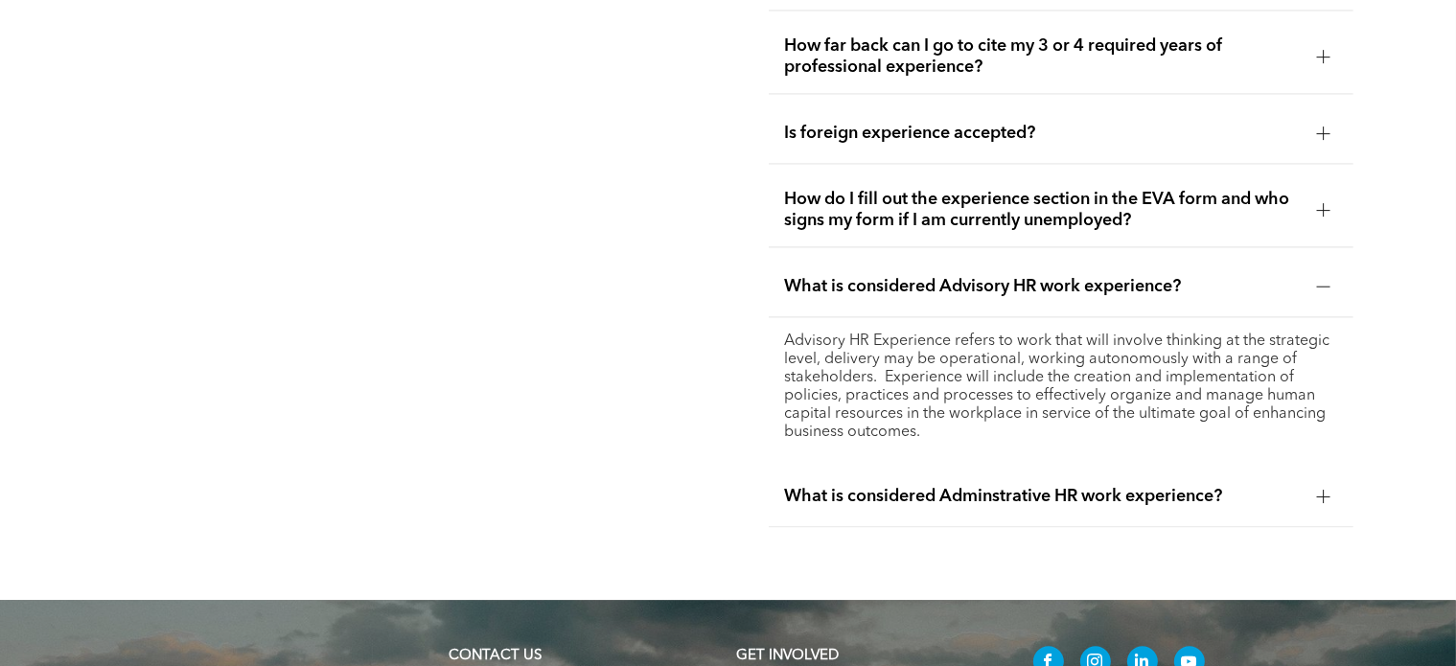
click at [980, 283] on span "What is considered Advisory HR work experience?" at bounding box center [1043, 286] width 518 height 21
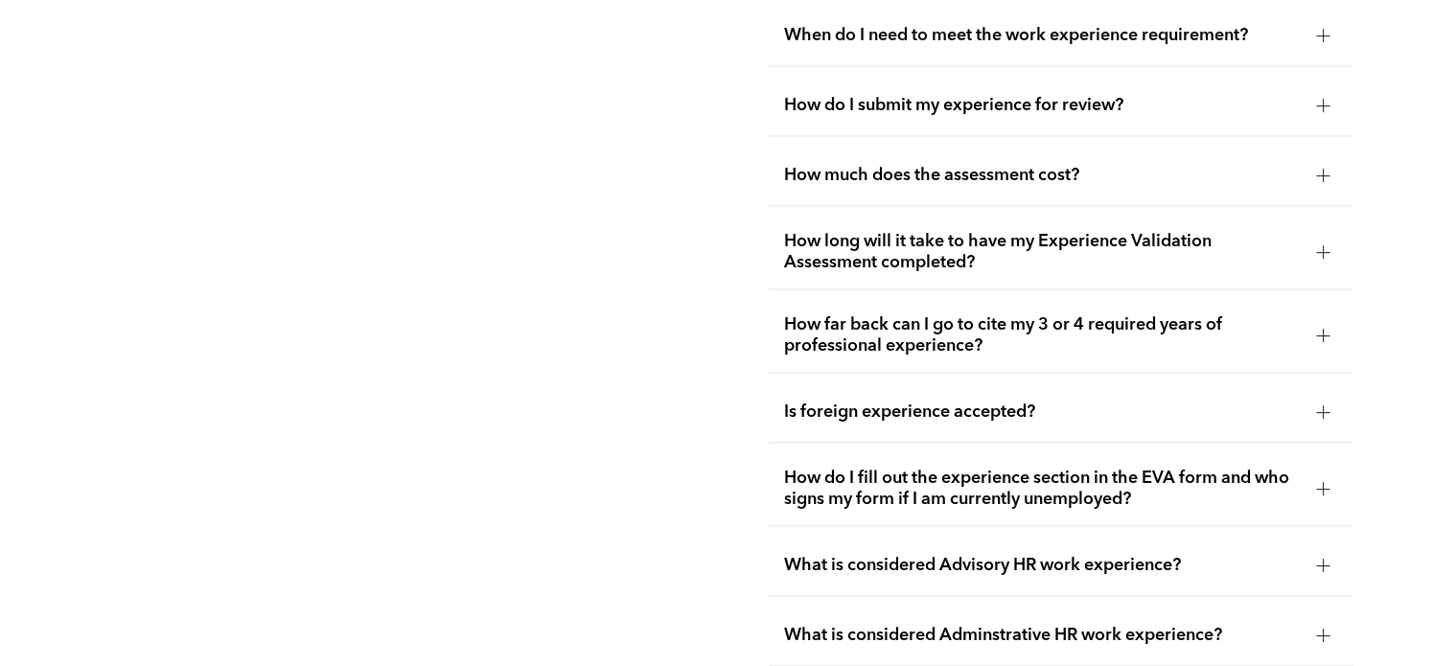
scroll to position [3739, 0]
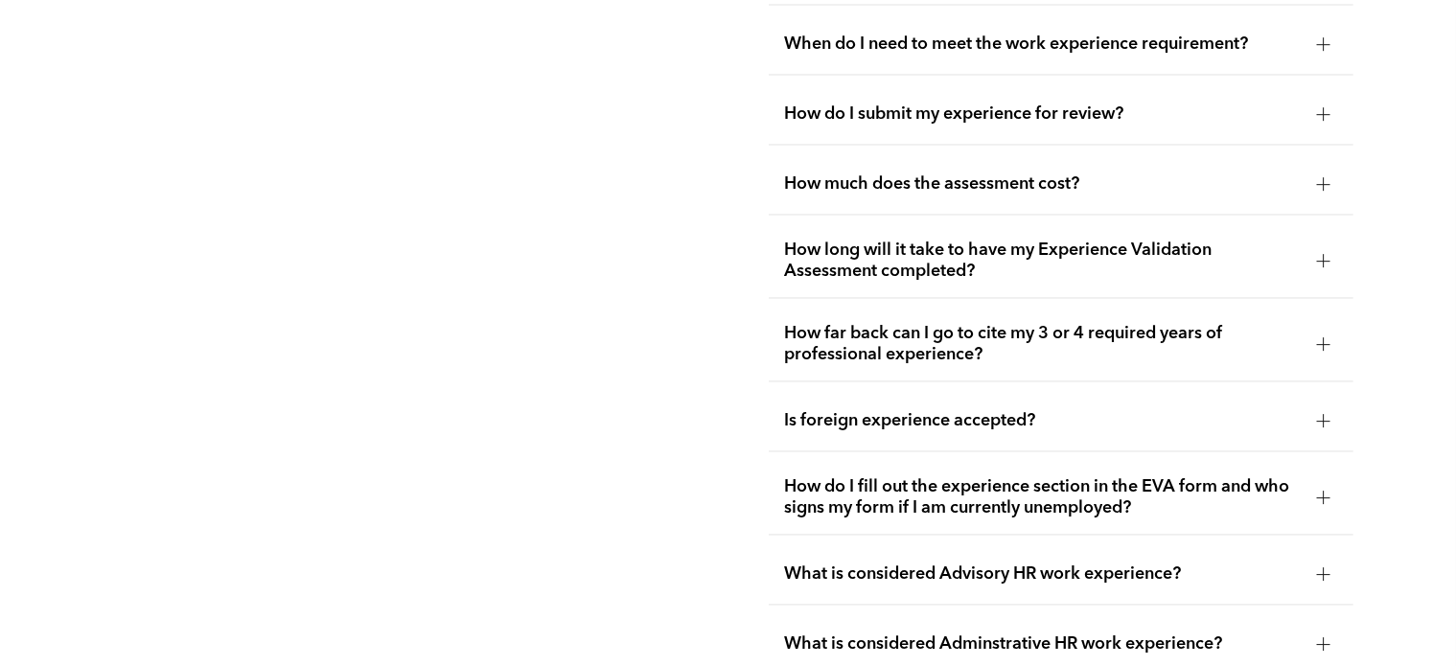
click at [901, 342] on span "How far back can I go to cite my 3 or 4 required years of professional experien…" at bounding box center [1043, 344] width 518 height 42
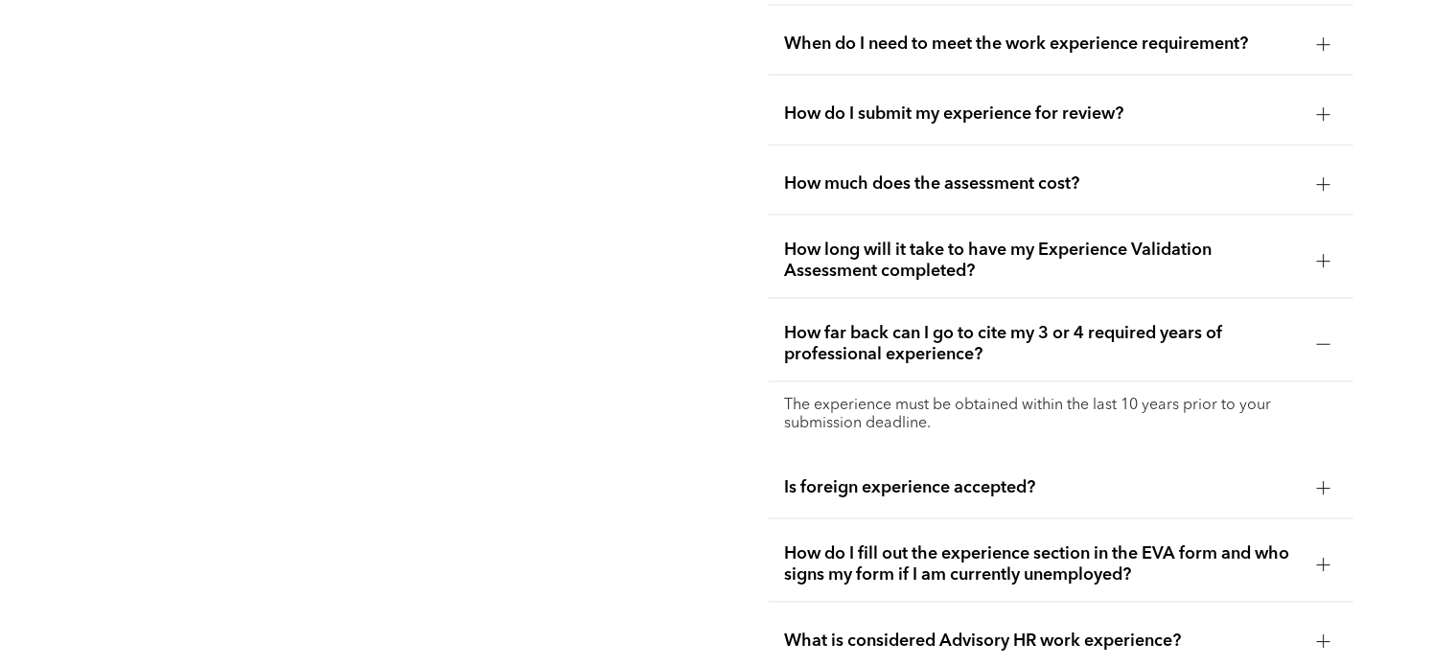
click at [879, 337] on span "How far back can I go to cite my 3 or 4 required years of professional experien…" at bounding box center [1043, 344] width 518 height 42
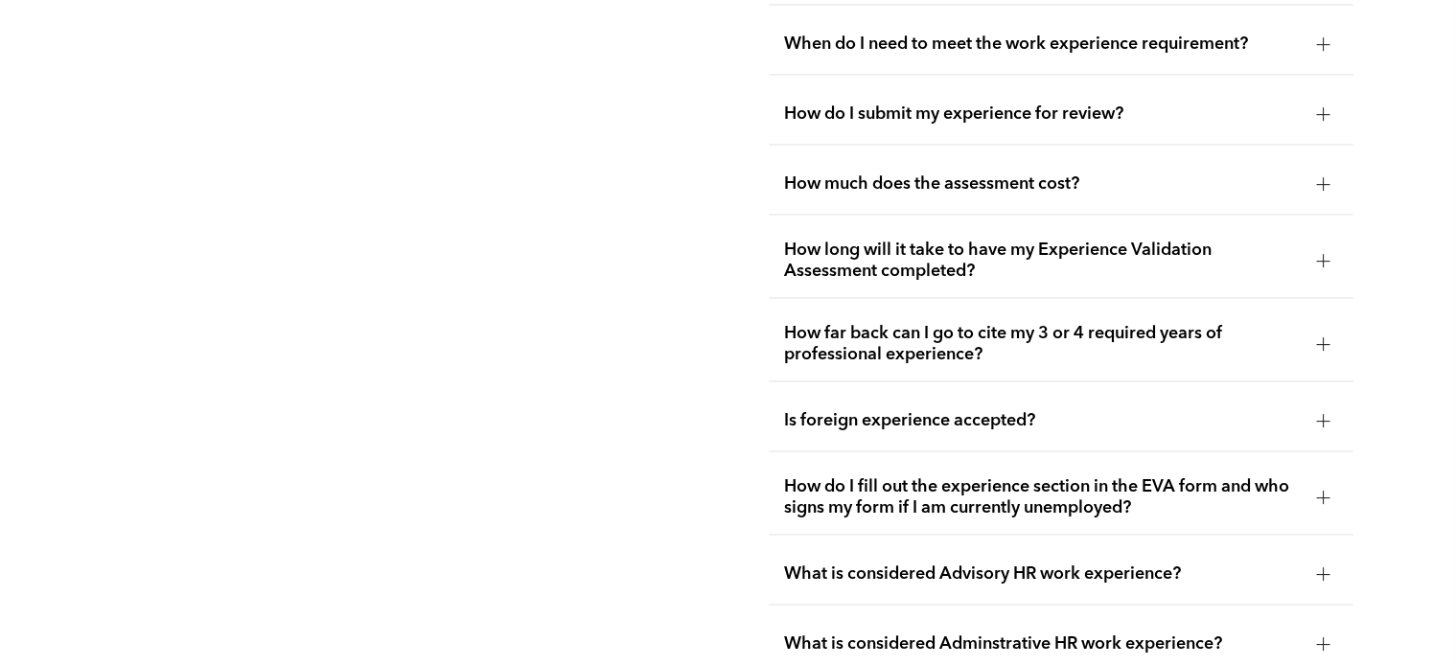
click at [872, 432] on div "Is foreign experience accepted?" at bounding box center [1061, 421] width 585 height 60
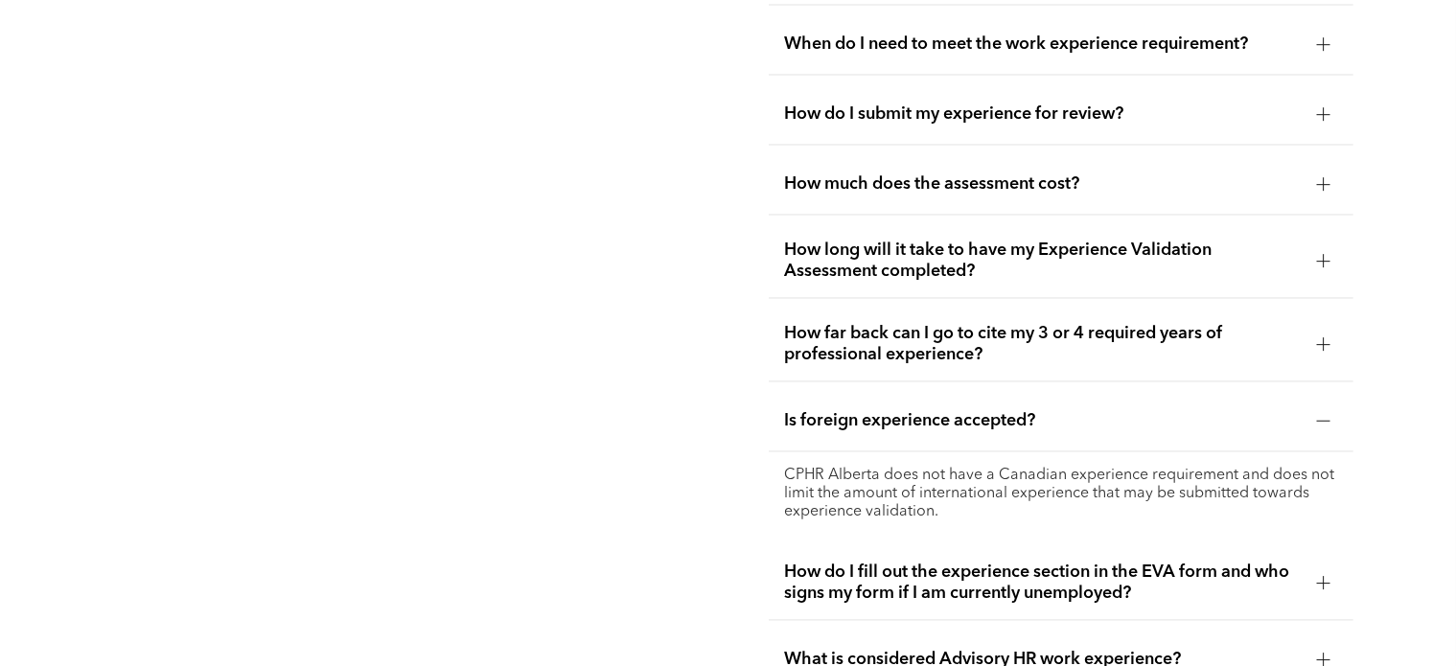
click at [872, 415] on span "Is foreign experience accepted?" at bounding box center [1043, 420] width 518 height 21
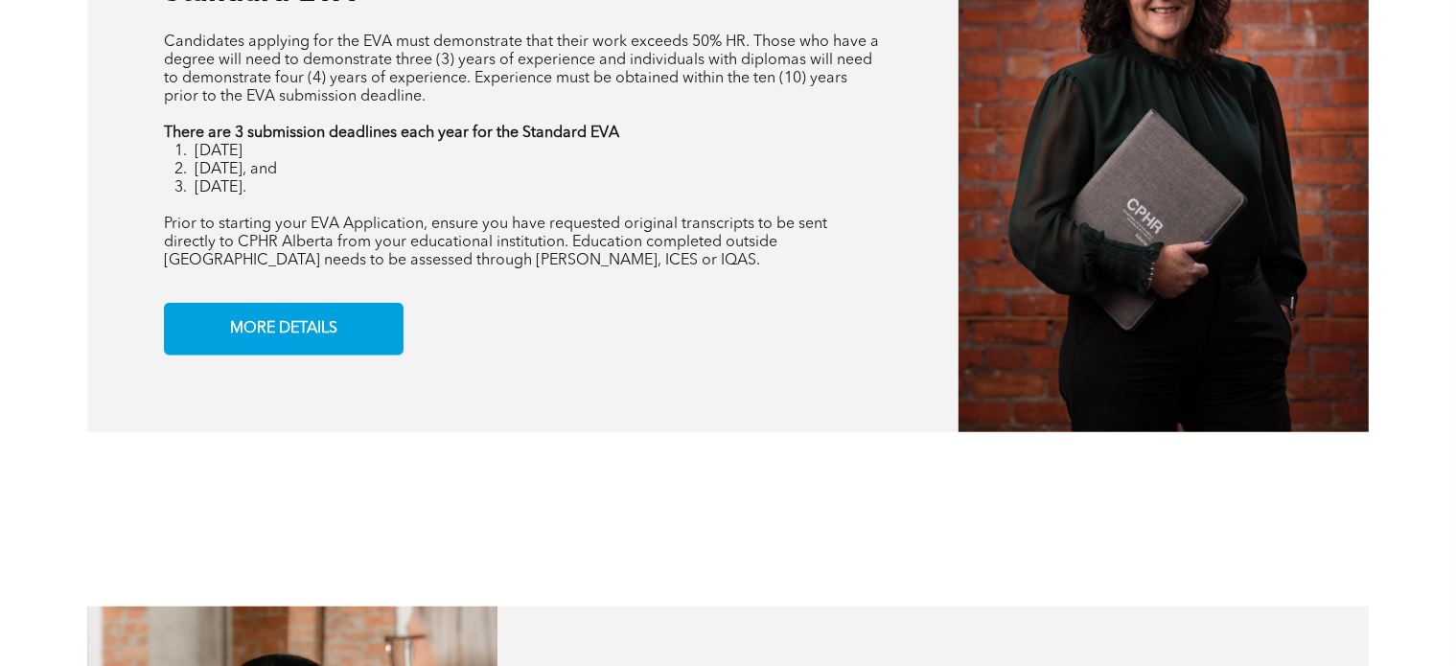
scroll to position [1438, 0]
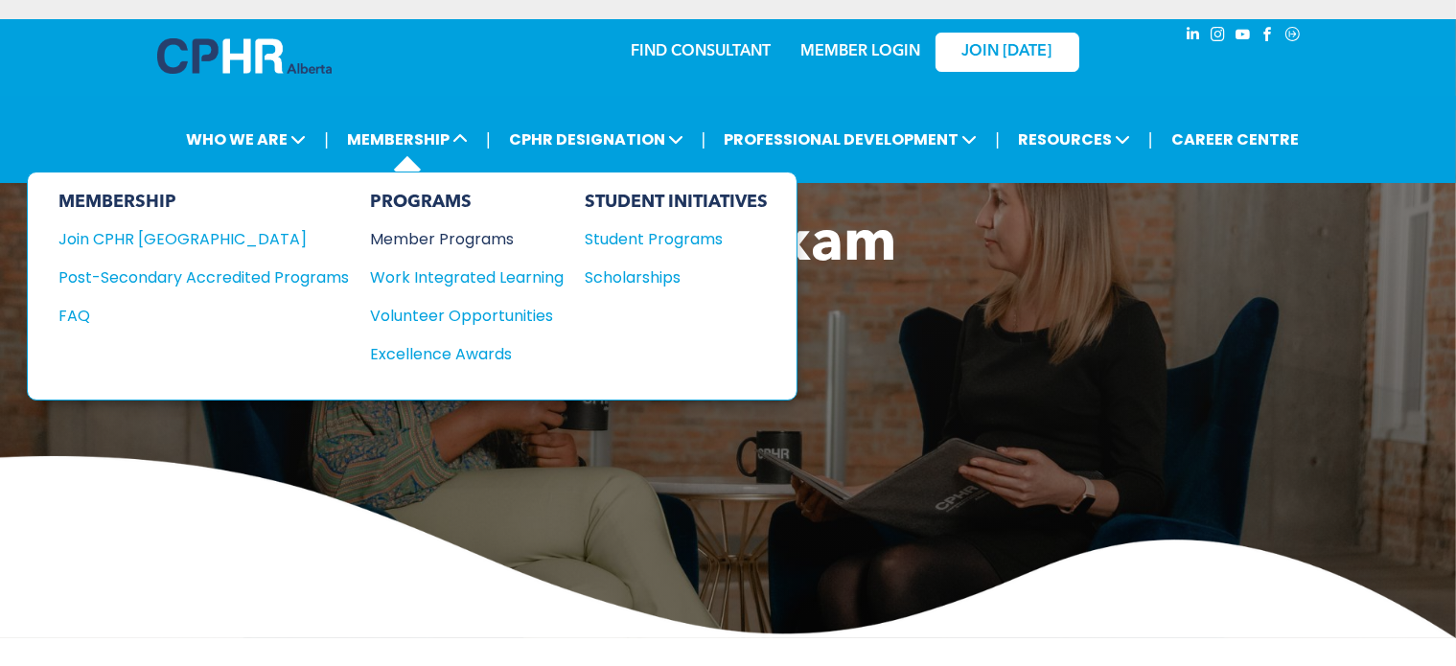
click at [461, 228] on div "Member Programs" at bounding box center [457, 239] width 174 height 24
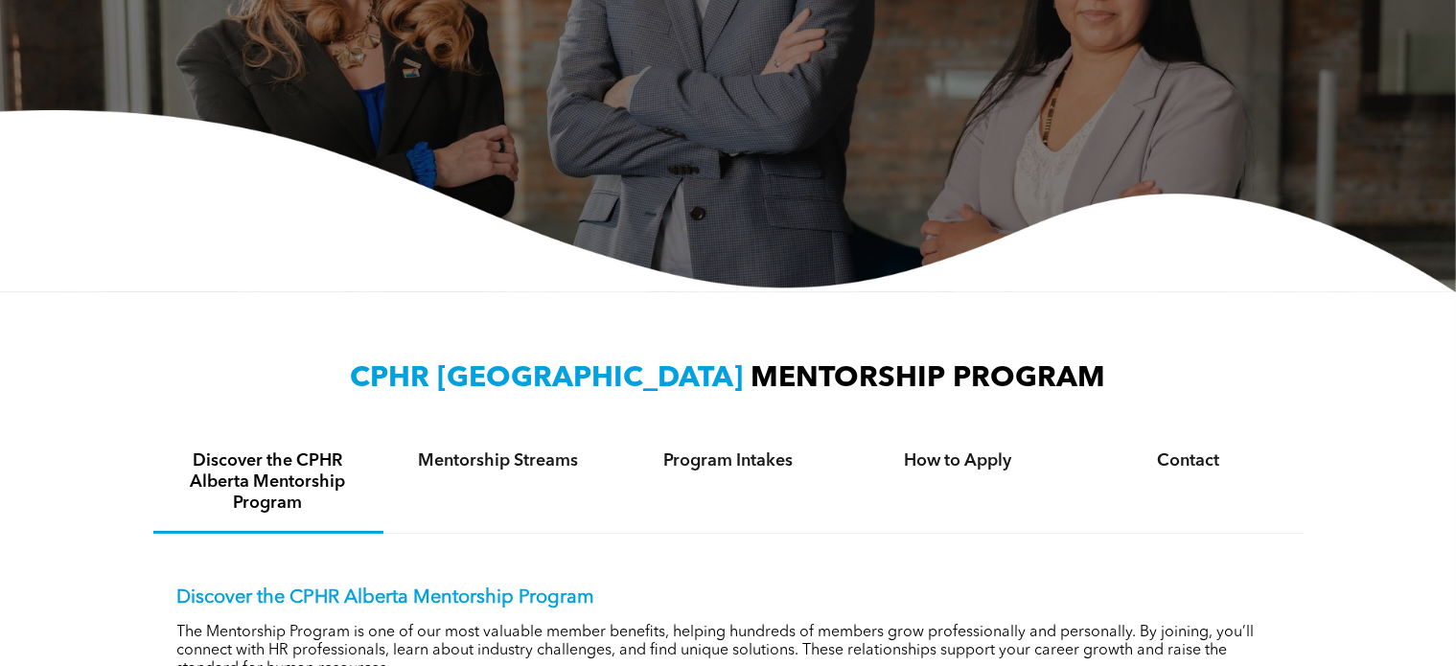
scroll to position [479, 0]
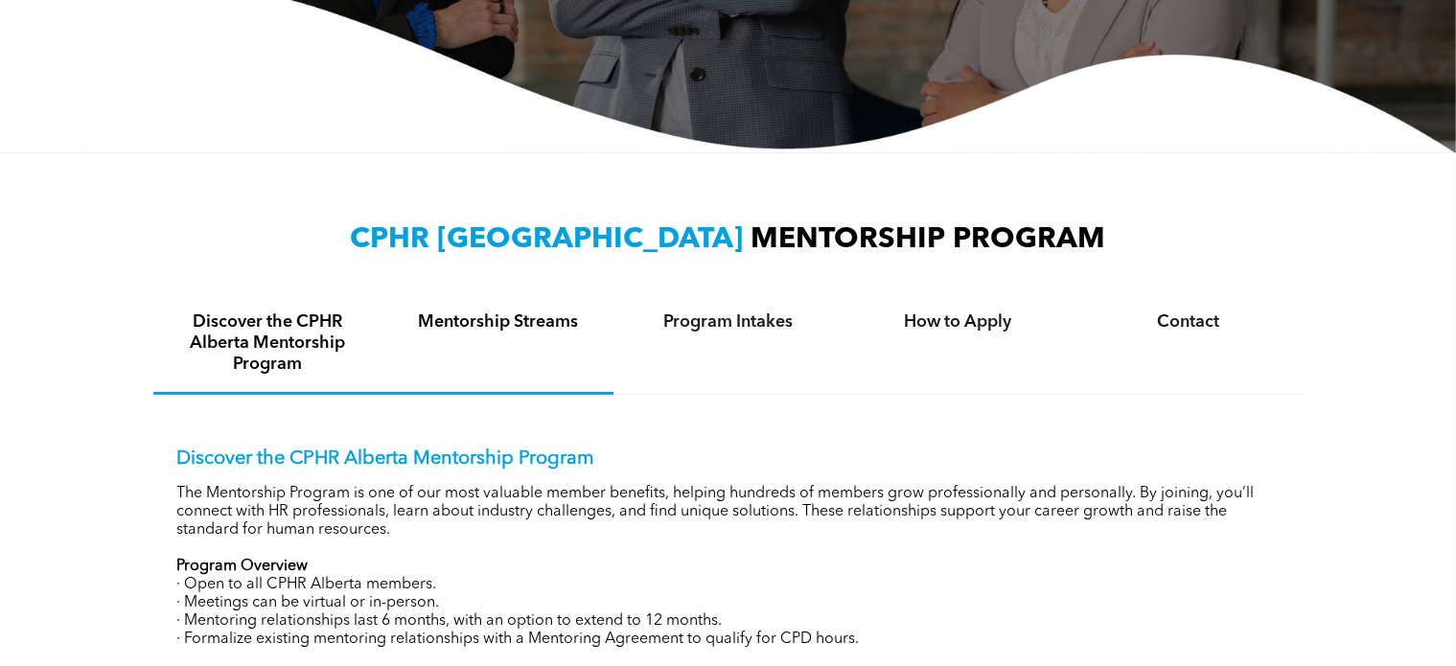
click at [514, 350] on div "Mentorship Streams" at bounding box center [499, 344] width 230 height 101
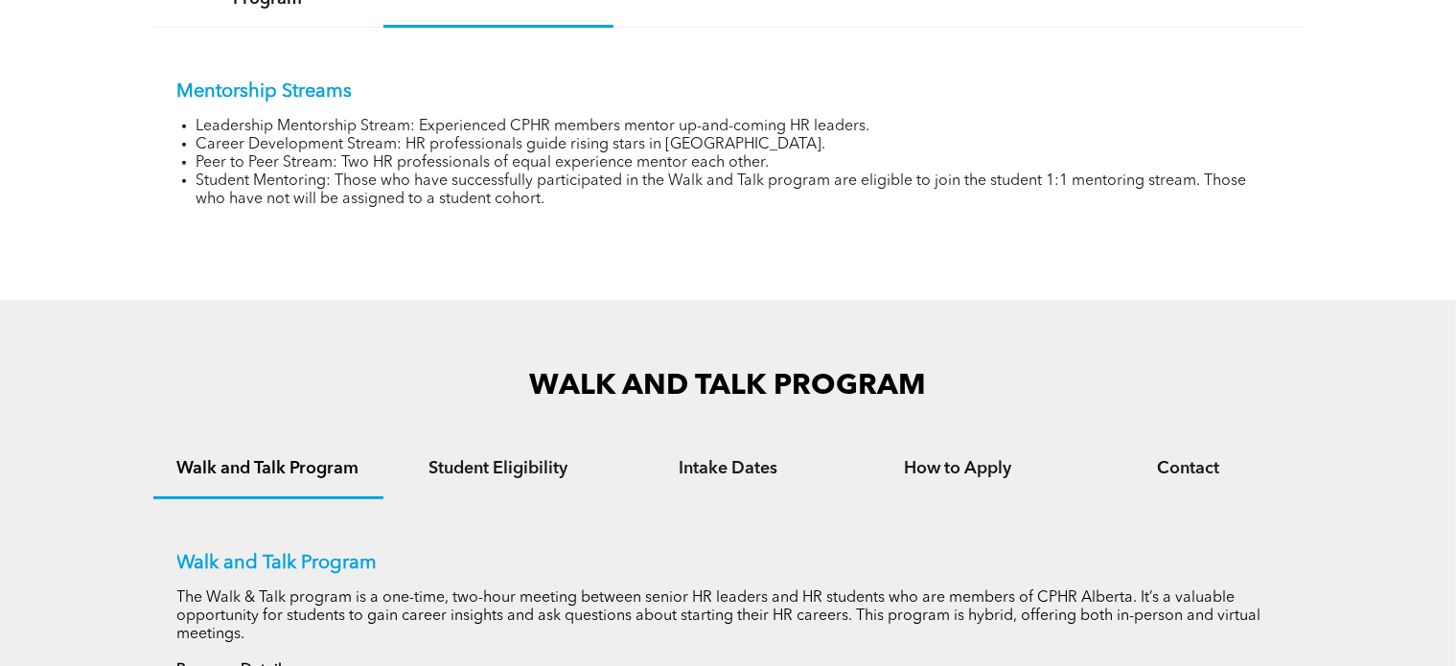
scroll to position [767, 0]
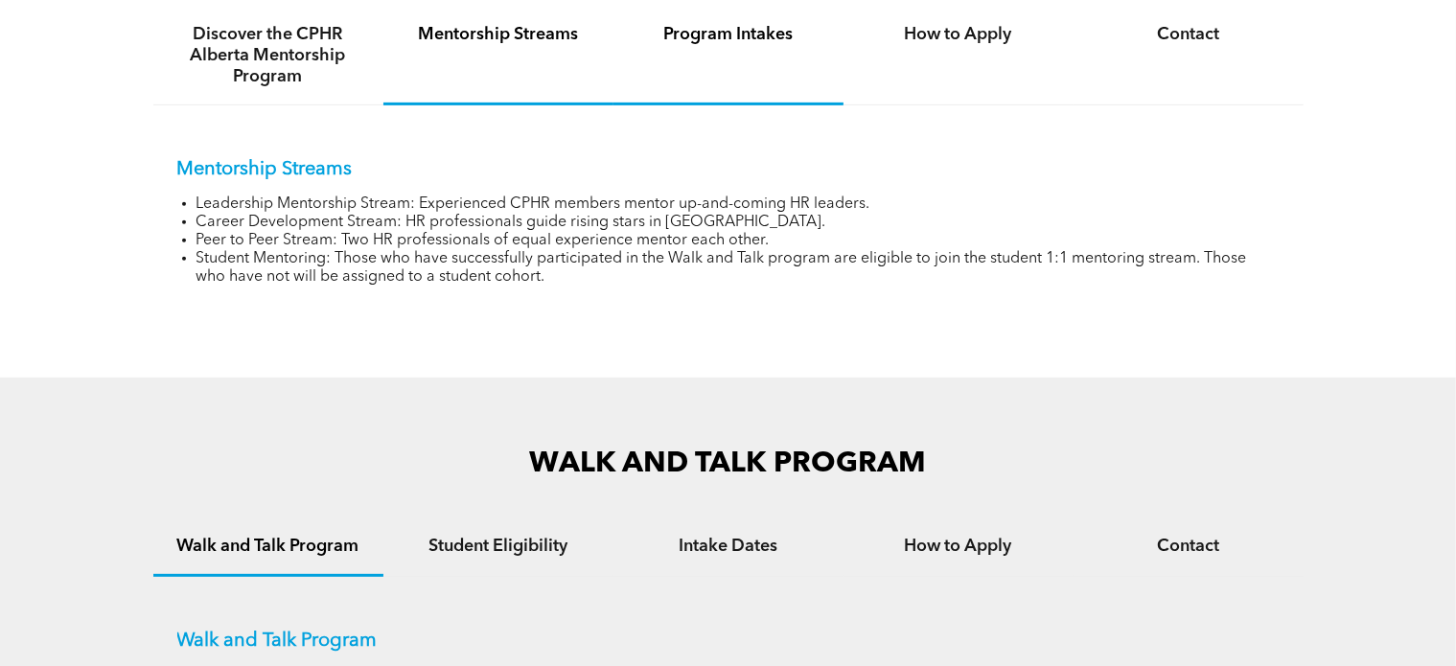
click at [736, 35] on h4 "Program Intakes" at bounding box center [729, 34] width 196 height 21
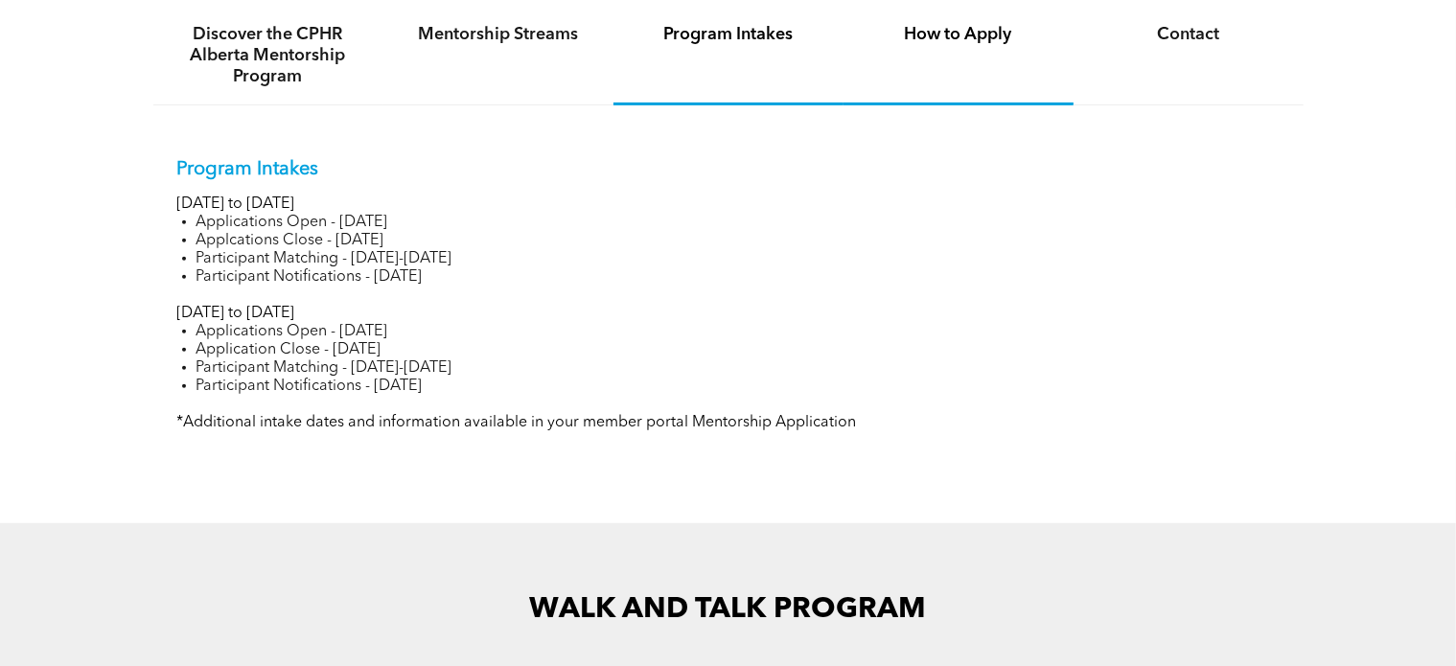
click at [941, 40] on h4 "How to Apply" at bounding box center [959, 34] width 196 height 21
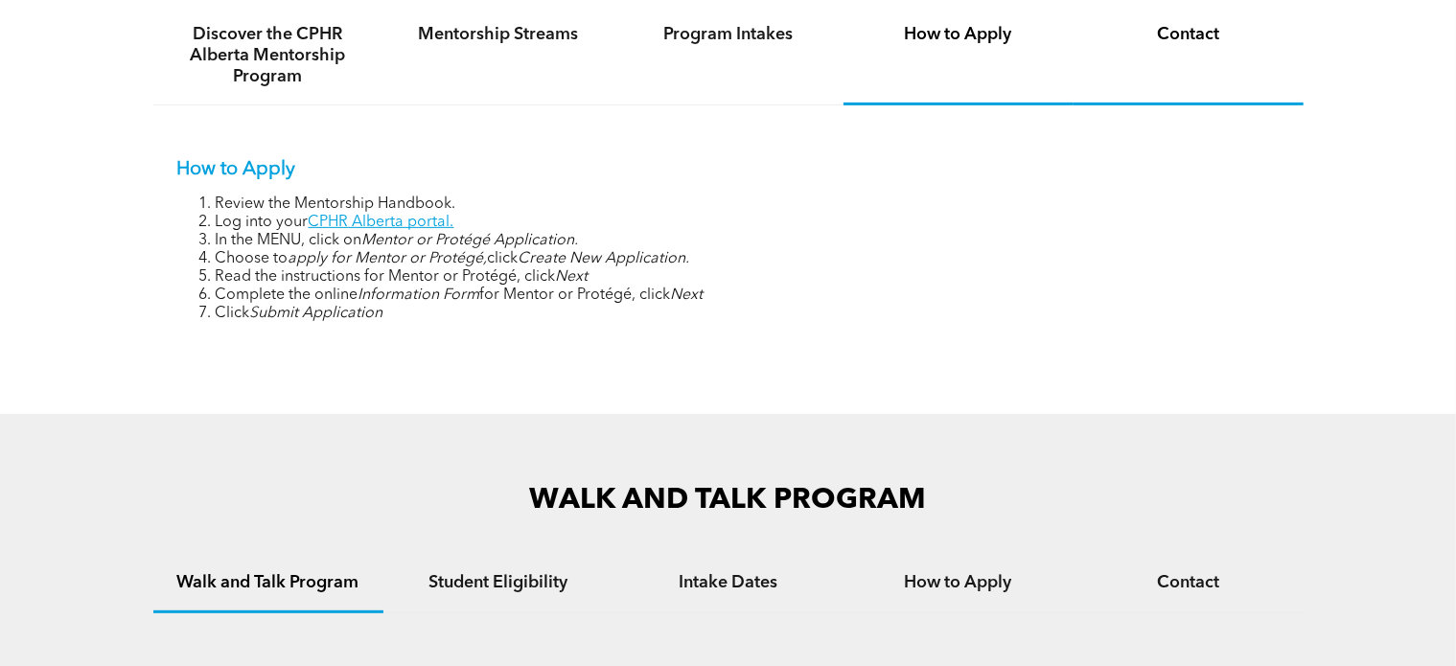
click at [1191, 42] on h4 "Contact" at bounding box center [1189, 34] width 196 height 21
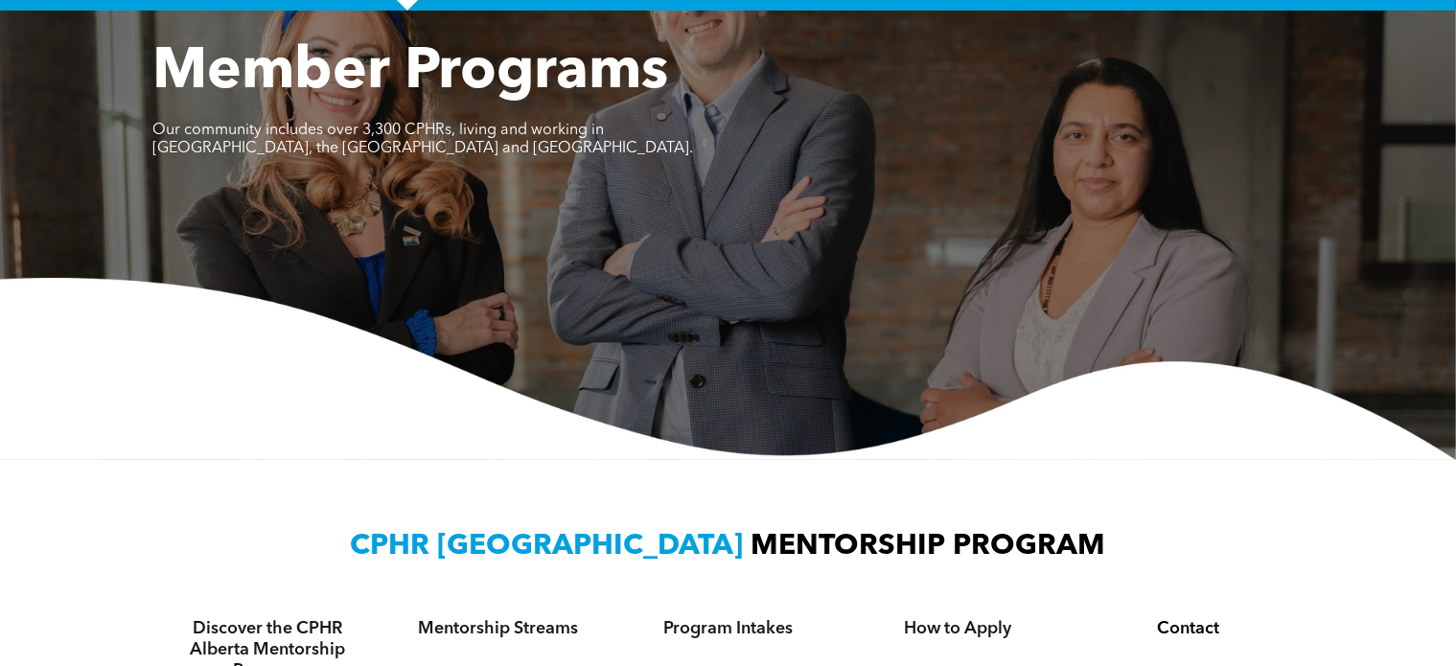
scroll to position [0, 0]
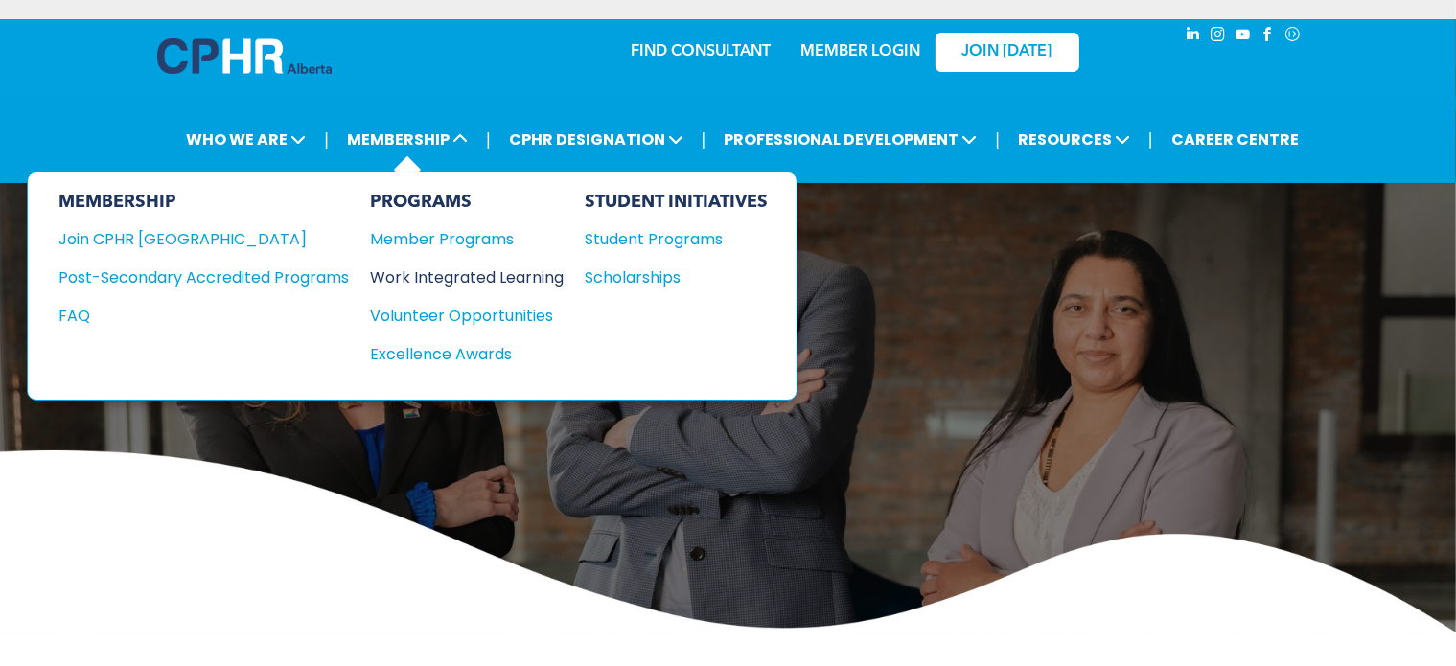
click at [530, 275] on div "Work Integrated Learning" at bounding box center [457, 278] width 174 height 24
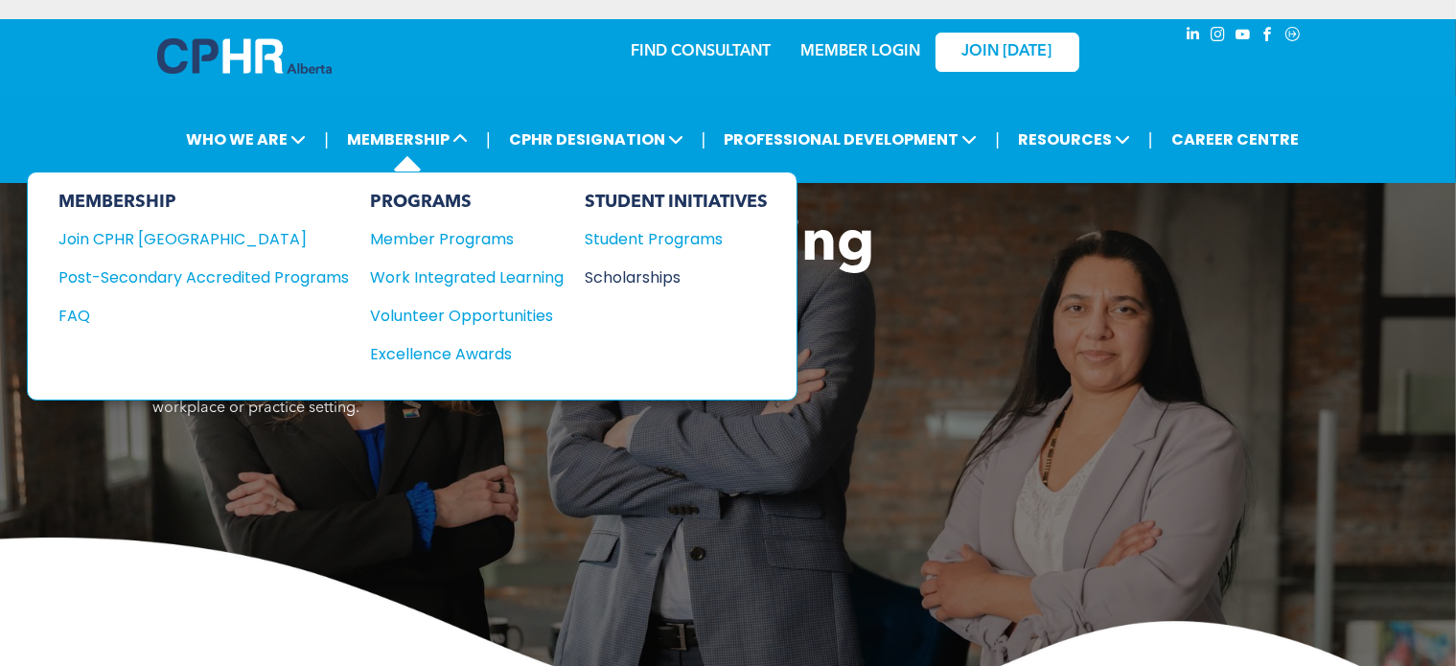
click at [644, 271] on div "Scholarships" at bounding box center [667, 278] width 165 height 24
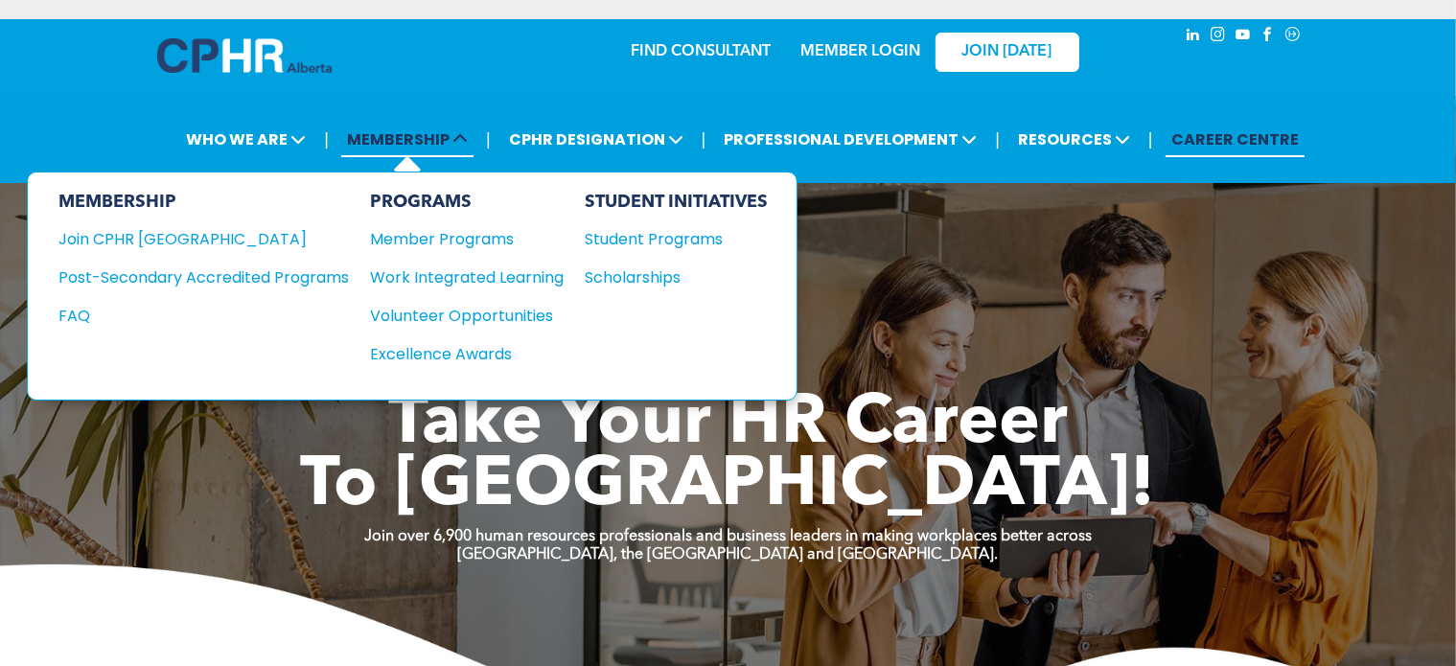
click at [440, 140] on span "MEMBERSHIP" at bounding box center [407, 139] width 132 height 35
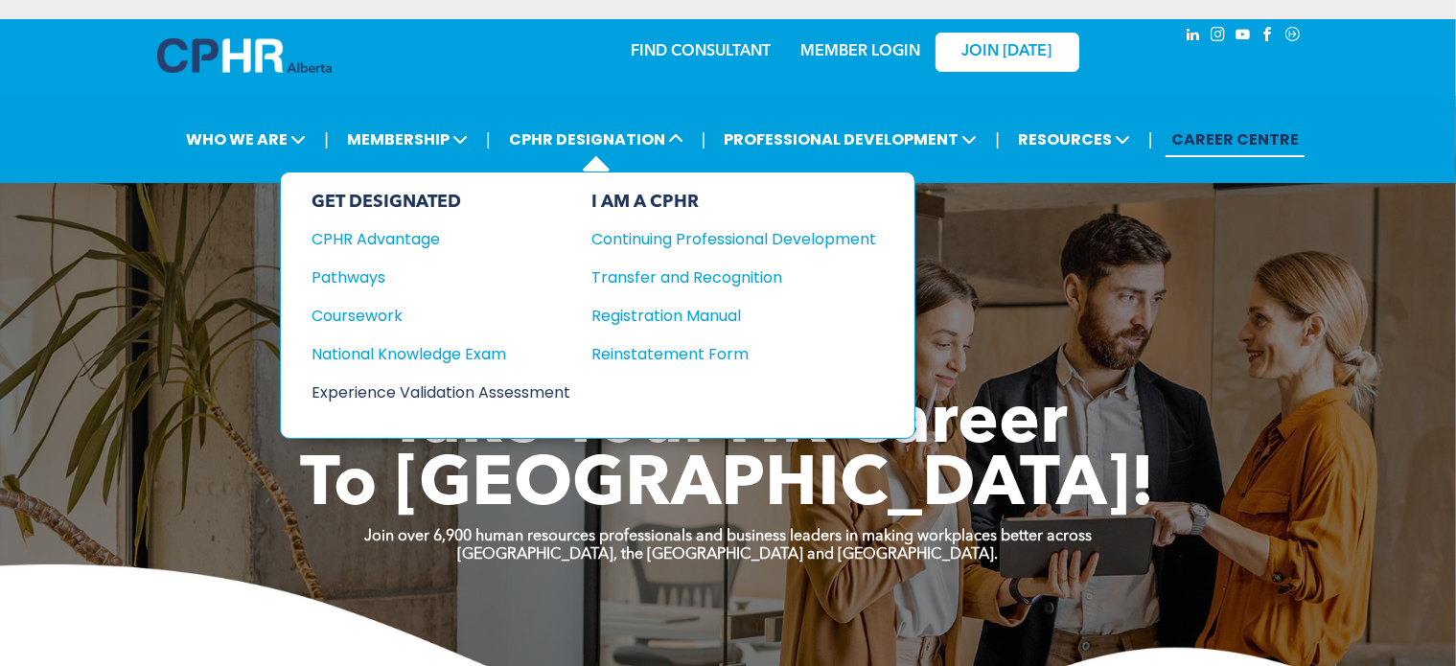
click at [454, 394] on div "Experience Validation Assessment" at bounding box center [428, 393] width 233 height 24
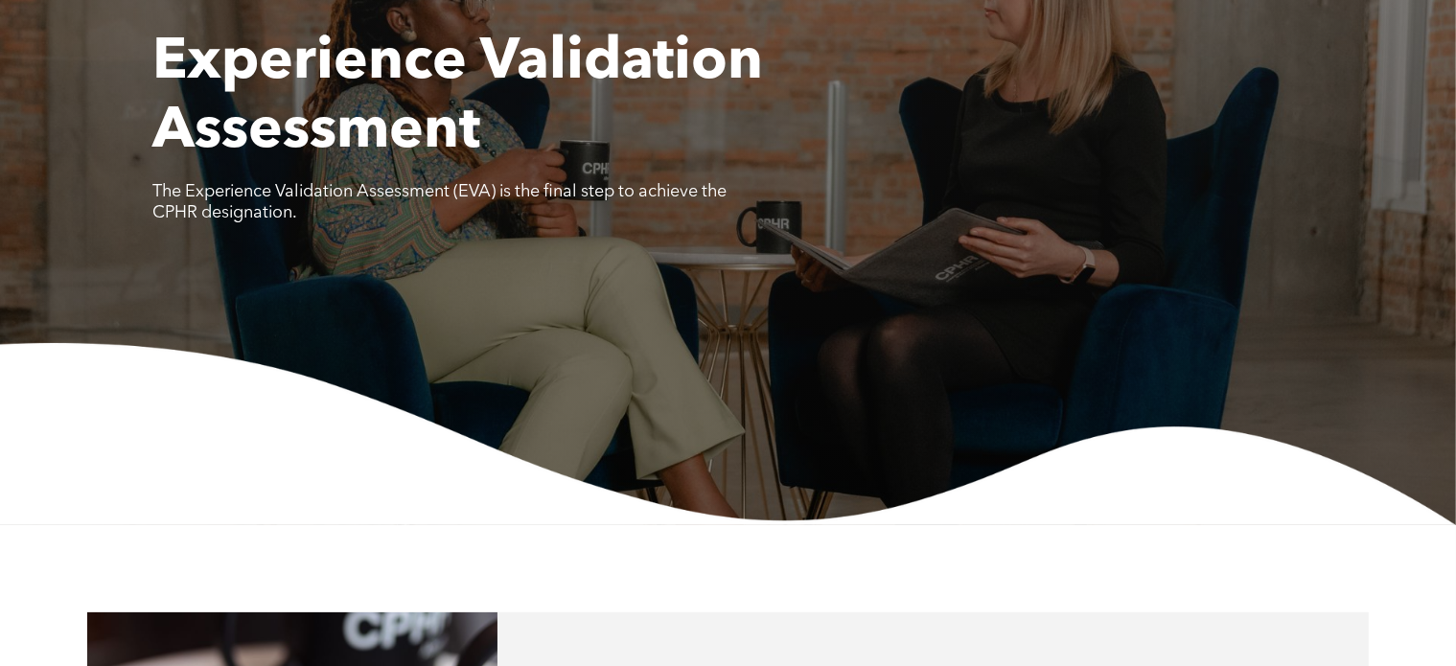
scroll to position [767, 0]
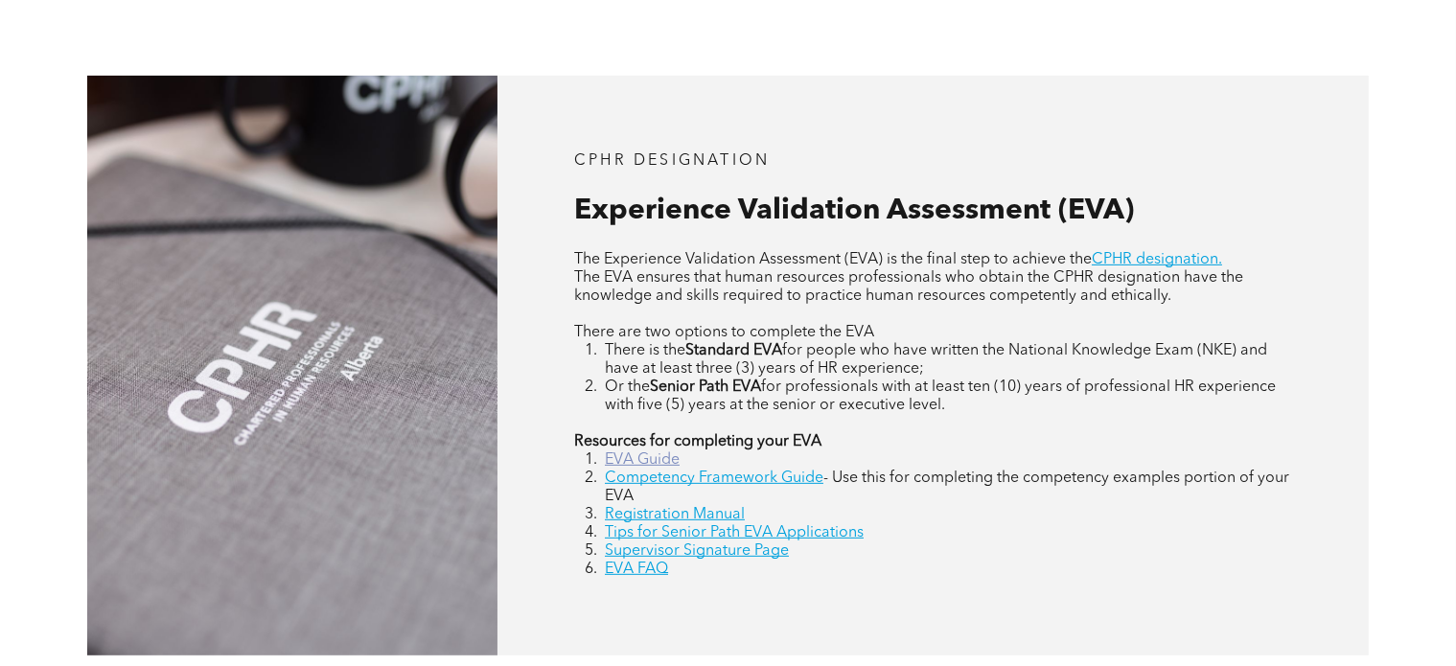
click at [652, 459] on link "EVA Guide" at bounding box center [642, 460] width 75 height 15
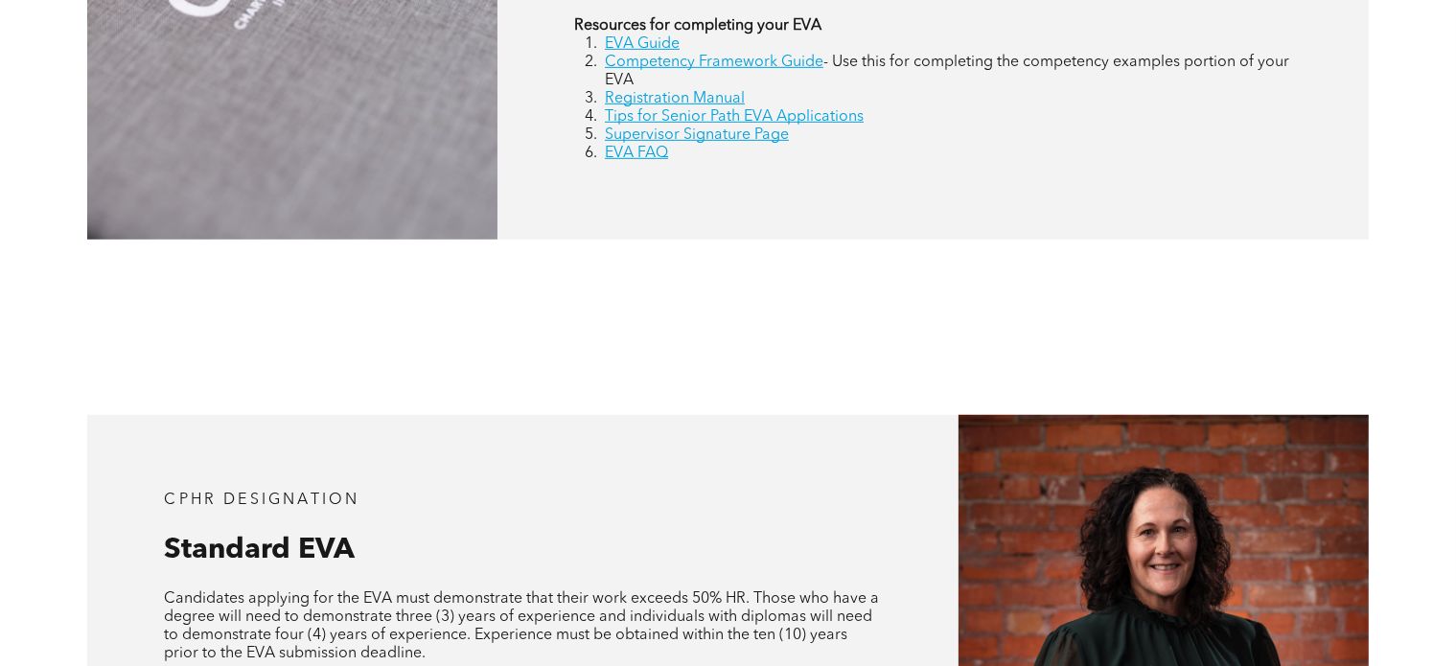
scroll to position [959, 0]
